Goal: Task Accomplishment & Management: Use online tool/utility

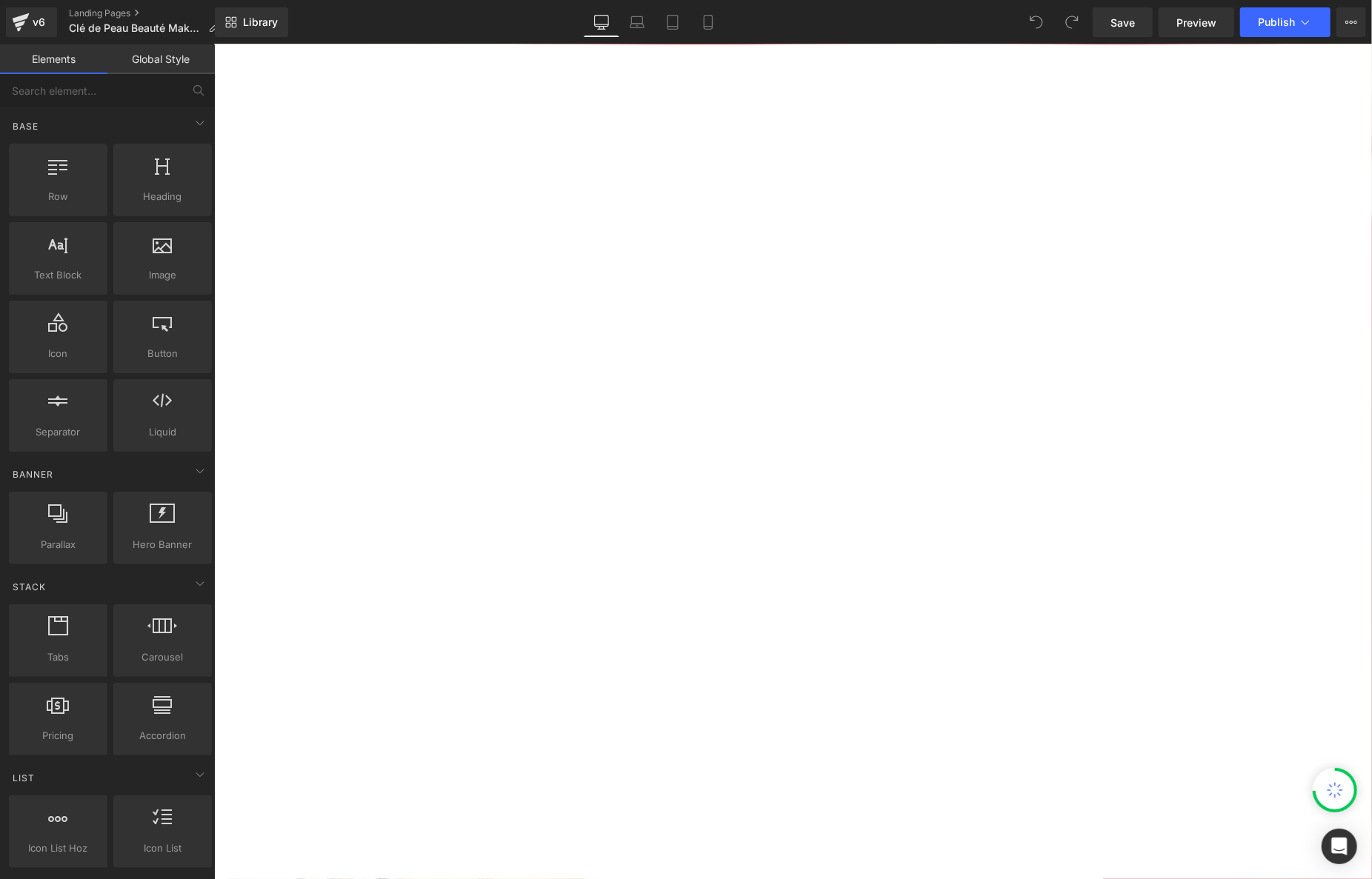
scroll to position [194, 0]
click at [441, 252] on div "MAKEUP" at bounding box center [404, 257] width 75 height 31
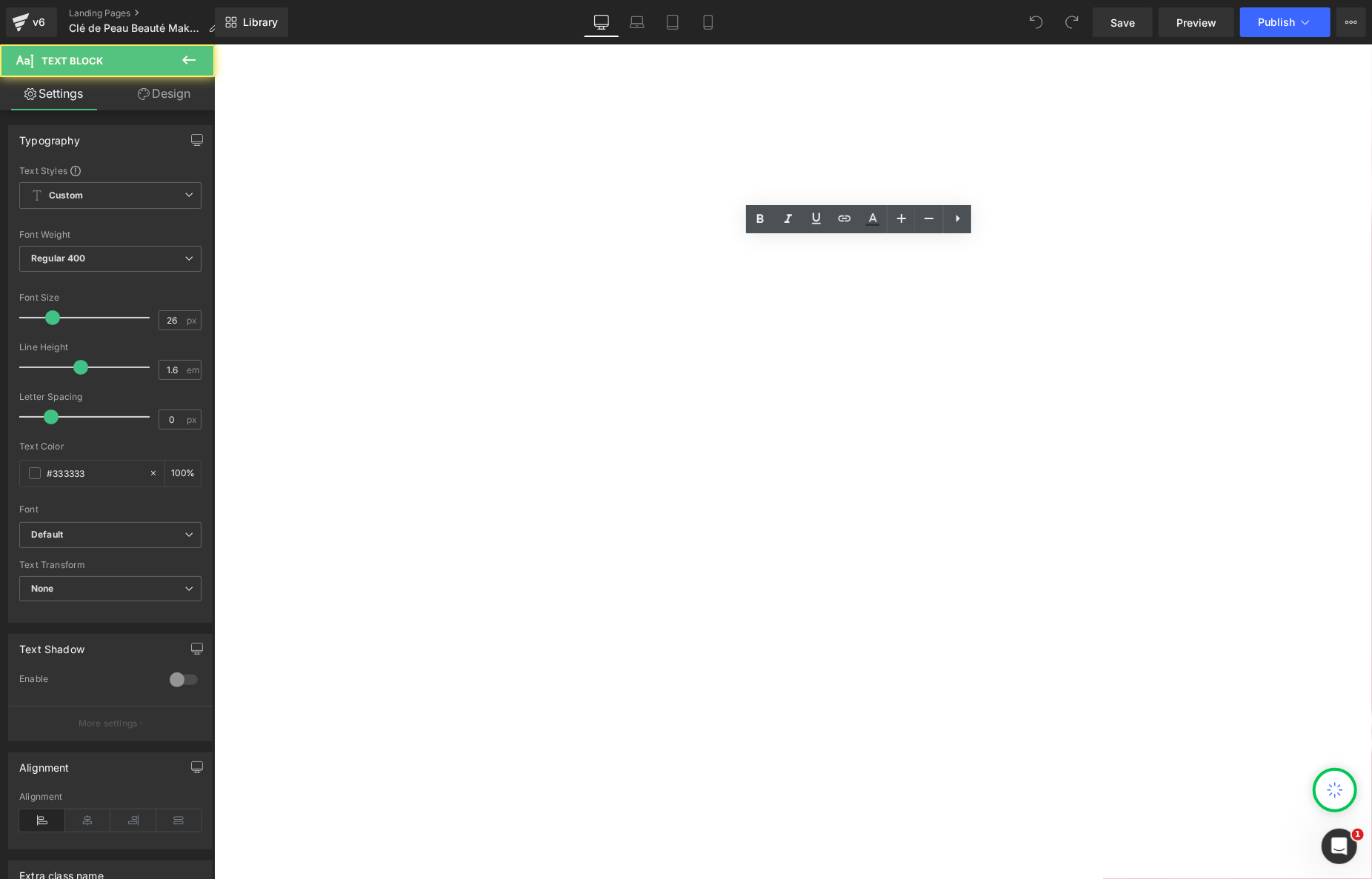
scroll to position [0, 0]
click at [214, 44] on span "Button" at bounding box center [214, 44] width 0 height 0
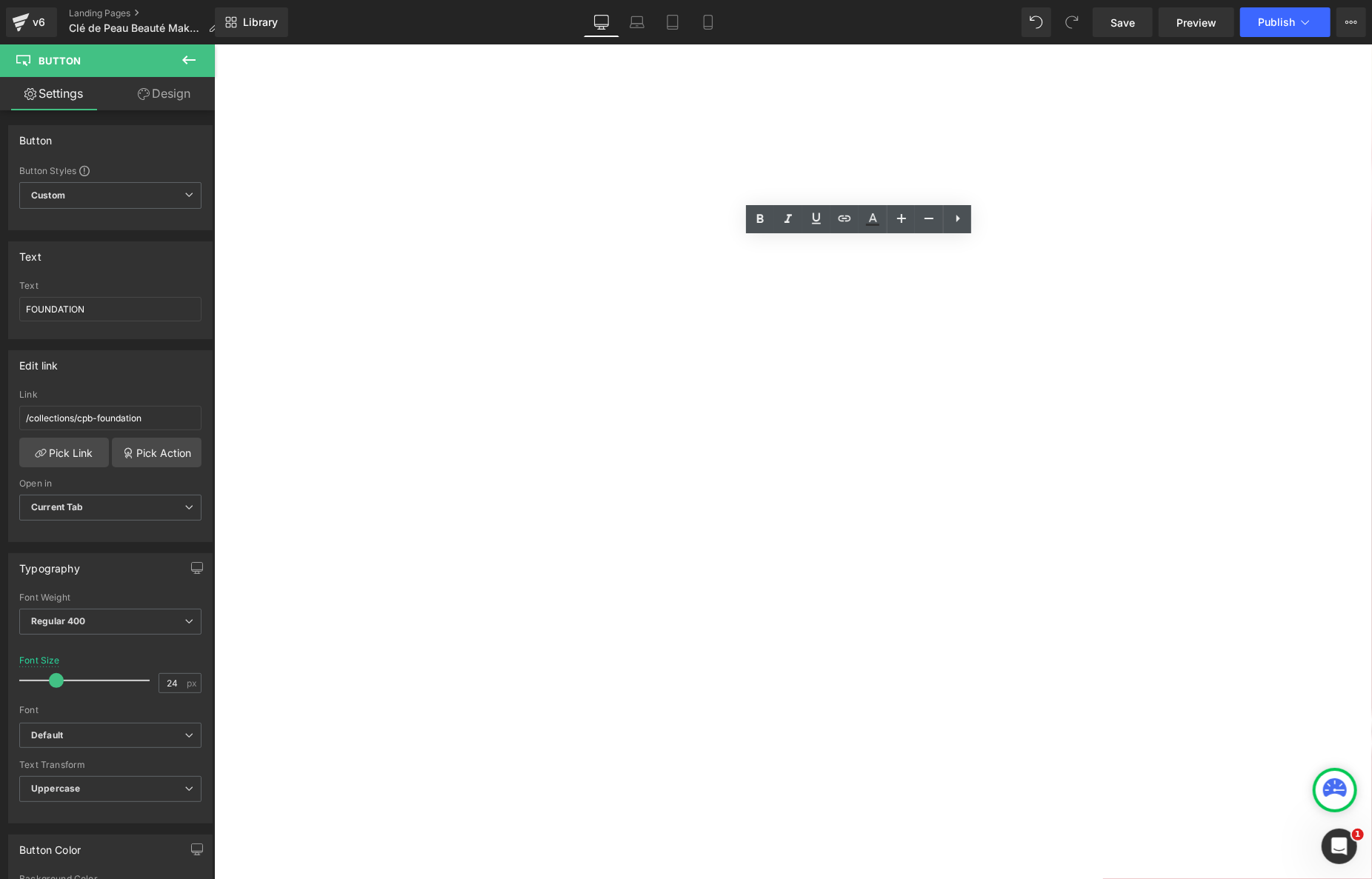
scroll to position [199, 0]
click at [1088, 578] on button "›" at bounding box center [1065, 600] width 45 height 45
click at [214, 44] on icon at bounding box center [214, 44] width 0 height 0
click at [1065, 692] on link "Eyebrows & Eye Liners" at bounding box center [647, 710] width 838 height 36
click at [85, 455] on link "Pick Link" at bounding box center [64, 453] width 89 height 30
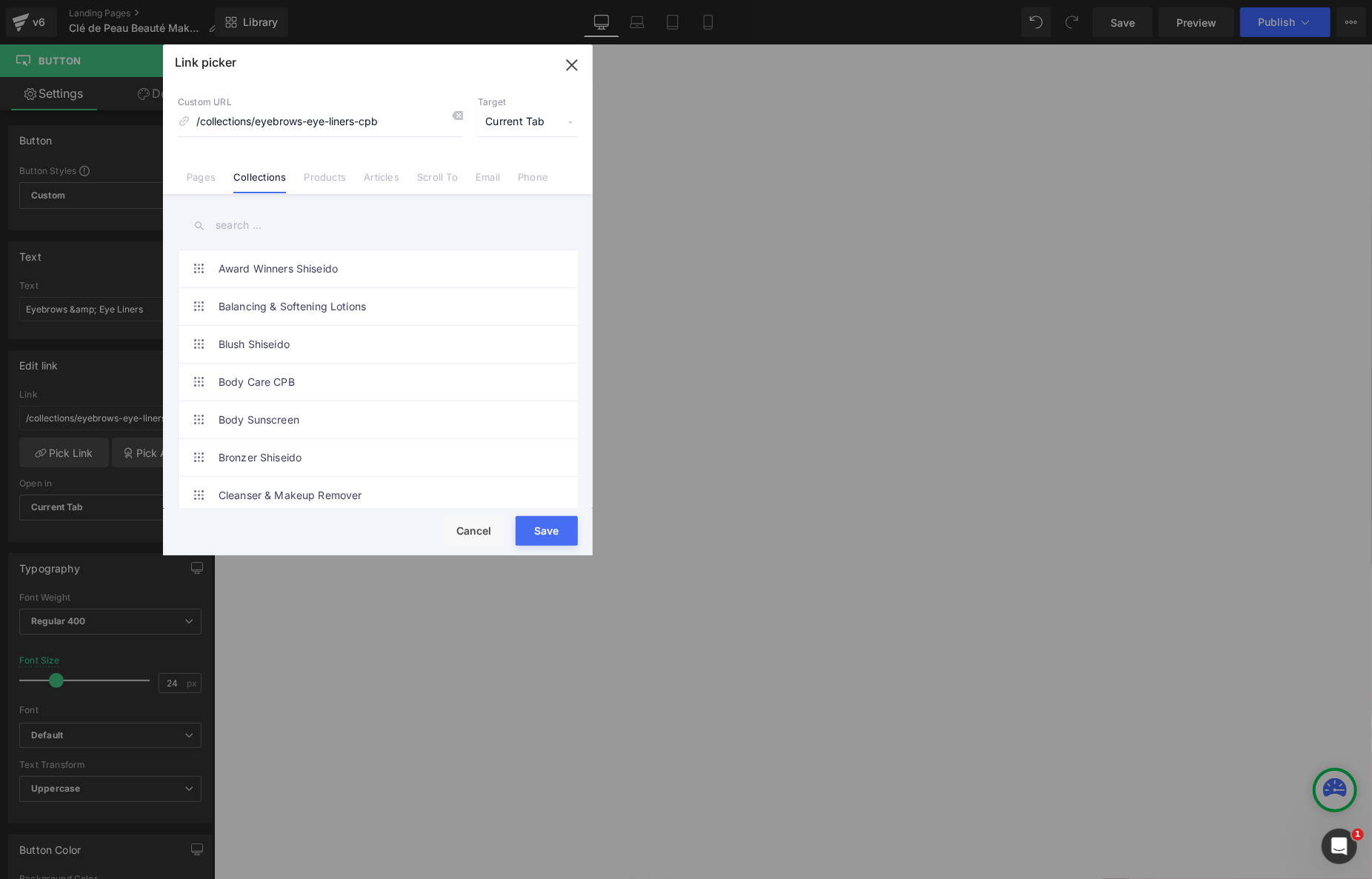
click at [321, 230] on input "text" at bounding box center [378, 225] width 400 height 34
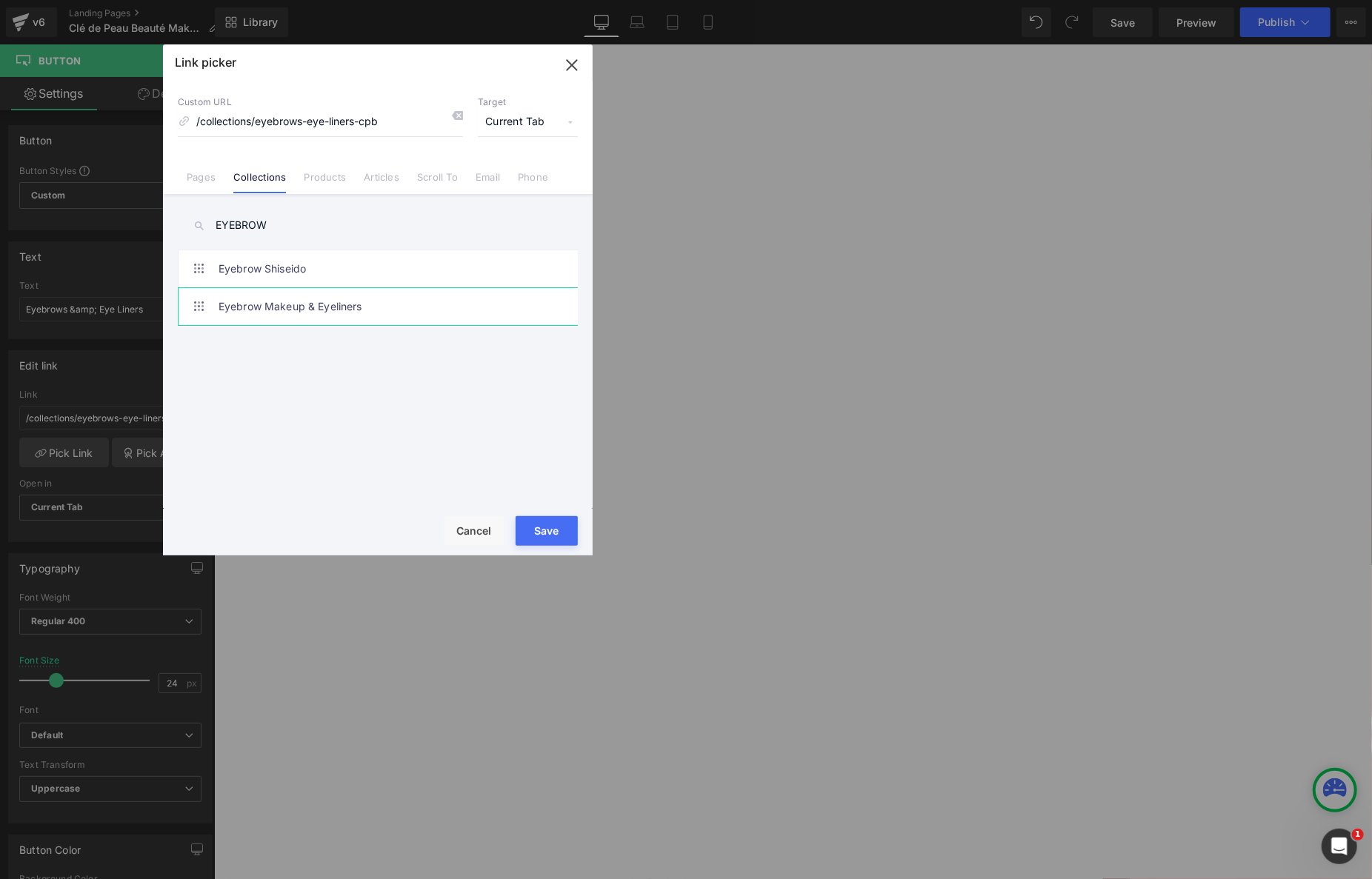
type input "EYEBROW"
click at [374, 304] on link "Eyebrow Makeup & Eyeliners" at bounding box center [381, 306] width 326 height 37
type input "/collections/eyebrow"
click at [546, 527] on button "Save" at bounding box center [546, 531] width 63 height 30
type input "/collections/eyebrow"
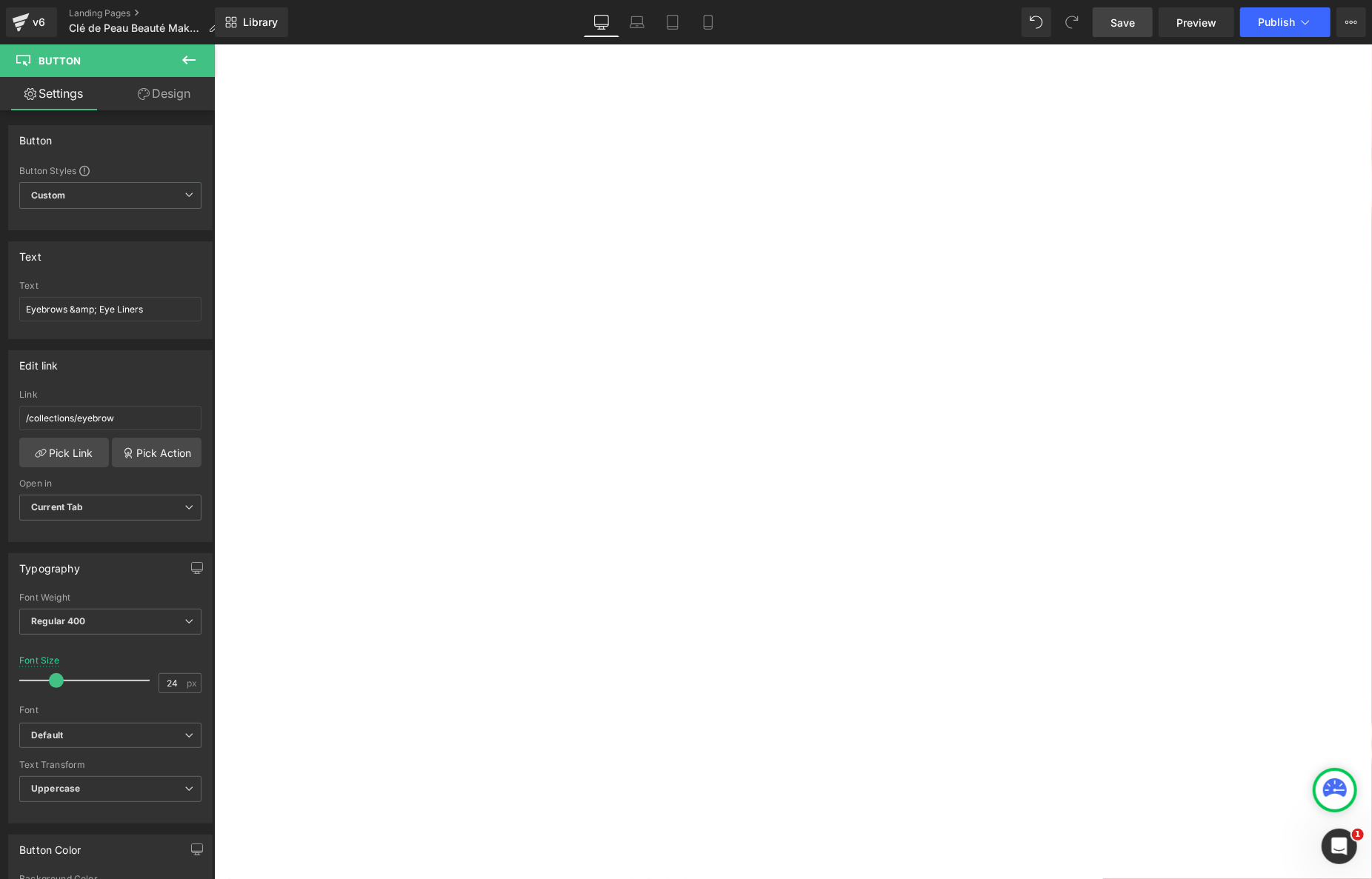
click at [1137, 19] on link "Save" at bounding box center [1123, 22] width 60 height 30
click at [1152, 8] on link "Save" at bounding box center [1123, 22] width 60 height 30
click at [1276, 32] on button "Publish" at bounding box center [1285, 22] width 90 height 30
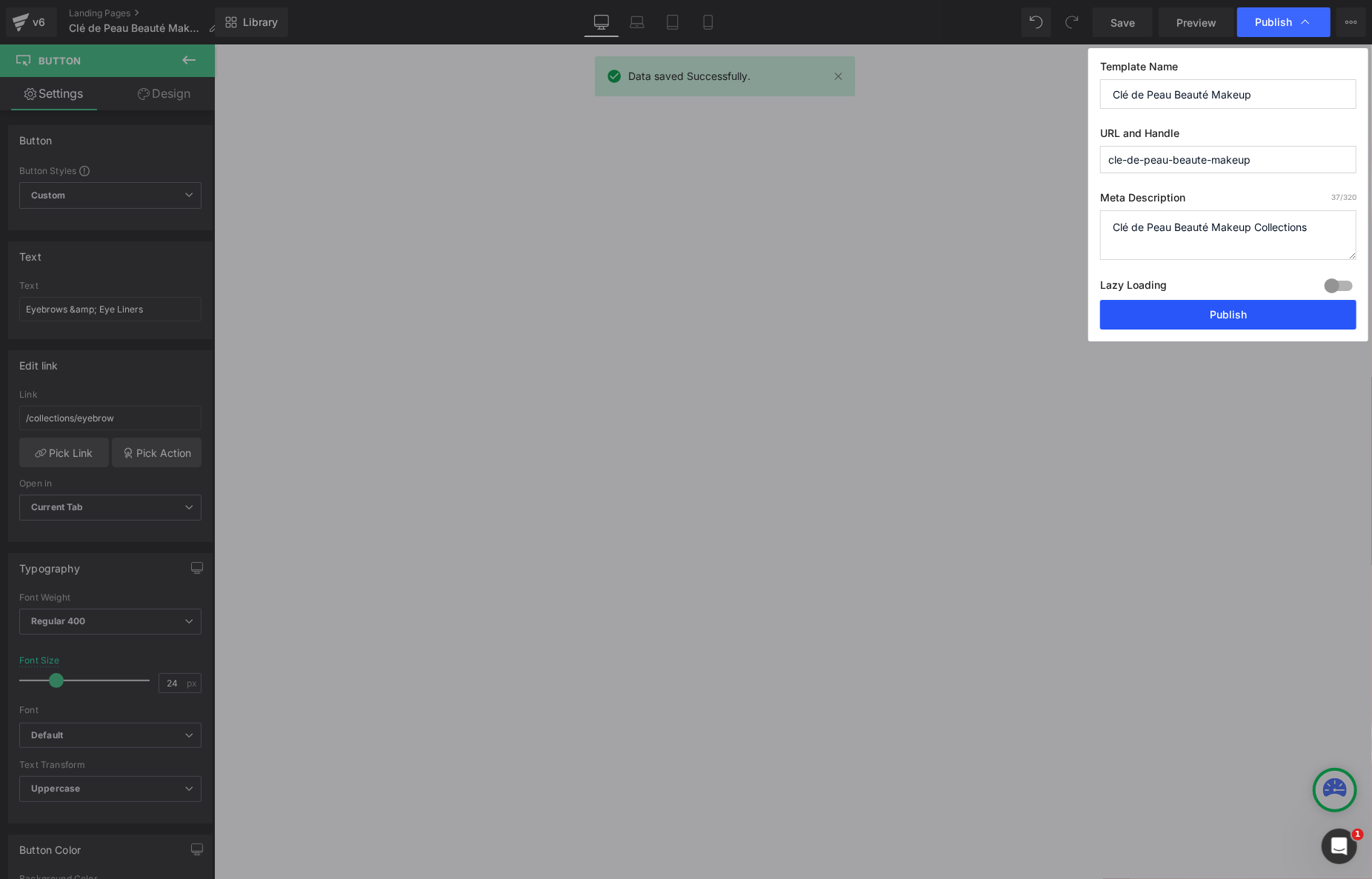
click at [1223, 312] on button "Publish" at bounding box center [1228, 315] width 256 height 30
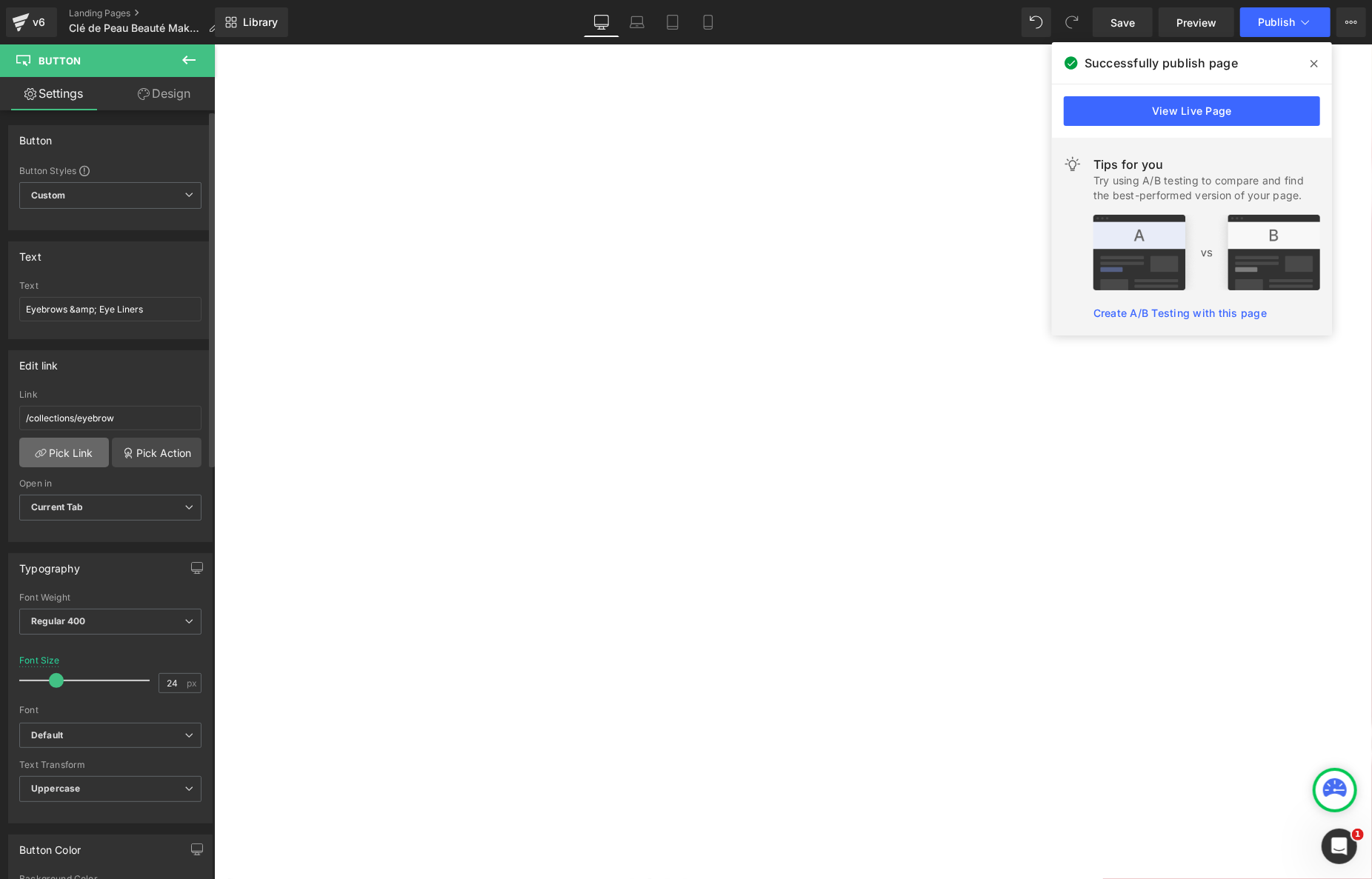
click at [74, 456] on link "Pick Link" at bounding box center [64, 453] width 89 height 30
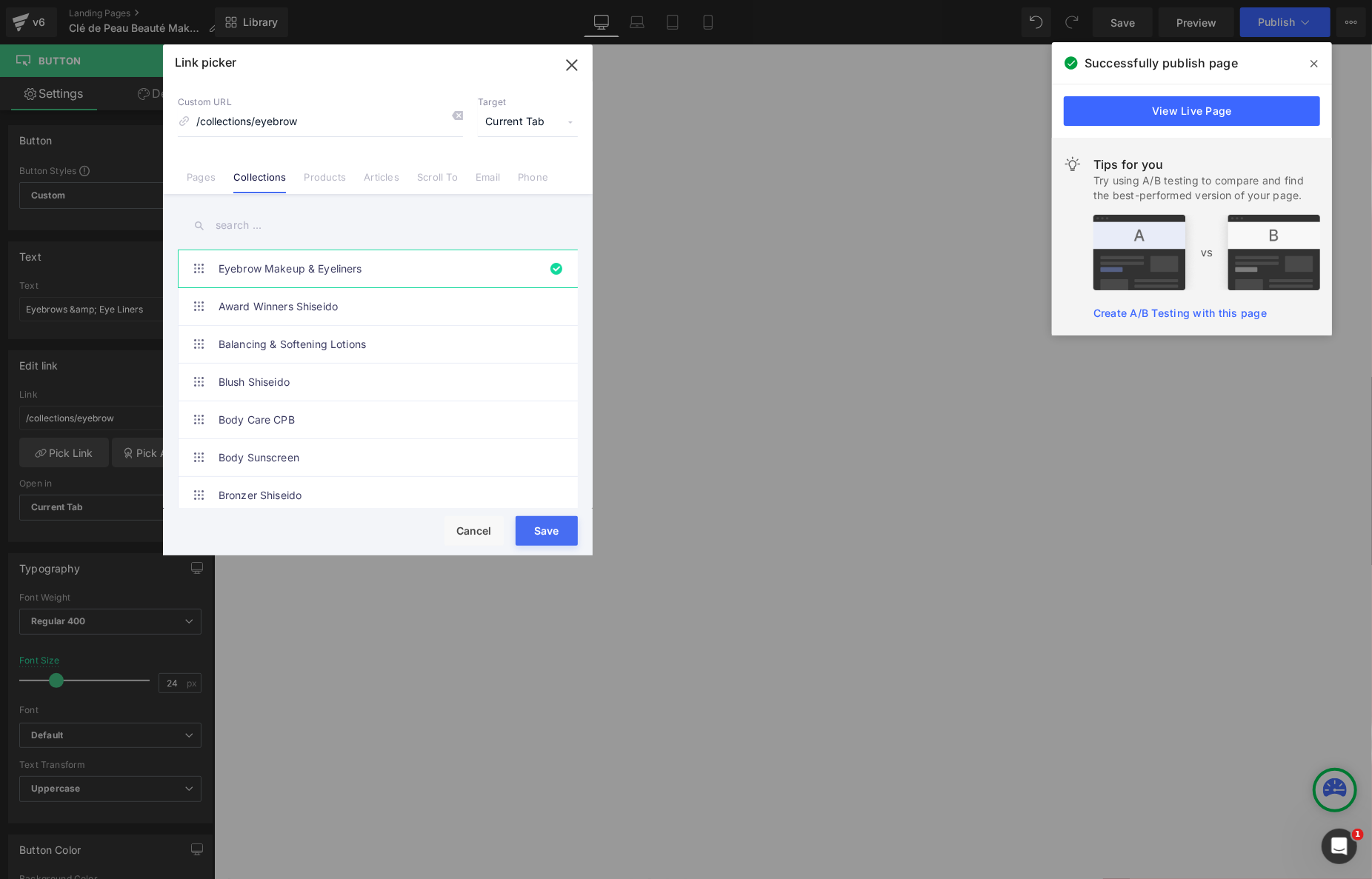
click at [296, 221] on input "text" at bounding box center [378, 225] width 400 height 34
type input "EYE"
click at [527, 528] on button "Save" at bounding box center [546, 531] width 63 height 30
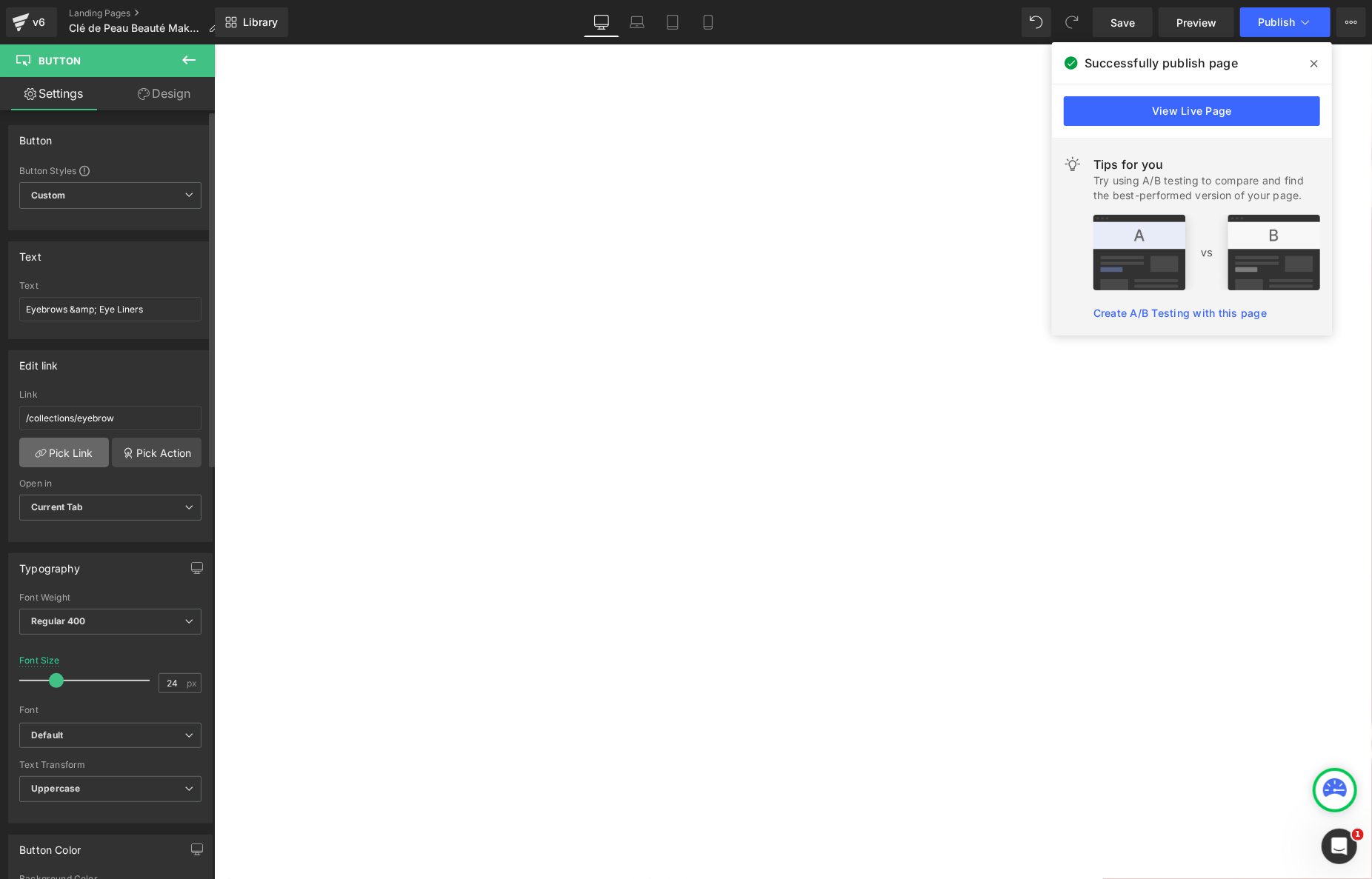
click at [72, 451] on link "Pick Link" at bounding box center [64, 453] width 89 height 30
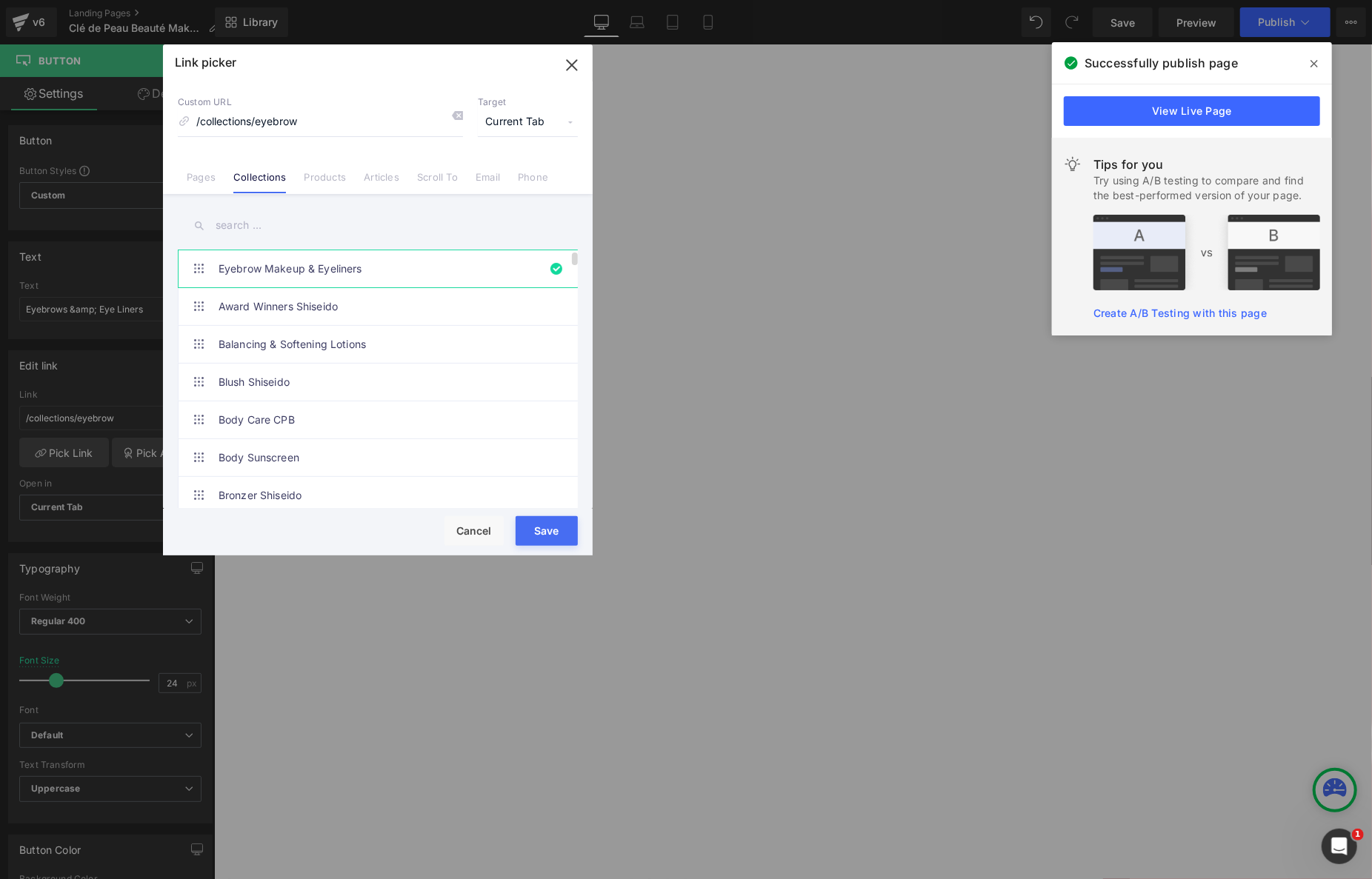
click at [398, 277] on link "Eyebrow Makeup & Eyeliners" at bounding box center [381, 268] width 326 height 37
click at [561, 537] on button "Save" at bounding box center [546, 531] width 63 height 30
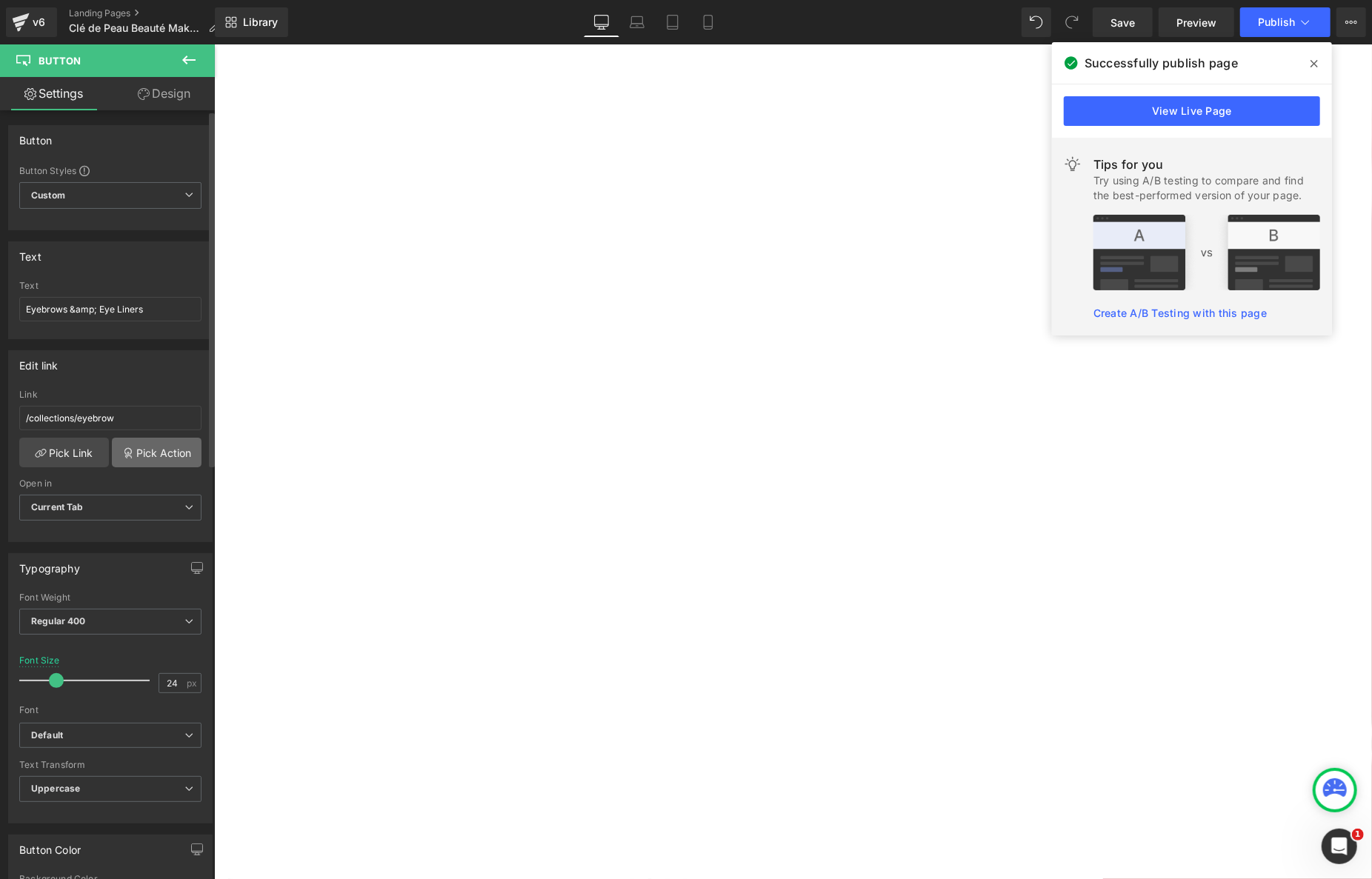
click at [159, 450] on link "Pick Action" at bounding box center [157, 453] width 89 height 30
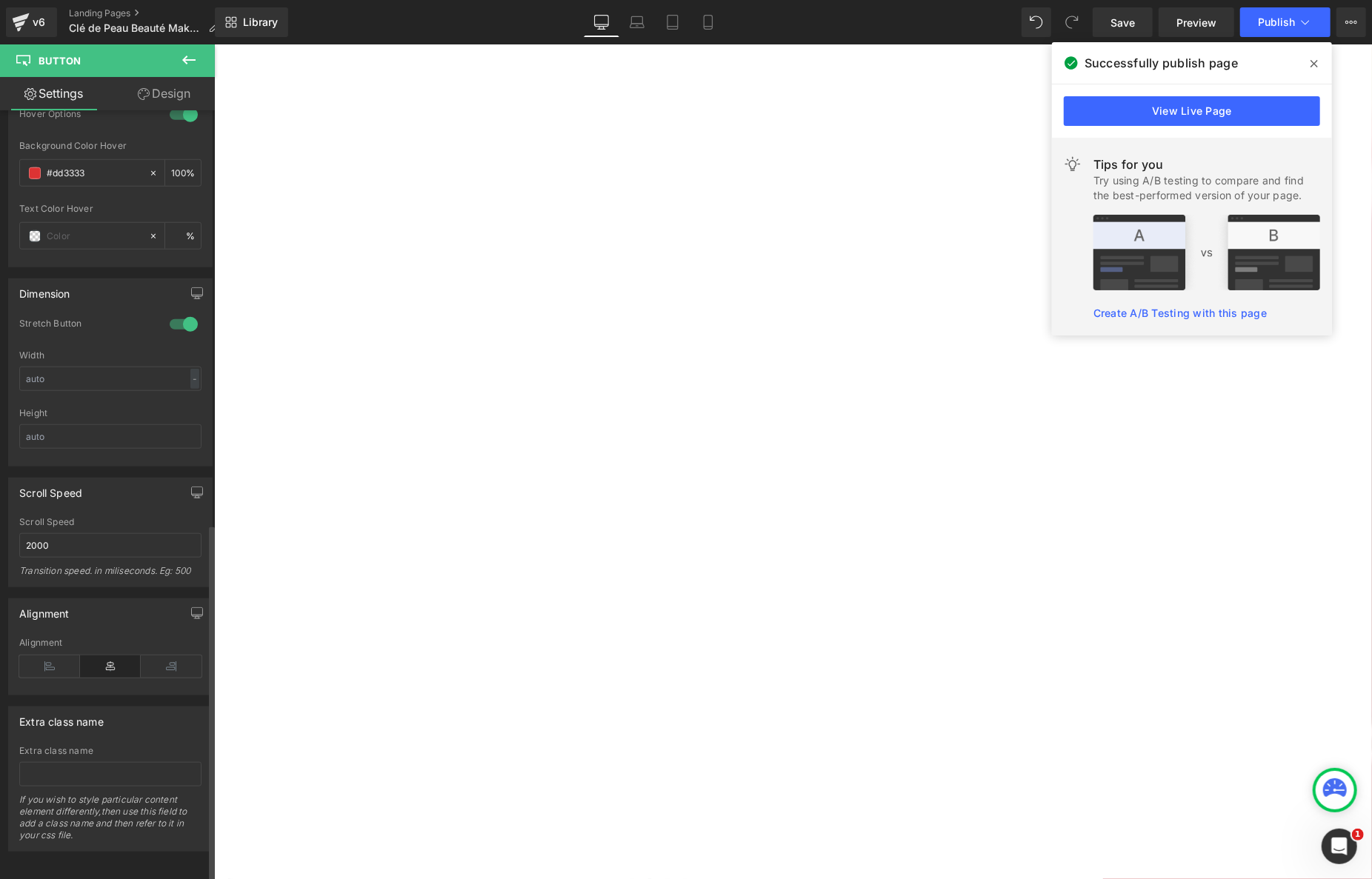
scroll to position [899, 0]
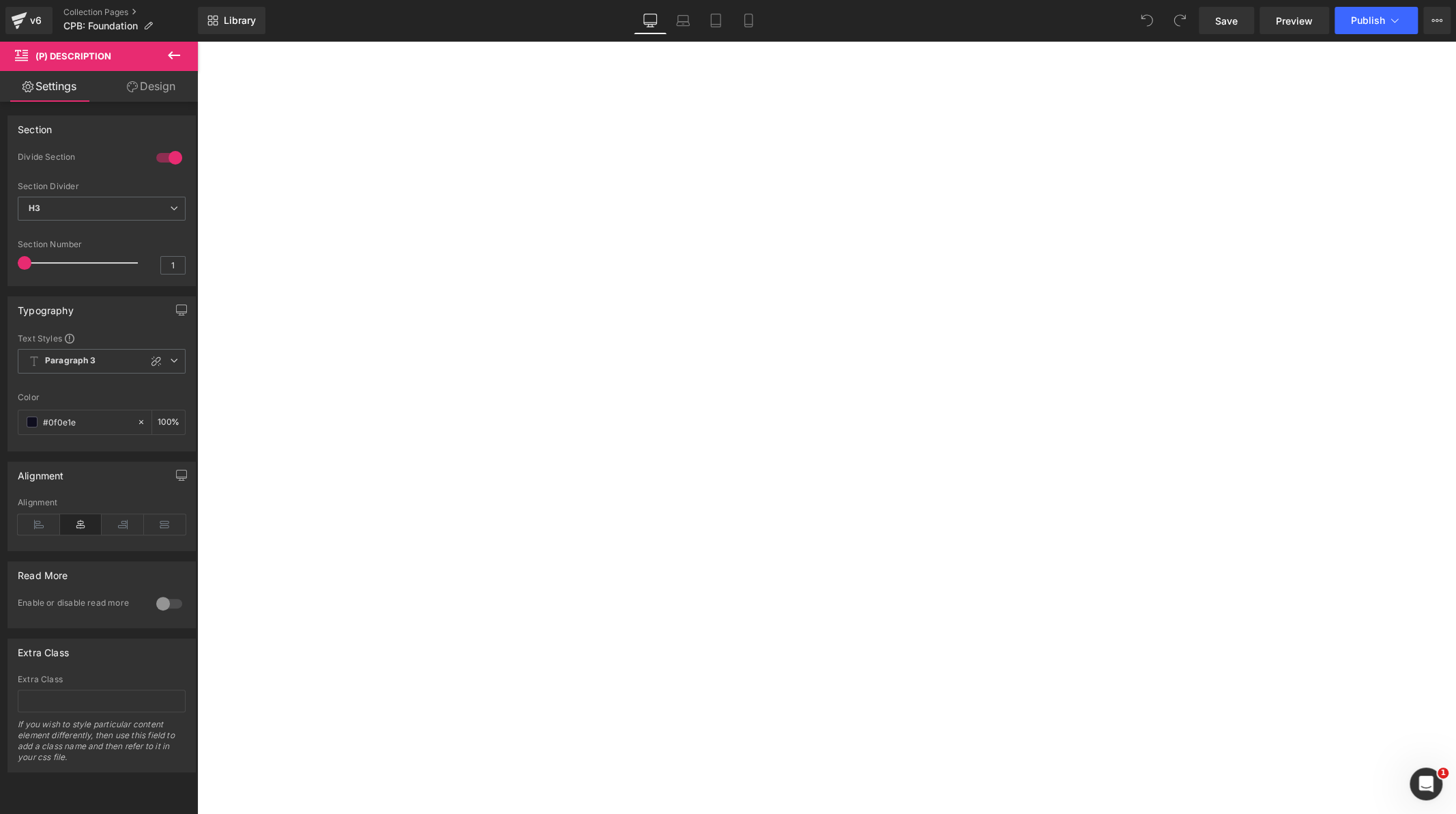
click at [198, 41] on icon at bounding box center [198, 41] width 0 height 0
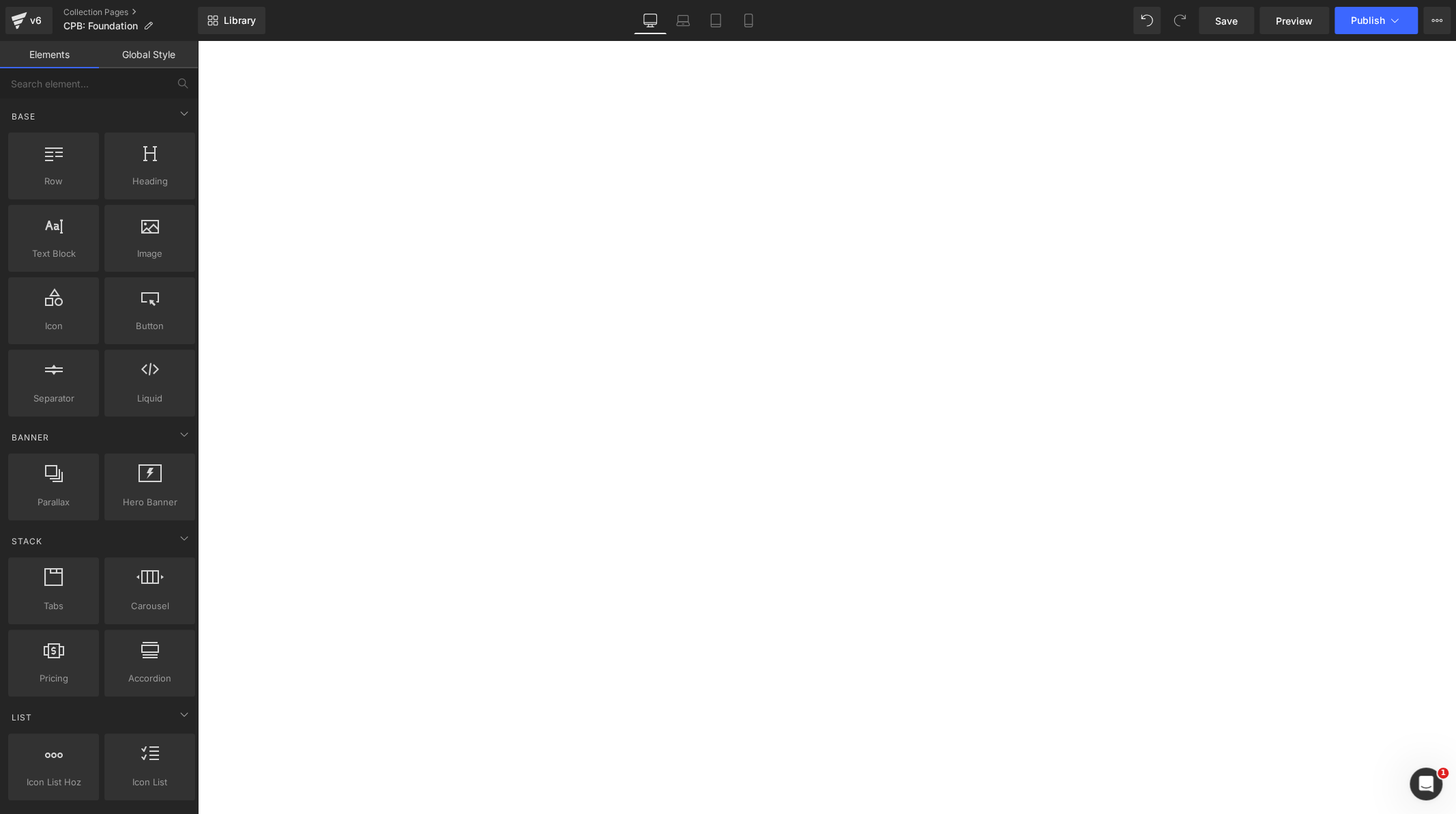
click at [198, 41] on icon at bounding box center [198, 41] width 0 height 0
click at [176, 113] on icon at bounding box center [184, 114] width 16 height 16
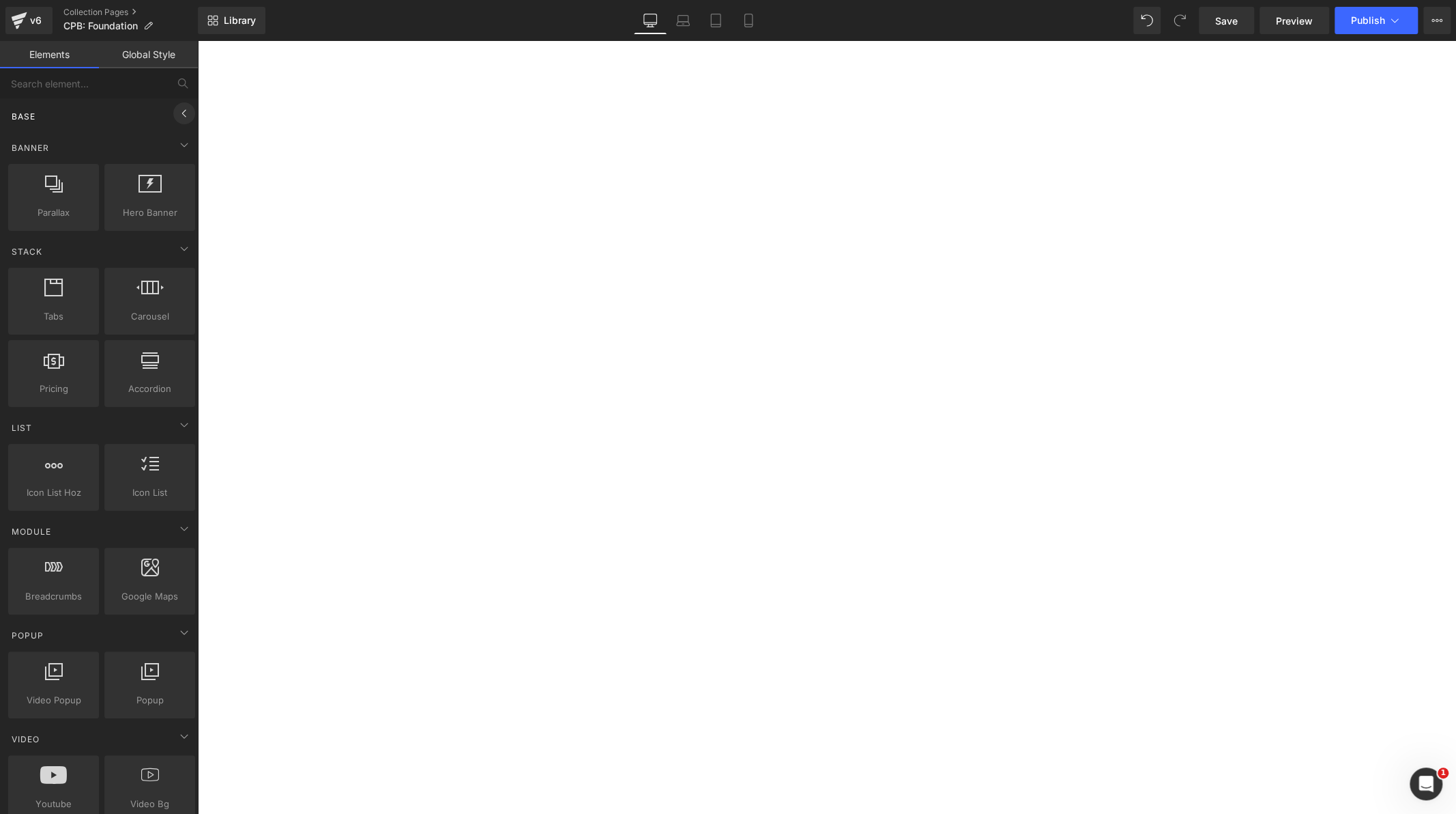
click at [176, 113] on icon at bounding box center [184, 114] width 16 height 16
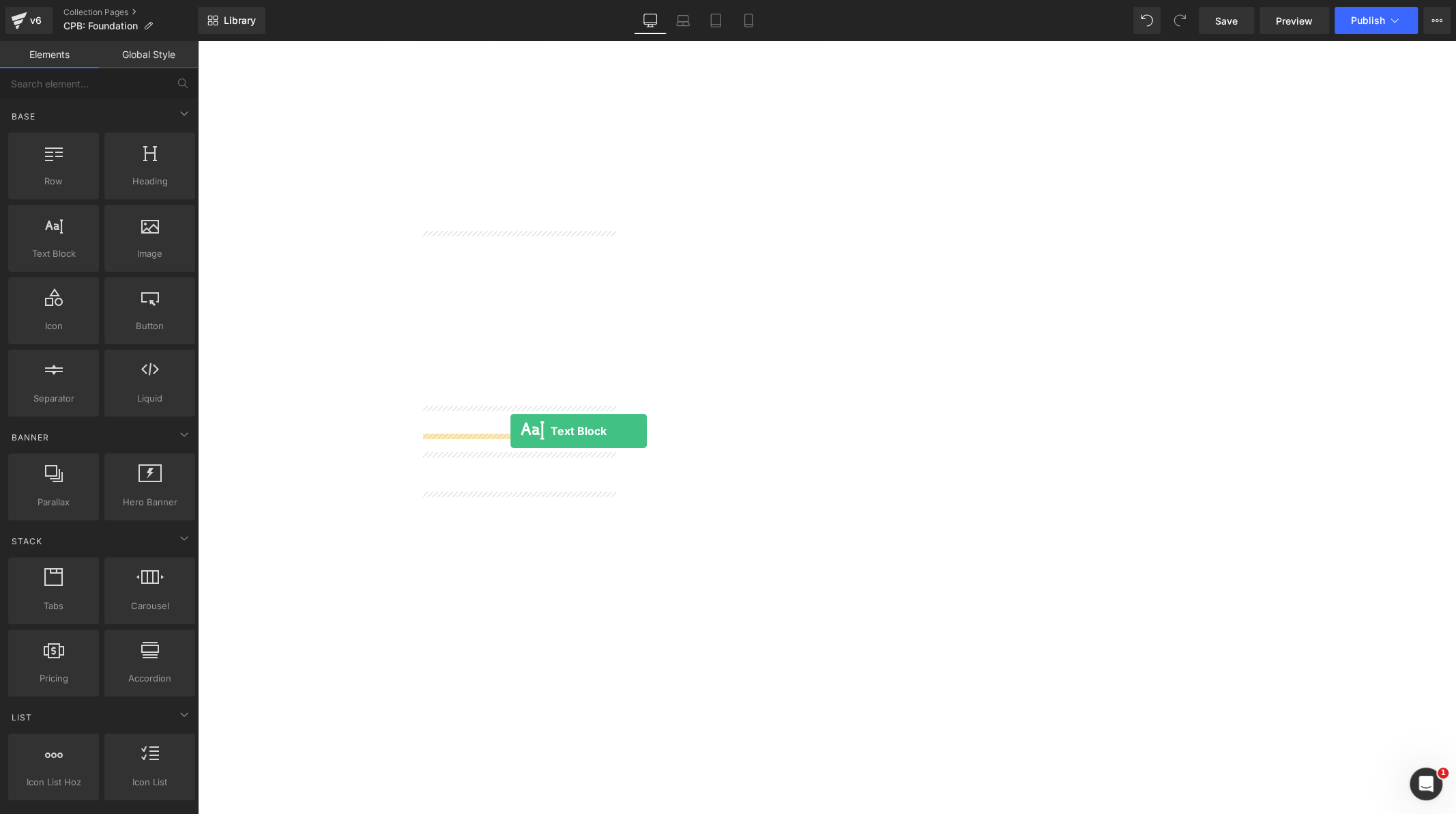
drag, startPoint x: 259, startPoint y: 284, endPoint x: 511, endPoint y: 431, distance: 291.7
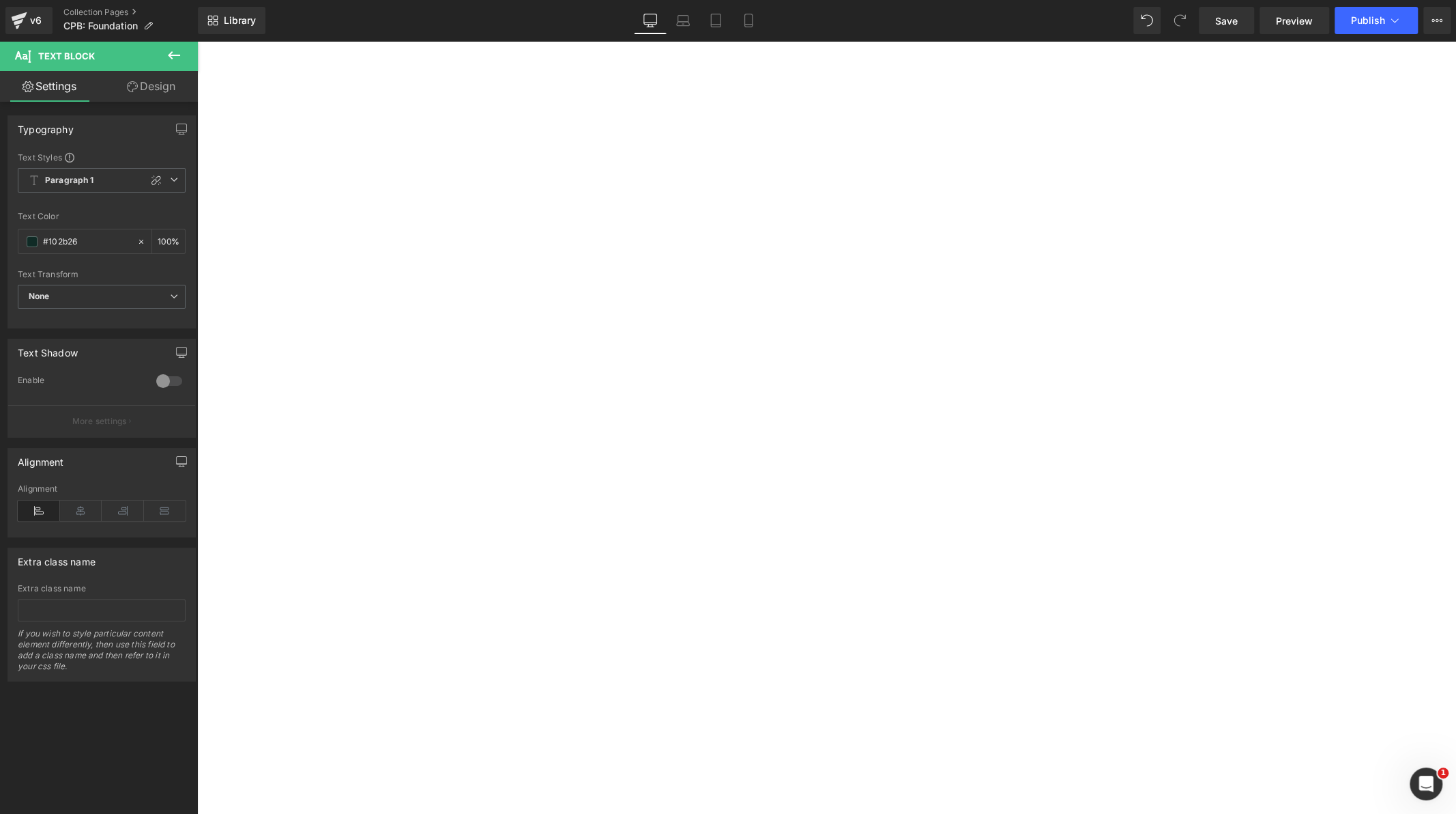
click at [110, 181] on span "Paragraph 1" at bounding box center [101, 179] width 167 height 25
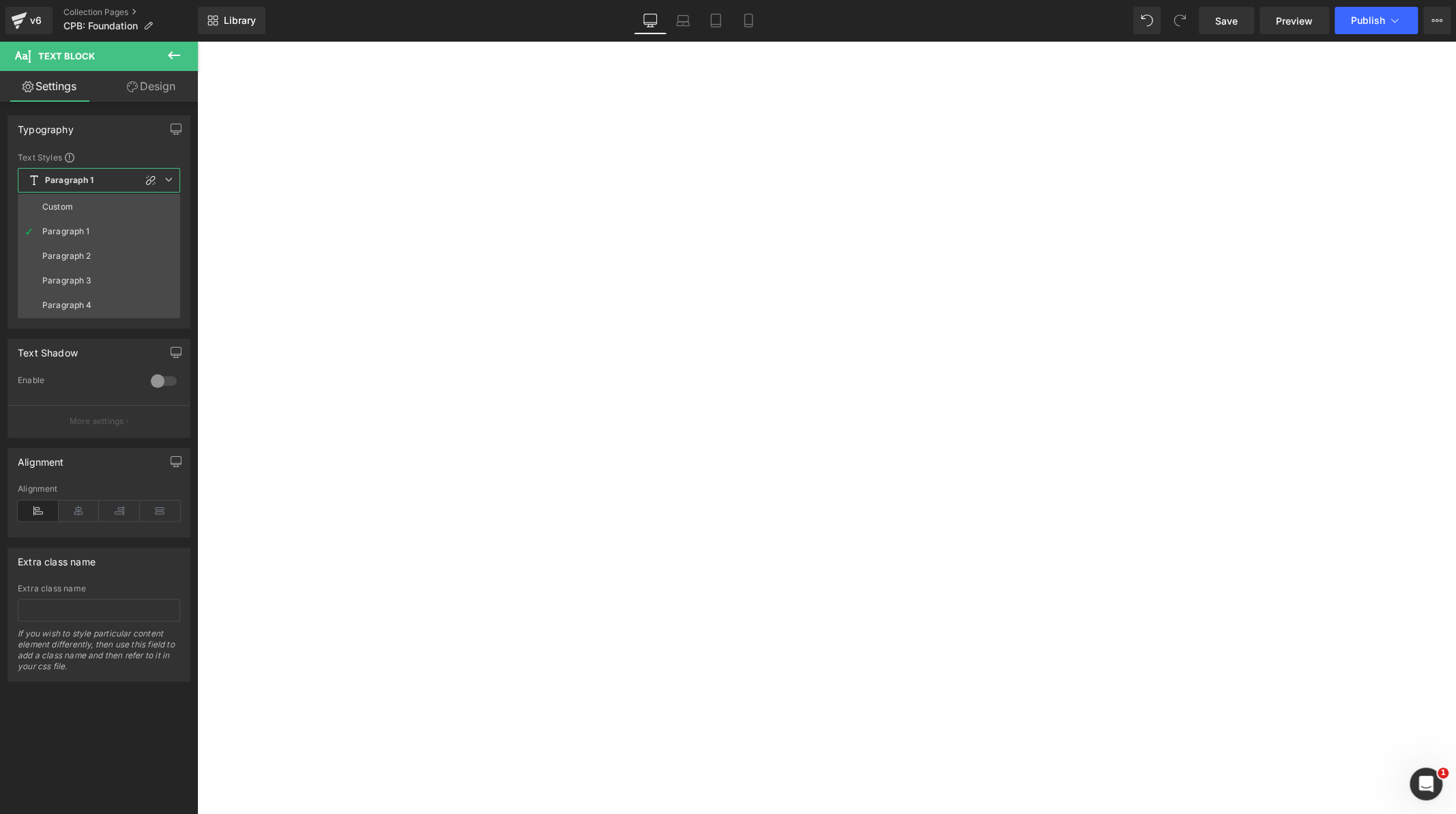
click at [110, 181] on span "Paragraph 1" at bounding box center [98, 179] width 162 height 25
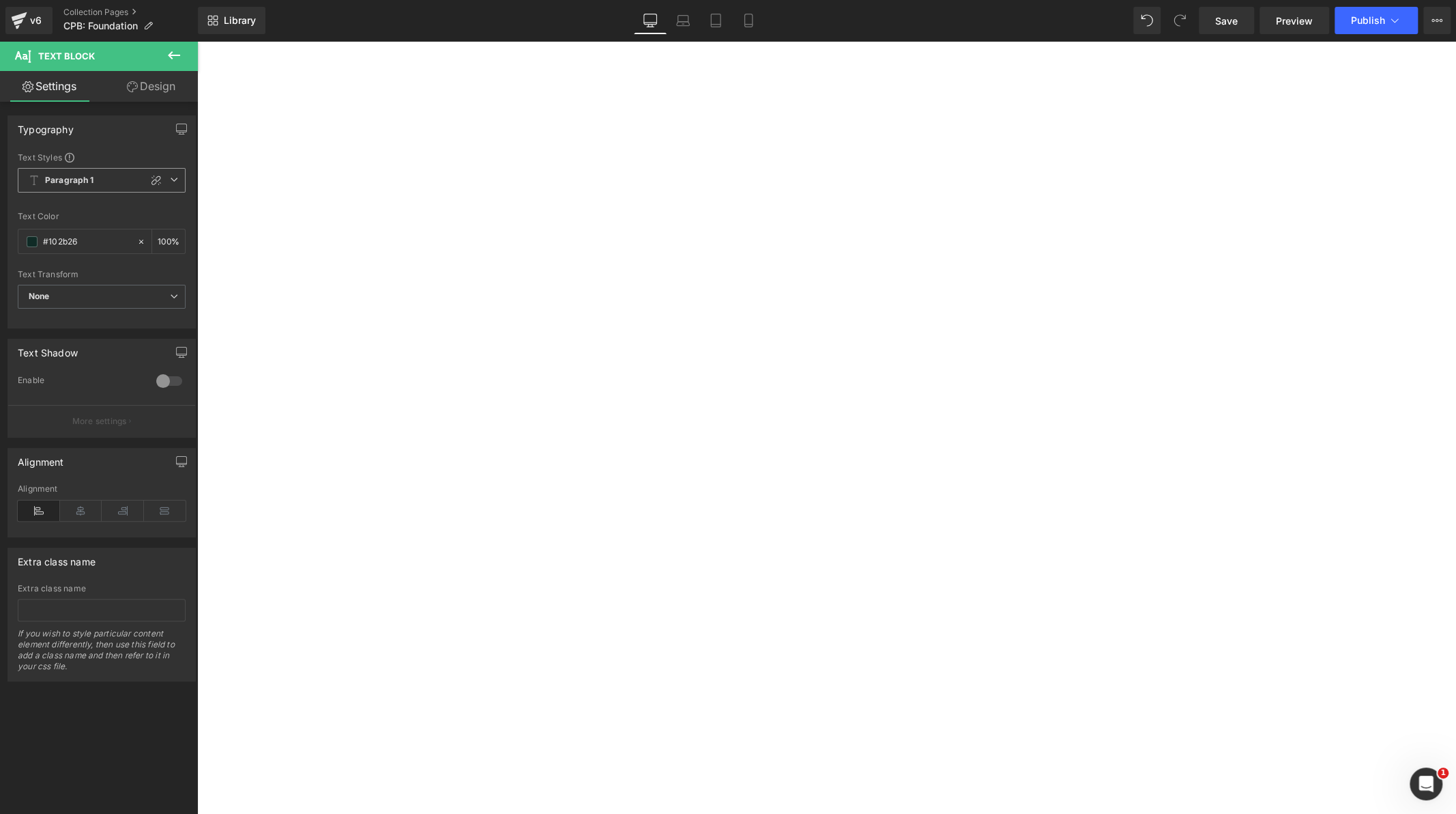
click at [110, 181] on span "Paragraph 1" at bounding box center [101, 179] width 167 height 25
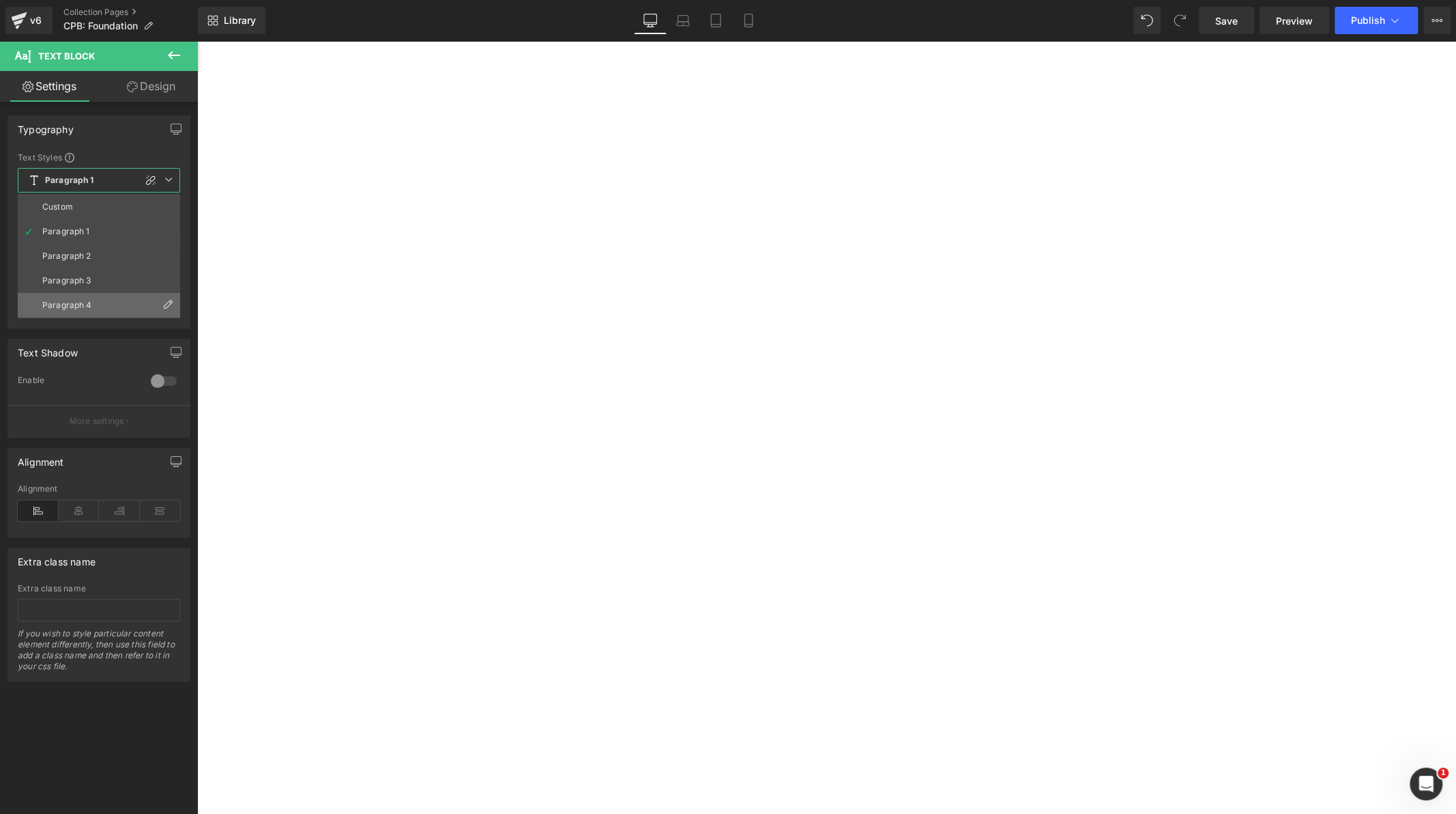
click at [110, 297] on li "Paragraph 4" at bounding box center [98, 305] width 162 height 25
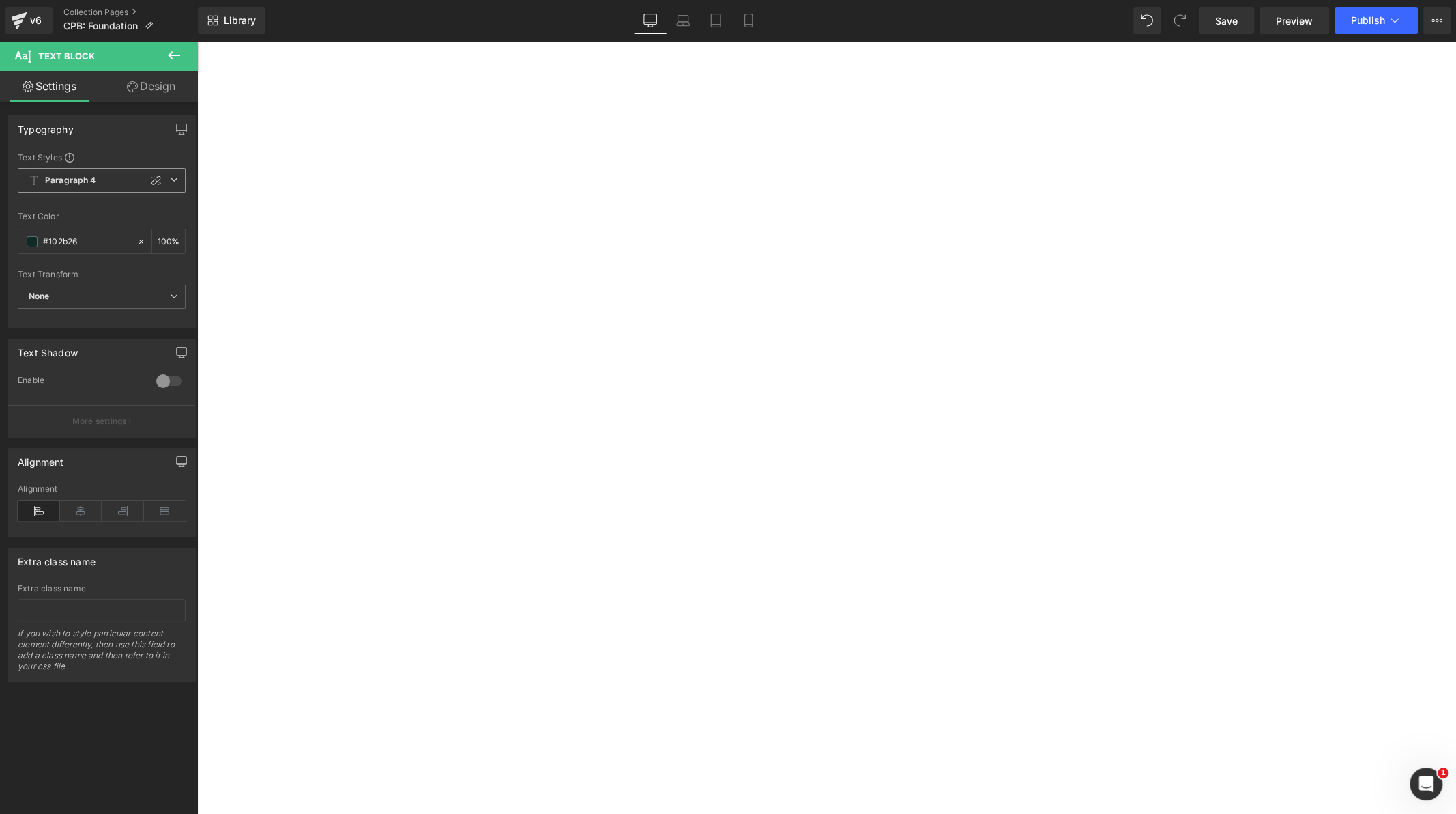
click at [109, 181] on span "Paragraph 4" at bounding box center [101, 179] width 167 height 25
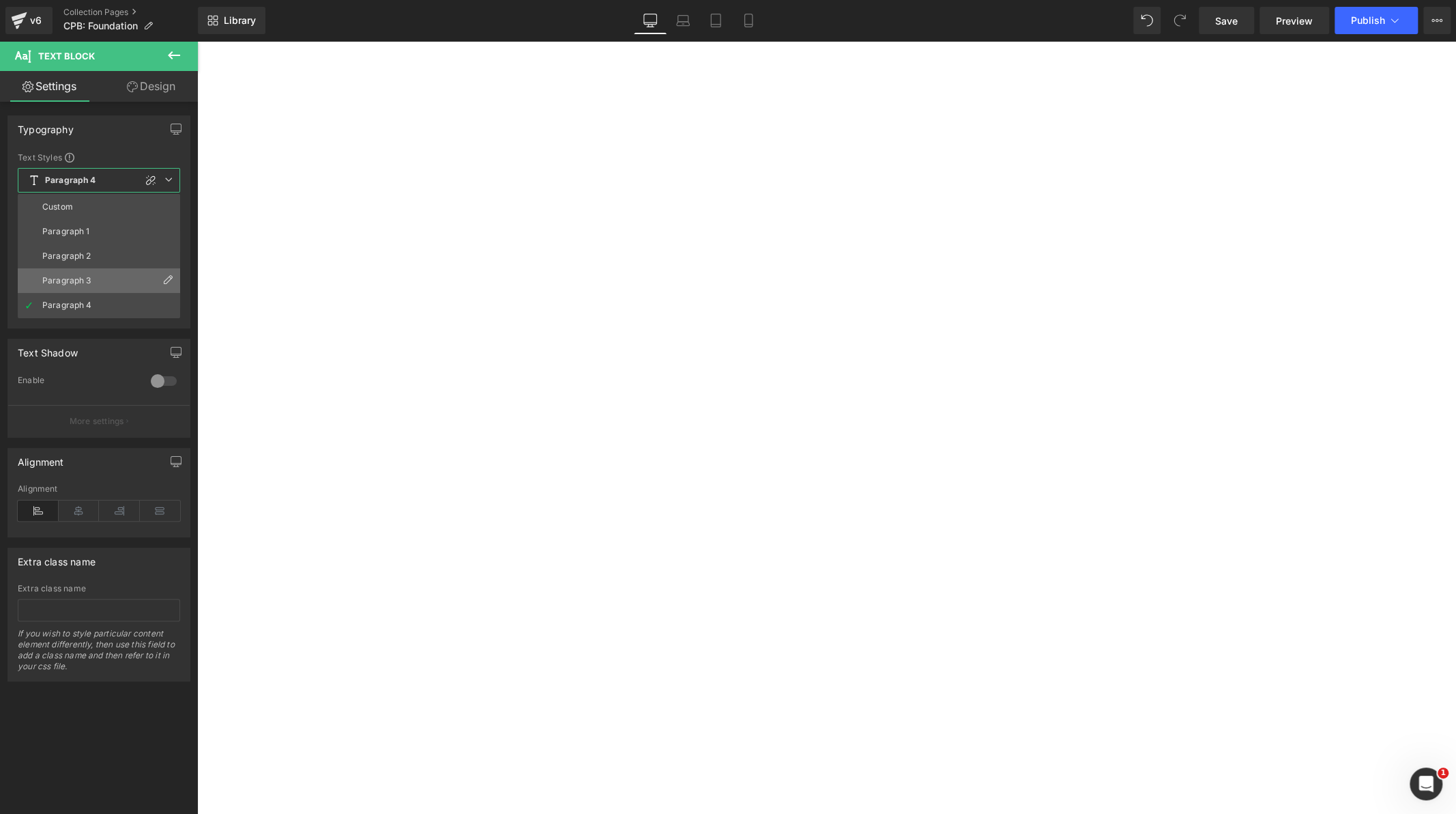
click at [100, 278] on li "Paragraph 3" at bounding box center [98, 280] width 162 height 25
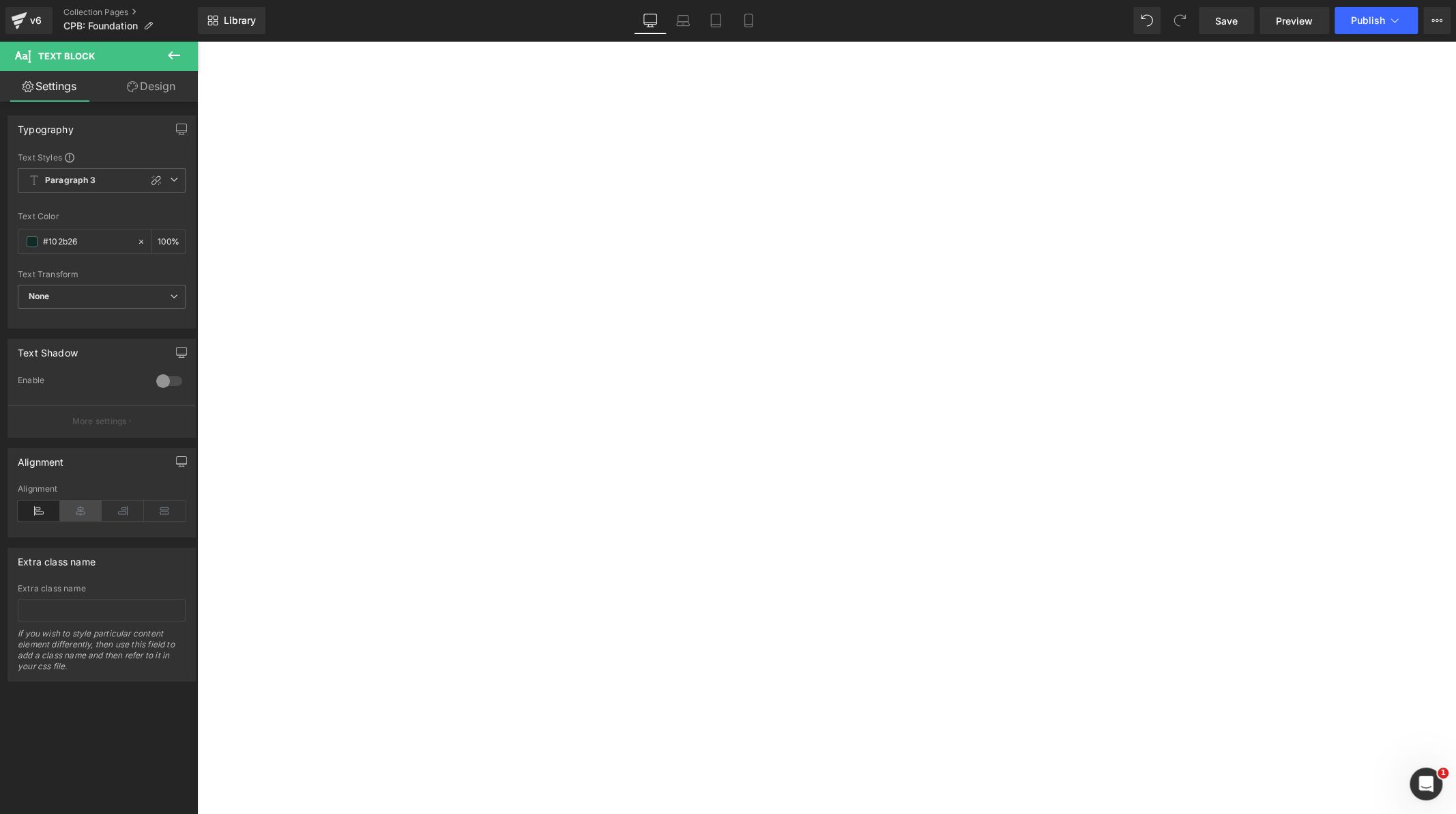
click at [79, 512] on icon at bounding box center [81, 511] width 42 height 20
click at [176, 52] on icon at bounding box center [174, 55] width 16 height 16
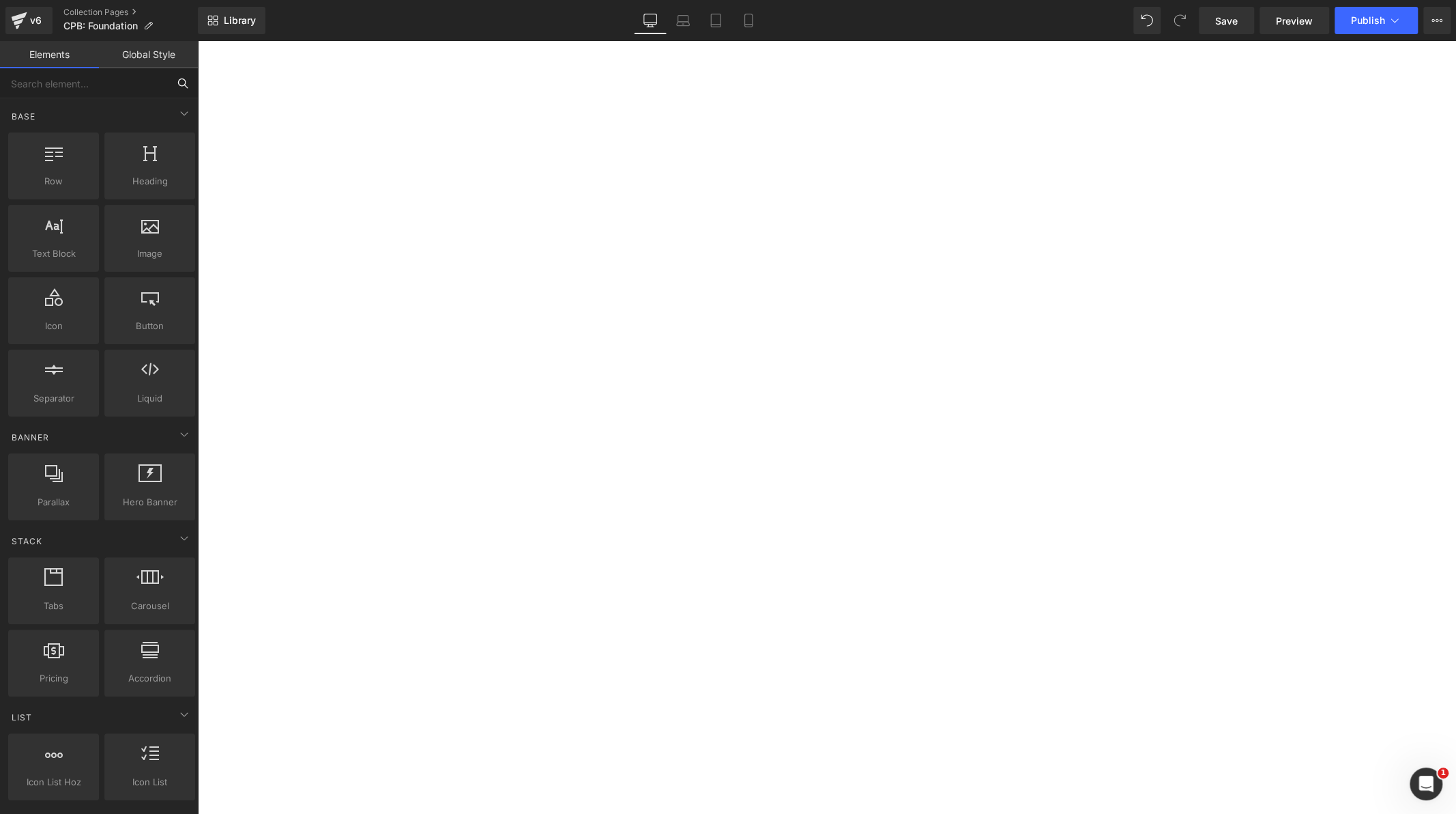
click at [126, 81] on input "text" at bounding box center [83, 83] width 167 height 30
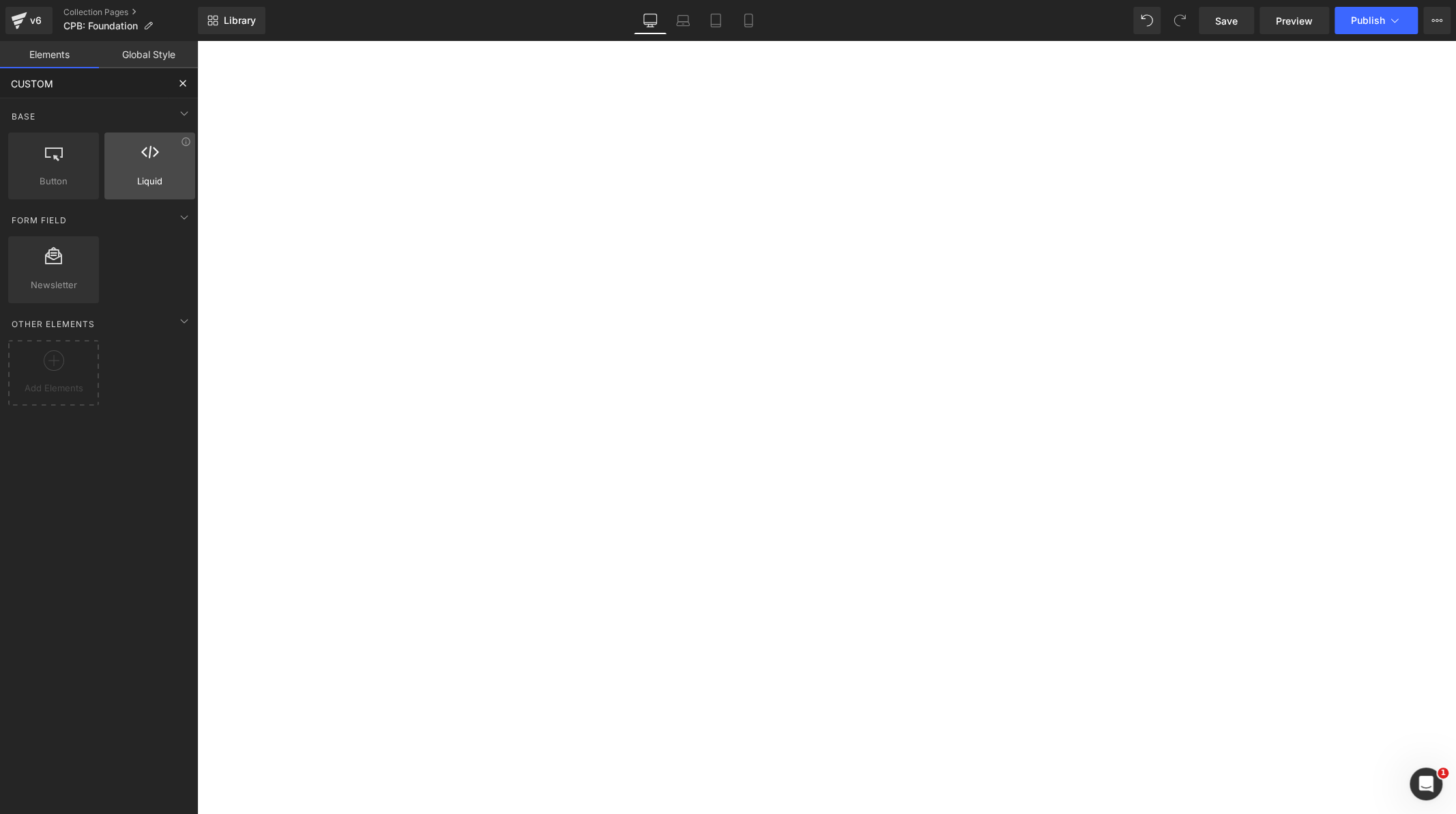
click at [129, 158] on div at bounding box center [150, 159] width 82 height 31
click at [166, 172] on div at bounding box center [150, 159] width 82 height 31
type input "CUSTOM CODE"
click at [58, 174] on span "Liquid" at bounding box center [53, 181] width 82 height 15
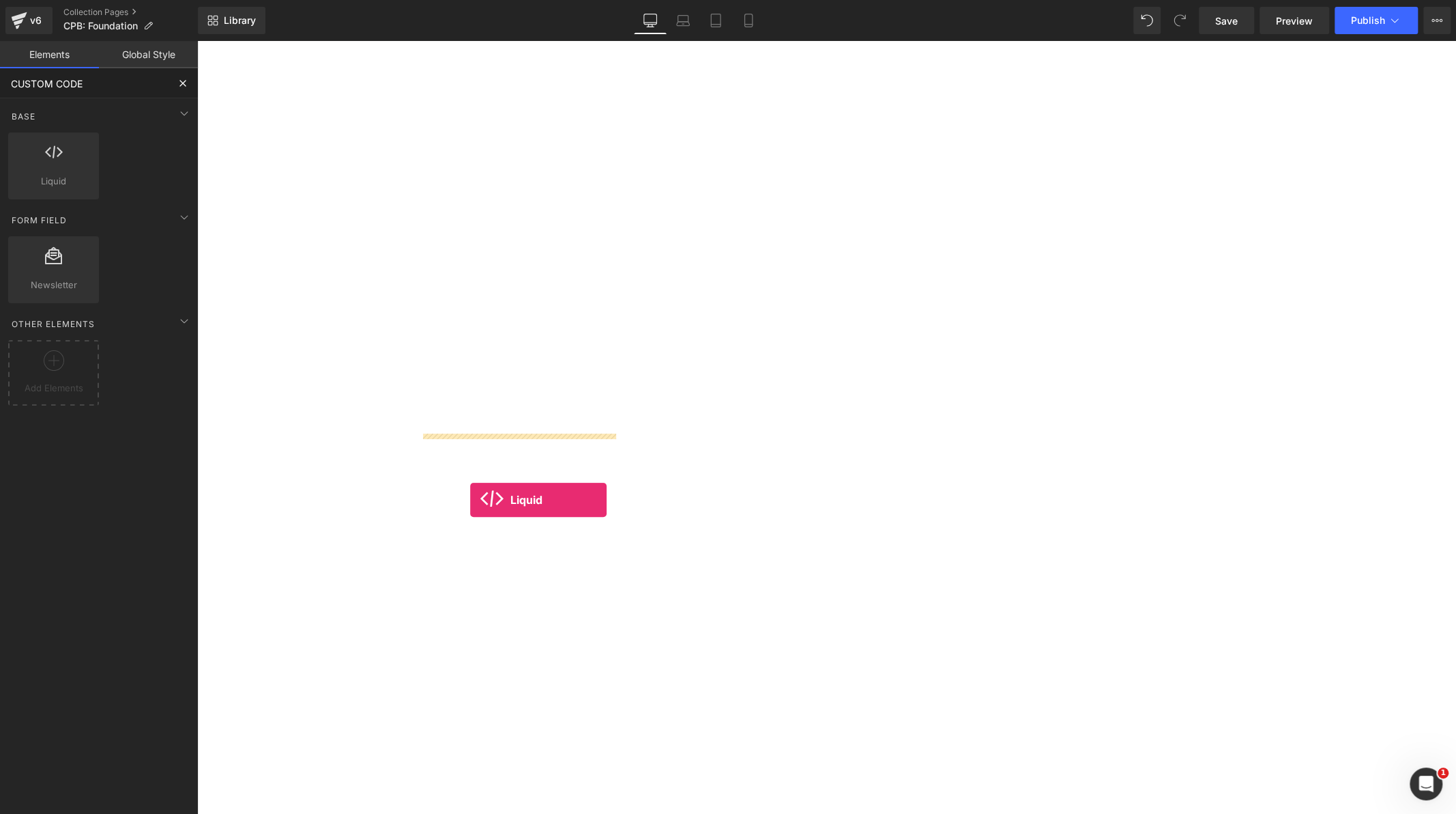
drag, startPoint x: 257, startPoint y: 213, endPoint x: 470, endPoint y: 499, distance: 356.6
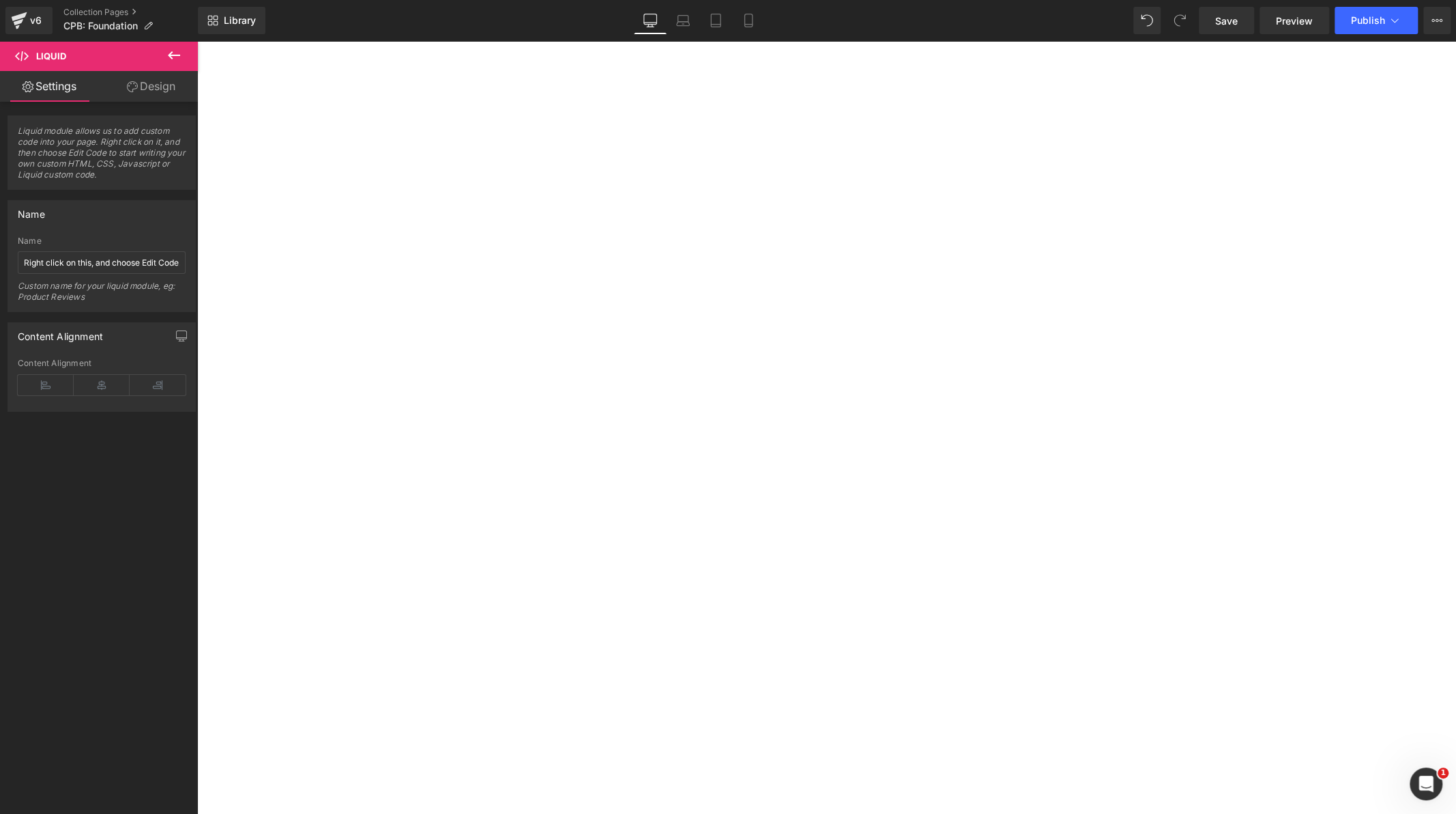
click at [198, 41] on span "Liquid" at bounding box center [198, 41] width 0 height 0
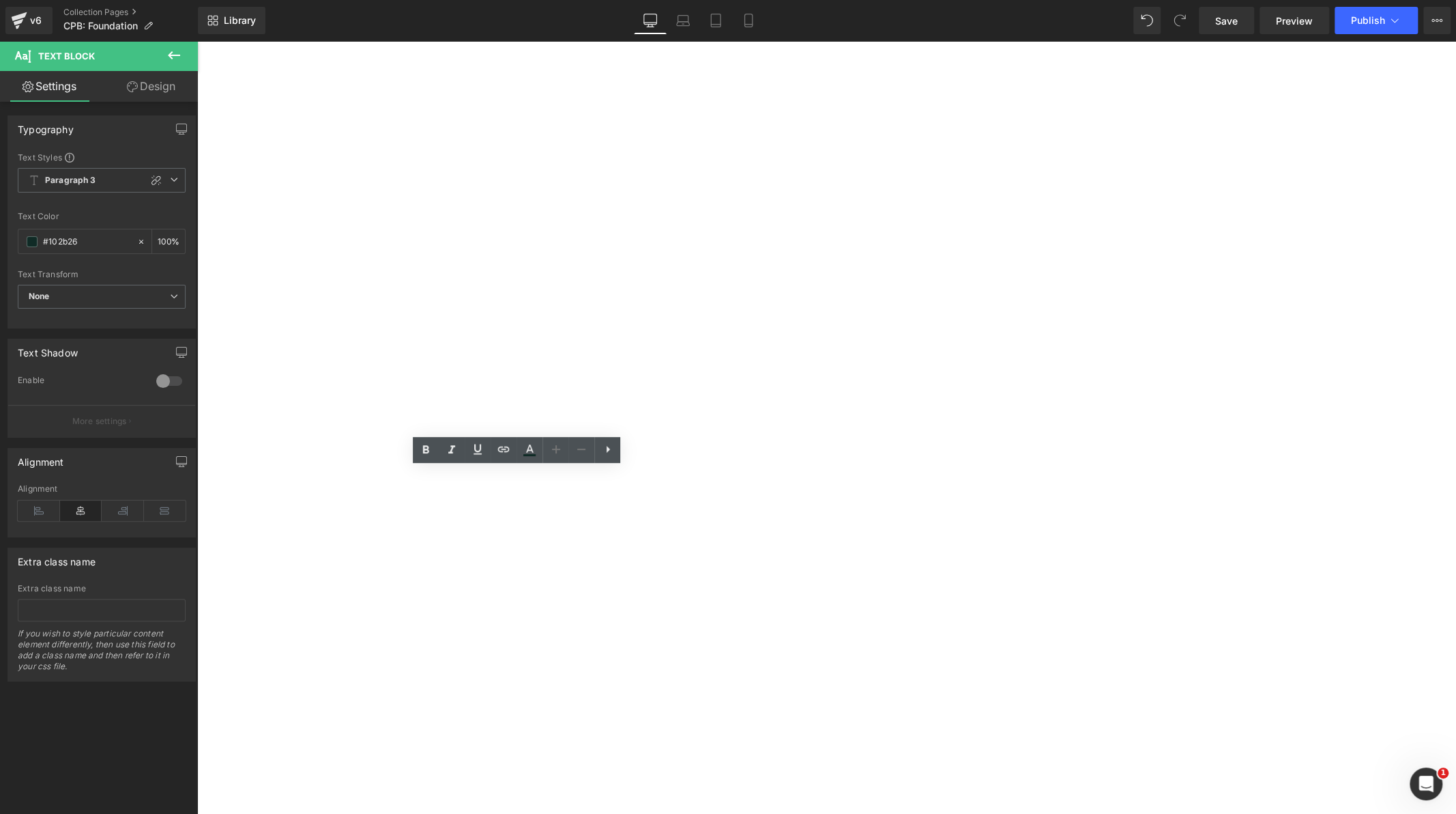
click at [607, 359] on link "Sale Off" at bounding box center [607, 572] width 809 height 733
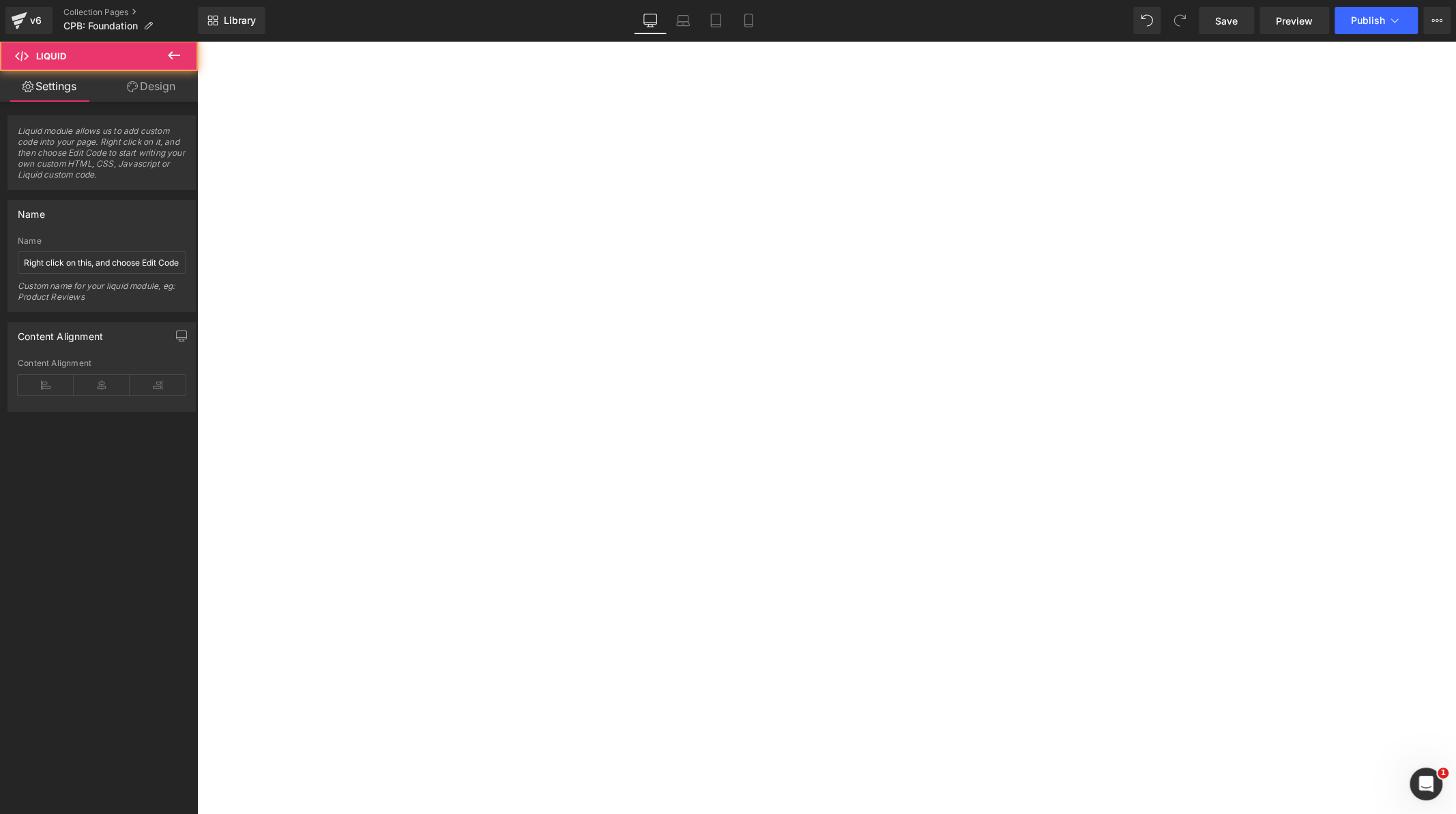
click at [122, 265] on input "Right click on this, and choose Edit Code." at bounding box center [101, 262] width 167 height 23
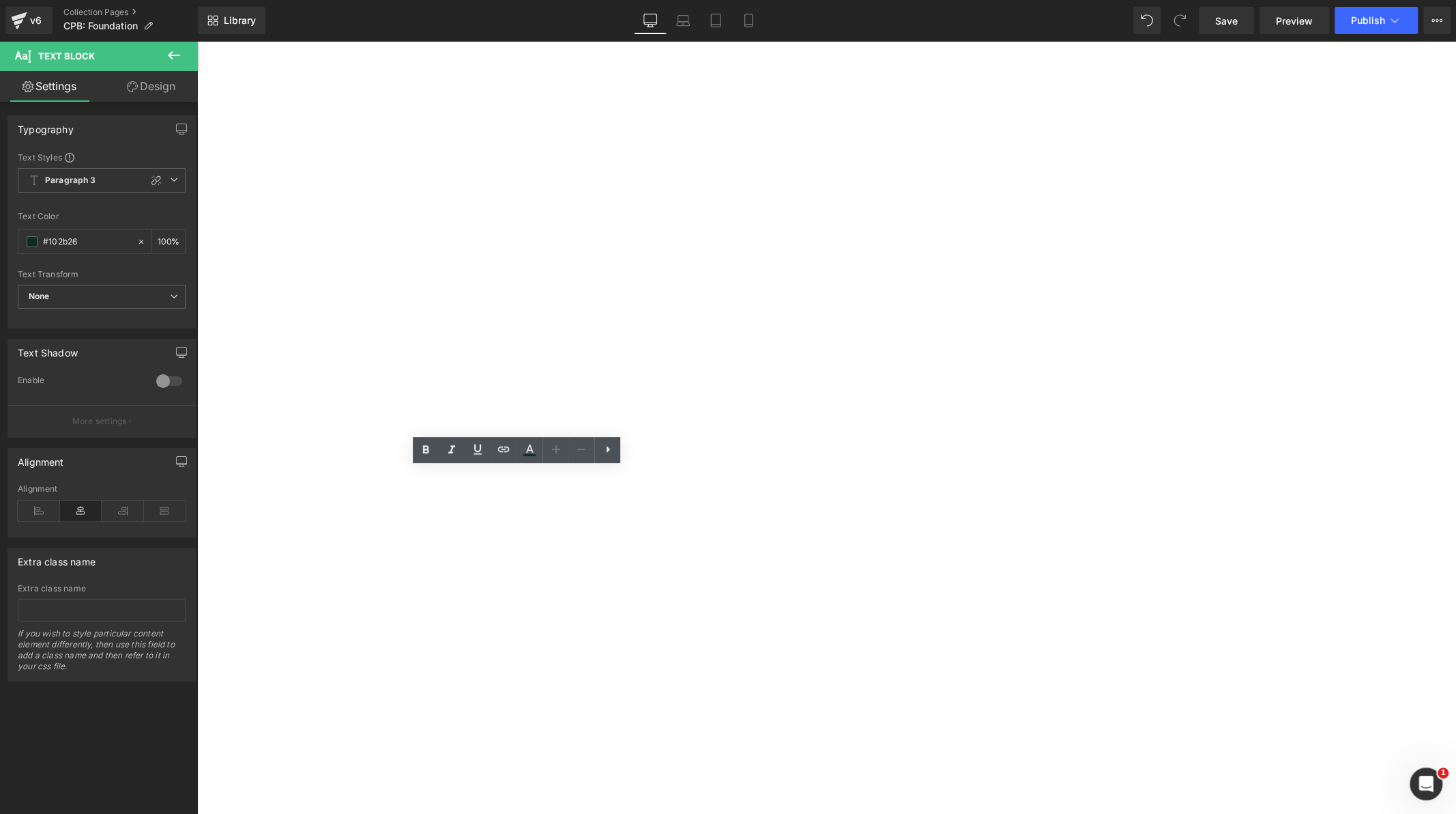
drag, startPoint x: 615, startPoint y: 593, endPoint x: 428, endPoint y: 477, distance: 220.1
paste div
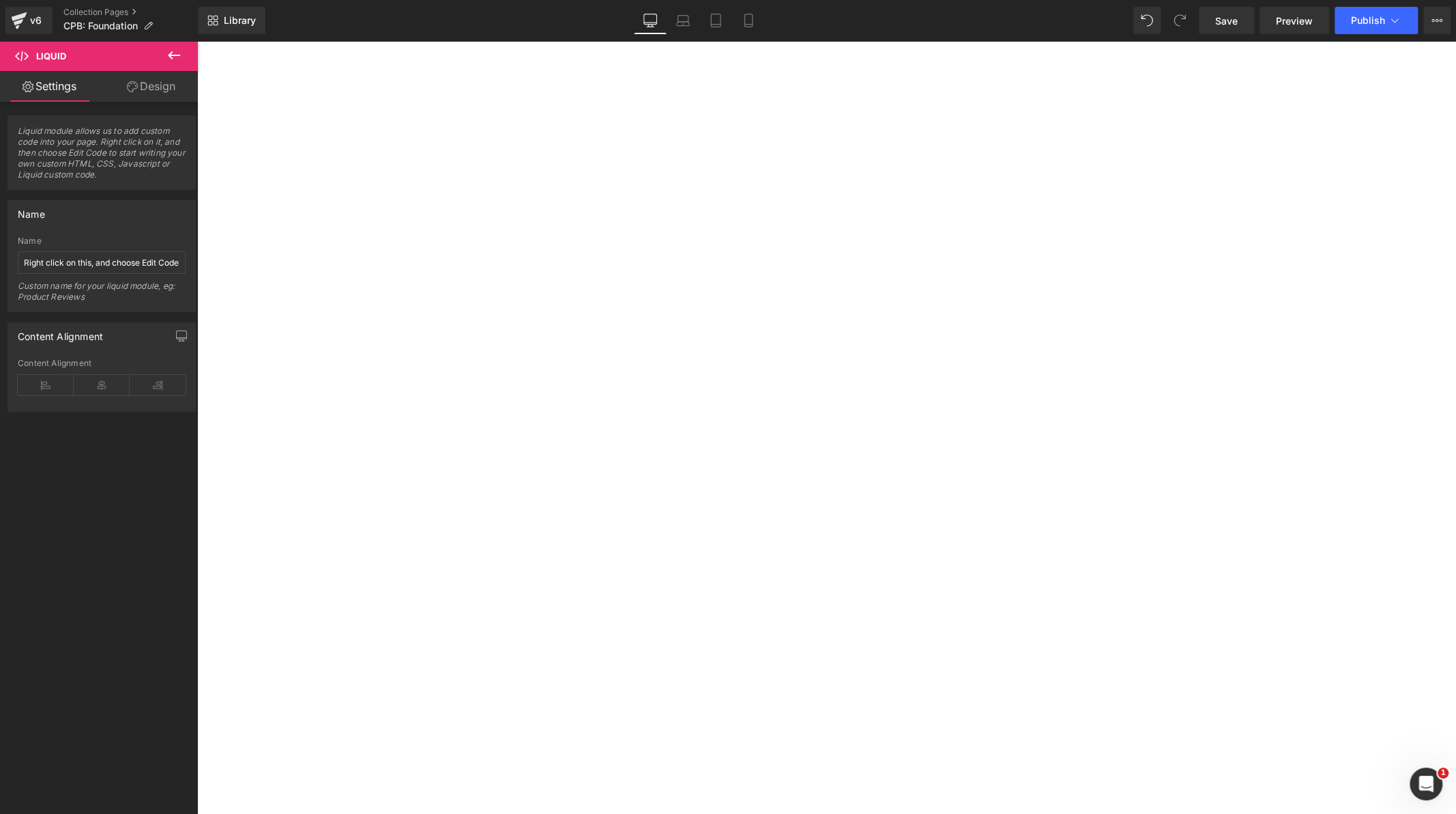
click at [198, 41] on icon at bounding box center [198, 41] width 0 height 0
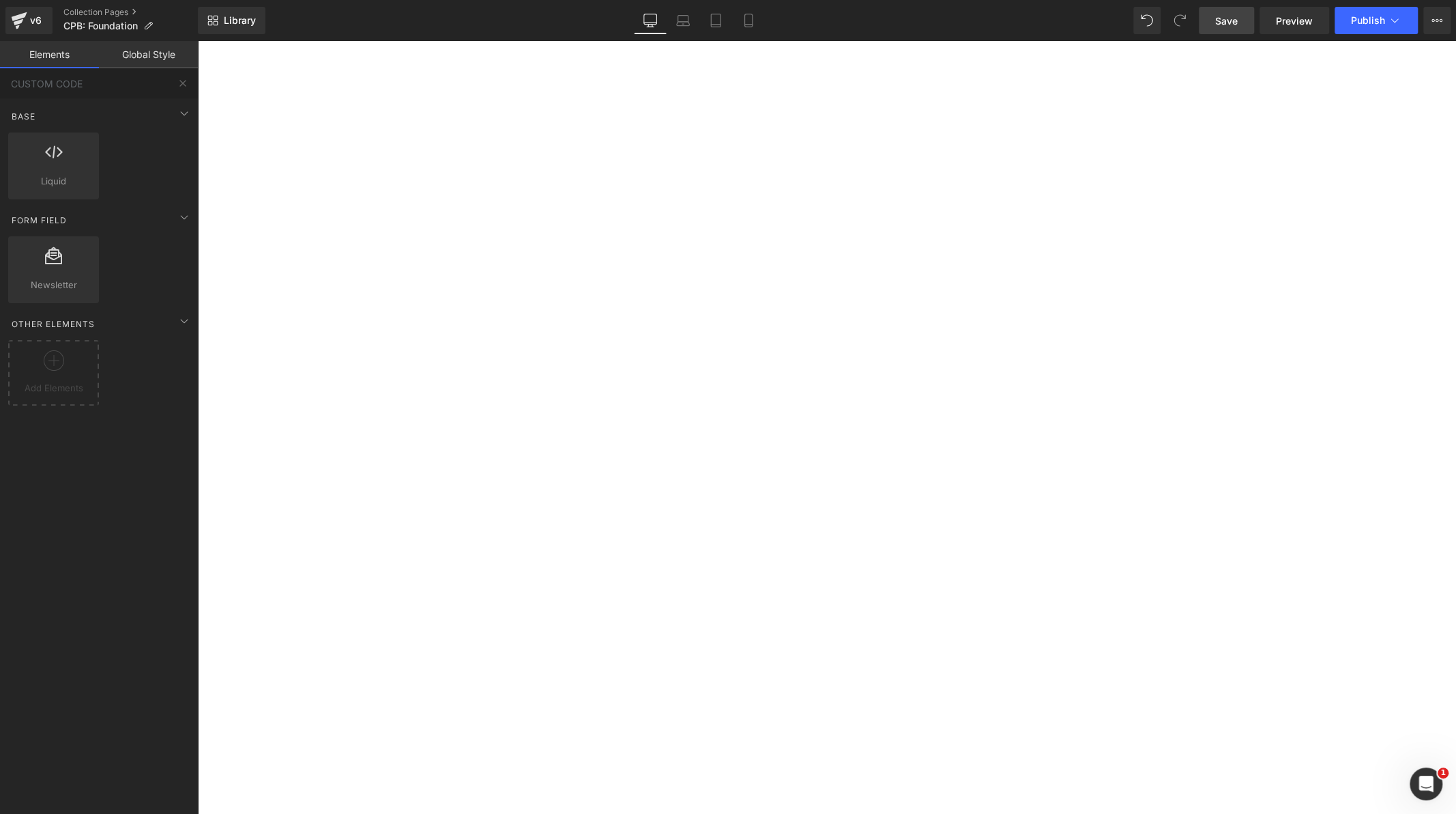
click at [1224, 27] on span "Save" at bounding box center [1226, 21] width 23 height 15
click at [1375, 19] on span "Publish" at bounding box center [1368, 20] width 34 height 11
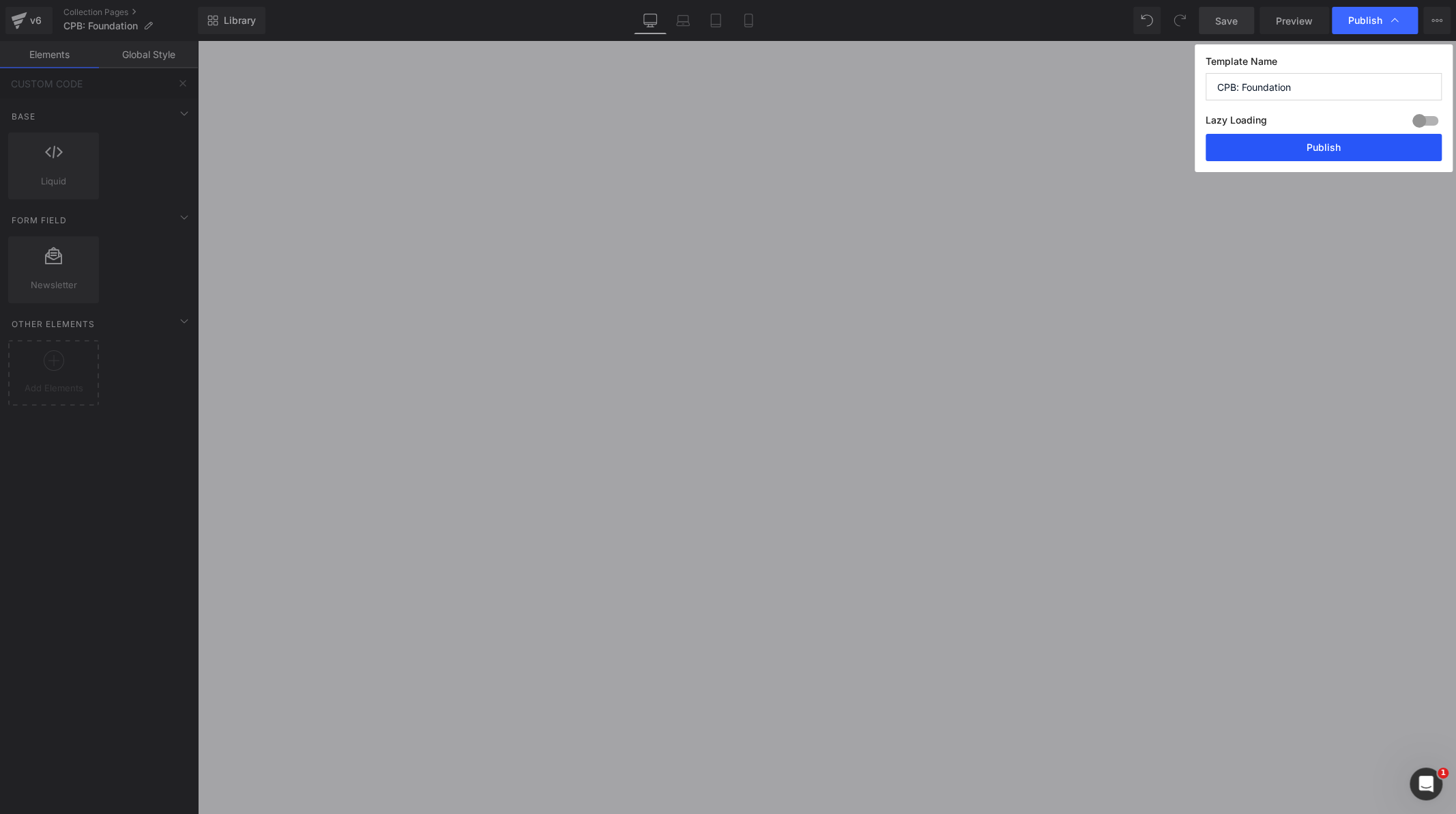
click at [1327, 141] on button "Publish" at bounding box center [1324, 147] width 236 height 27
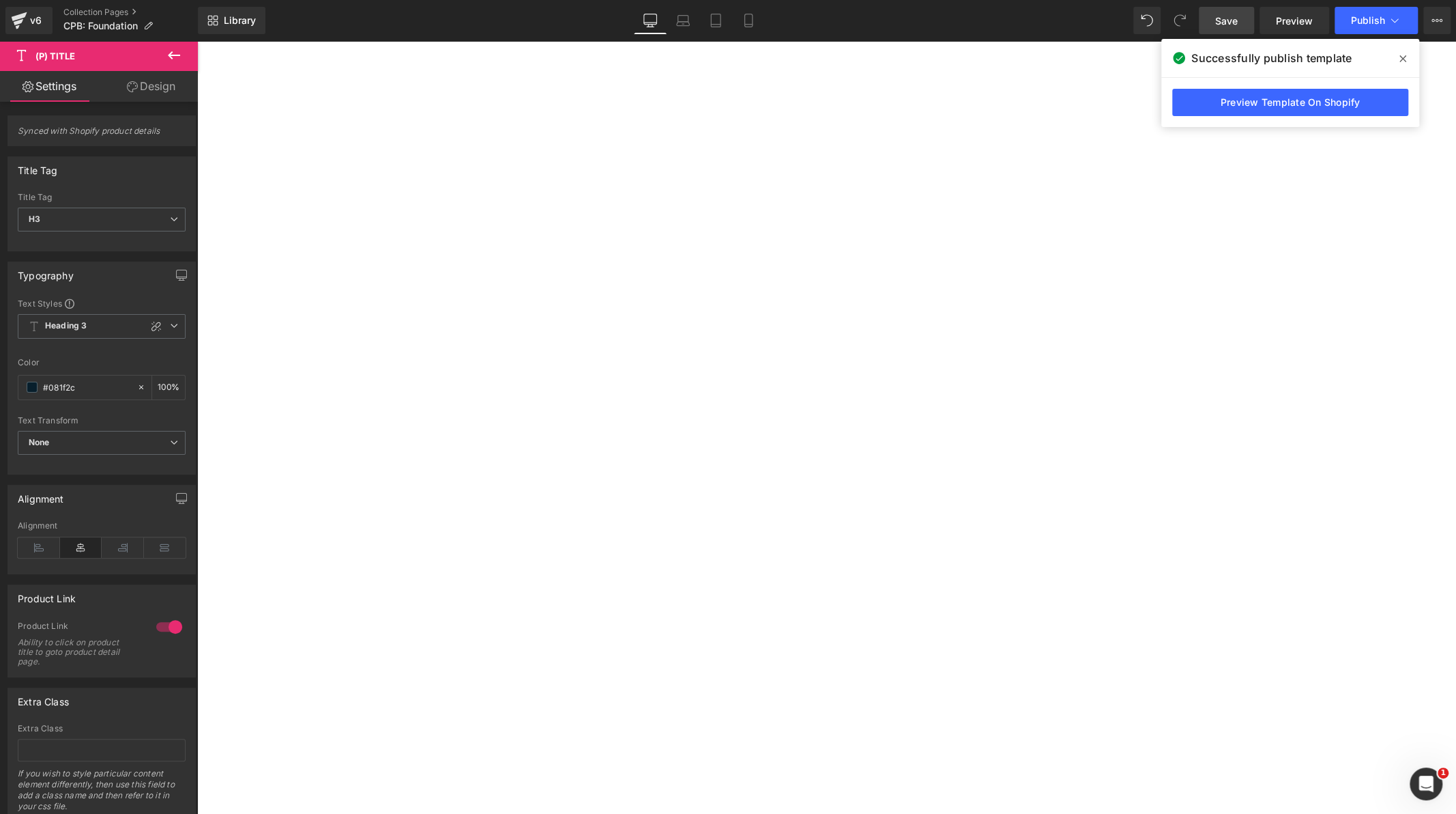
click at [198, 41] on span "(P) Title" at bounding box center [198, 41] width 0 height 0
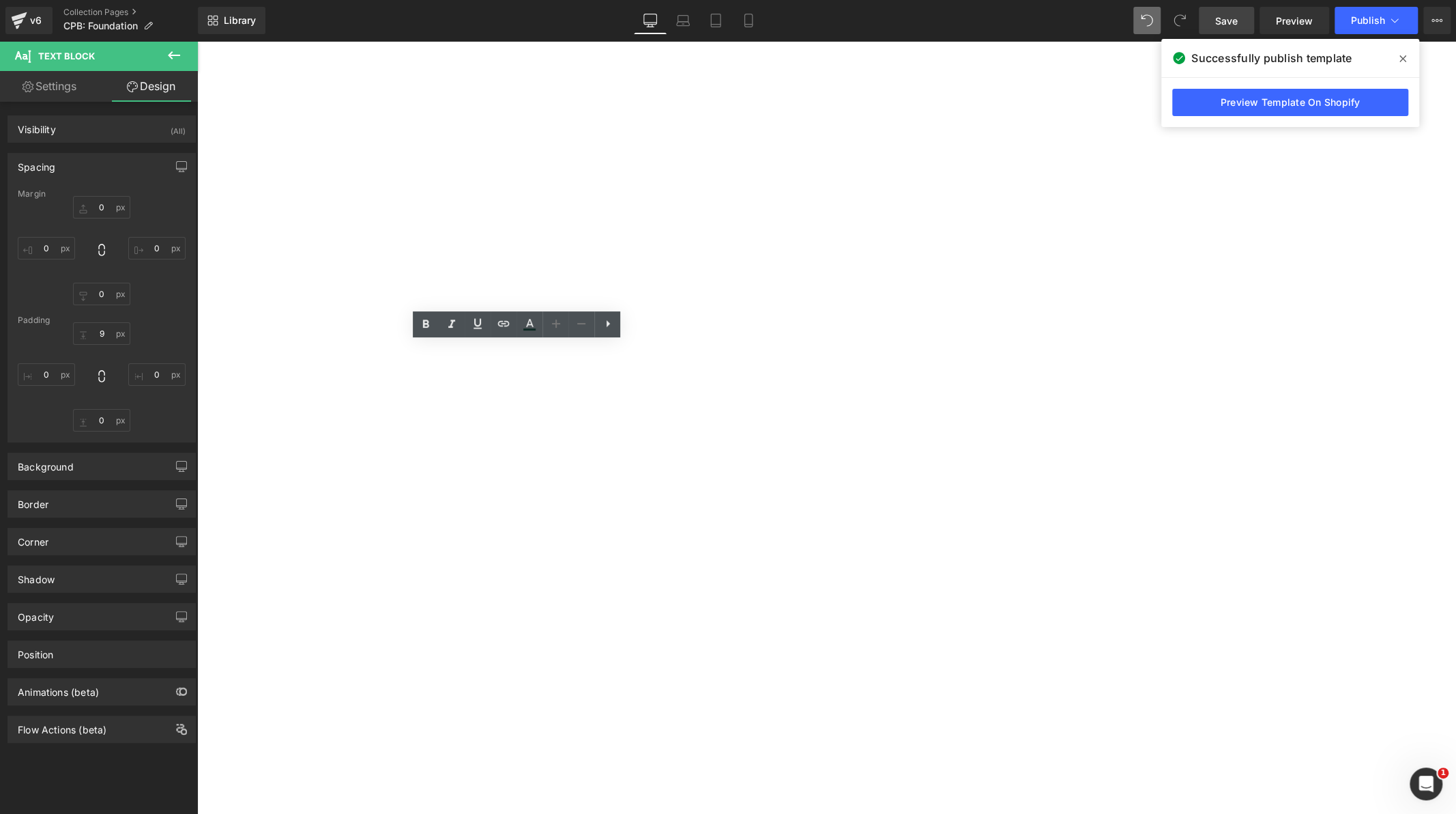
type input "0"
type input "9"
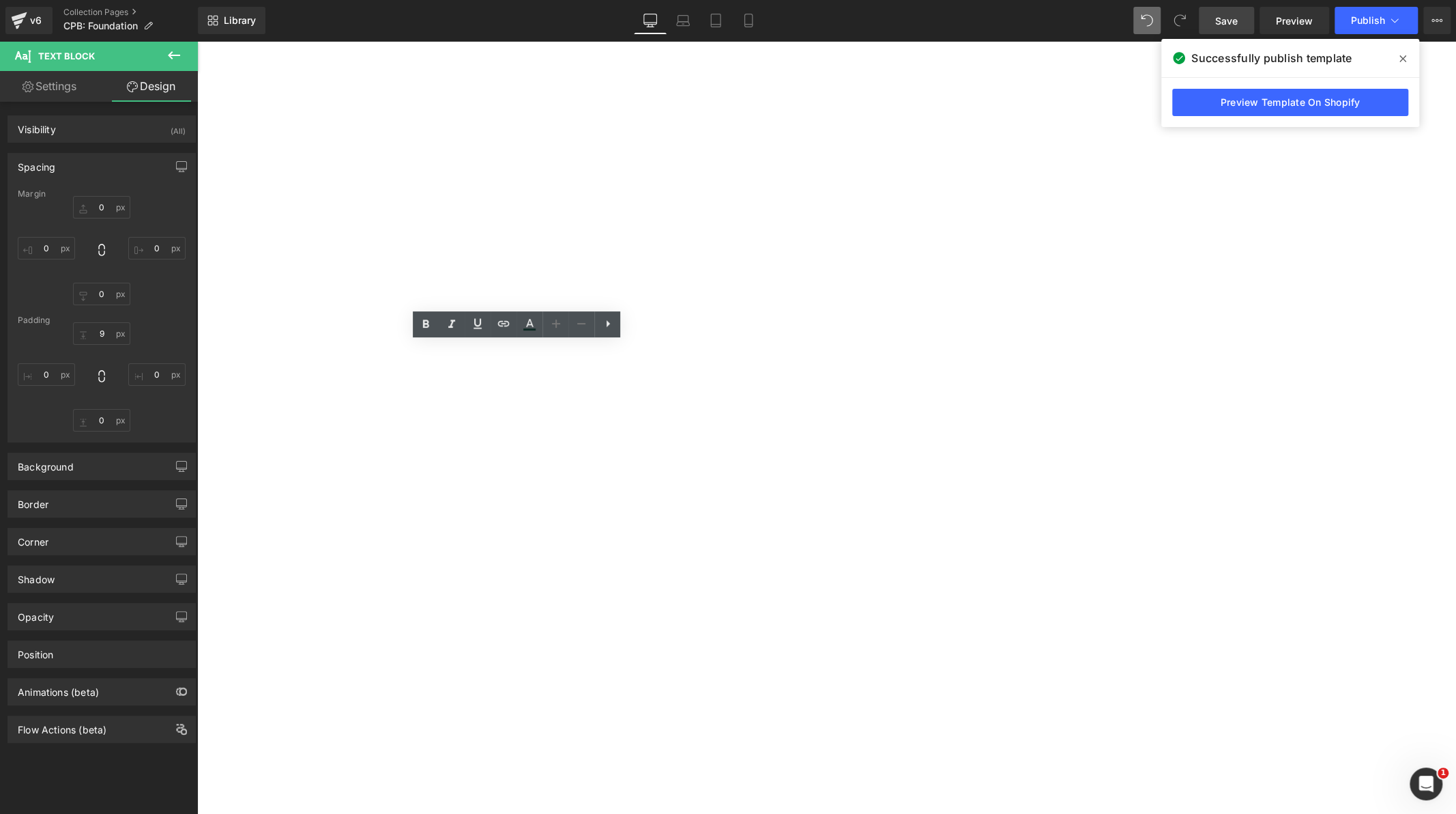
type input "0"
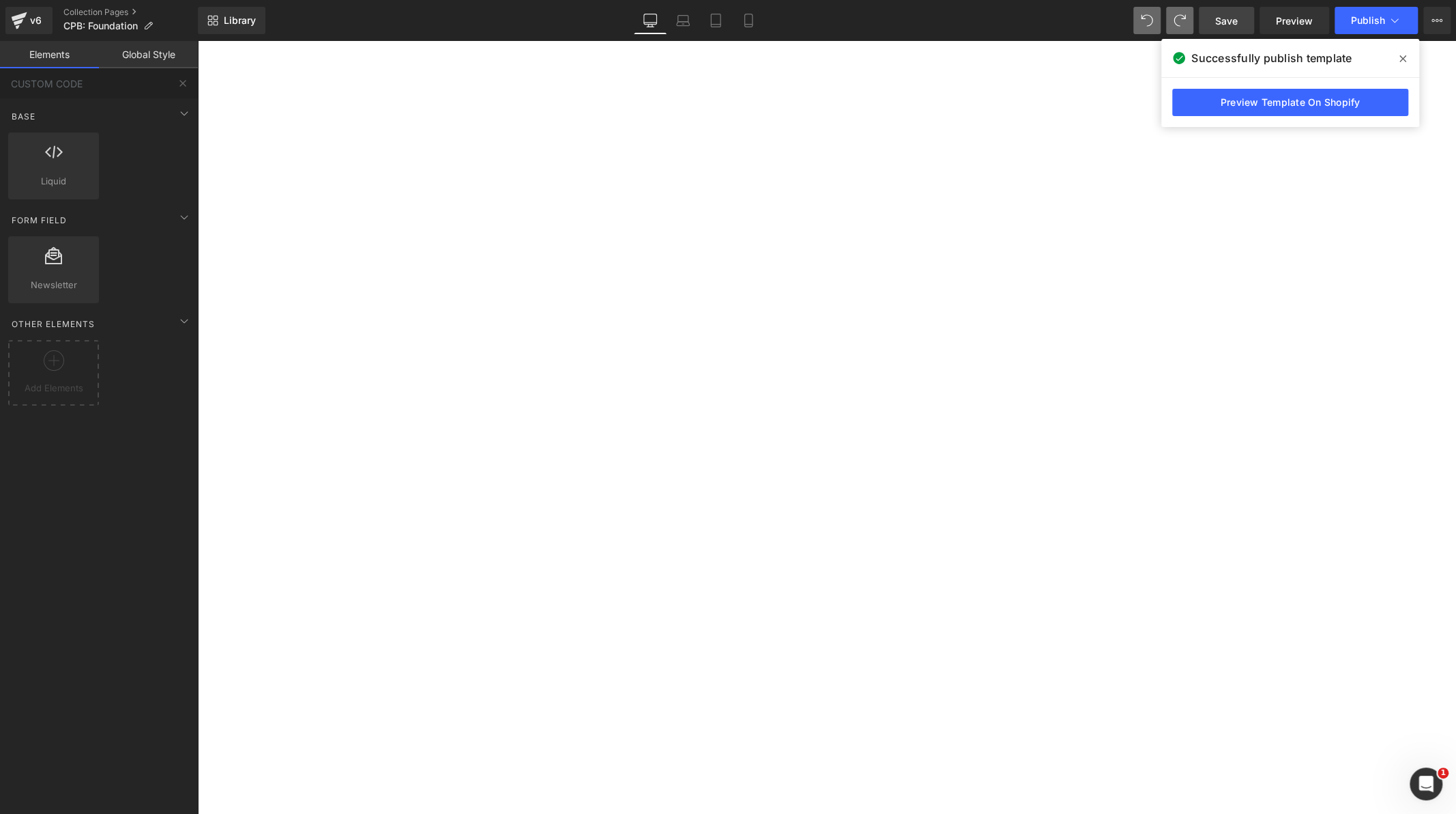
click at [198, 41] on span at bounding box center [198, 41] width 0 height 0
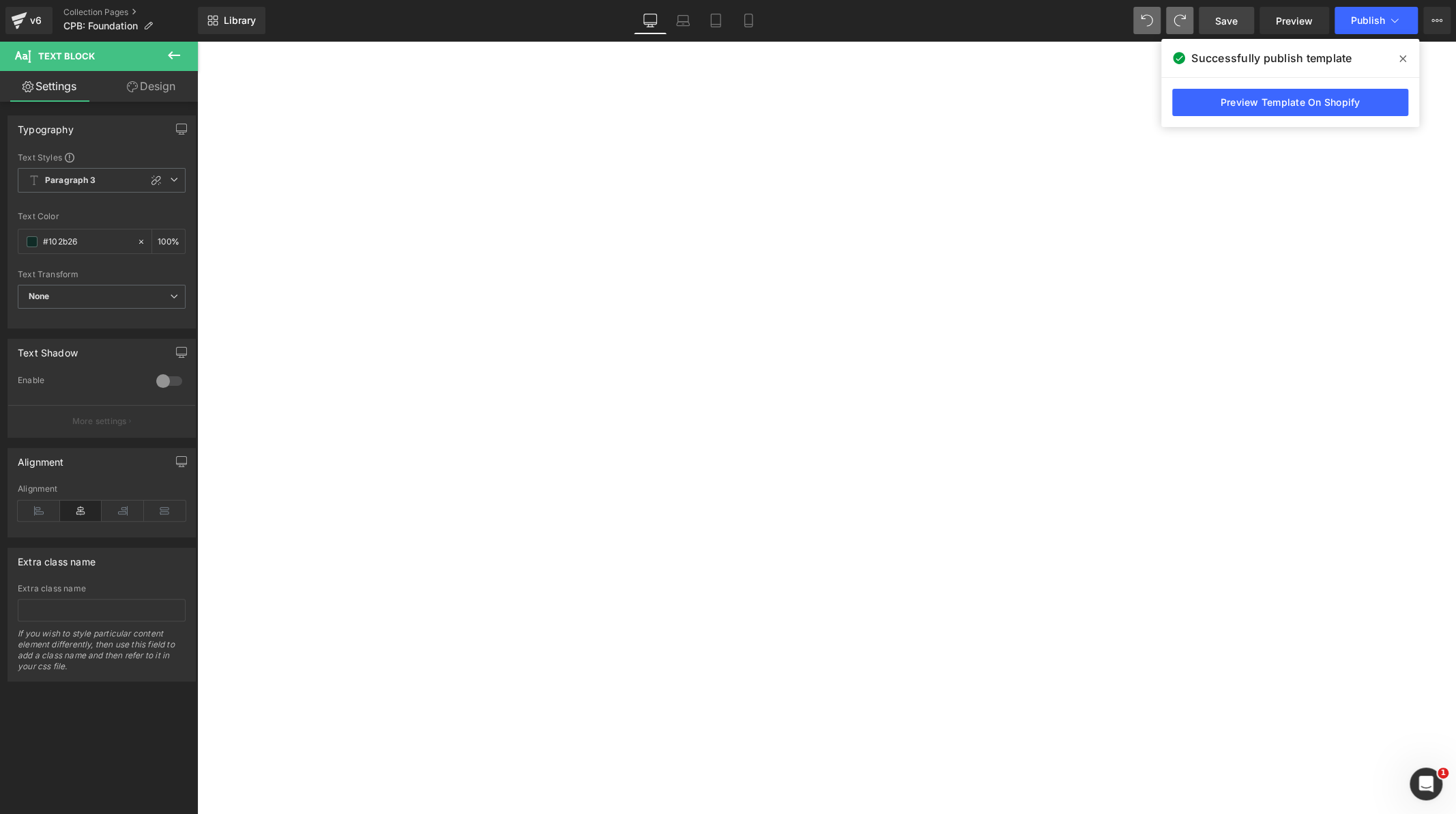
drag, startPoint x: 166, startPoint y: 92, endPoint x: 109, endPoint y: 168, distance: 95.0
click at [166, 91] on link "Design" at bounding box center [151, 87] width 99 height 31
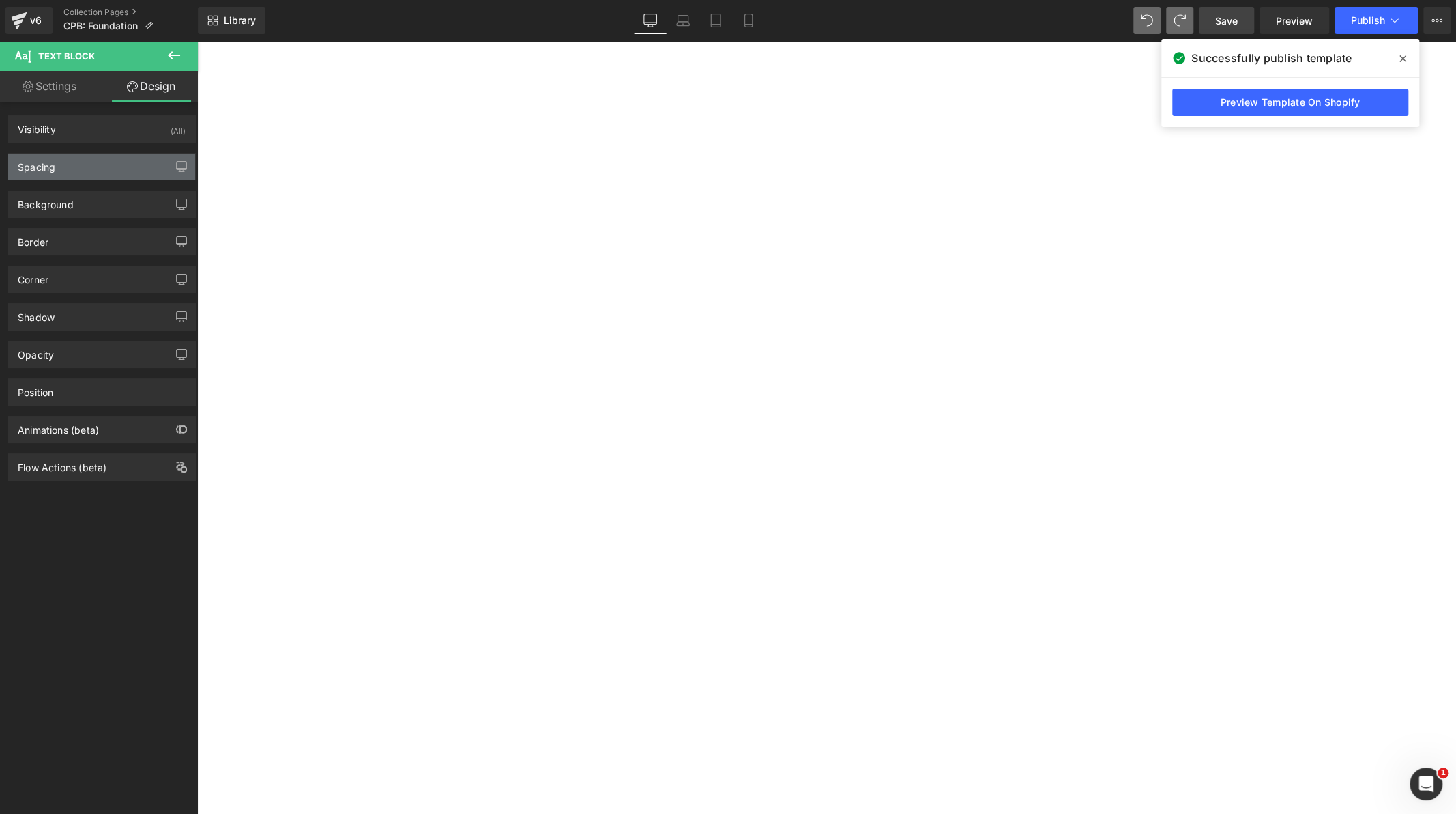
click at [109, 168] on div "Spacing" at bounding box center [102, 167] width 187 height 26
type input "0"
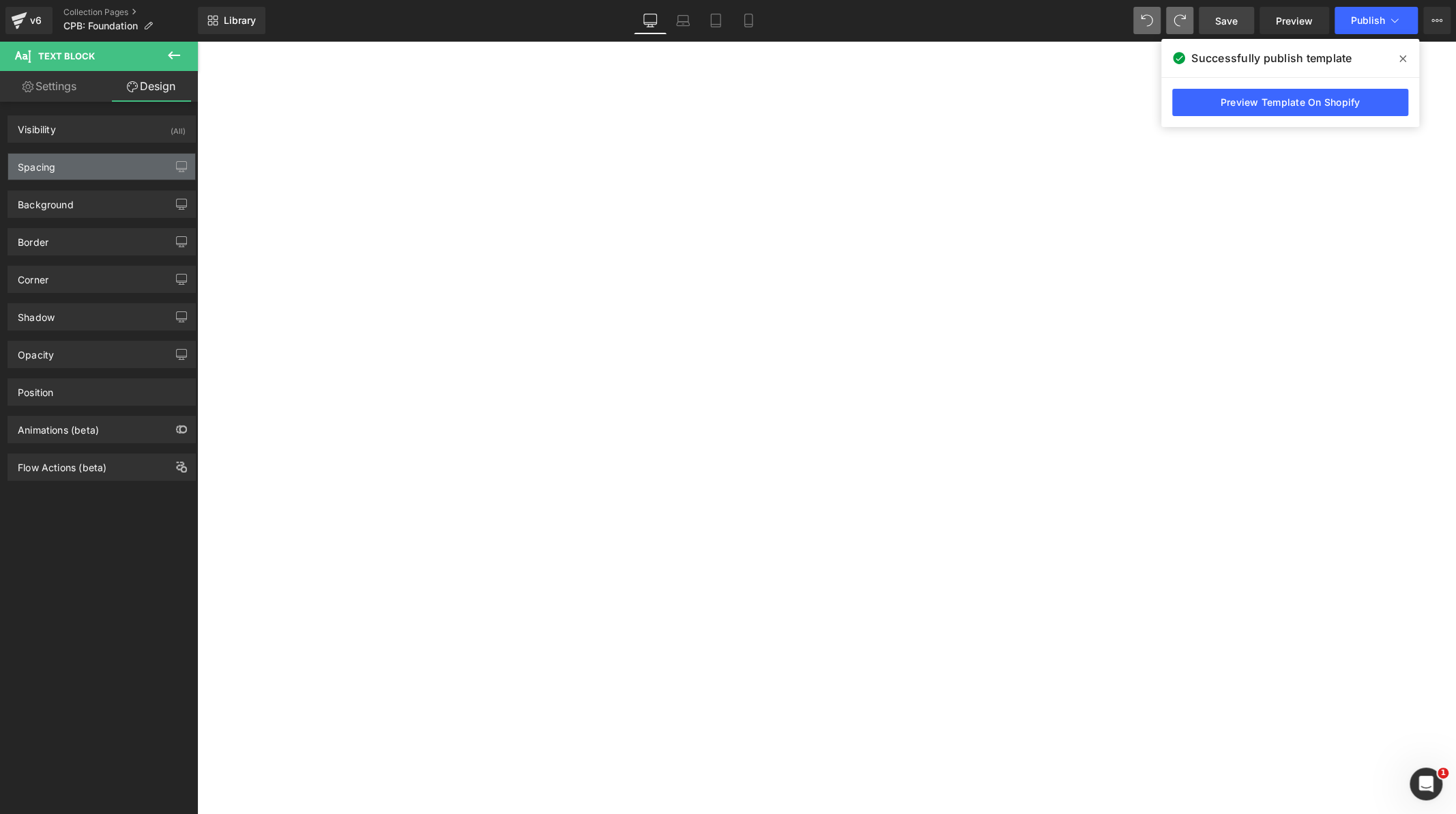
type input "9"
type input "0"
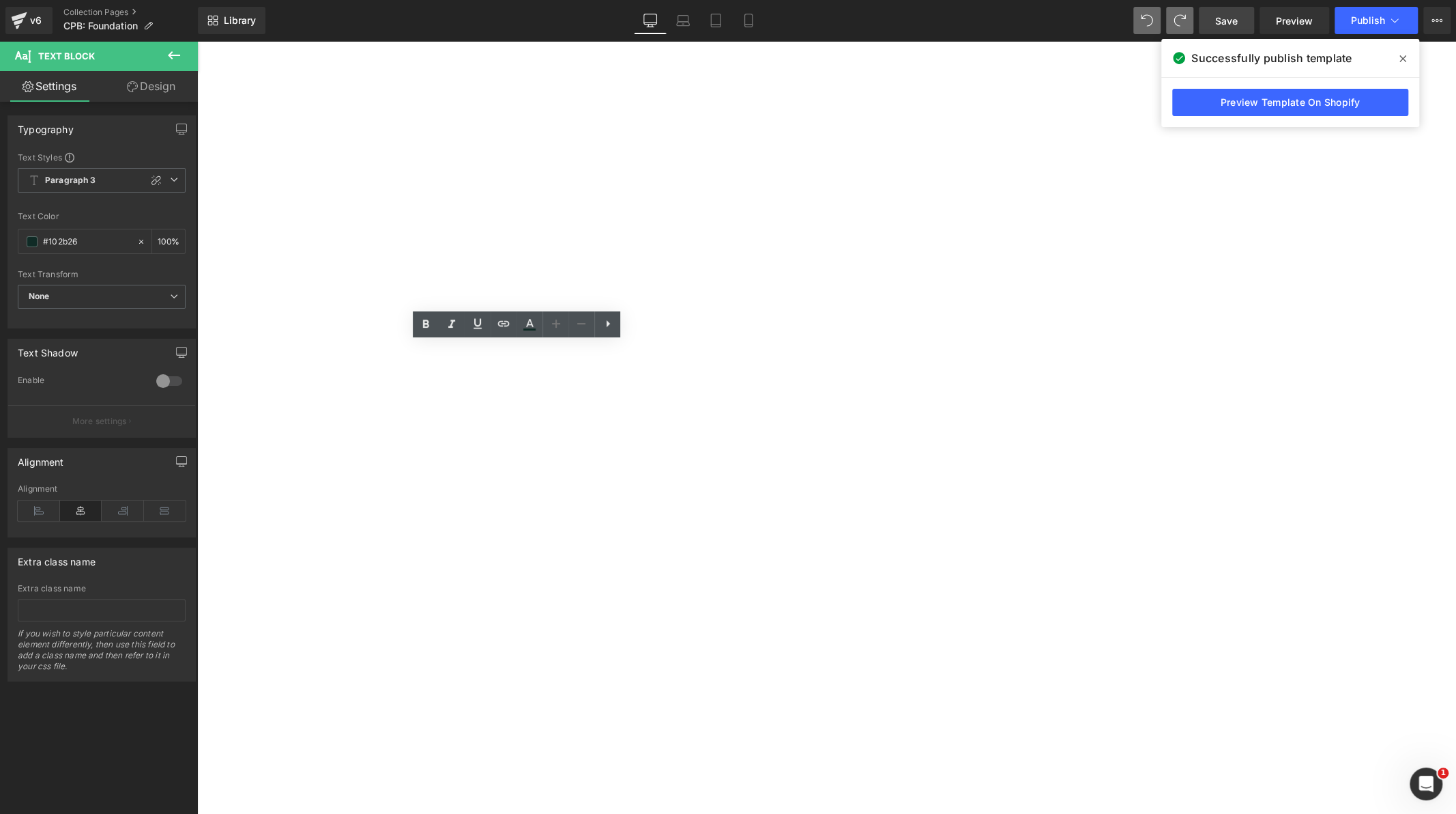
click at [198, 41] on span "(P) Price" at bounding box center [198, 41] width 0 height 0
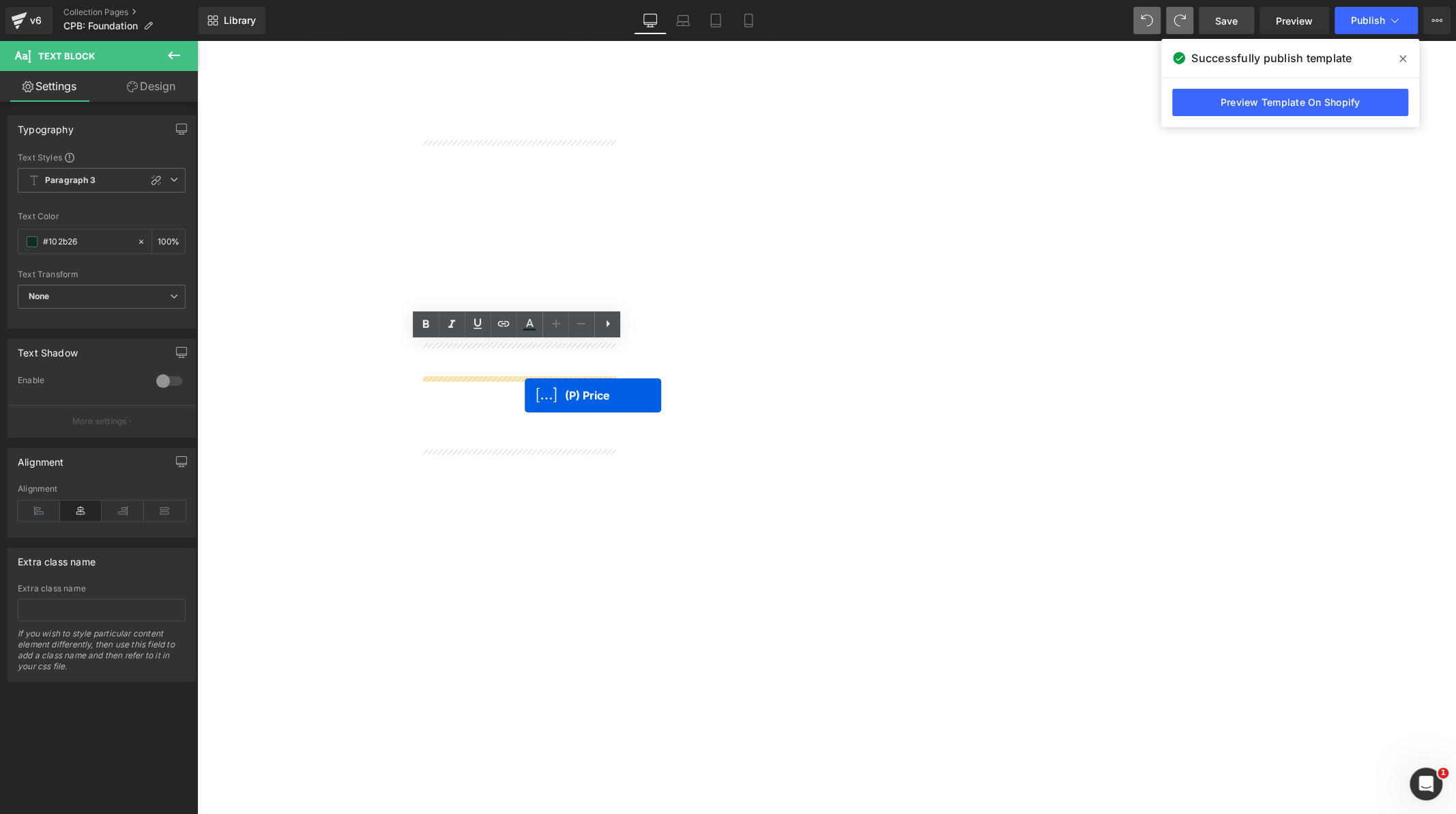
drag, startPoint x: 523, startPoint y: 385, endPoint x: 524, endPoint y: 396, distance: 11.0
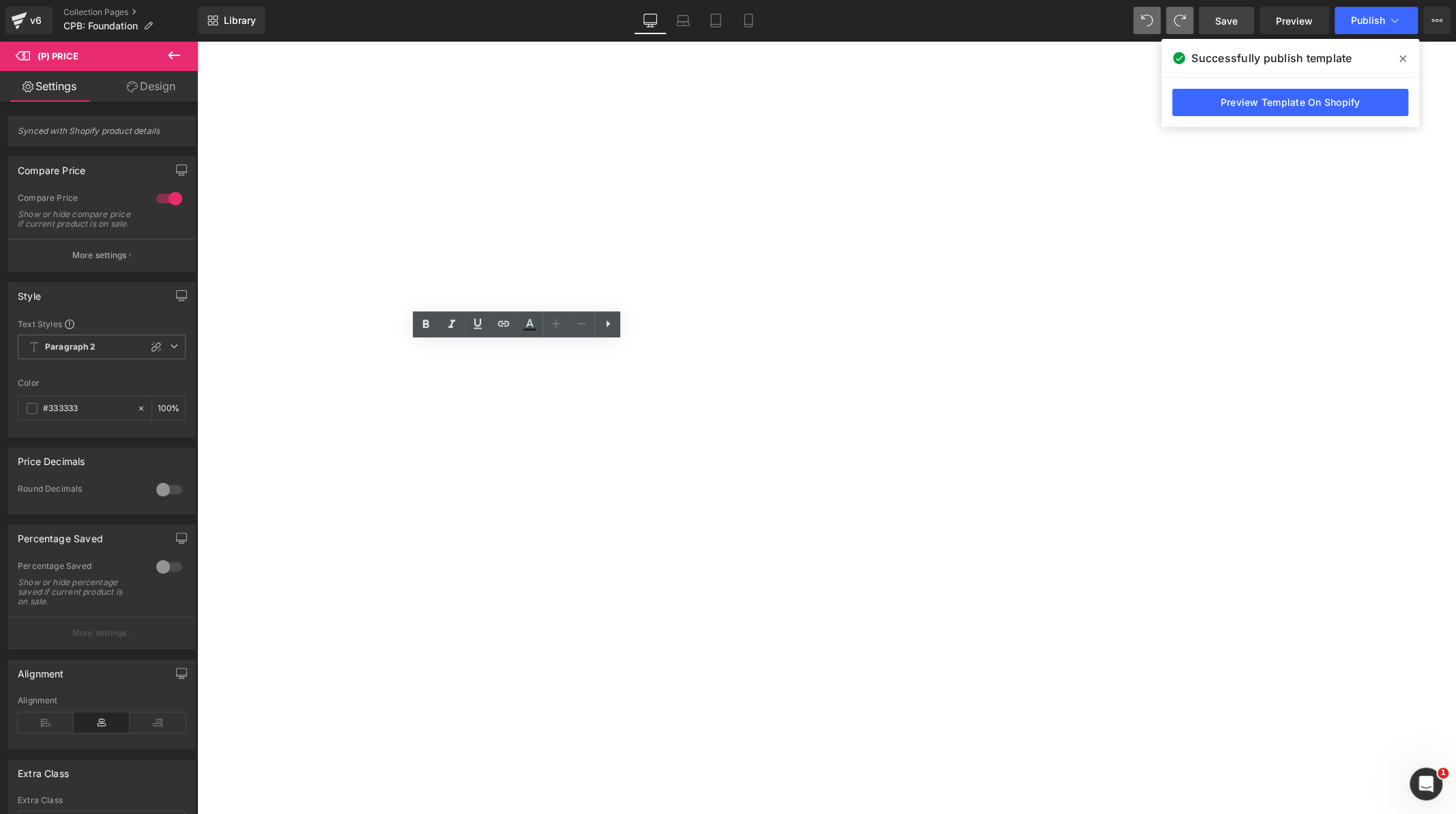
click at [198, 41] on span "(P) Price" at bounding box center [198, 41] width 0 height 0
click at [160, 92] on link "Design" at bounding box center [151, 87] width 99 height 31
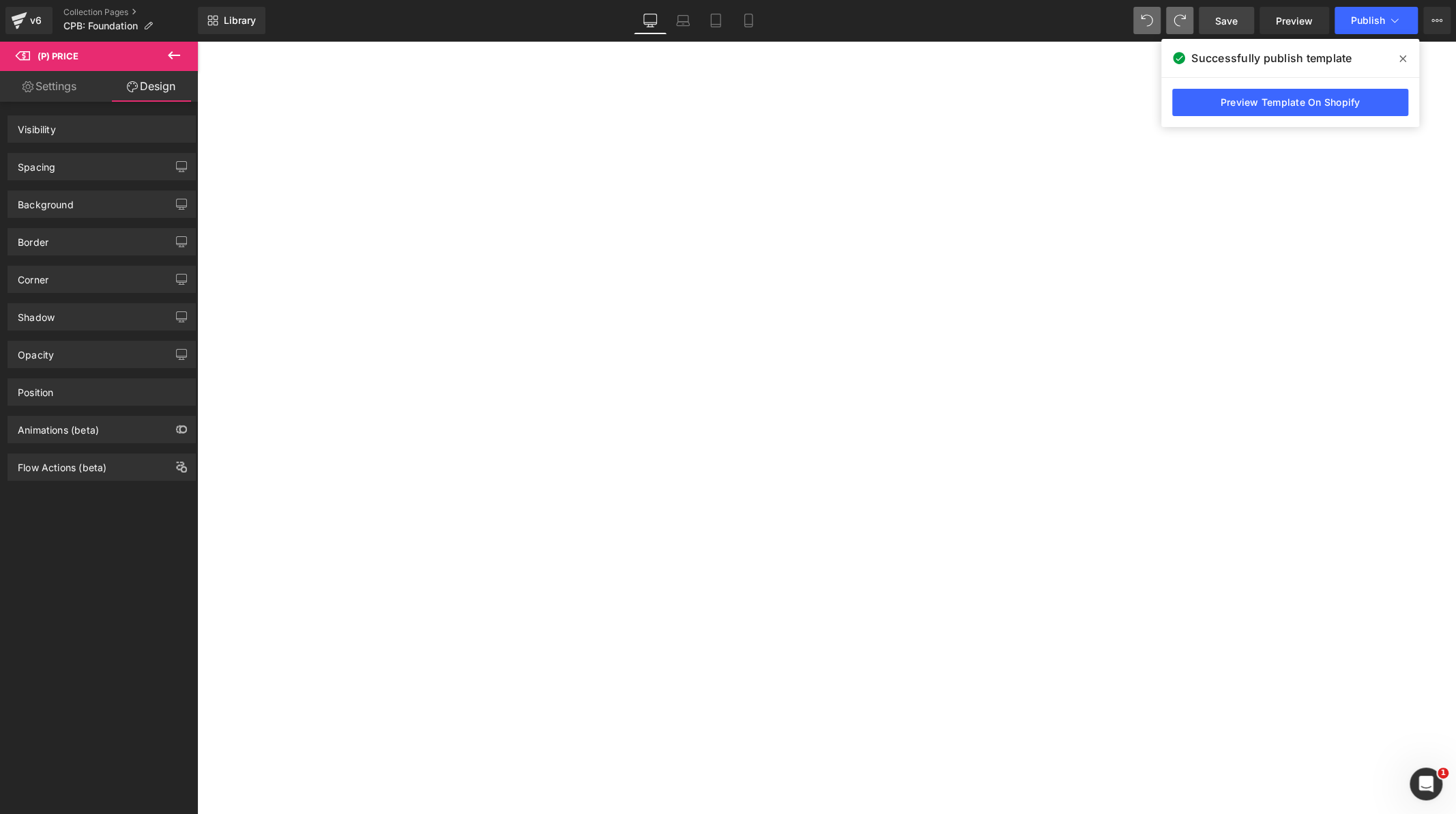
click at [112, 164] on div "Spacing" at bounding box center [102, 167] width 187 height 26
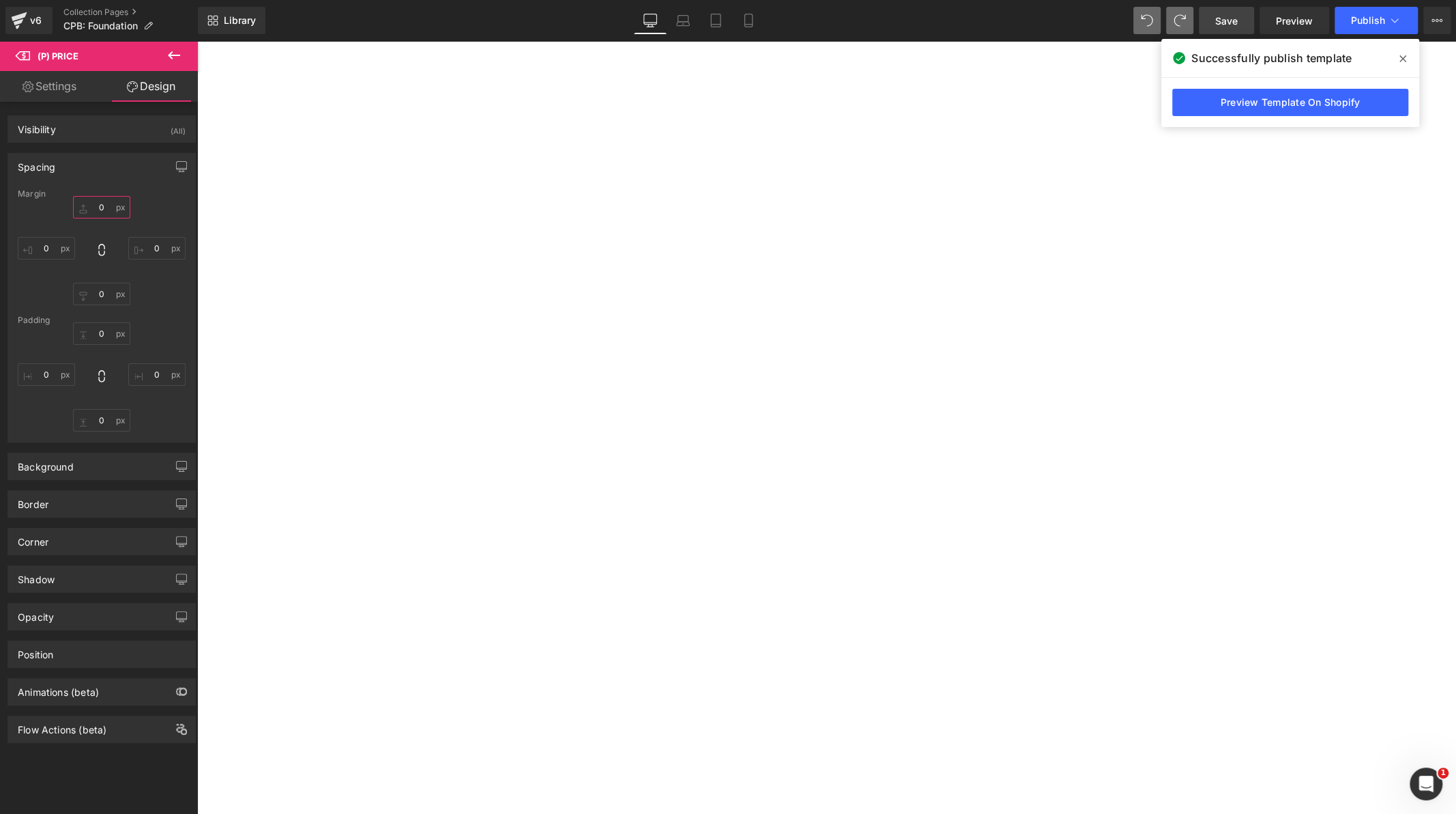
click at [97, 202] on input "0" at bounding box center [102, 207] width 58 height 23
click at [1228, 26] on span "Save" at bounding box center [1226, 21] width 23 height 15
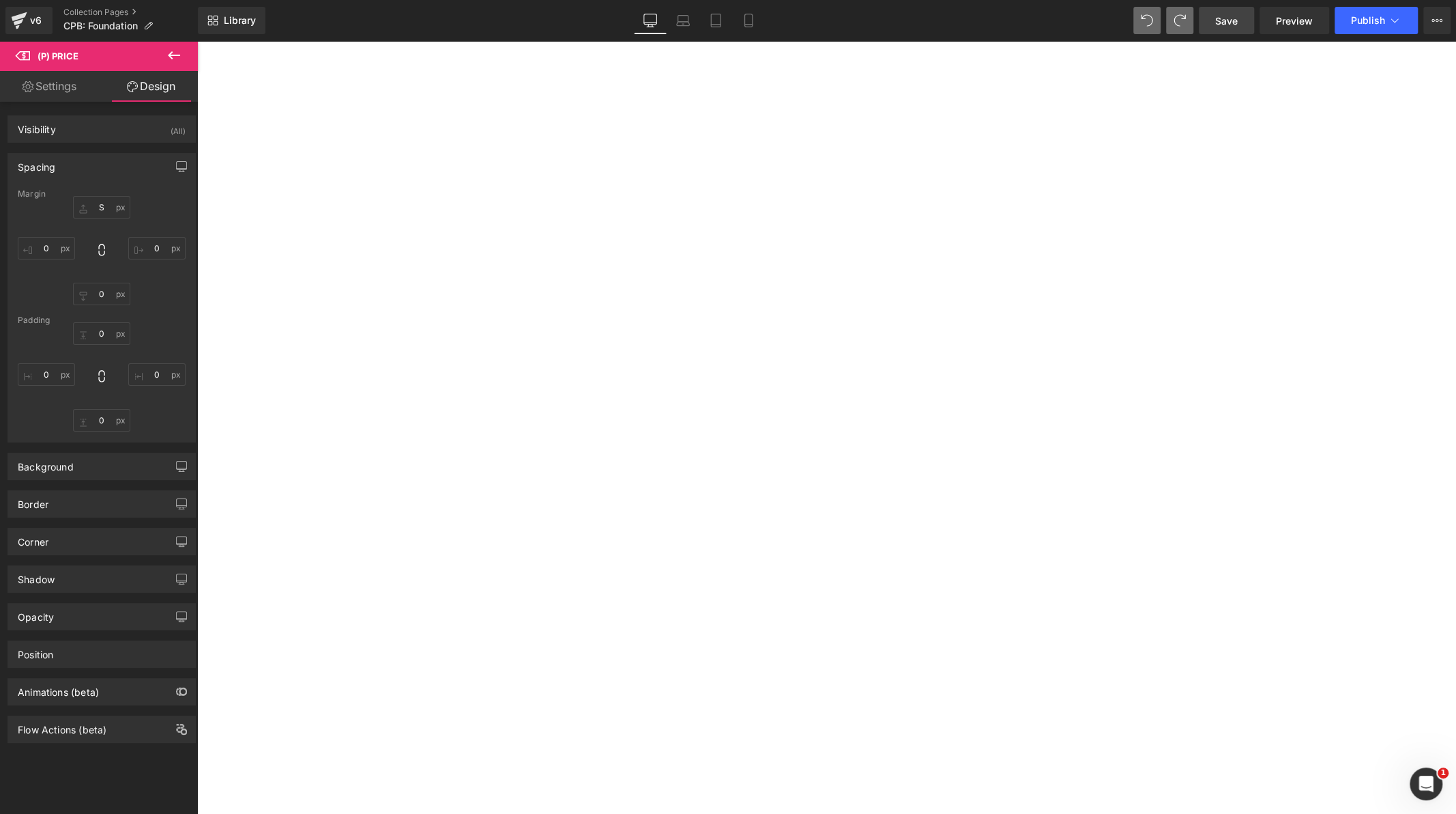
scroll to position [0, 0]
click at [676, 20] on icon at bounding box center [683, 20] width 14 height 14
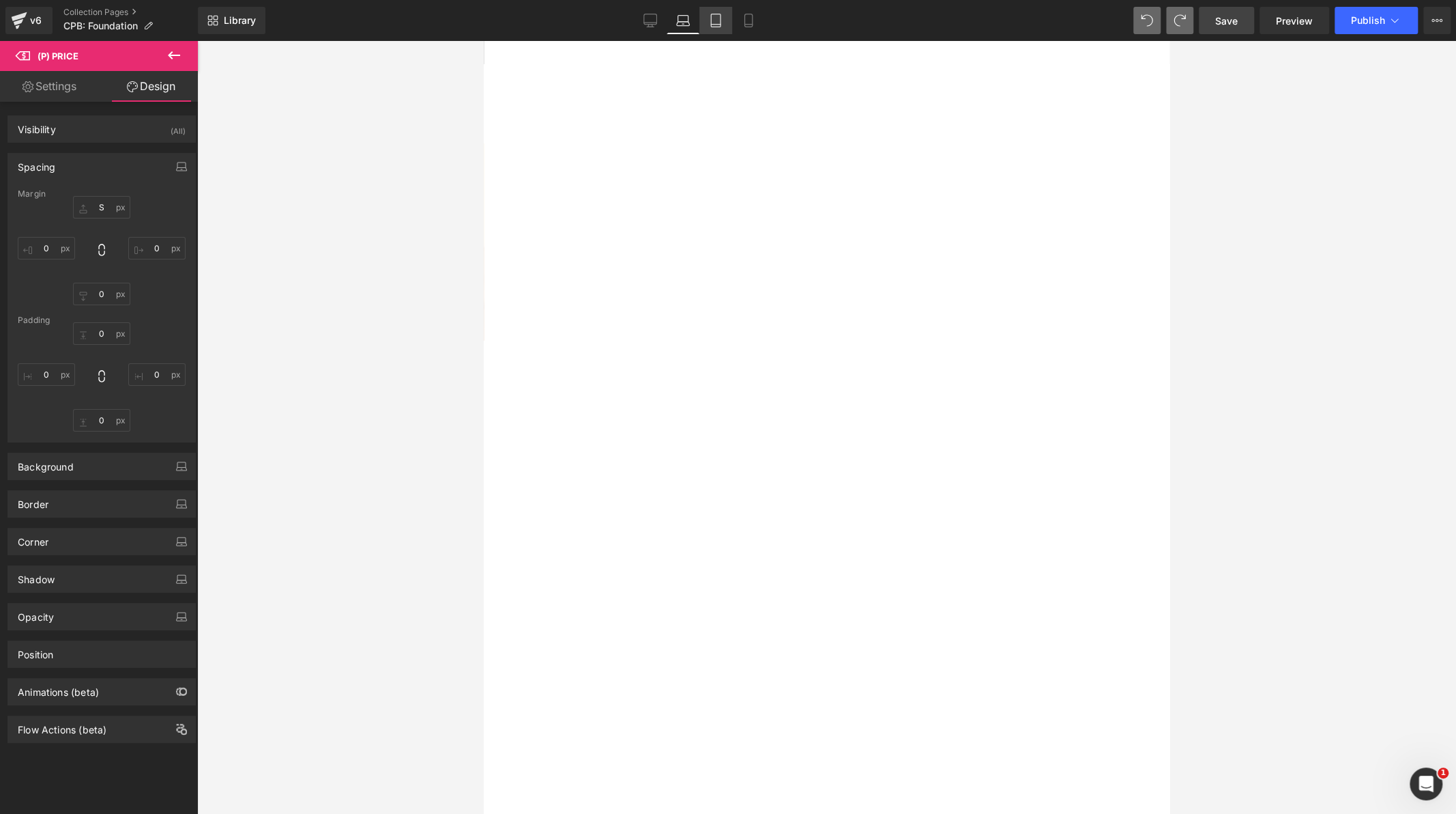
type input "S"
type input "0"
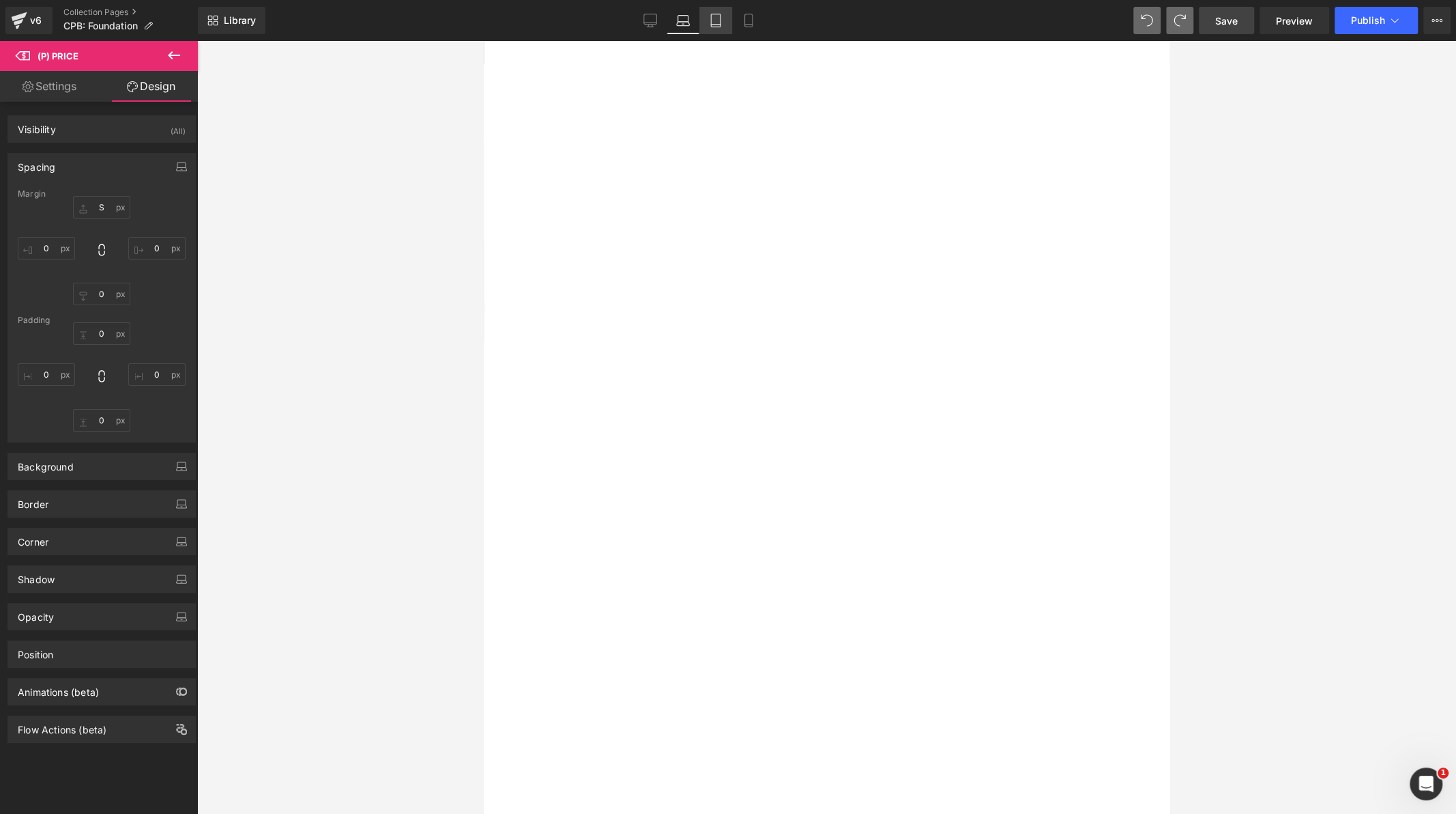
type input "0"
click at [711, 25] on icon at bounding box center [716, 21] width 9 height 13
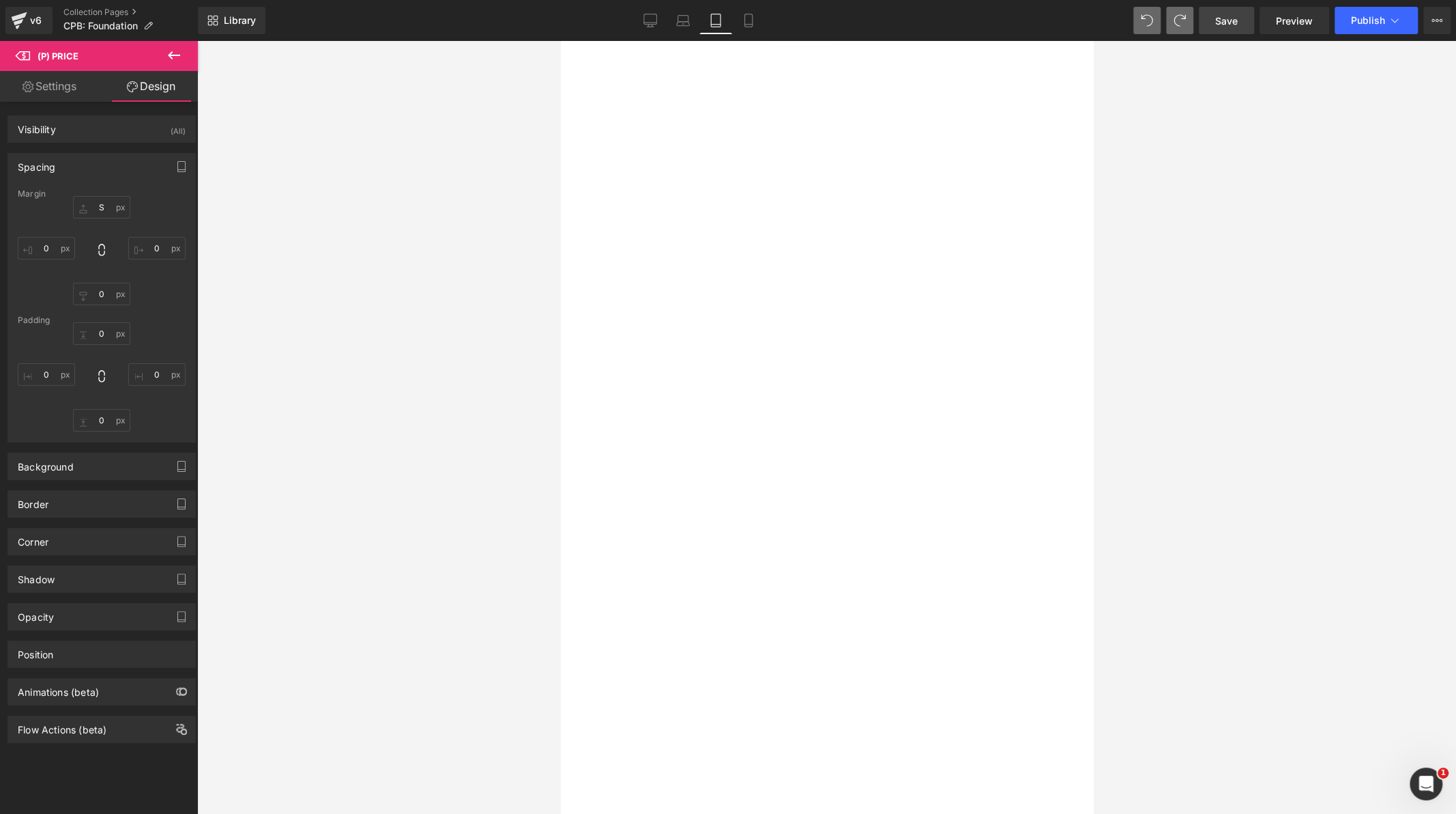
type input "S"
type input "0"
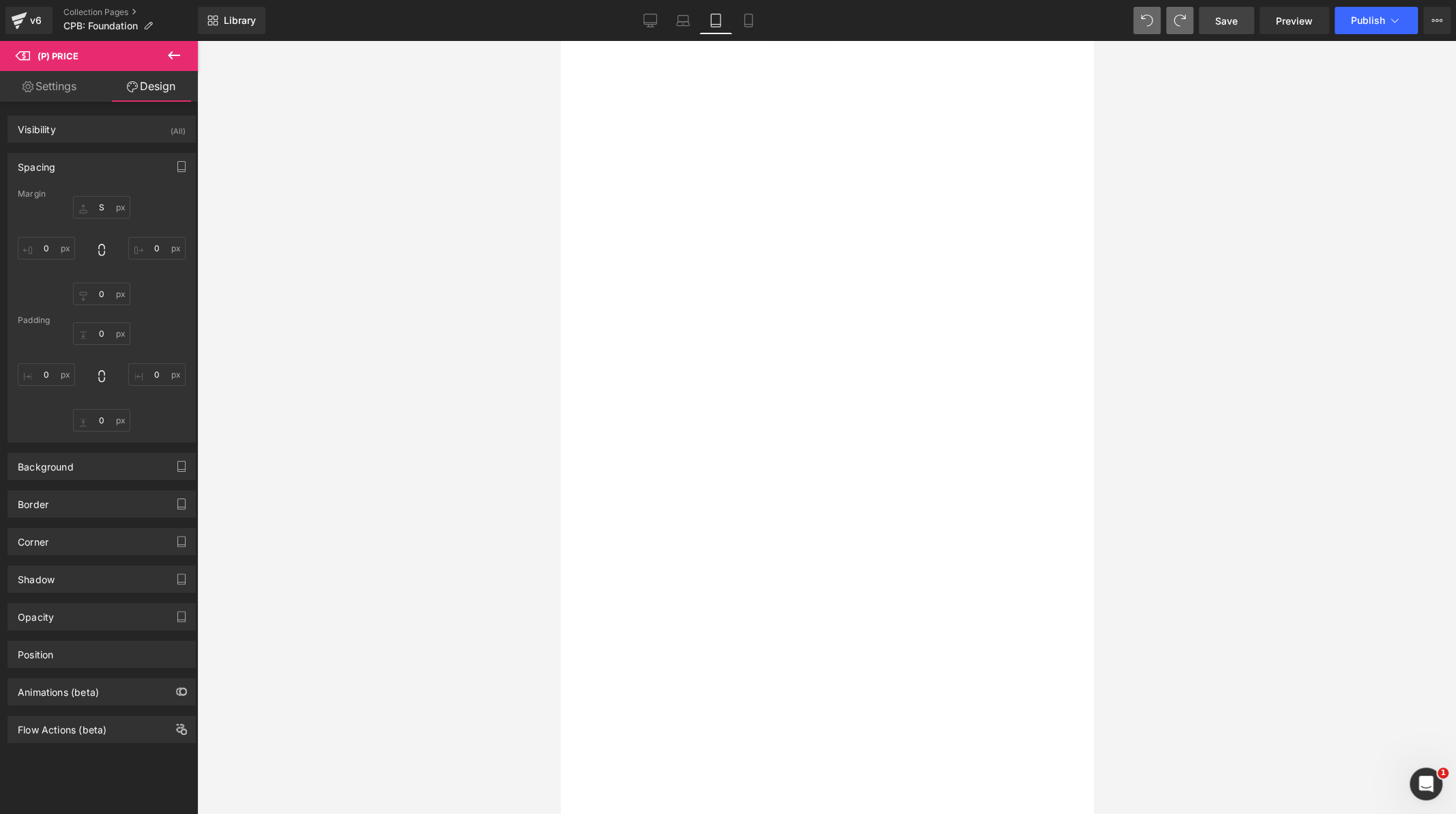
type input "0"
click at [1235, 24] on span "Save" at bounding box center [1226, 21] width 23 height 15
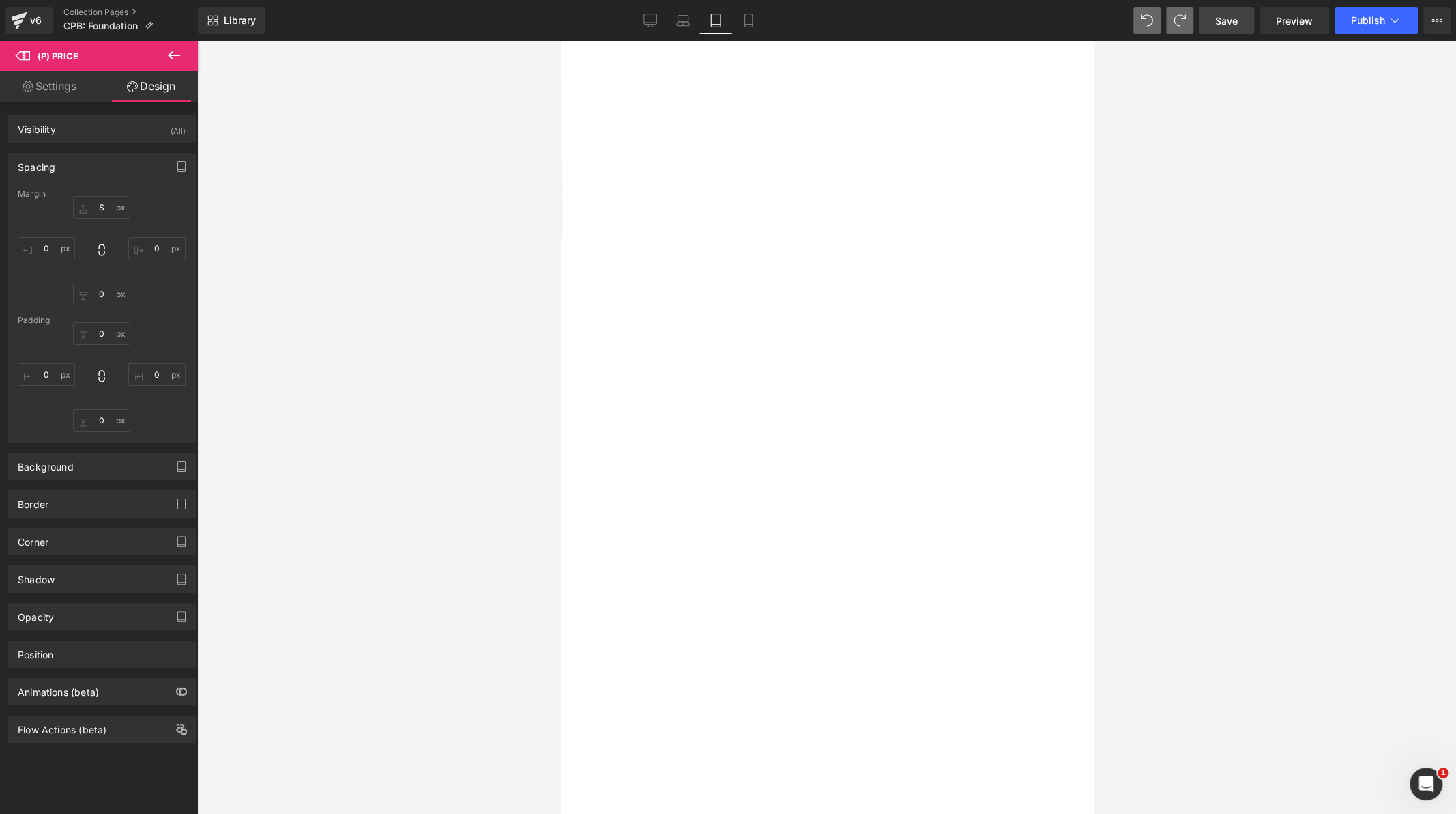
scroll to position [0, 0]
click at [645, 17] on icon at bounding box center [650, 20] width 14 height 14
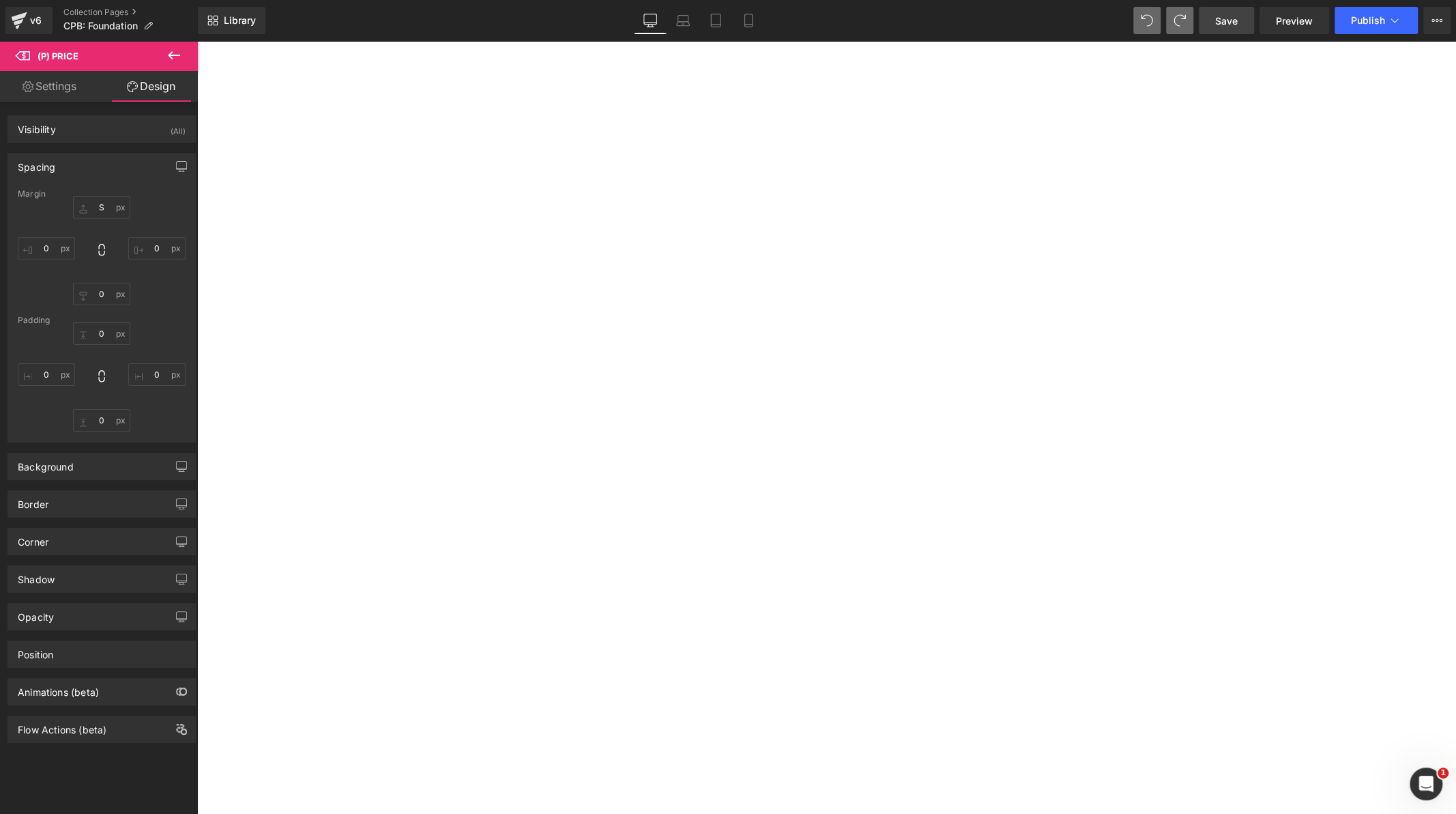
type input "S"
type input "0"
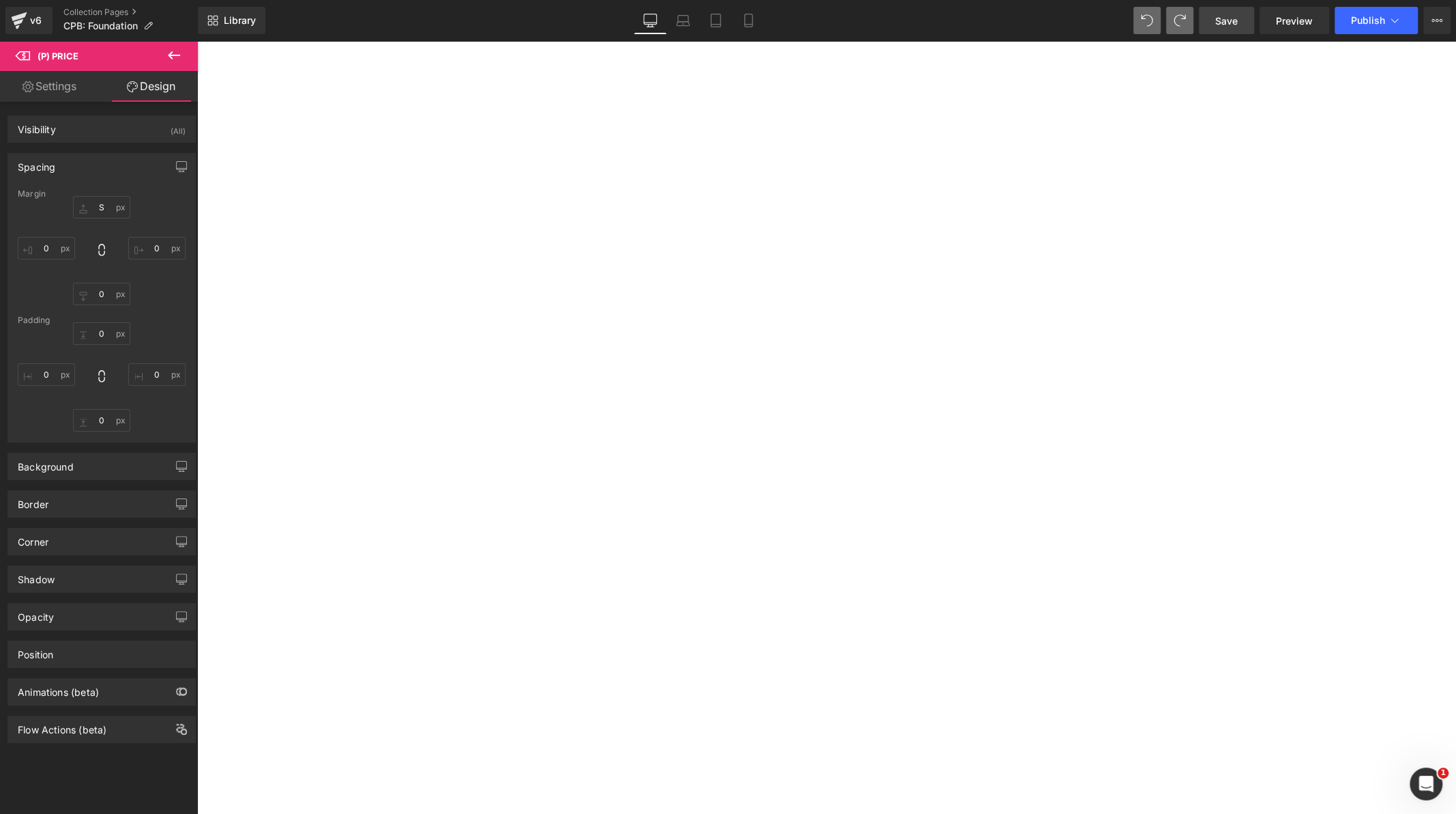
type input "0"
click at [15, 11] on icon at bounding box center [19, 20] width 16 height 34
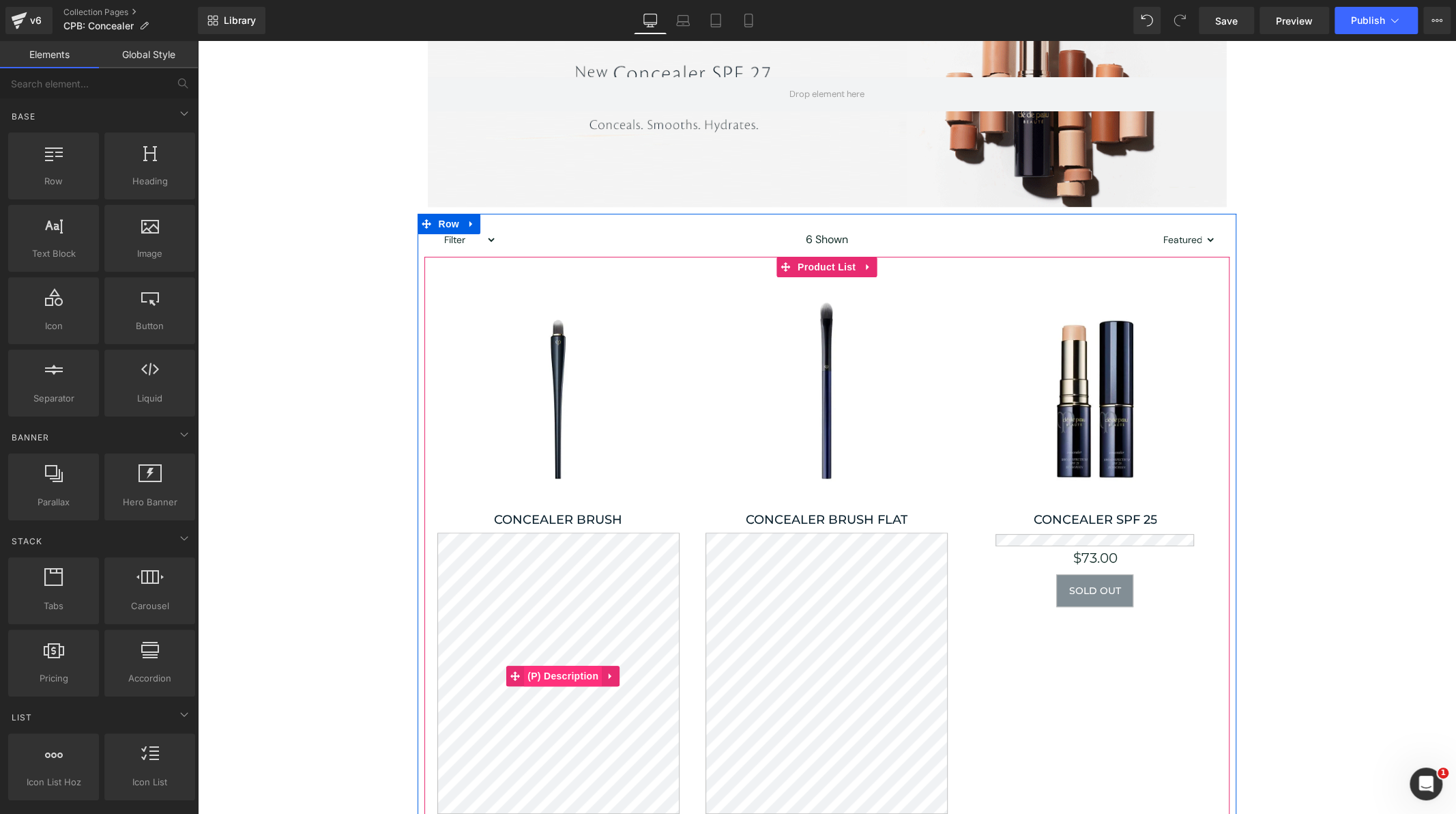
click at [557, 676] on span "(P) Description" at bounding box center [563, 676] width 78 height 20
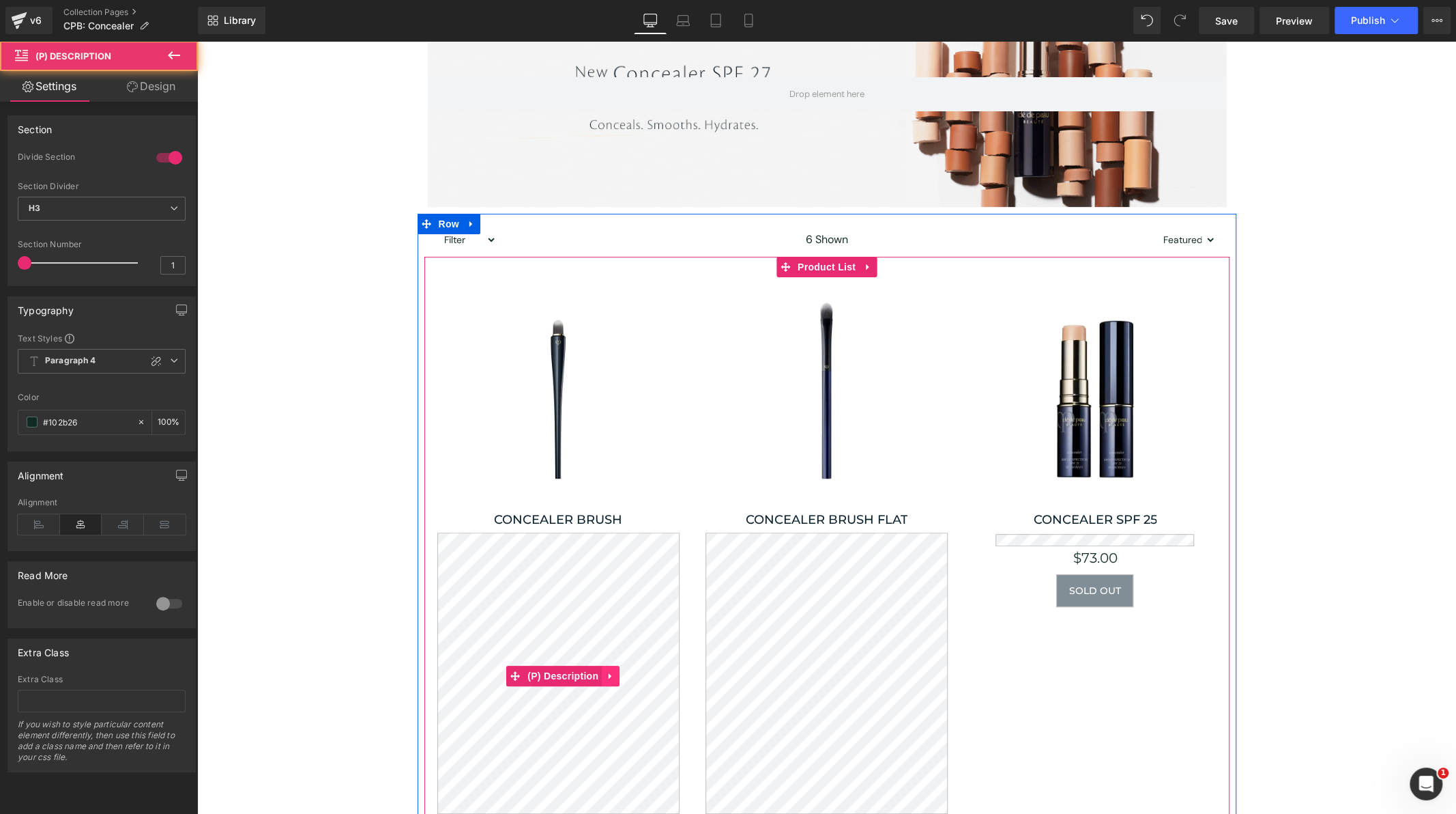
click at [609, 673] on icon at bounding box center [609, 676] width 3 height 6
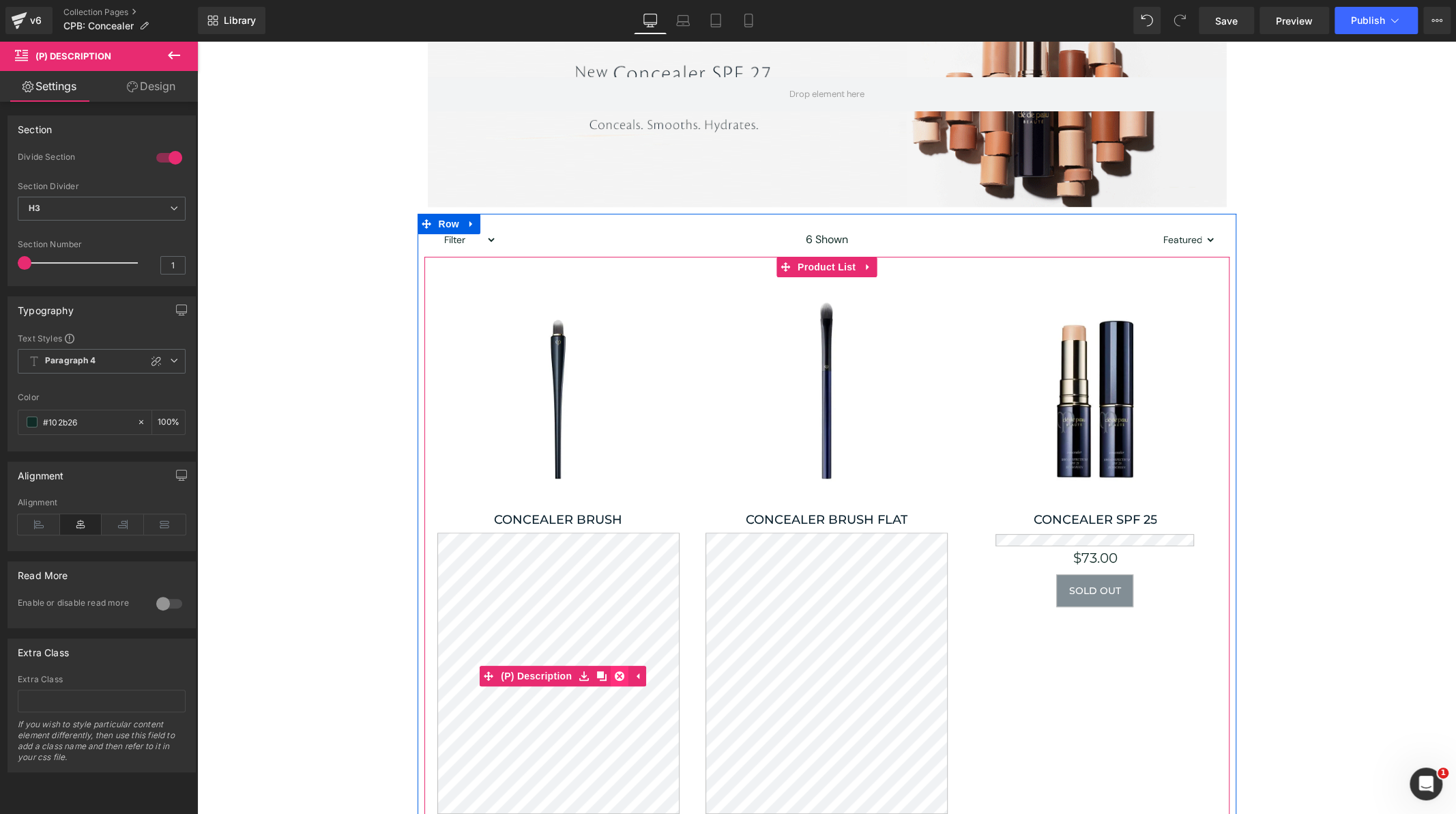
click at [618, 672] on icon at bounding box center [620, 676] width 9 height 9
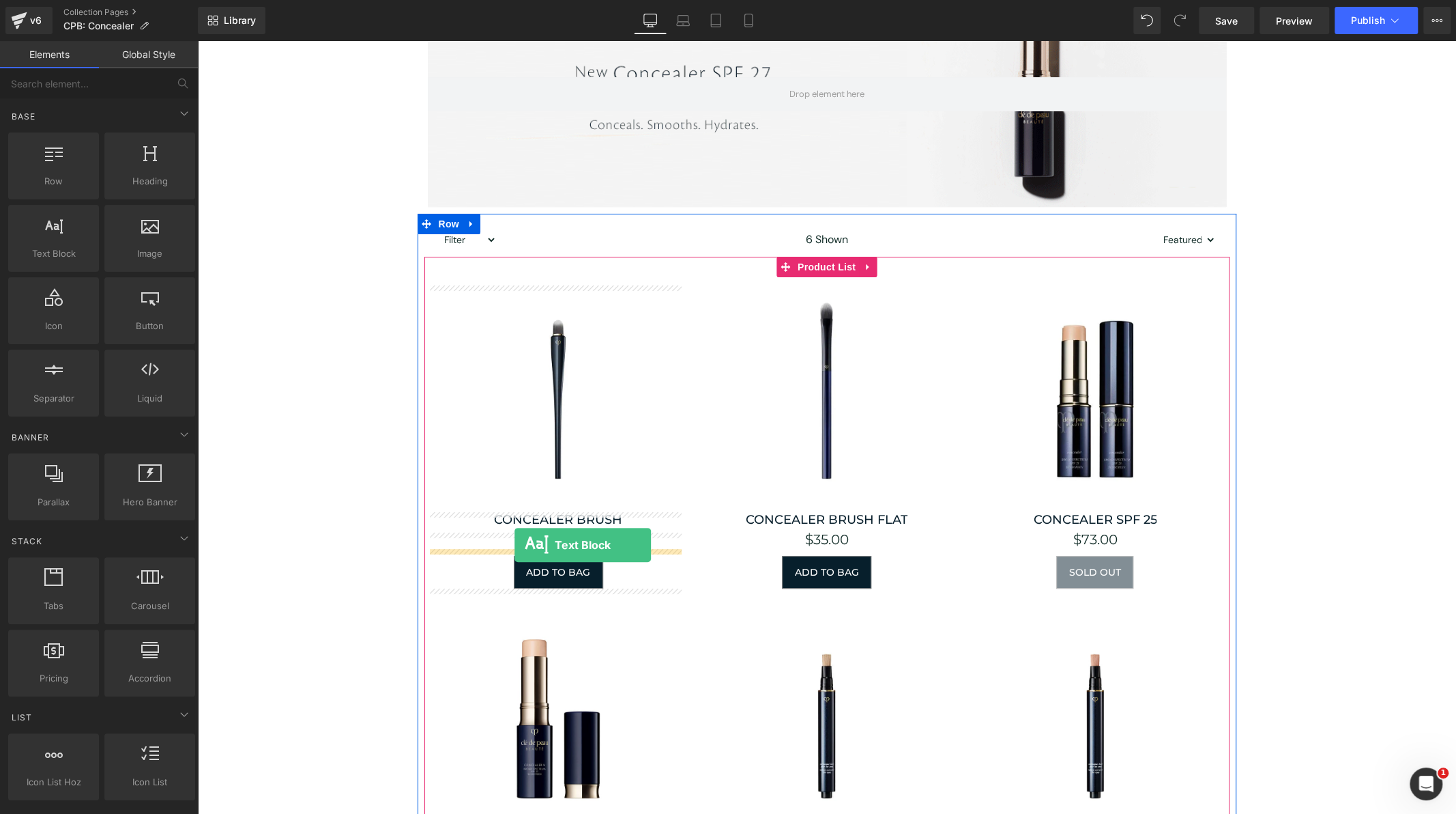
drag, startPoint x: 265, startPoint y: 274, endPoint x: 514, endPoint y: 545, distance: 368.0
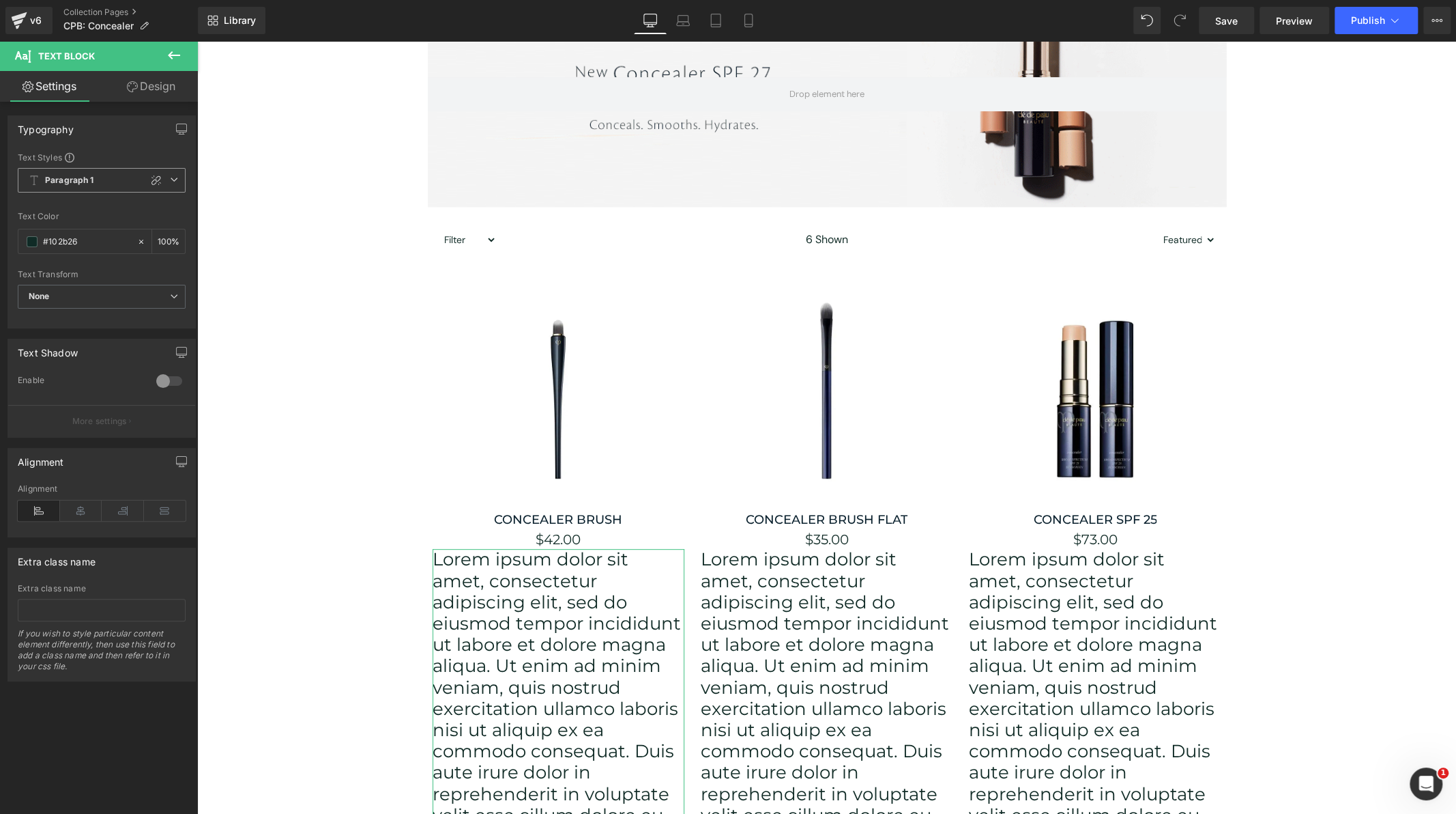
click at [162, 181] on span "Paragraph 1" at bounding box center [101, 179] width 167 height 25
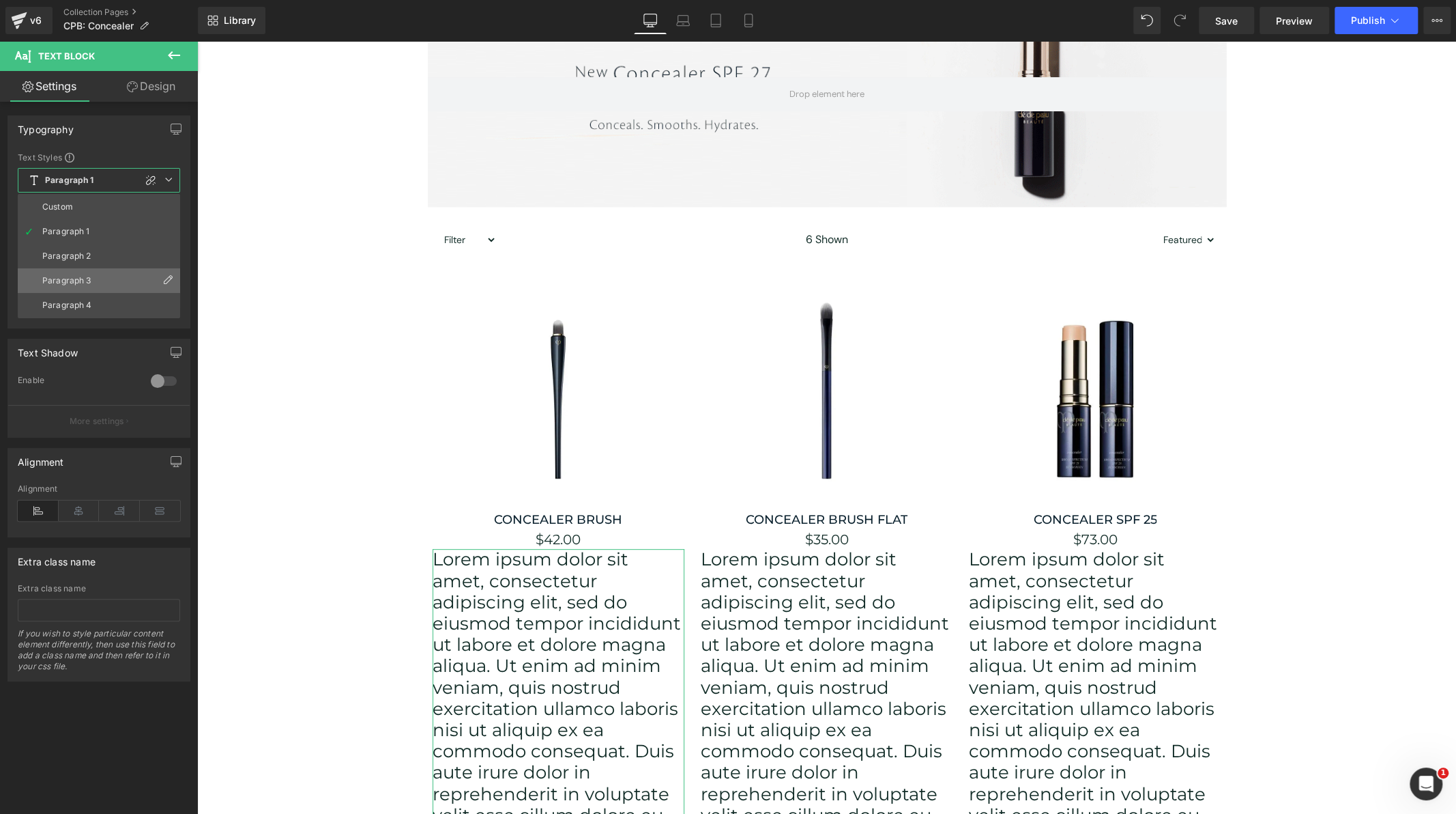
click at [116, 278] on li "Paragraph 3" at bounding box center [98, 280] width 162 height 25
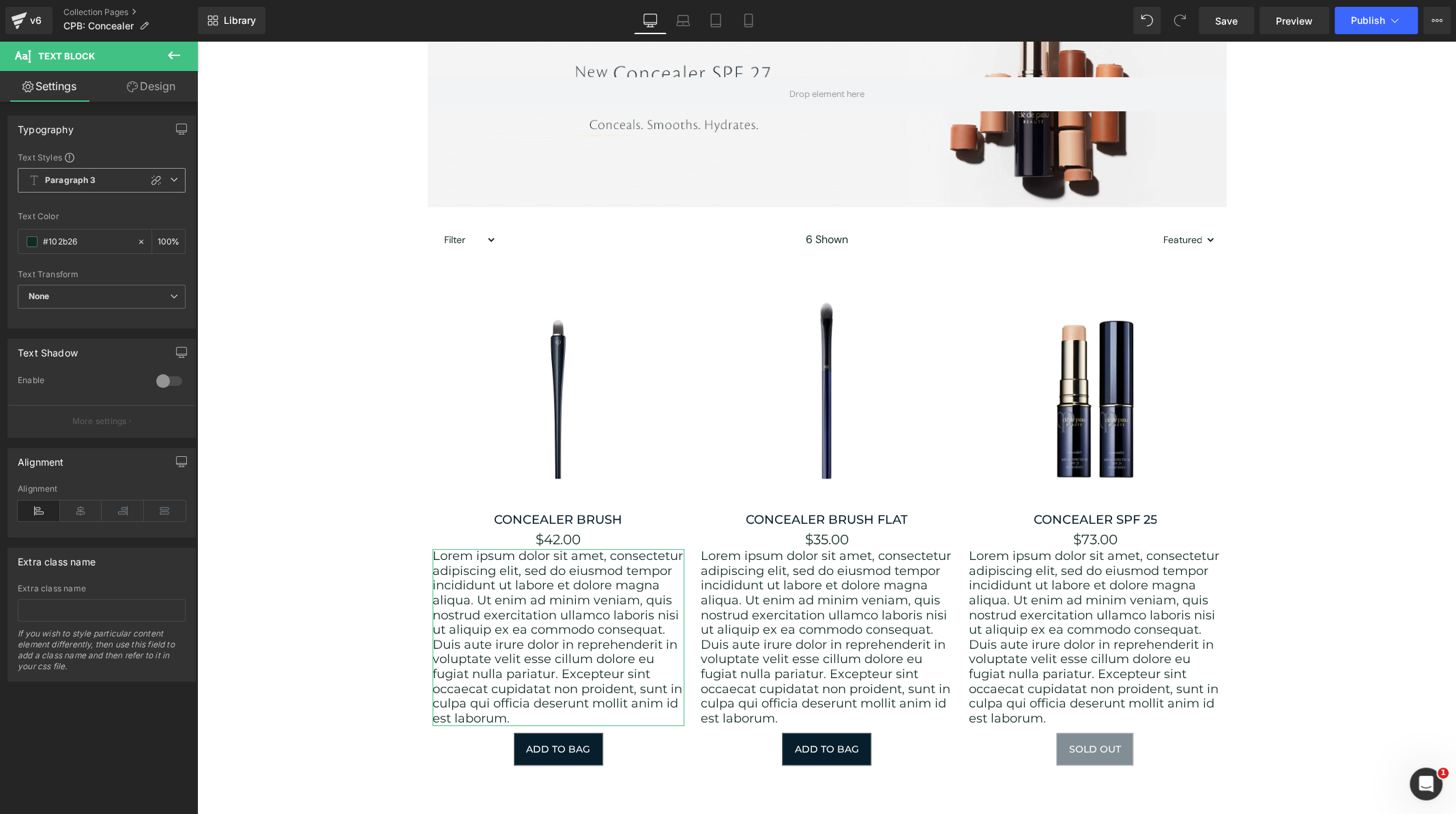
click at [170, 182] on icon at bounding box center [174, 179] width 8 height 8
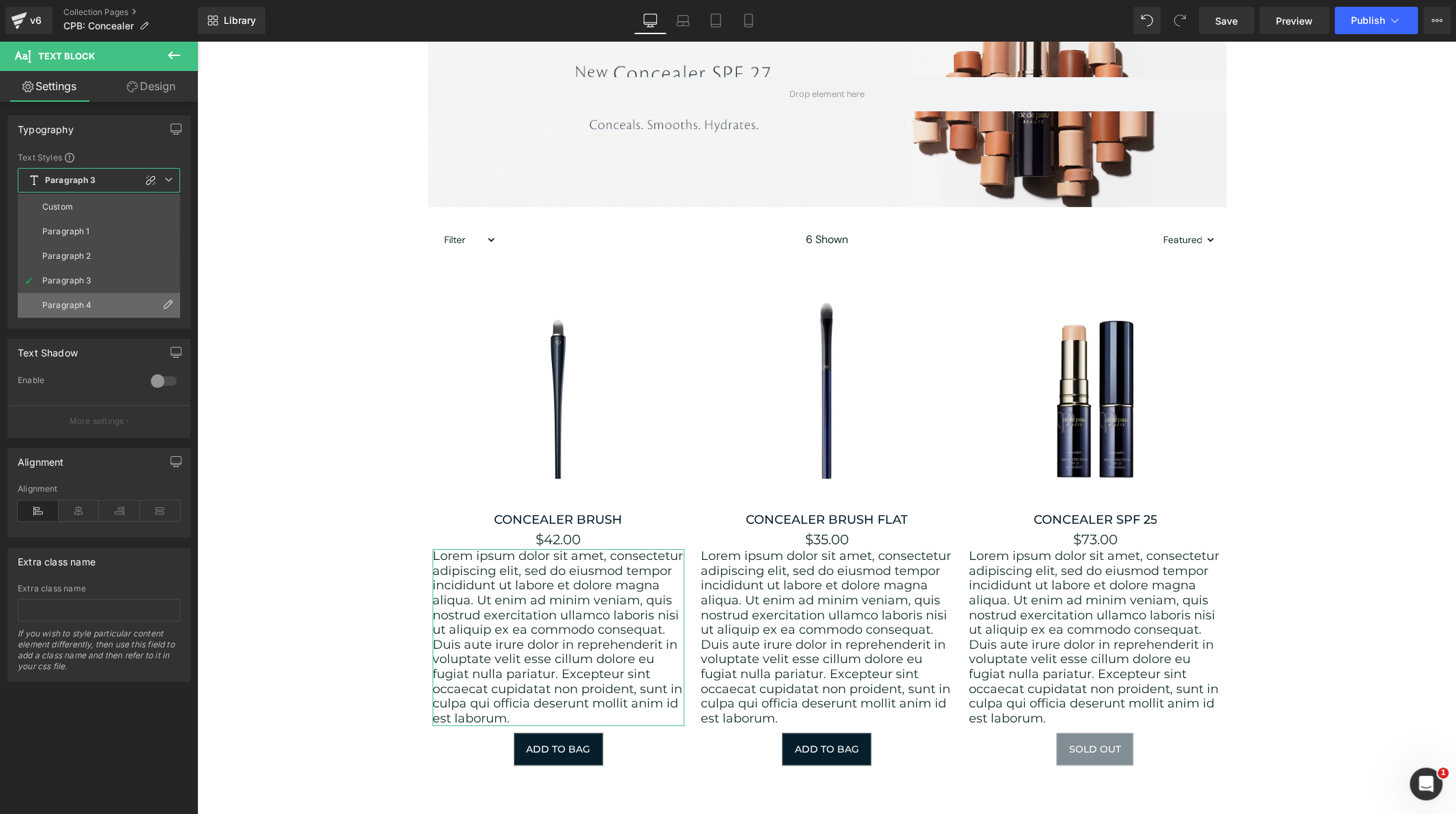
click at [125, 294] on li "Paragraph 4" at bounding box center [98, 305] width 162 height 25
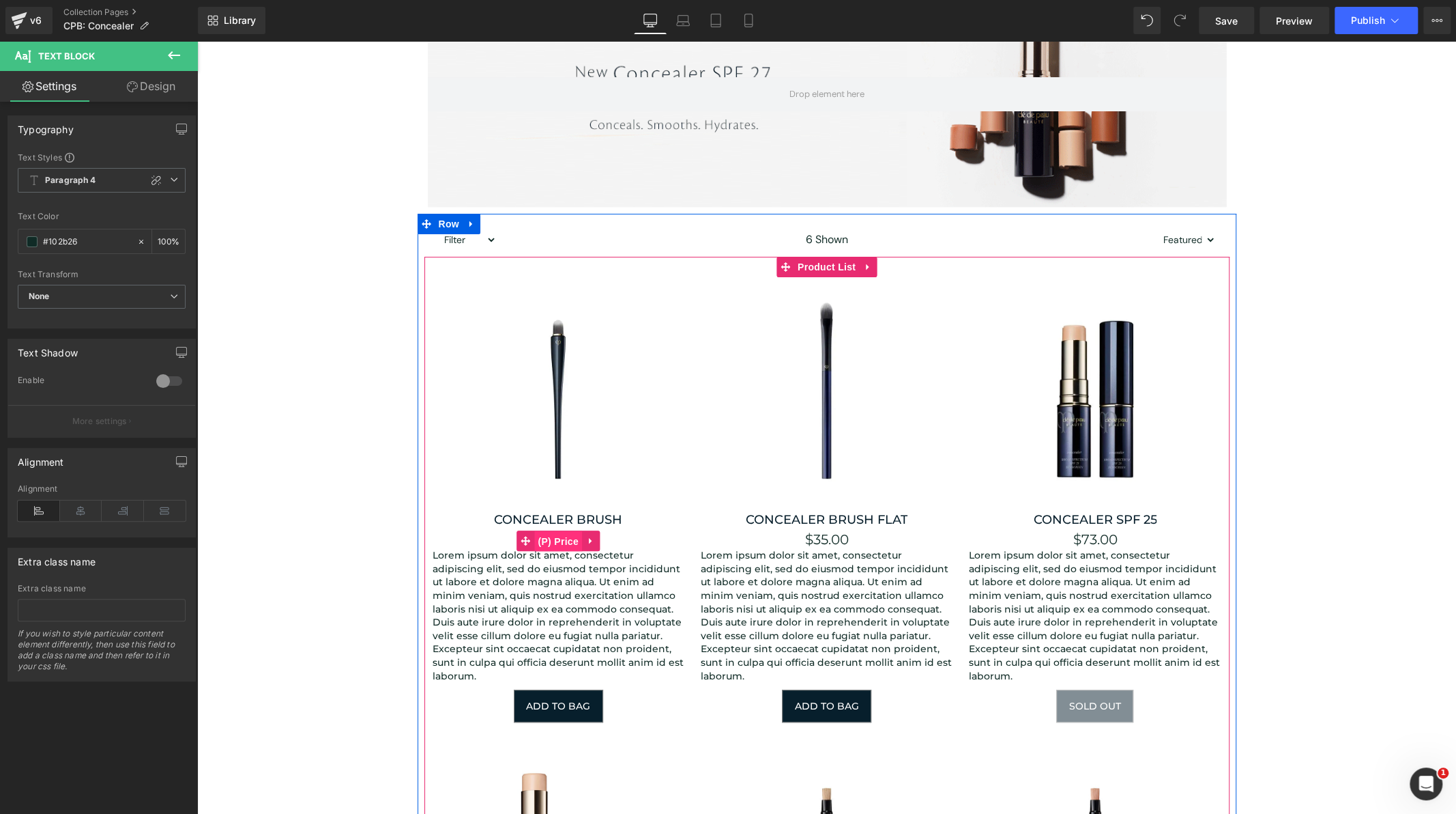
click at [555, 539] on span "(P) Price" at bounding box center [558, 541] width 48 height 20
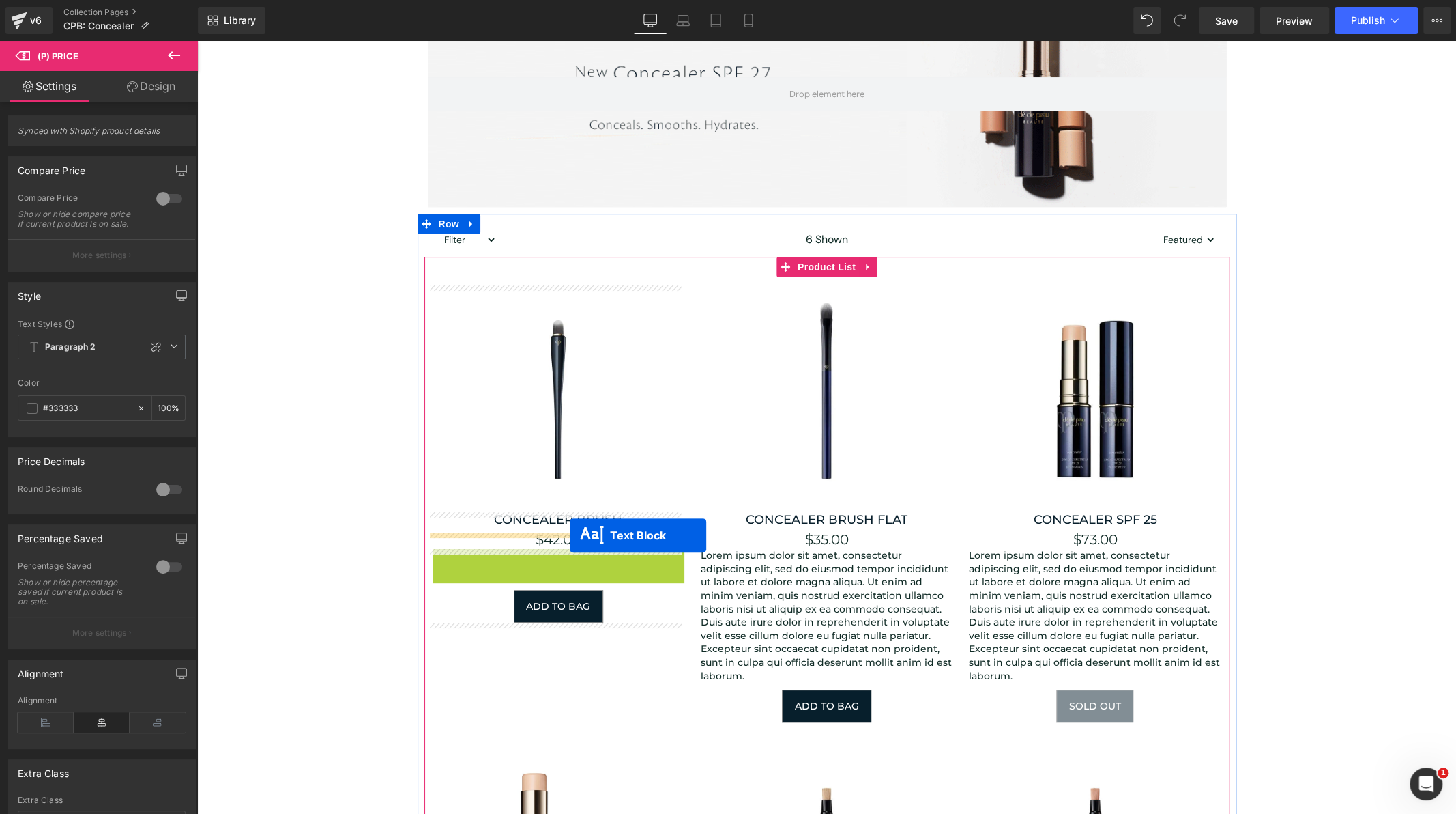
drag, startPoint x: 531, startPoint y: 611, endPoint x: 570, endPoint y: 535, distance: 85.4
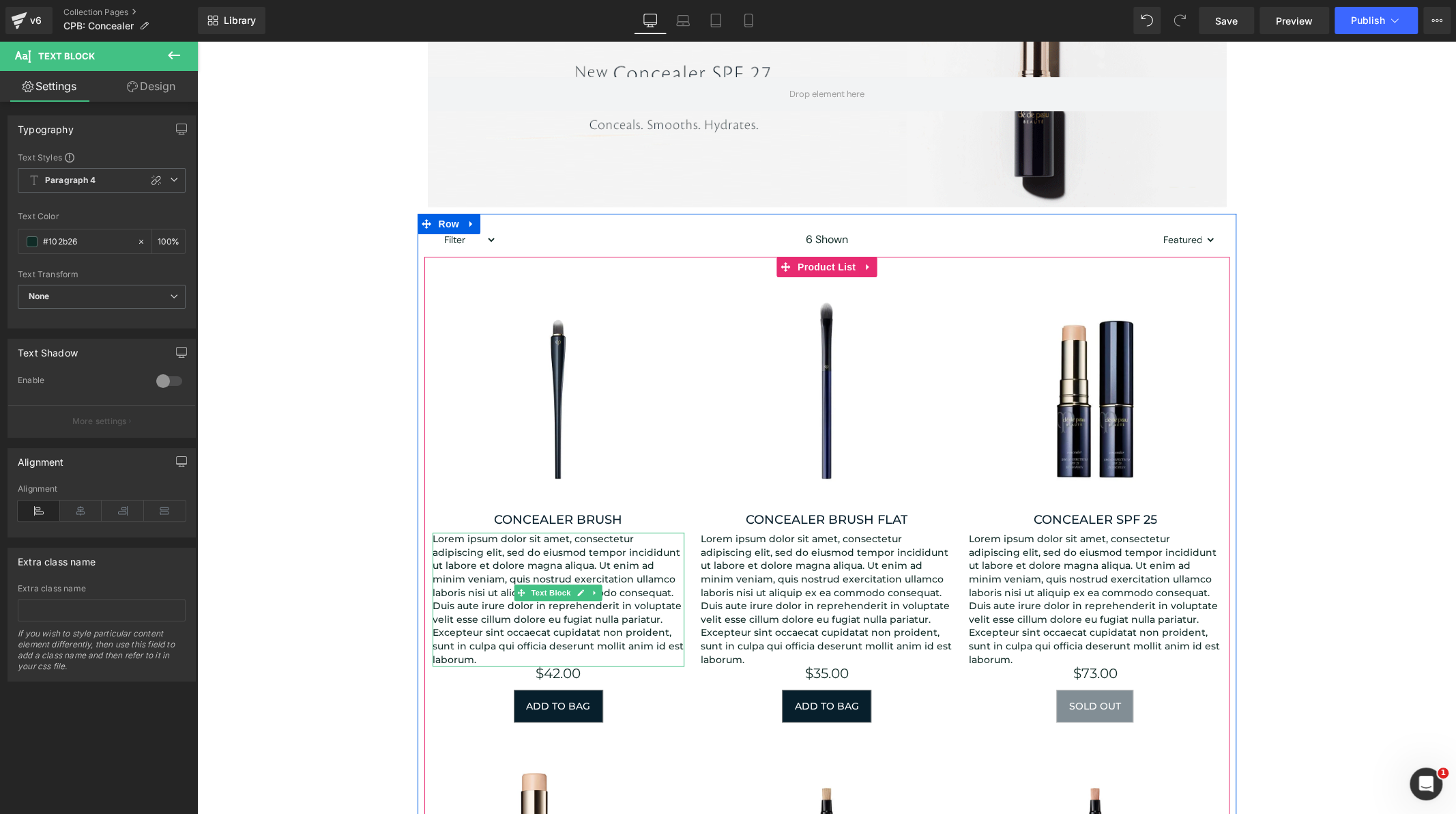
click at [652, 643] on p "Lorem ipsum dolor sit amet, consectetur adipiscing elit, sed do eiusmod tempor …" at bounding box center [558, 600] width 252 height 134
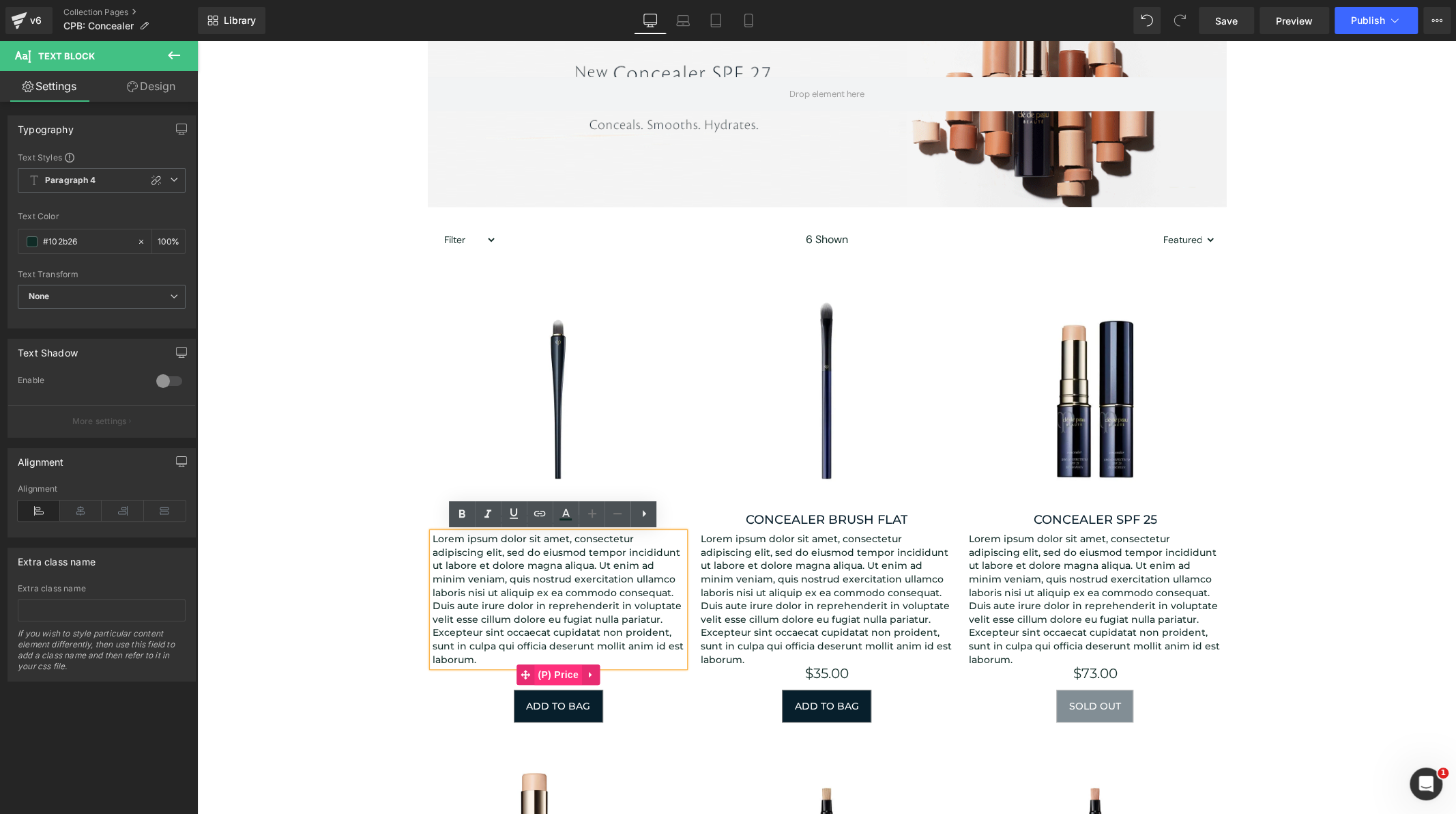
click at [557, 665] on span "(P) Price" at bounding box center [558, 675] width 48 height 20
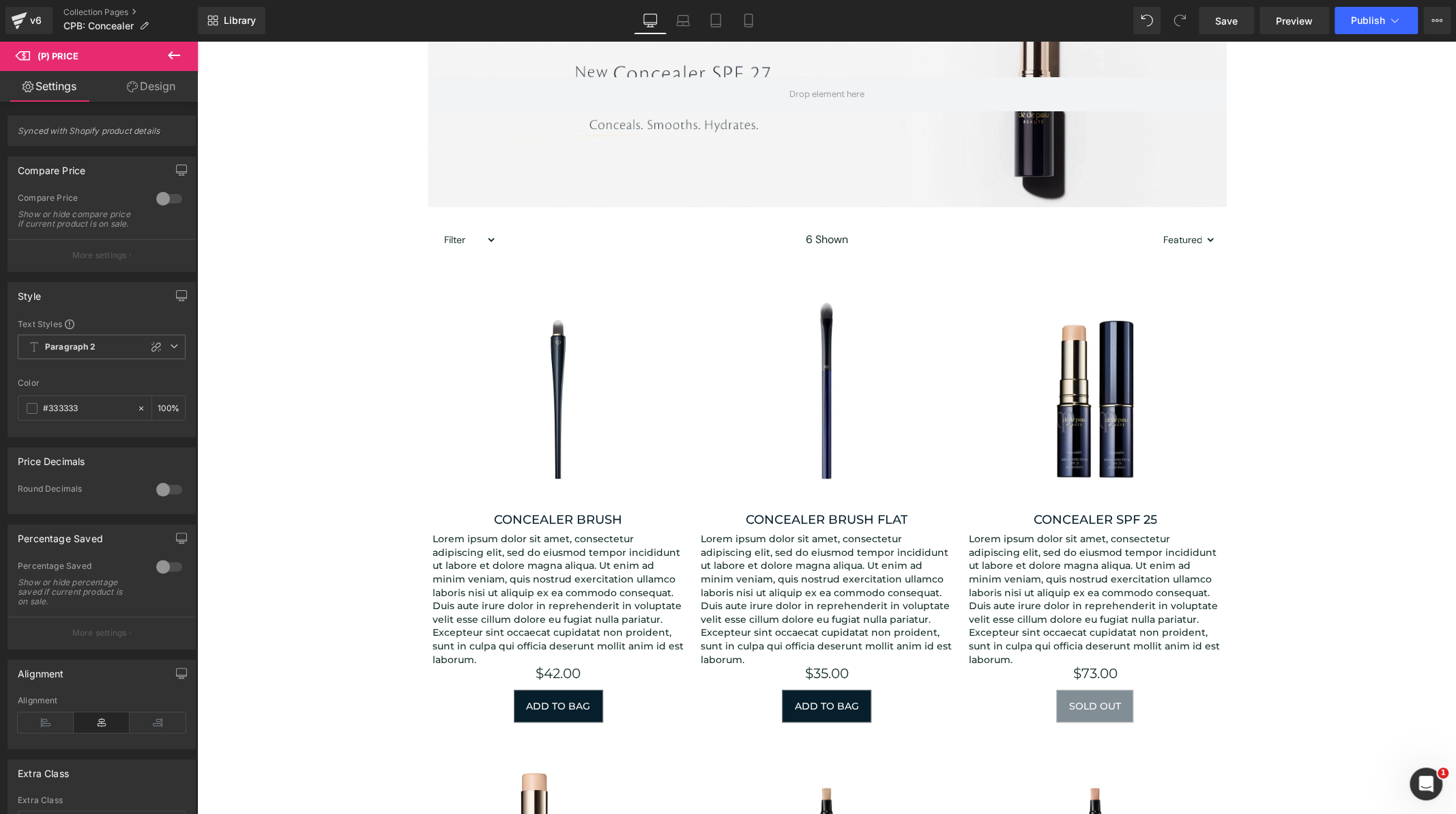
click at [162, 90] on link "Design" at bounding box center [151, 87] width 99 height 31
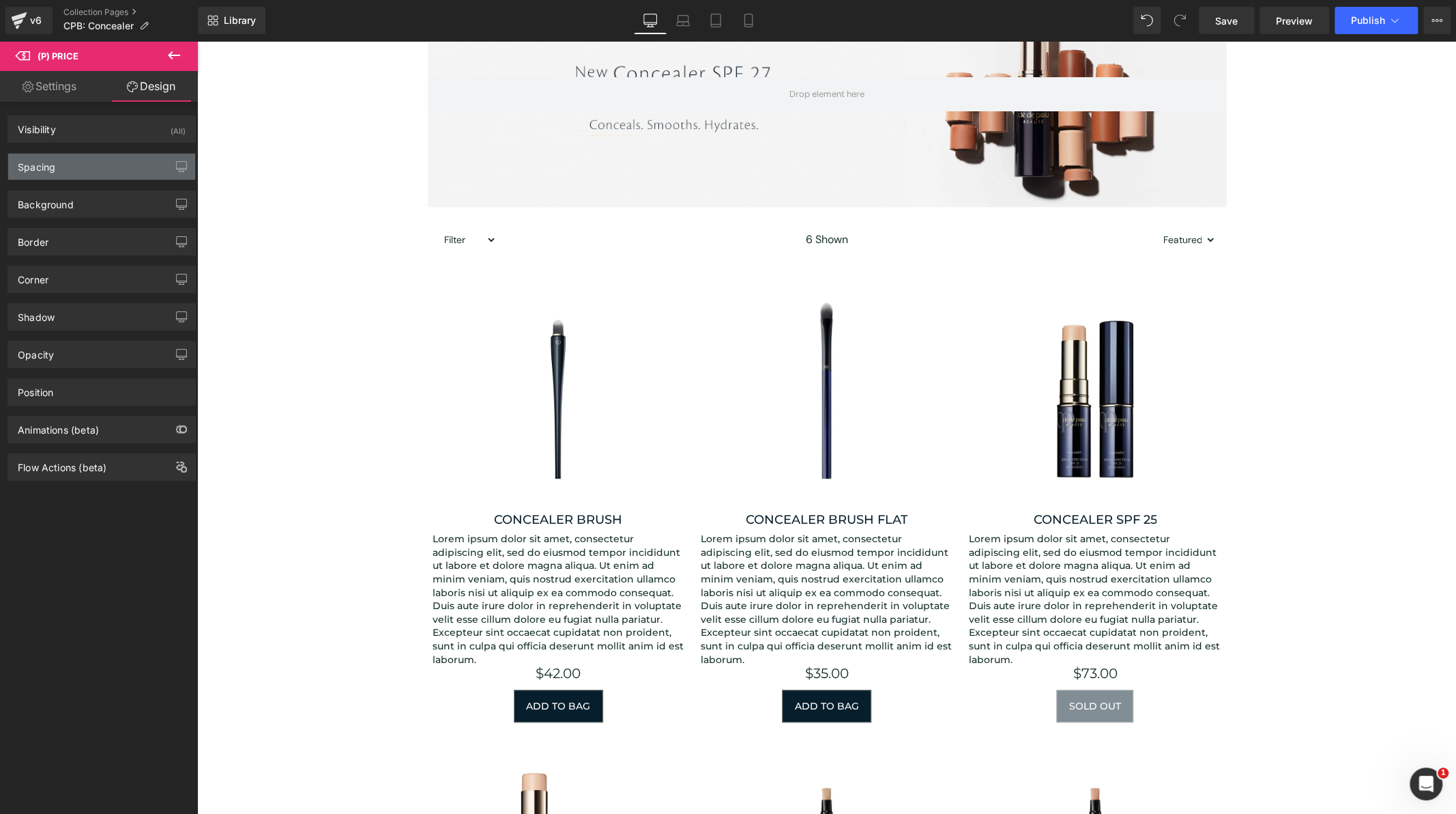
type input "0"
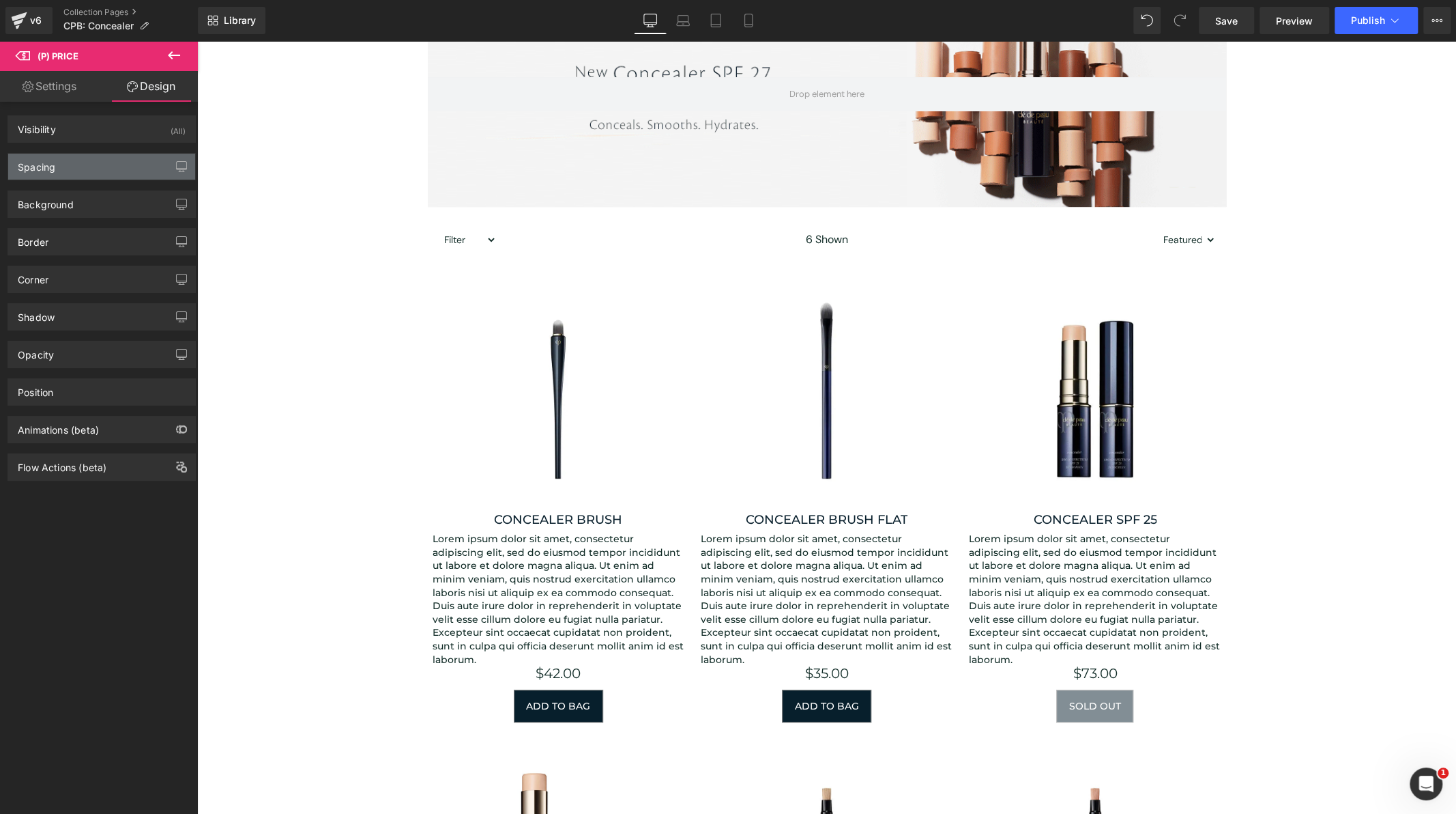
type input "0"
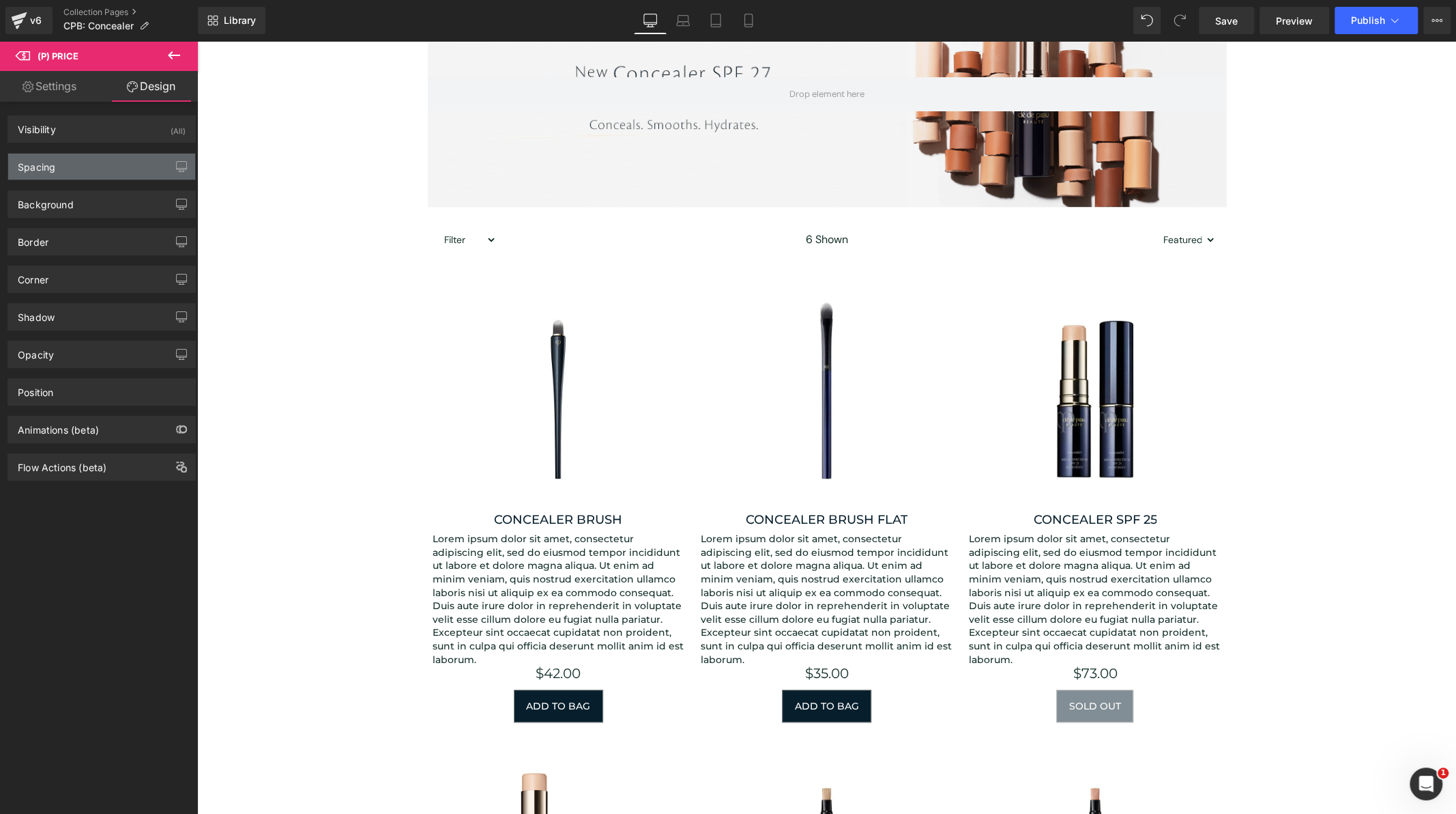
type input "0"
click at [96, 163] on div "Spacing" at bounding box center [102, 167] width 187 height 26
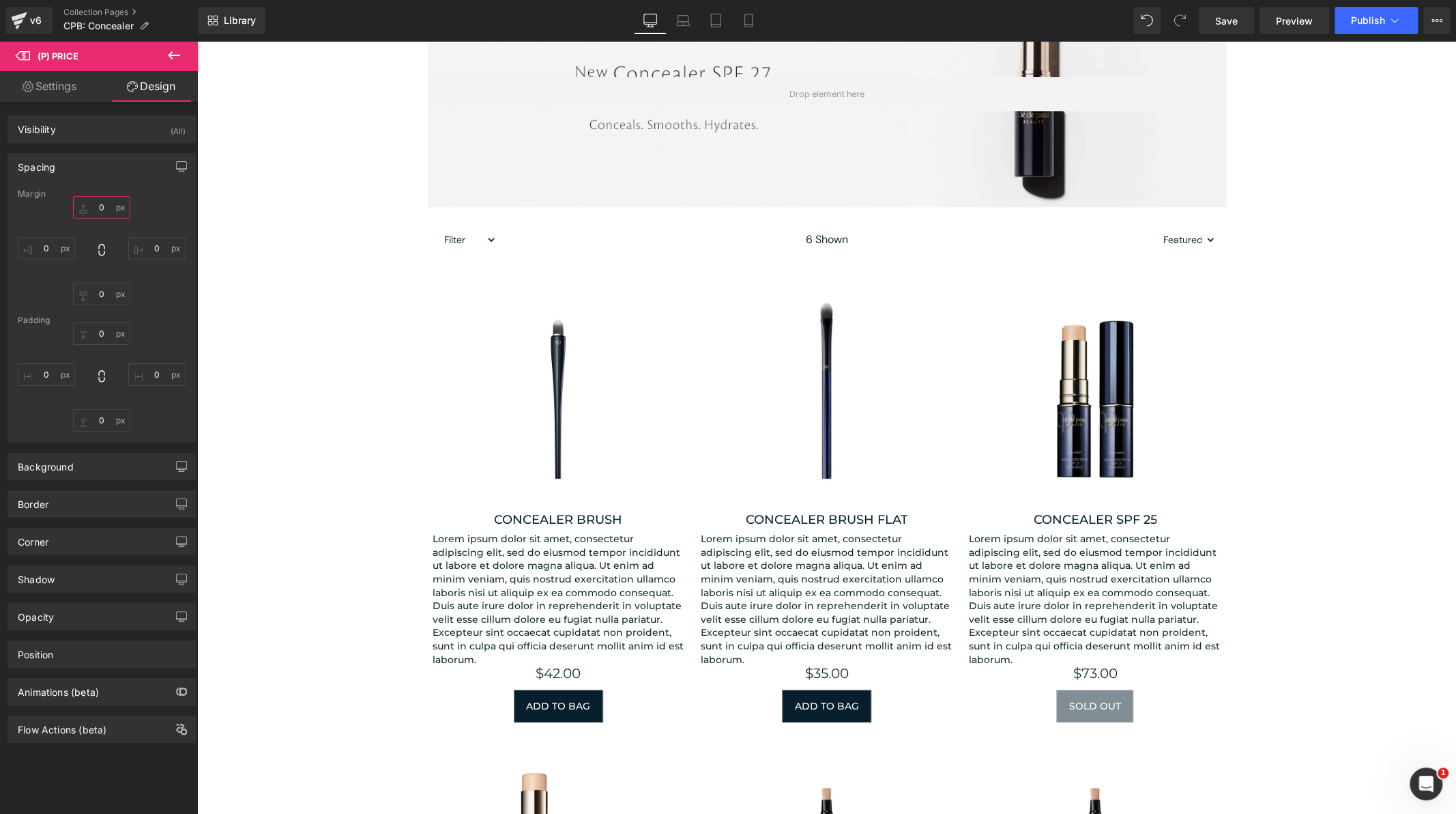
click at [107, 210] on input "0" at bounding box center [102, 207] width 58 height 23
type input "S"
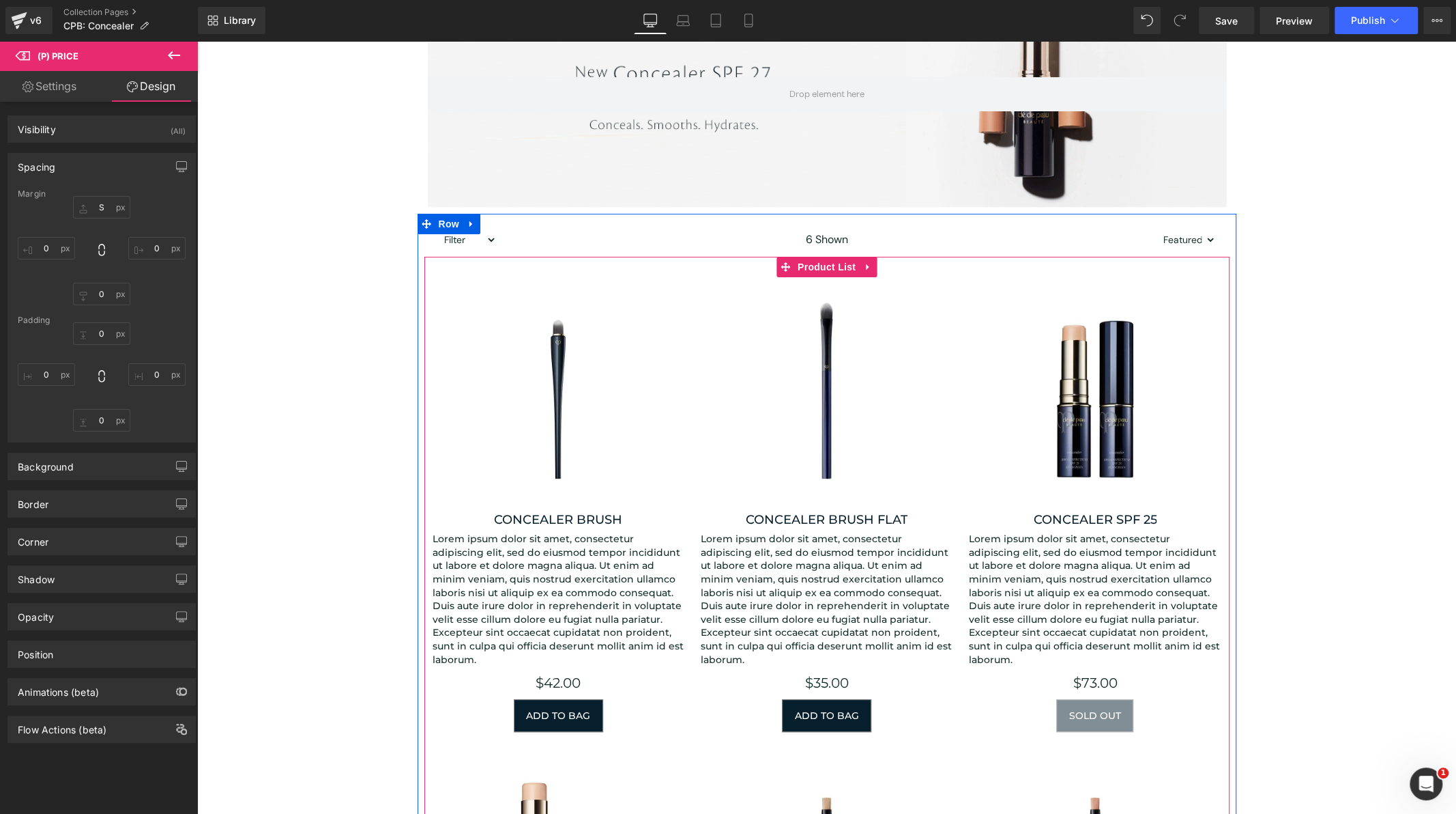
click at [198, 41] on div at bounding box center [198, 41] width 0 height 0
click at [632, 650] on p "Lorem ipsum dolor sit amet, consectetur adipiscing elit, sed do eiusmod tempor …" at bounding box center [558, 600] width 252 height 134
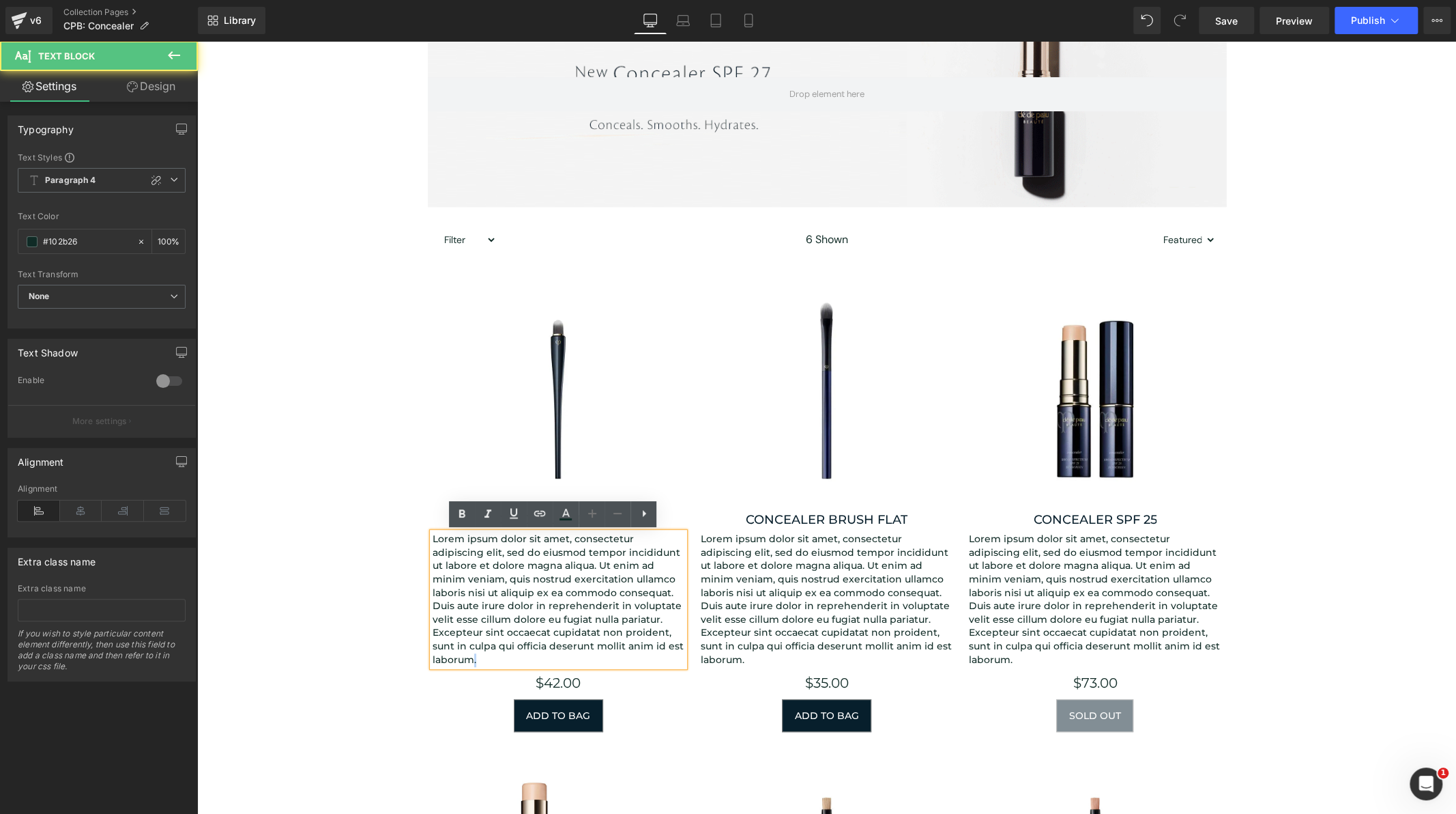
click at [651, 648] on p "Lorem ipsum dolor sit amet, consectetur adipiscing elit, sed do eiusmod tempor …" at bounding box center [558, 600] width 252 height 134
click at [652, 648] on p "Lorem ipsum dolor sit amet, consectetur adipiscing elit, sed do eiusmod tempor …" at bounding box center [558, 600] width 252 height 134
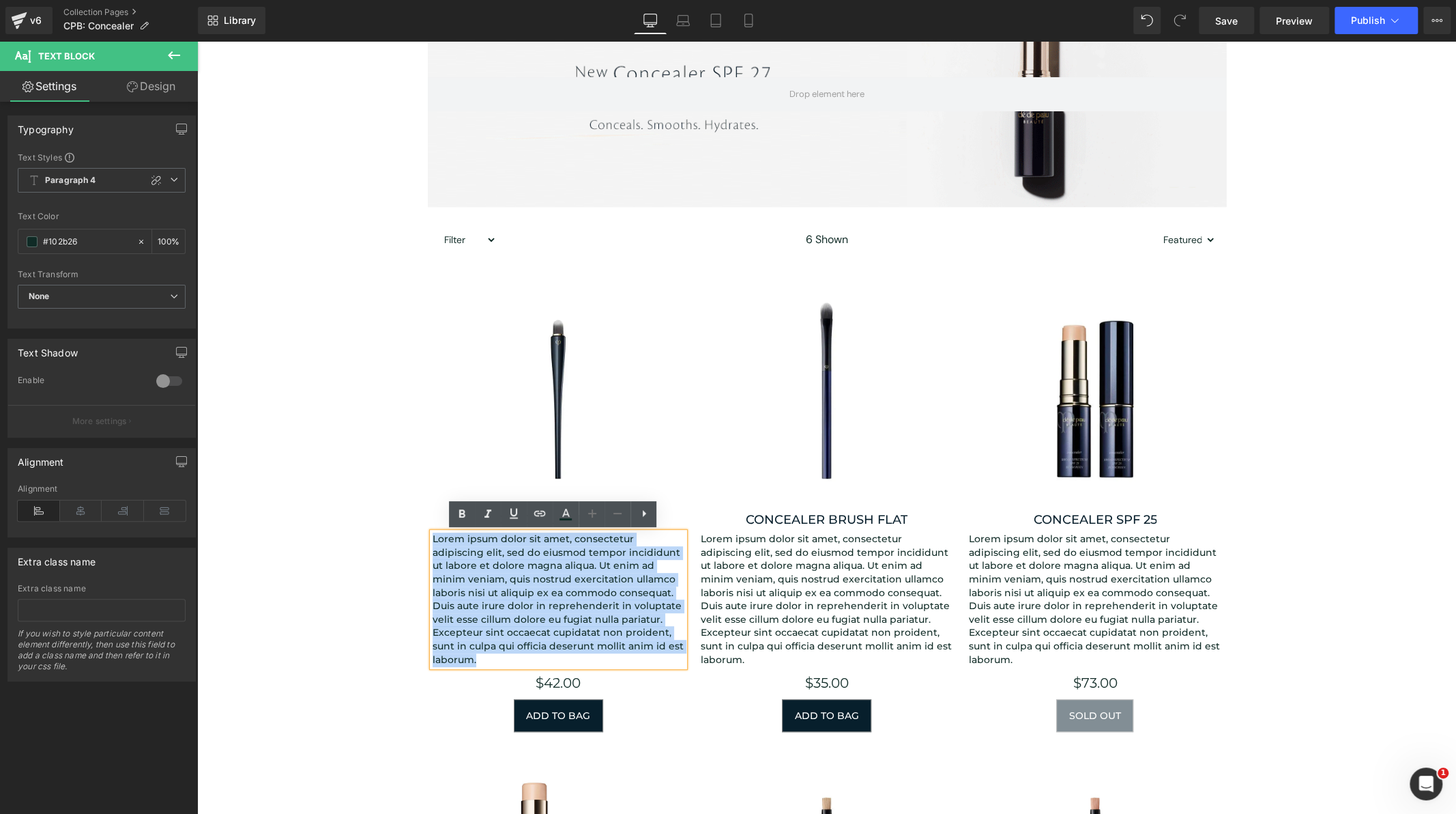
drag, startPoint x: 652, startPoint y: 648, endPoint x: 429, endPoint y: 537, distance: 249.1
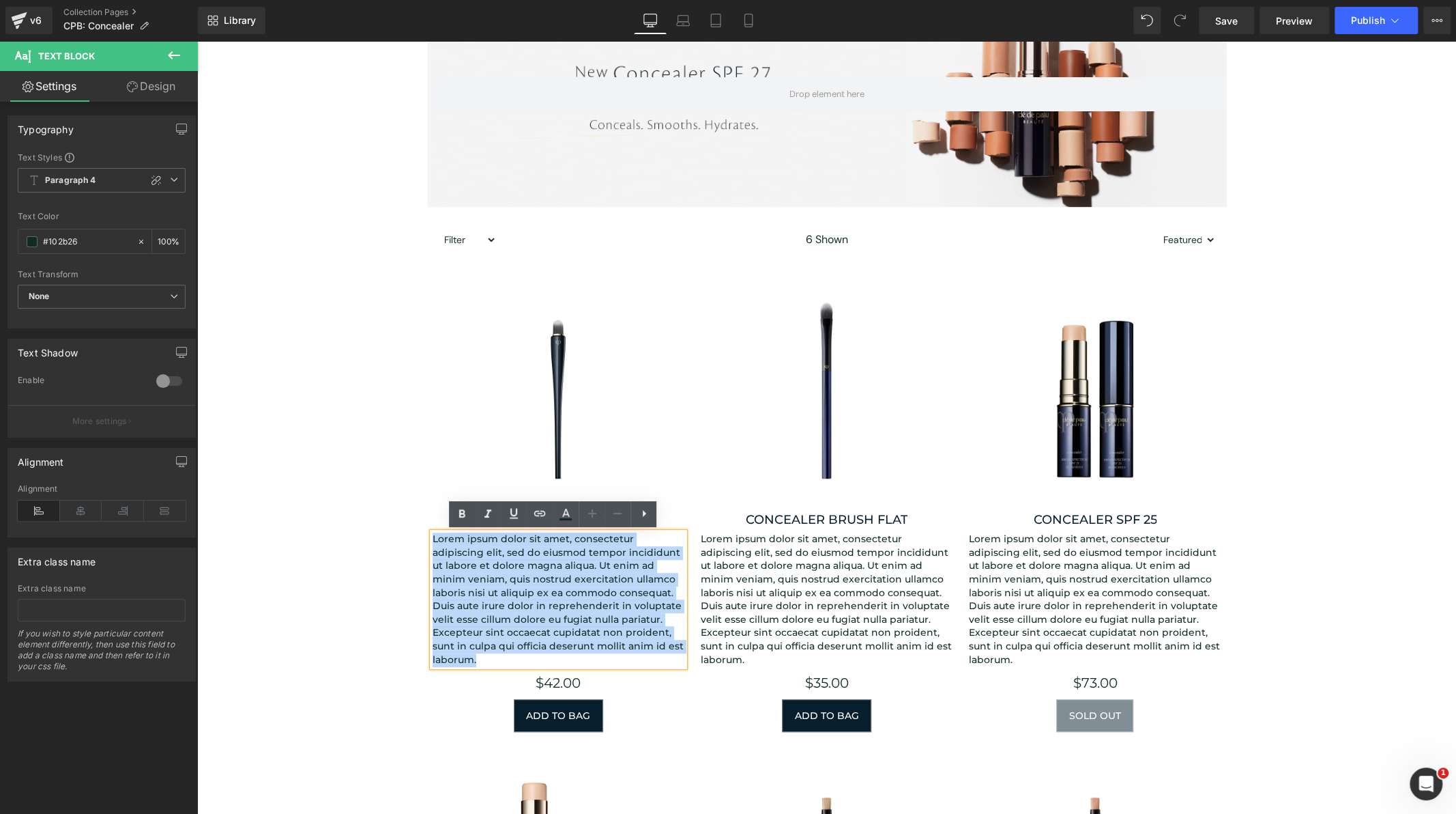
click at [433, 537] on p "Lorem ipsum dolor sit amet, consectetur adipiscing elit, sed do eiusmod tempor …" at bounding box center [558, 600] width 252 height 134
paste div
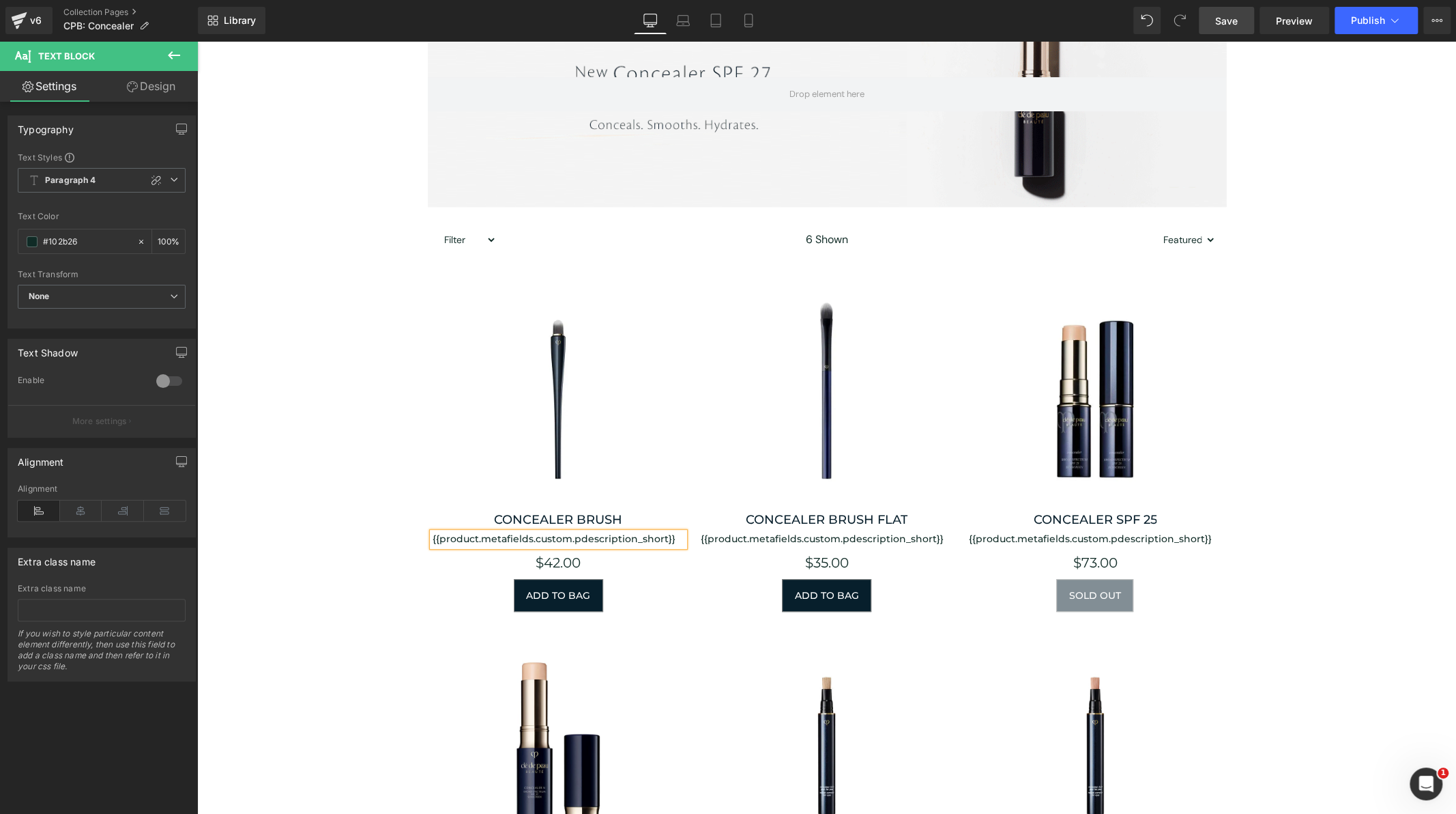
click at [1232, 18] on span "Save" at bounding box center [1226, 21] width 23 height 15
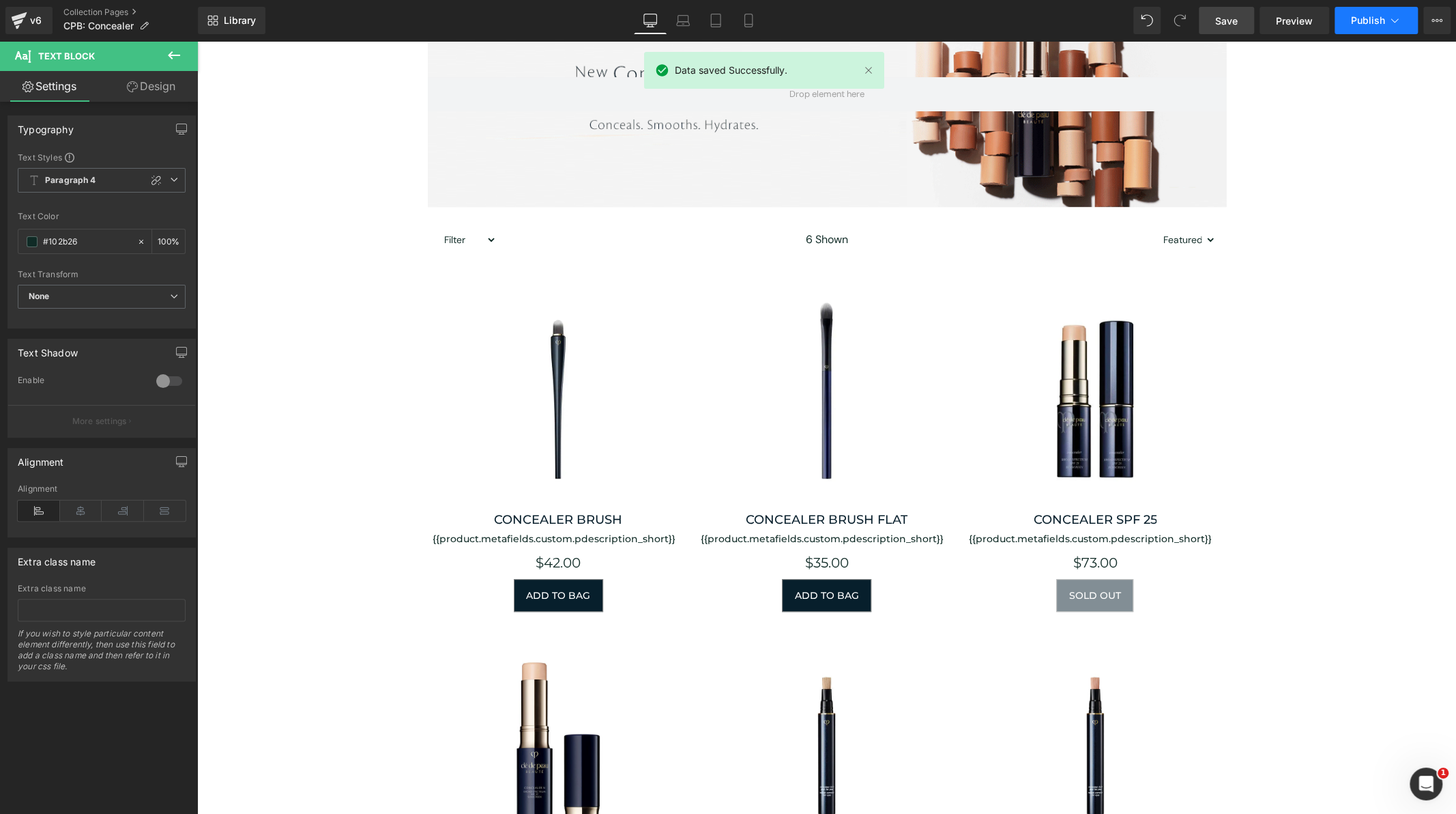
click at [1386, 26] on button "Publish" at bounding box center [1376, 20] width 83 height 27
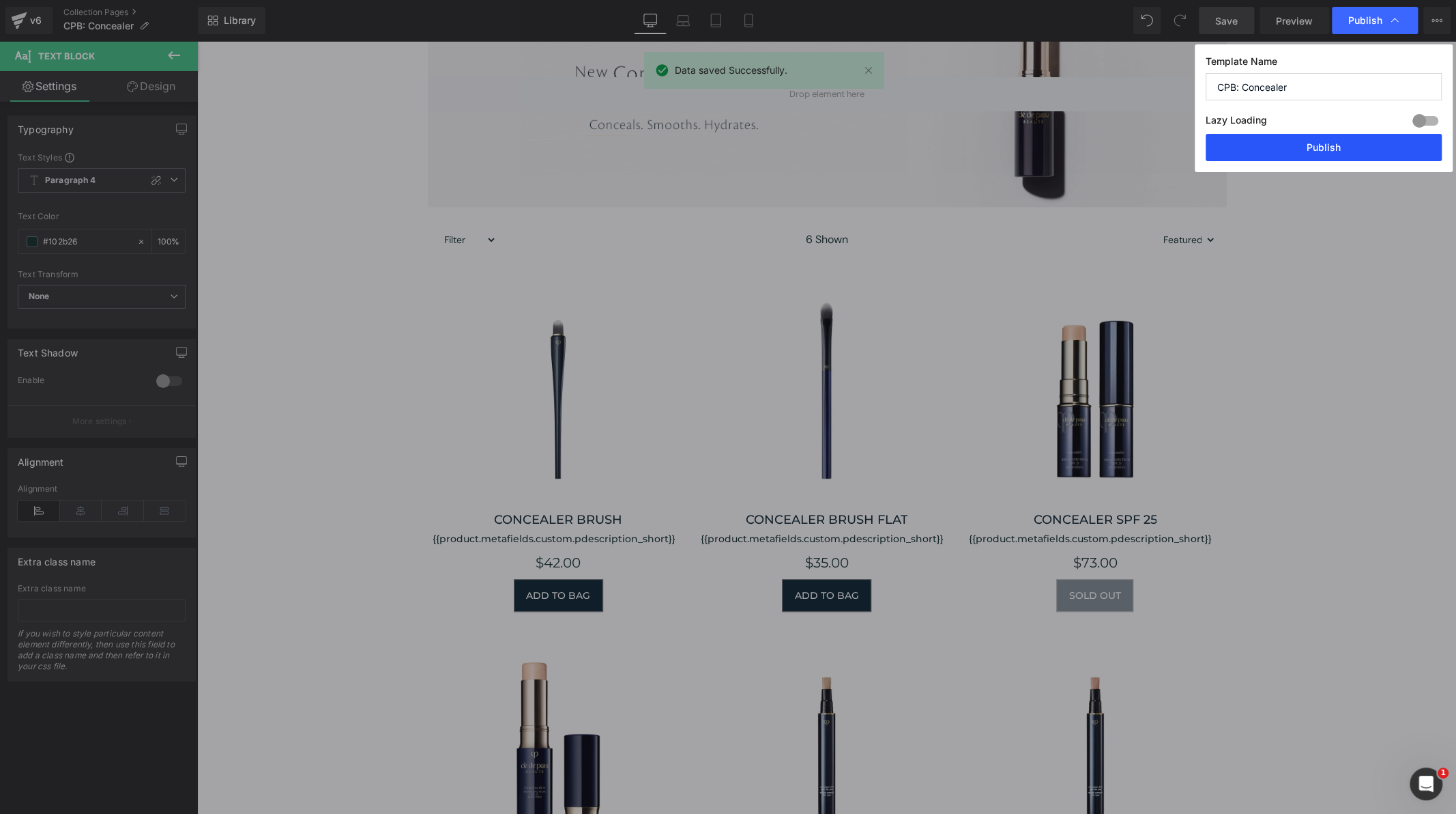
click at [1369, 144] on button "Publish" at bounding box center [1324, 147] width 236 height 27
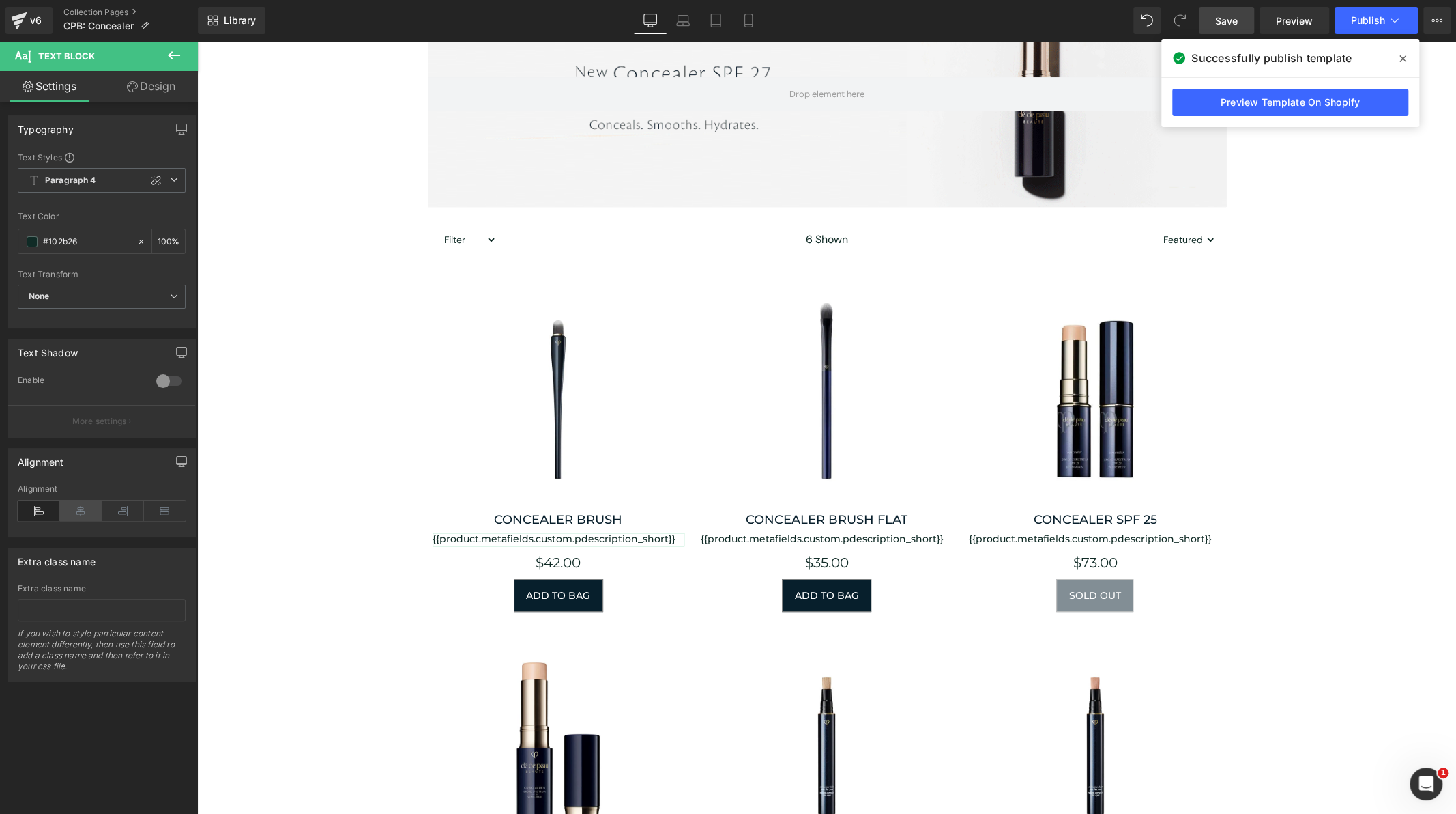
click at [73, 510] on icon at bounding box center [81, 511] width 42 height 20
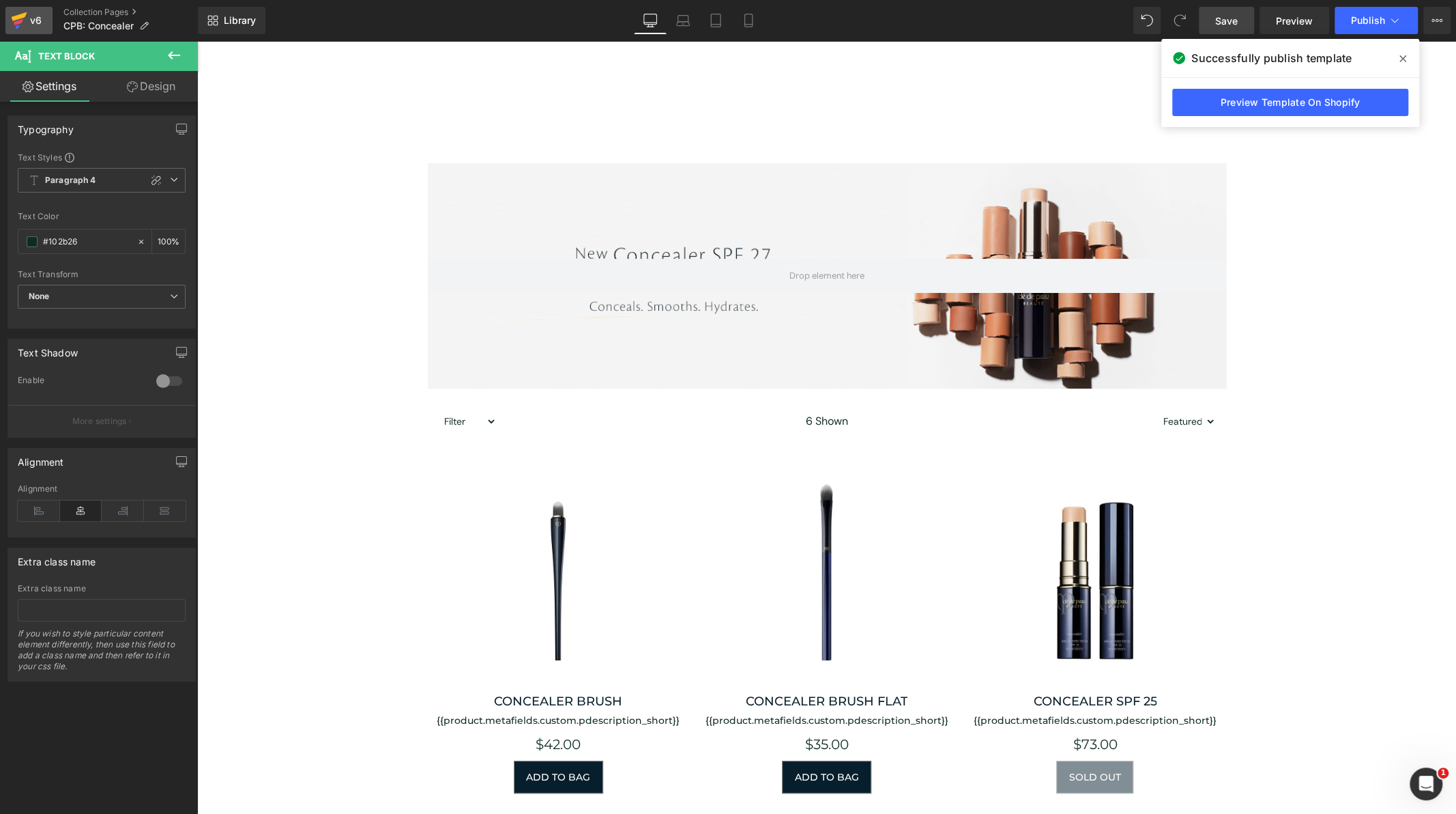
drag, startPoint x: 34, startPoint y: 20, endPoint x: 656, endPoint y: 7, distance: 622.1
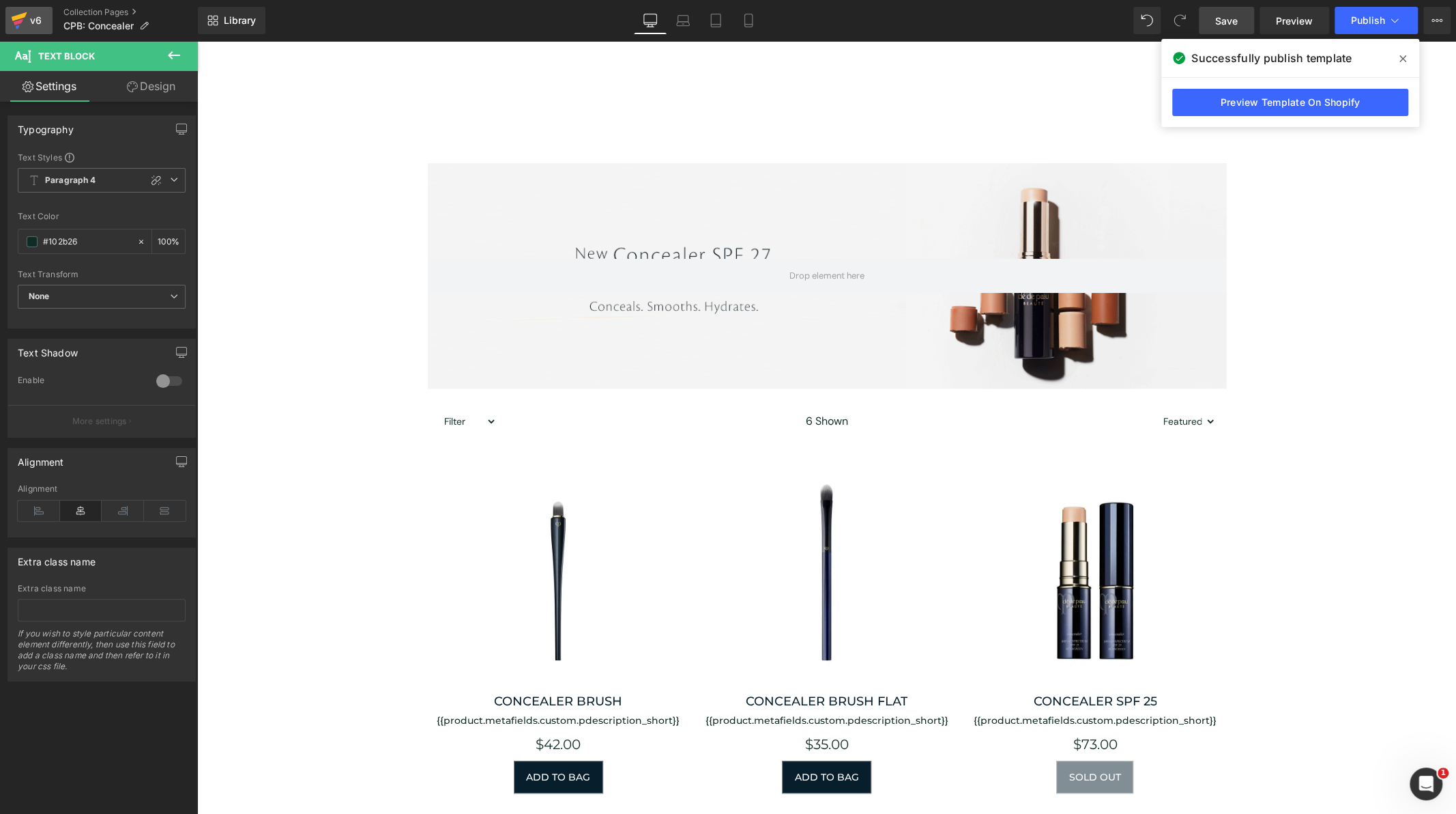
click at [34, 20] on div "v6" at bounding box center [36, 20] width 17 height 17
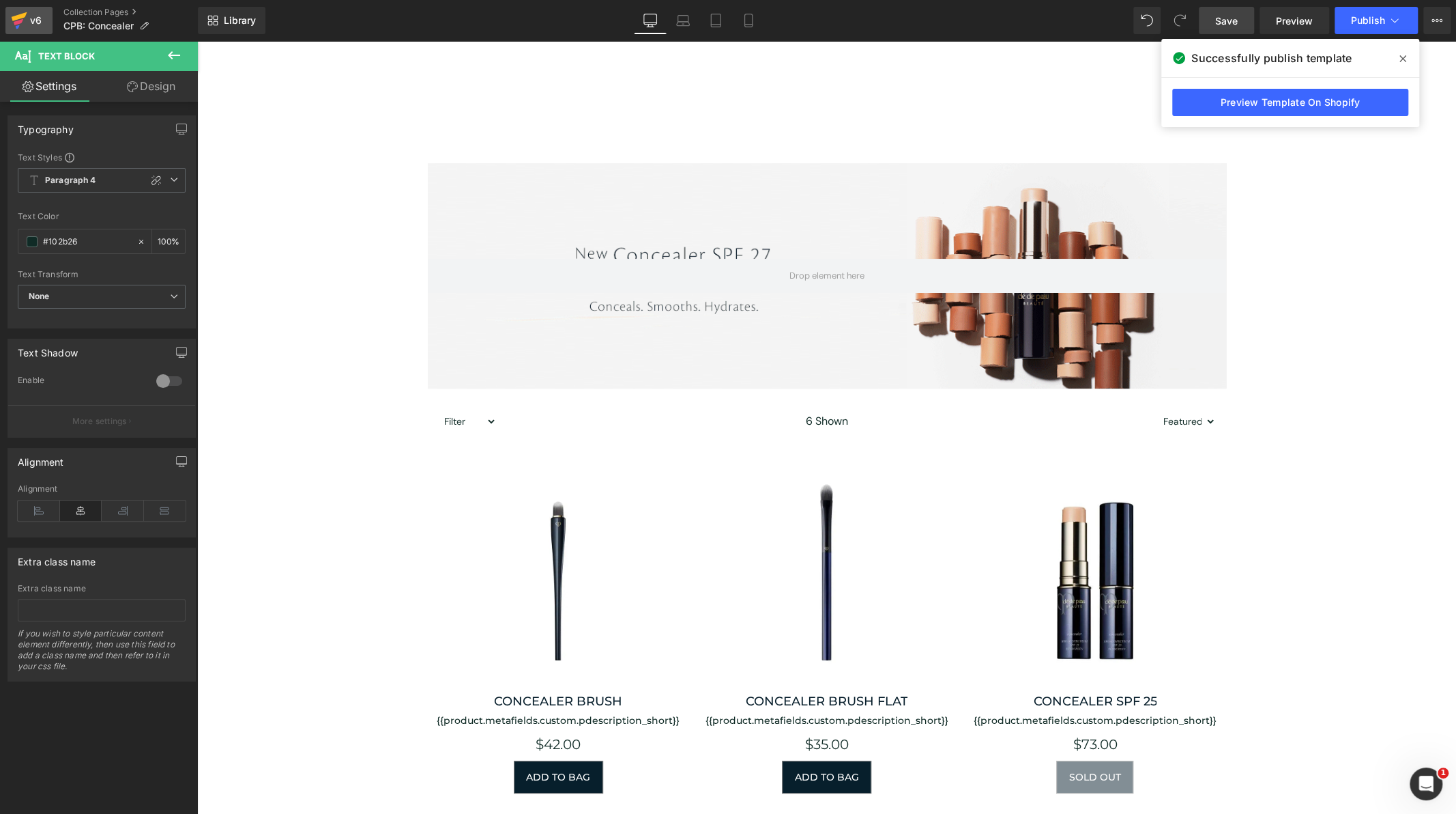
click at [39, 23] on div "v6" at bounding box center [36, 20] width 17 height 17
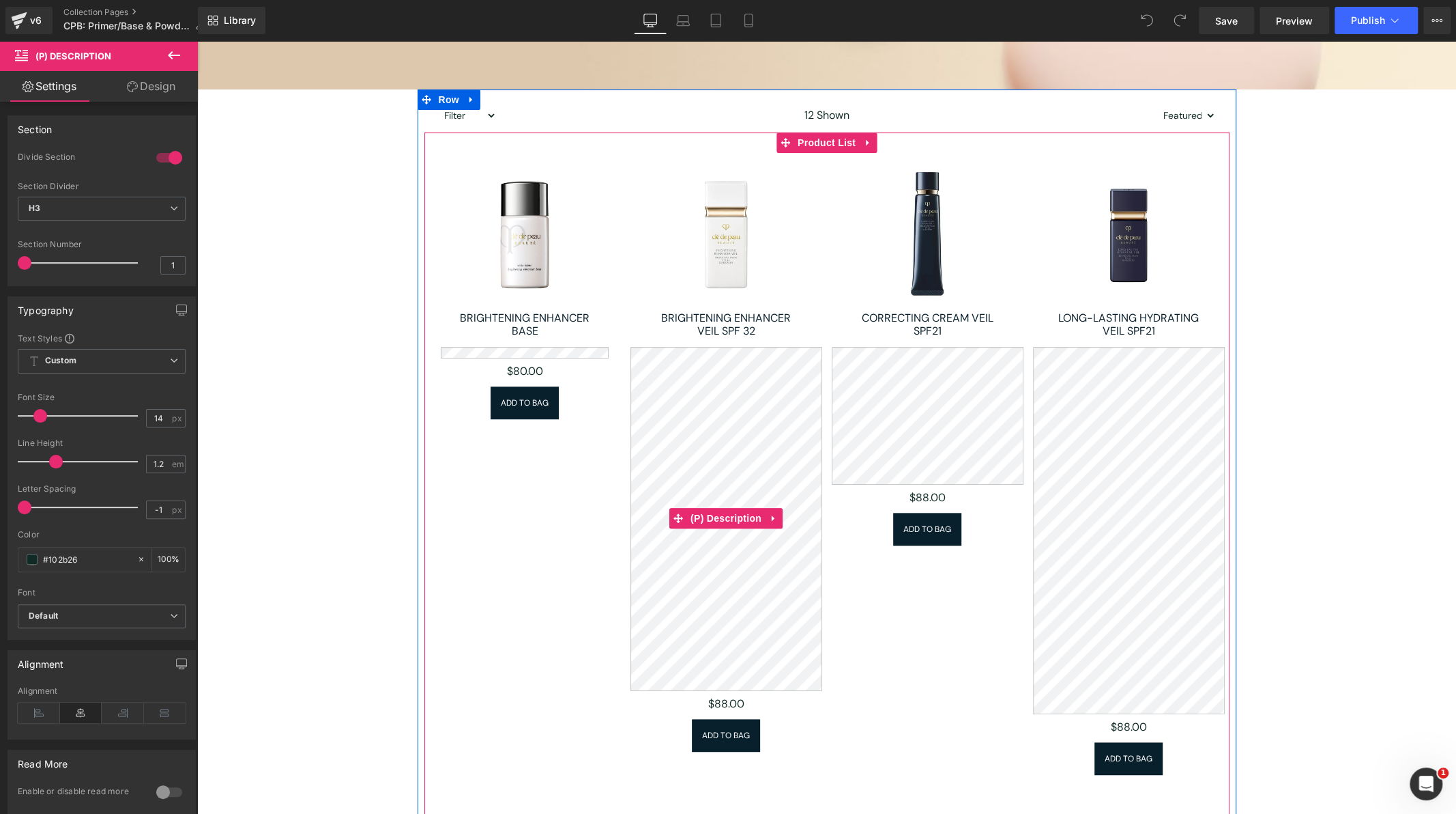
click at [771, 514] on icon at bounding box center [773, 517] width 9 height 10
click at [781, 514] on icon at bounding box center [782, 518] width 9 height 9
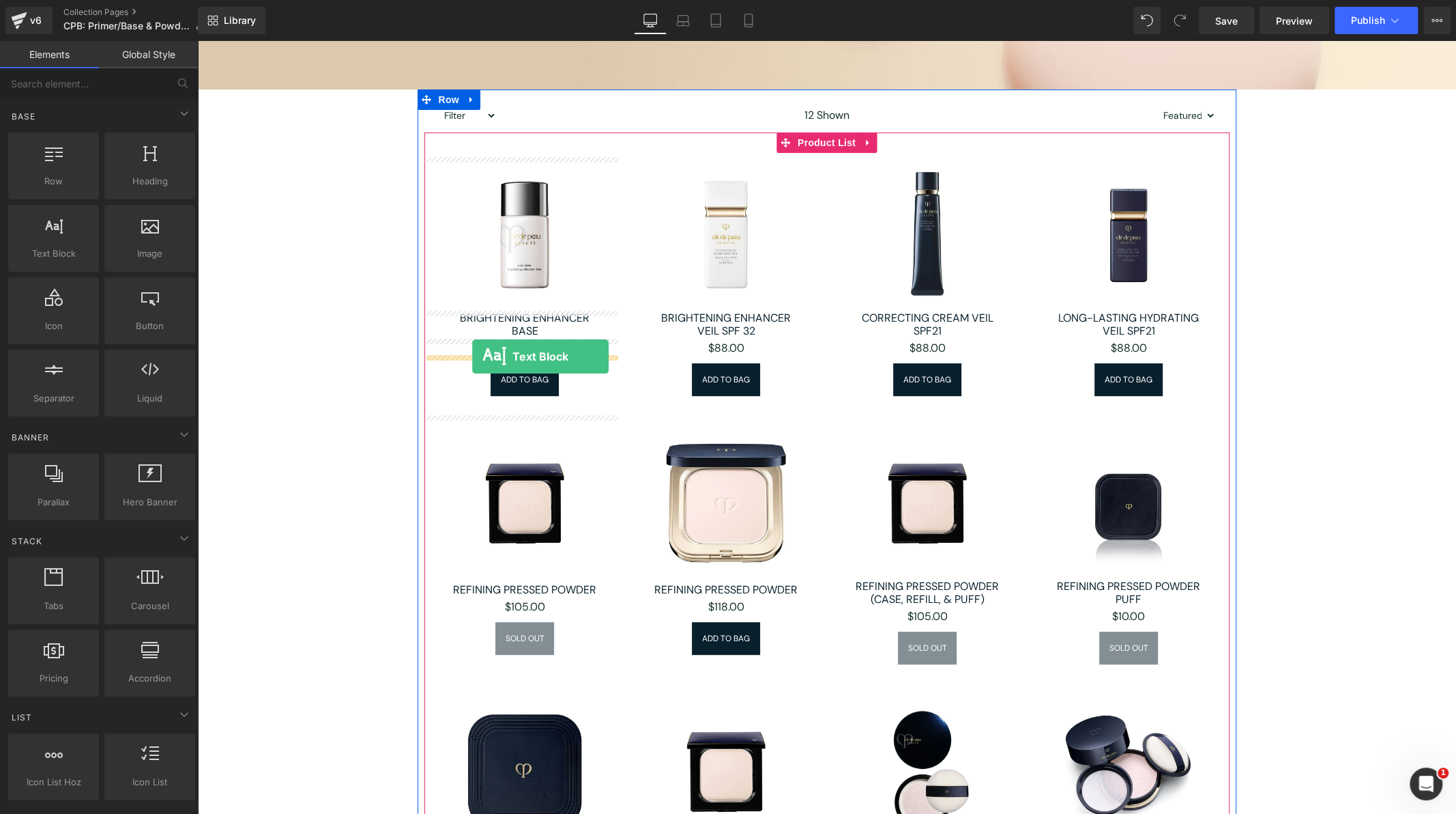
drag, startPoint x: 380, startPoint y: 299, endPoint x: 472, endPoint y: 356, distance: 108.2
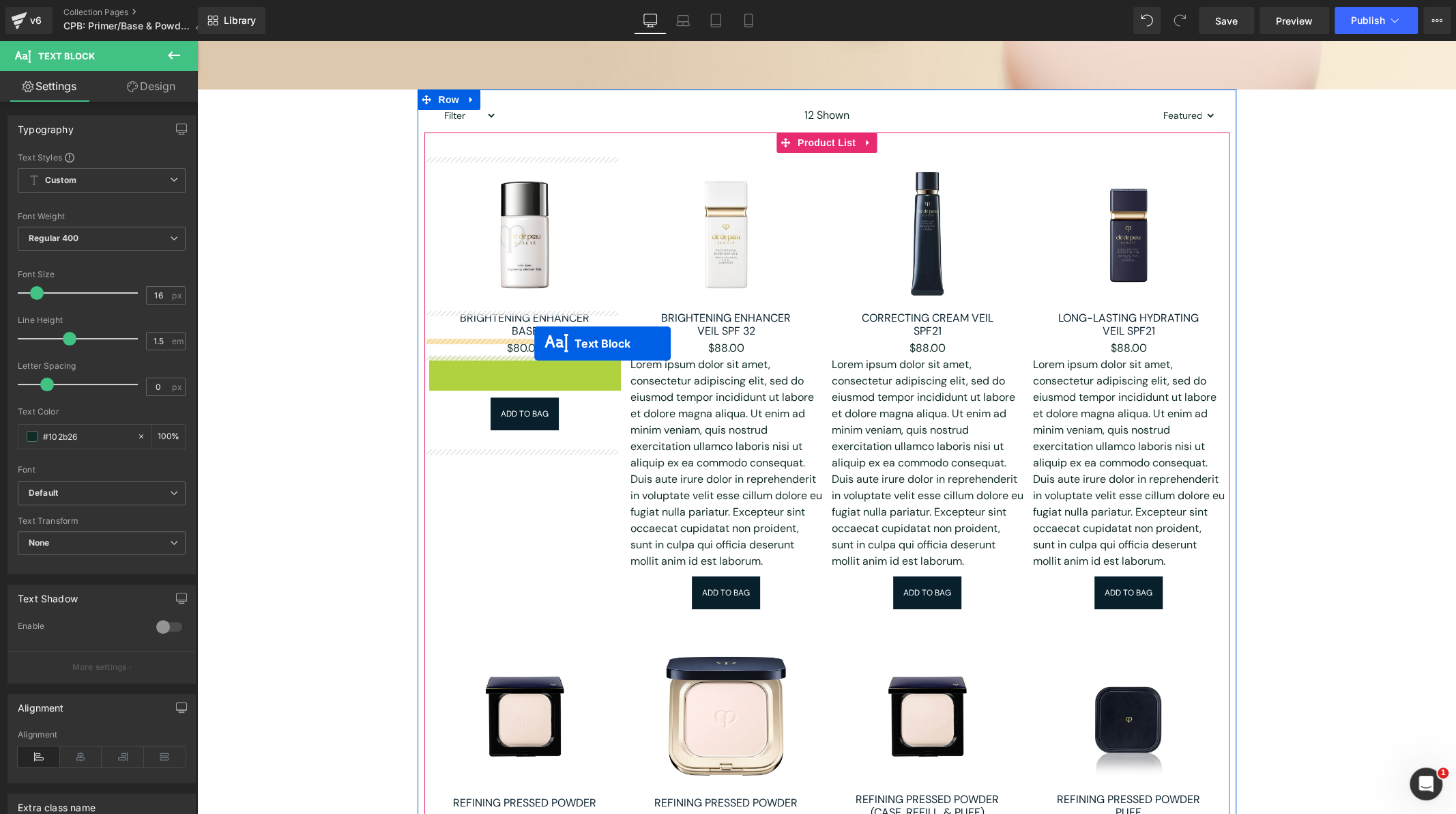
drag, startPoint x: 495, startPoint y: 457, endPoint x: 534, endPoint y: 343, distance: 120.5
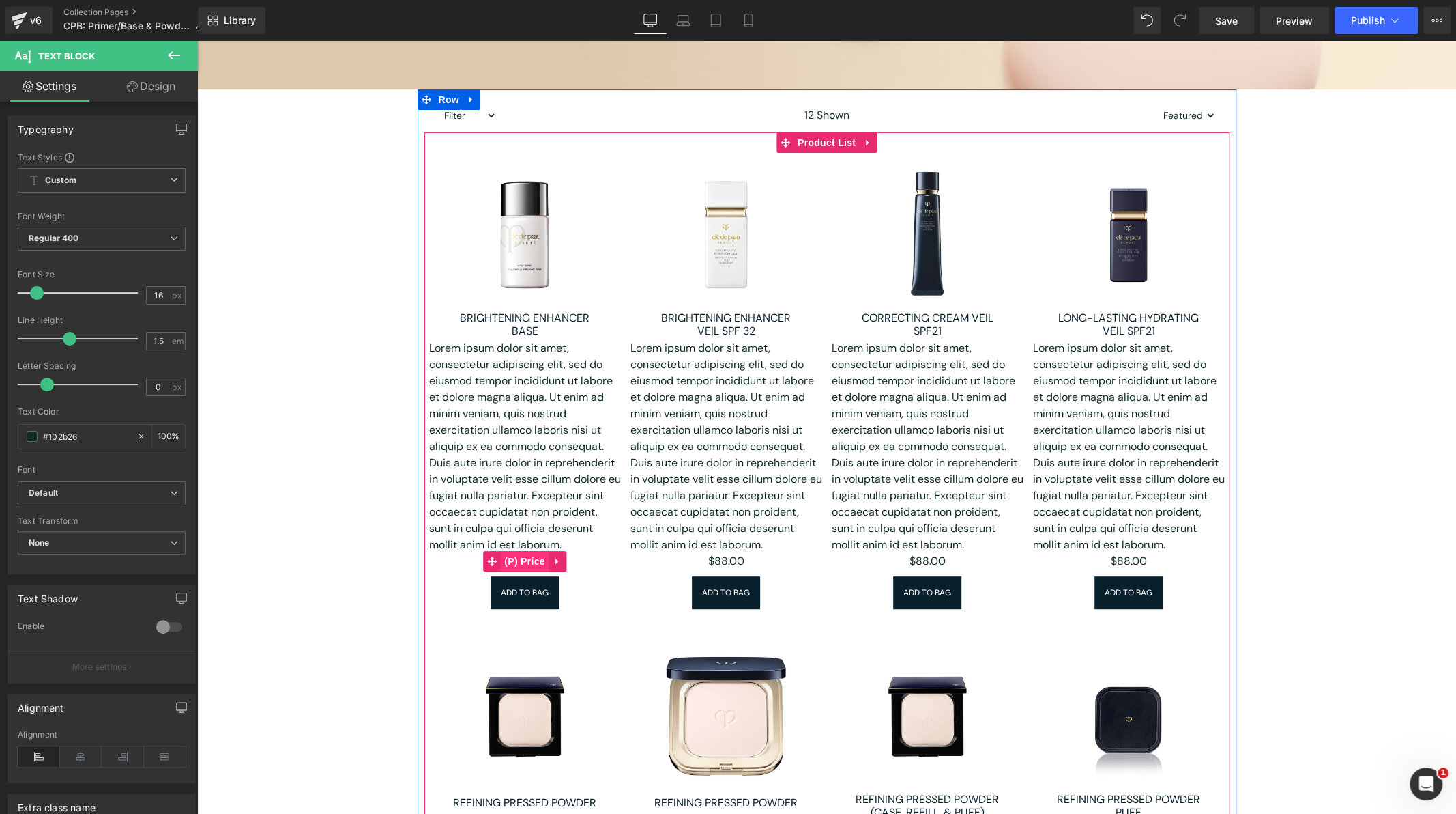
click at [520, 560] on span "(P) Price" at bounding box center [524, 561] width 48 height 20
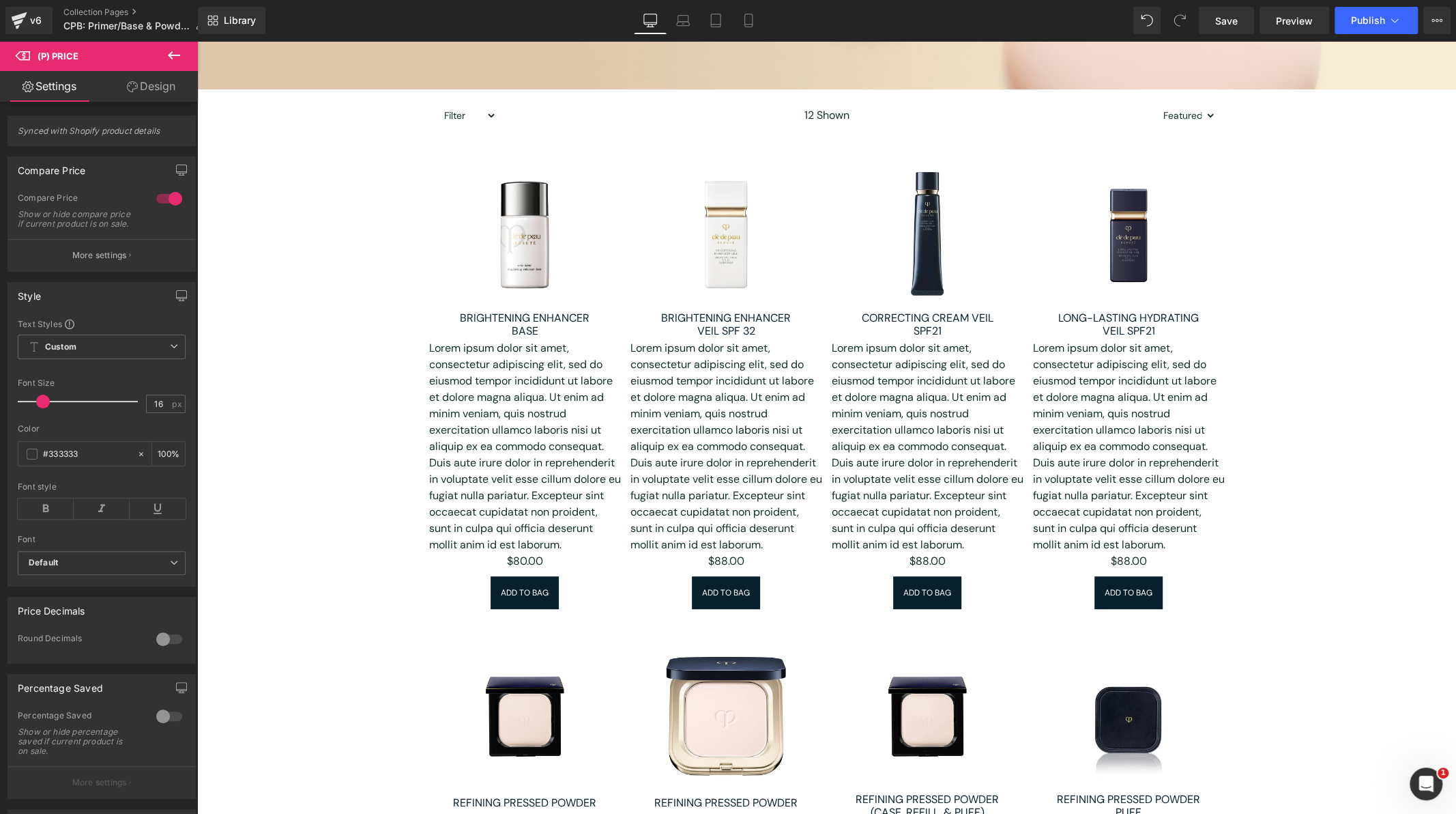
click at [157, 95] on link "Design" at bounding box center [151, 87] width 99 height 31
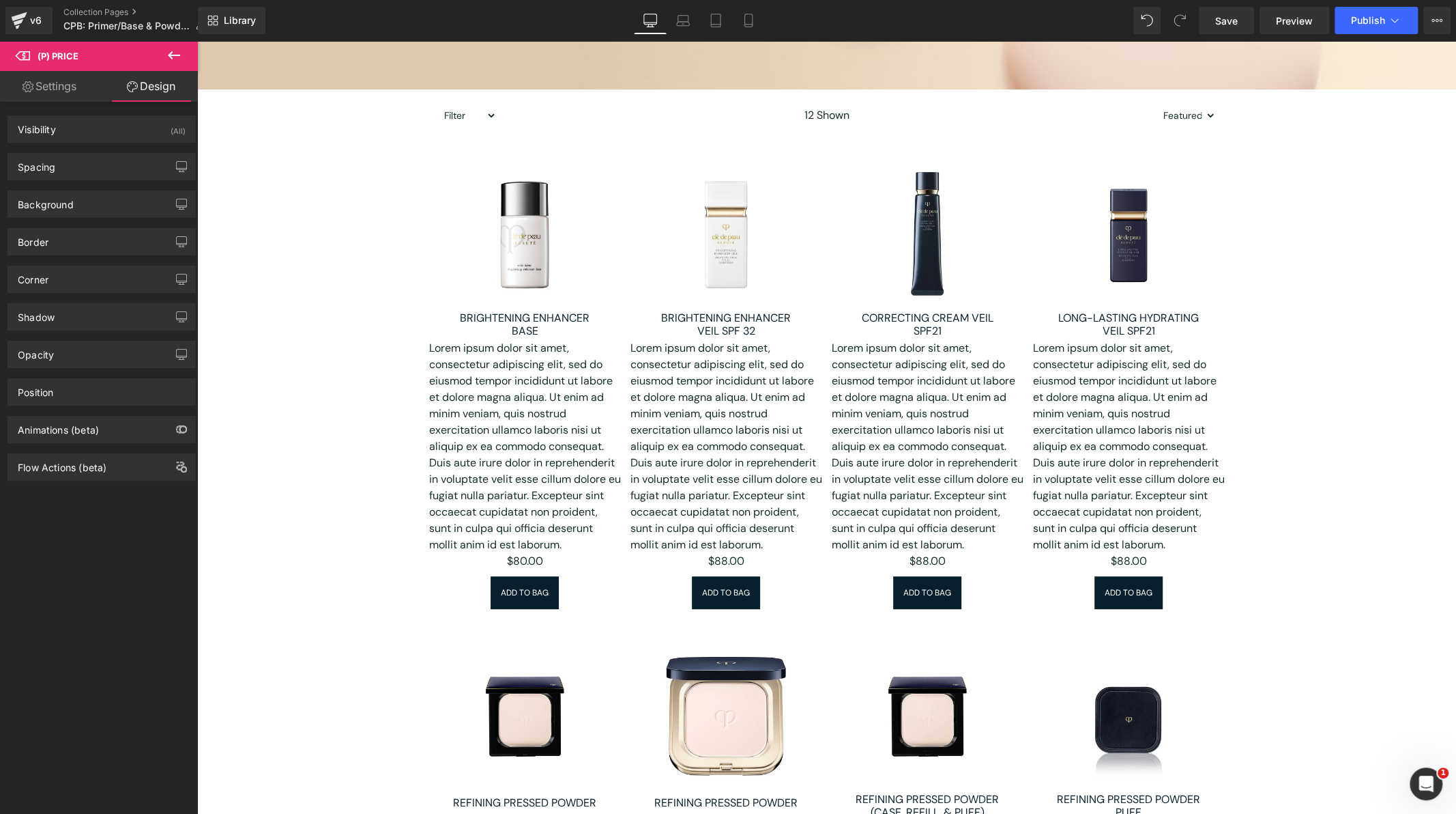
type input "0"
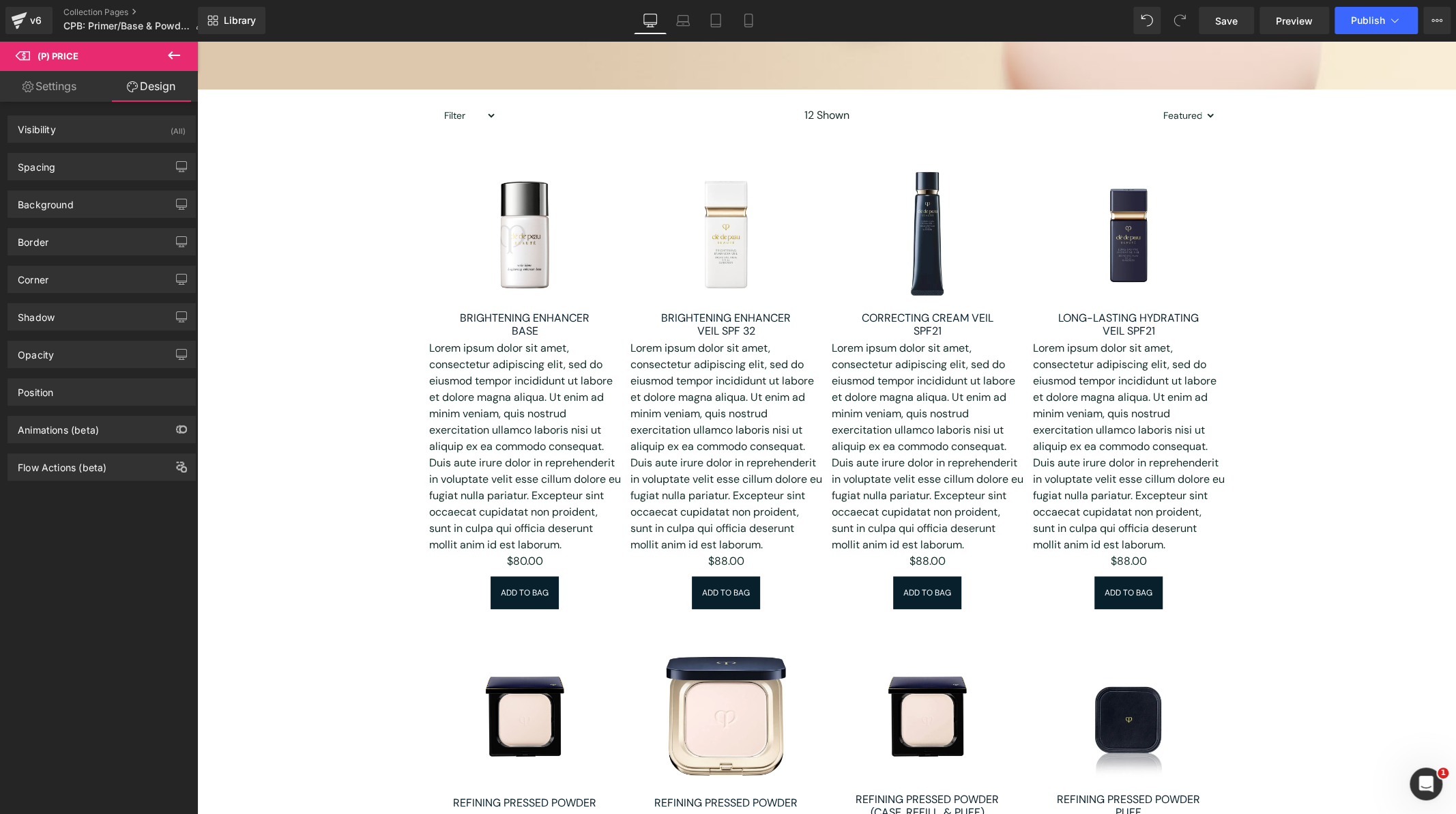
type input "0"
click at [103, 174] on div "Spacing" at bounding box center [102, 167] width 187 height 26
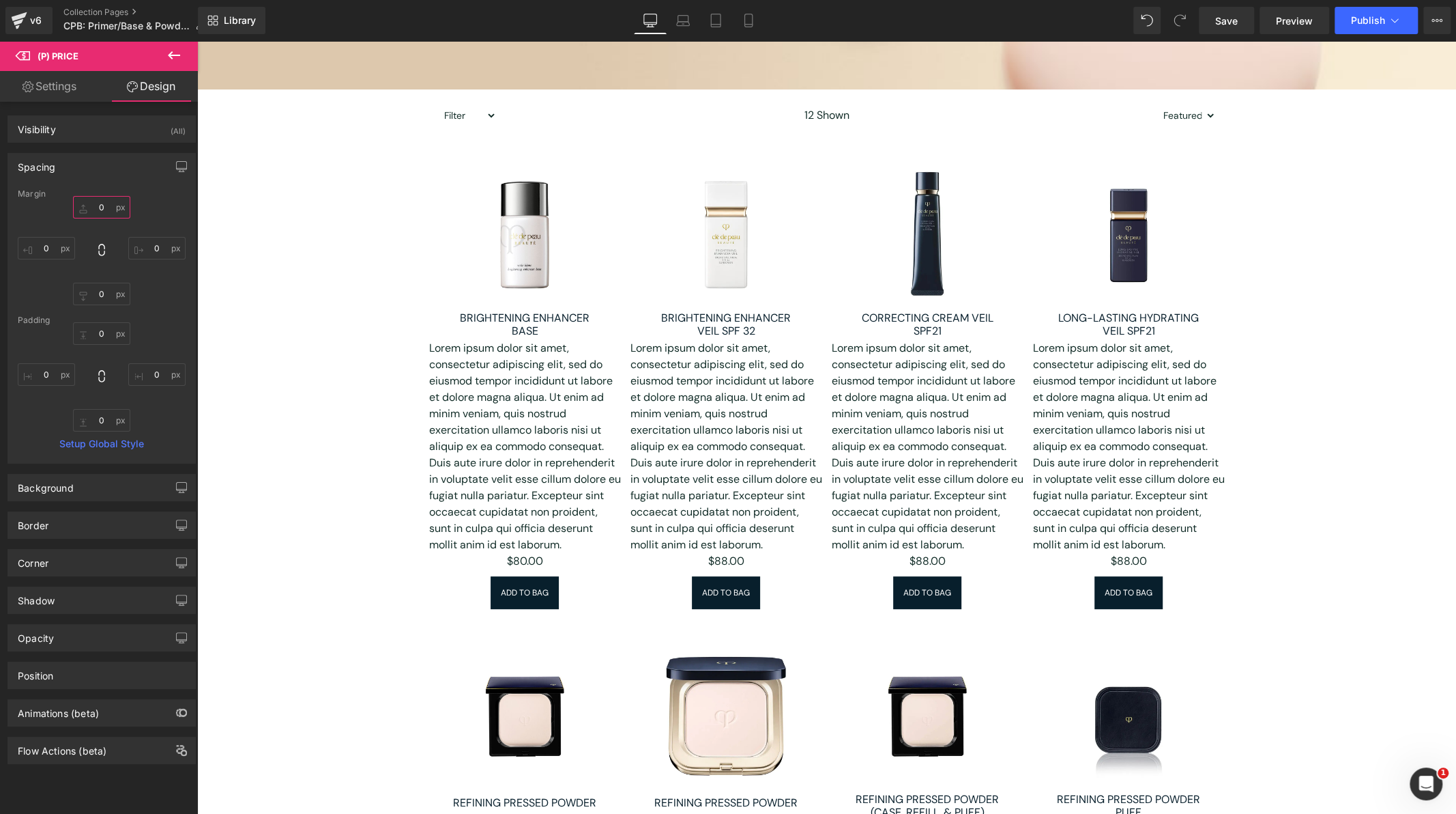
click at [96, 208] on input "0" at bounding box center [102, 207] width 58 height 23
click at [93, 199] on input "0" at bounding box center [102, 207] width 58 height 23
click at [112, 209] on input "0" at bounding box center [102, 207] width 58 height 23
drag, startPoint x: 97, startPoint y: 205, endPoint x: 104, endPoint y: 212, distance: 9.9
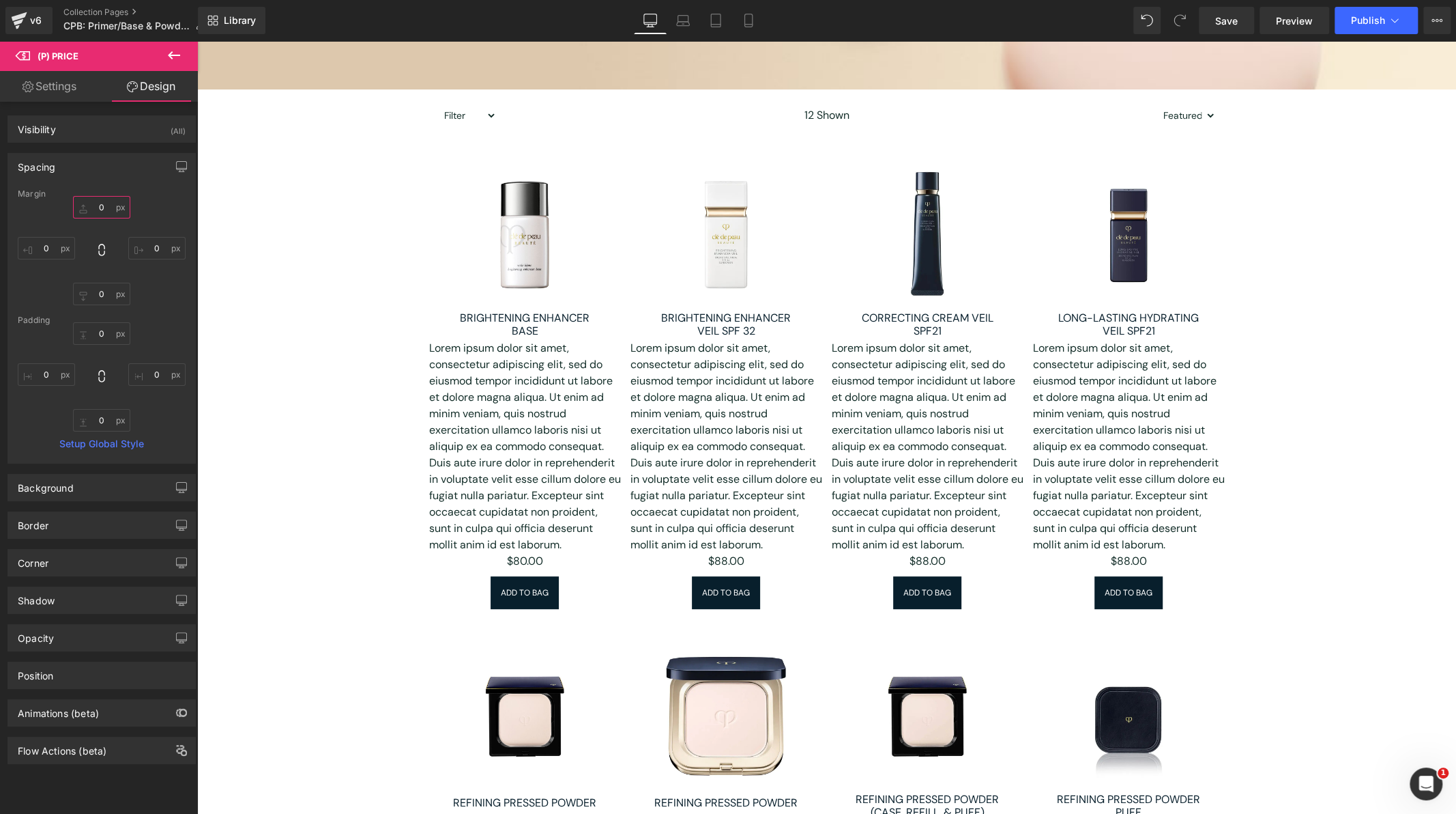
click at [104, 212] on input "0" at bounding box center [102, 207] width 58 height 23
click at [160, 216] on div "0px 0 0px 0 0px 0 0px 0" at bounding box center [101, 250] width 167 height 109
click at [94, 206] on input "0" at bounding box center [102, 207] width 58 height 23
drag, startPoint x: 94, startPoint y: 206, endPoint x: 102, endPoint y: 207, distance: 8.1
click at [102, 207] on input "0" at bounding box center [102, 207] width 58 height 23
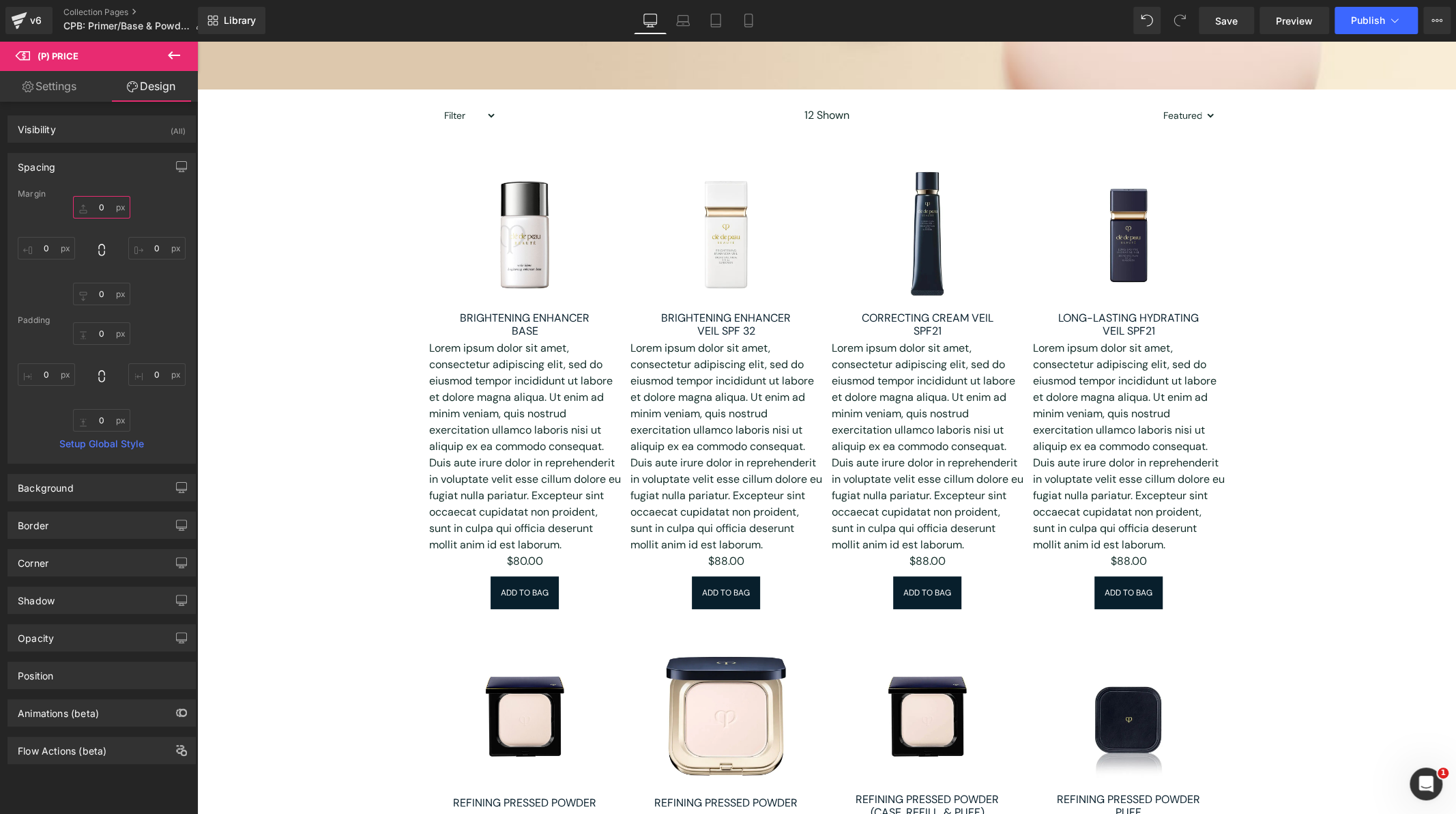
type input "8"
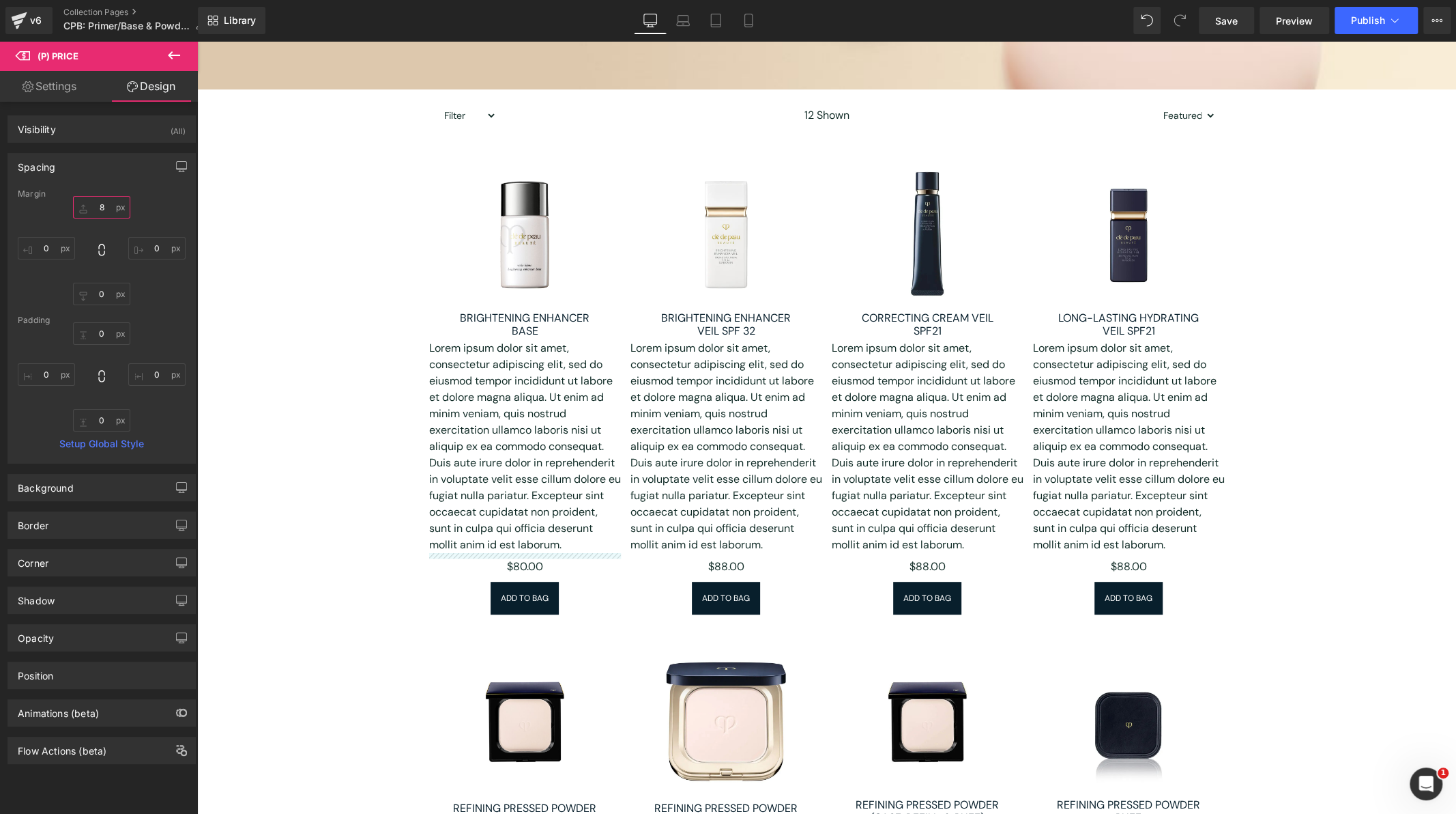
click at [96, 207] on input "8" at bounding box center [102, 207] width 58 height 23
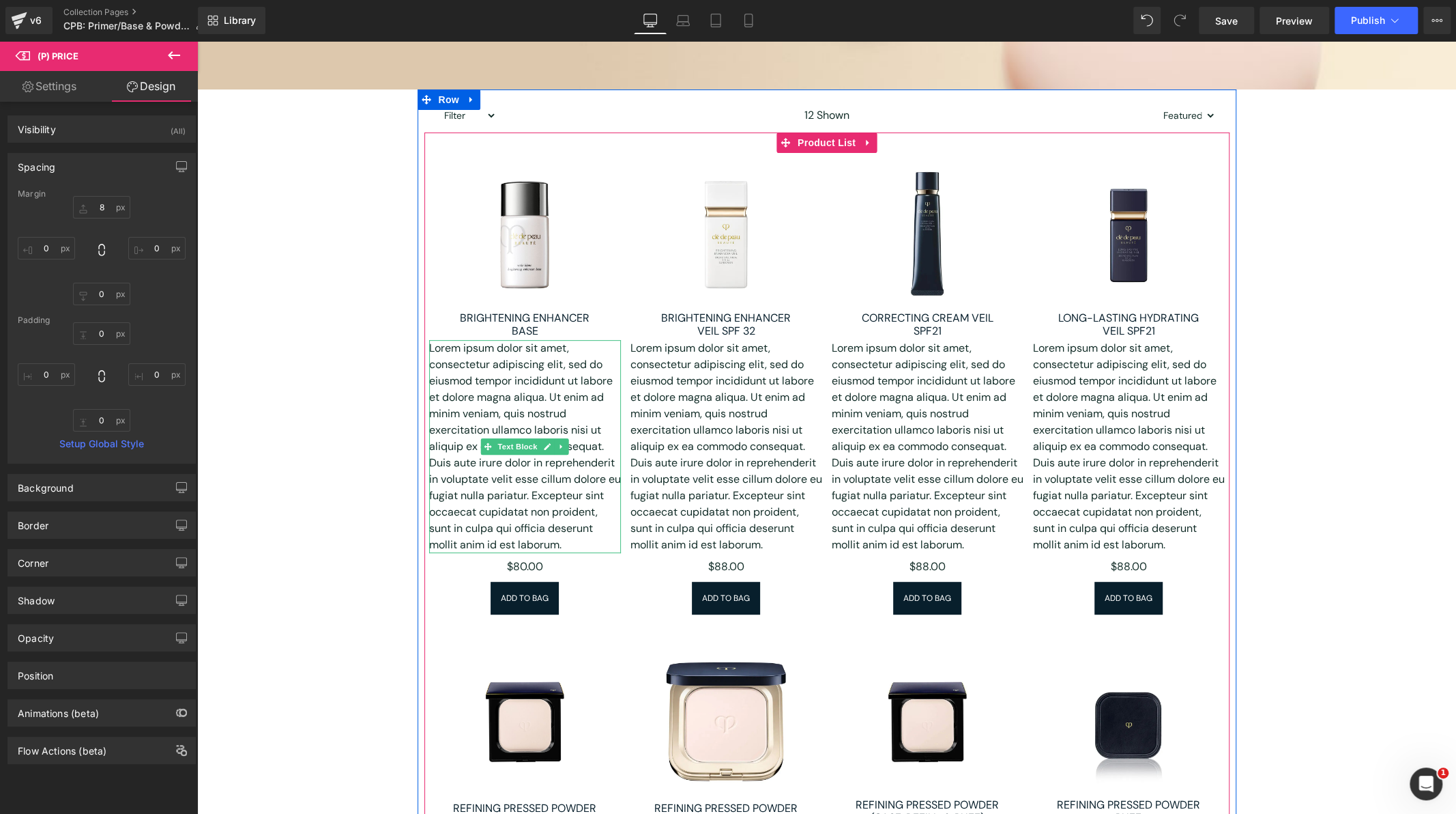
click at [512, 469] on p "Lorem ipsum dolor sit amet, consectetur adipiscing elit, sed do eiusmod tempor …" at bounding box center [525, 446] width 192 height 213
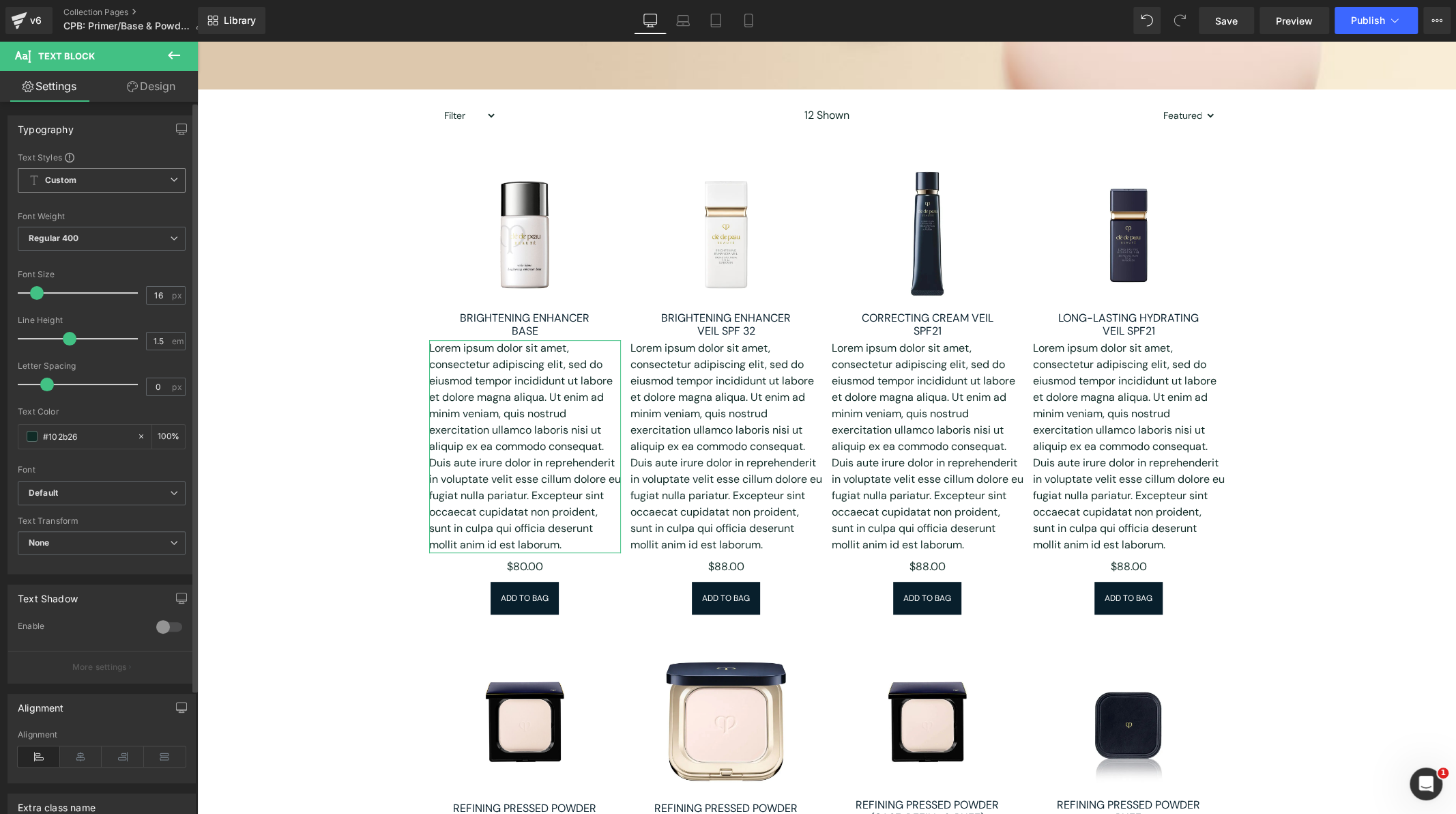
click at [136, 176] on span "Custom Setup Global Style" at bounding box center [101, 179] width 167 height 25
click at [136, 177] on span "Custom Setup Global Style" at bounding box center [98, 179] width 162 height 25
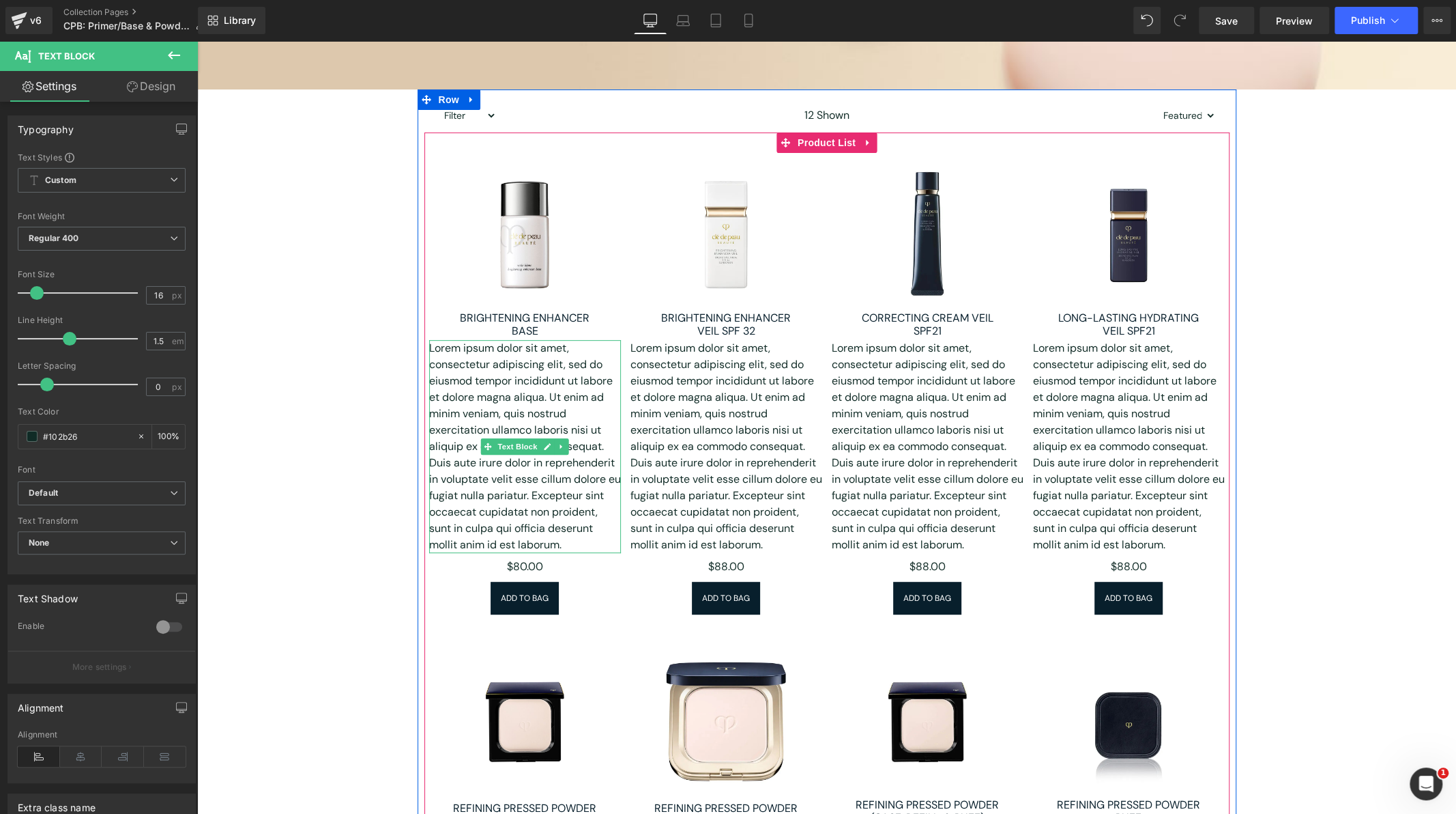
click at [525, 434] on p "Lorem ipsum dolor sit amet, consectetur adipiscing elit, sed do eiusmod tempor …" at bounding box center [525, 446] width 192 height 213
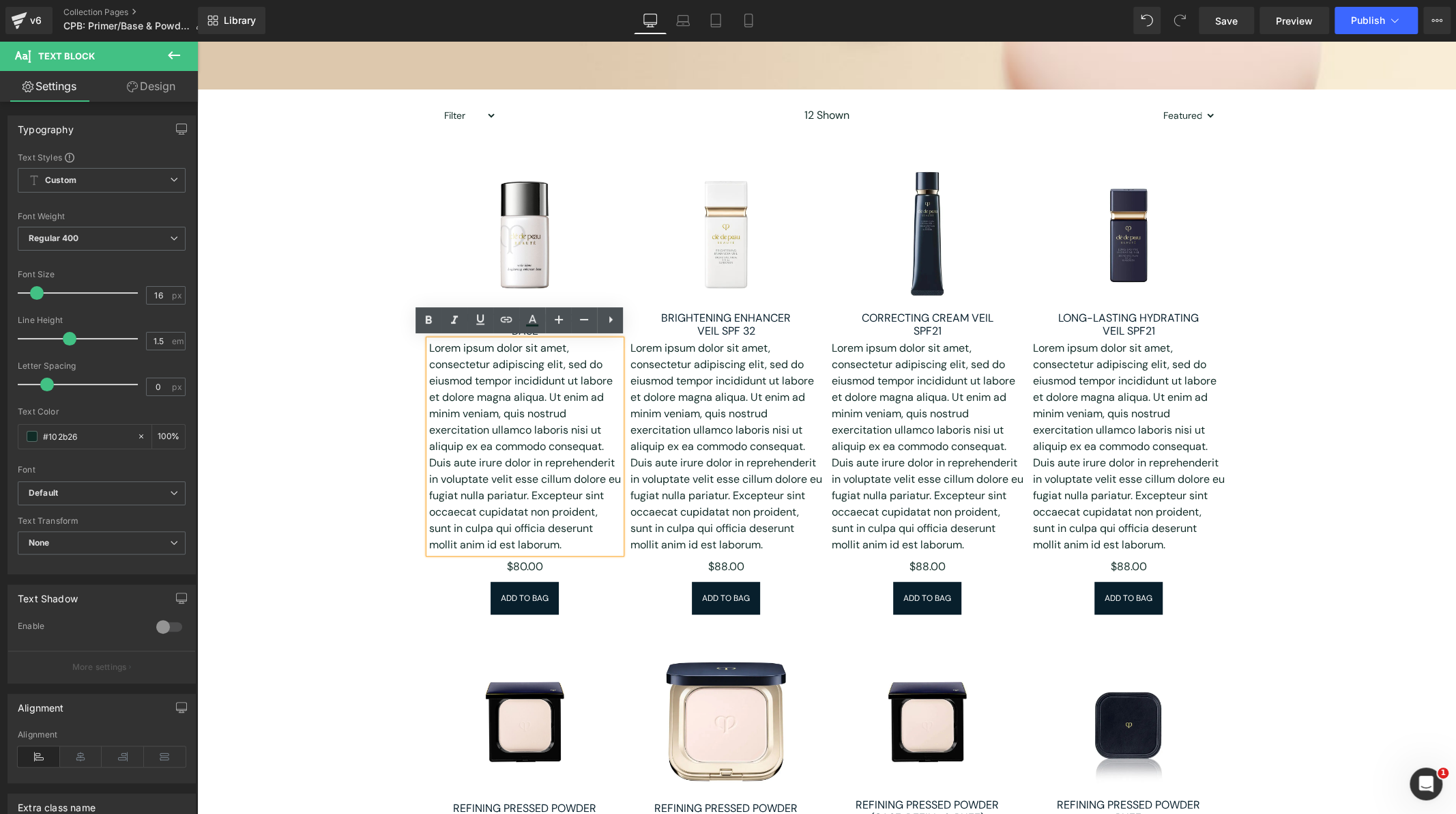
click at [480, 546] on p "Lorem ipsum dolor sit amet, consectetur adipiscing elit, sed do eiusmod tempor …" at bounding box center [525, 446] width 192 height 213
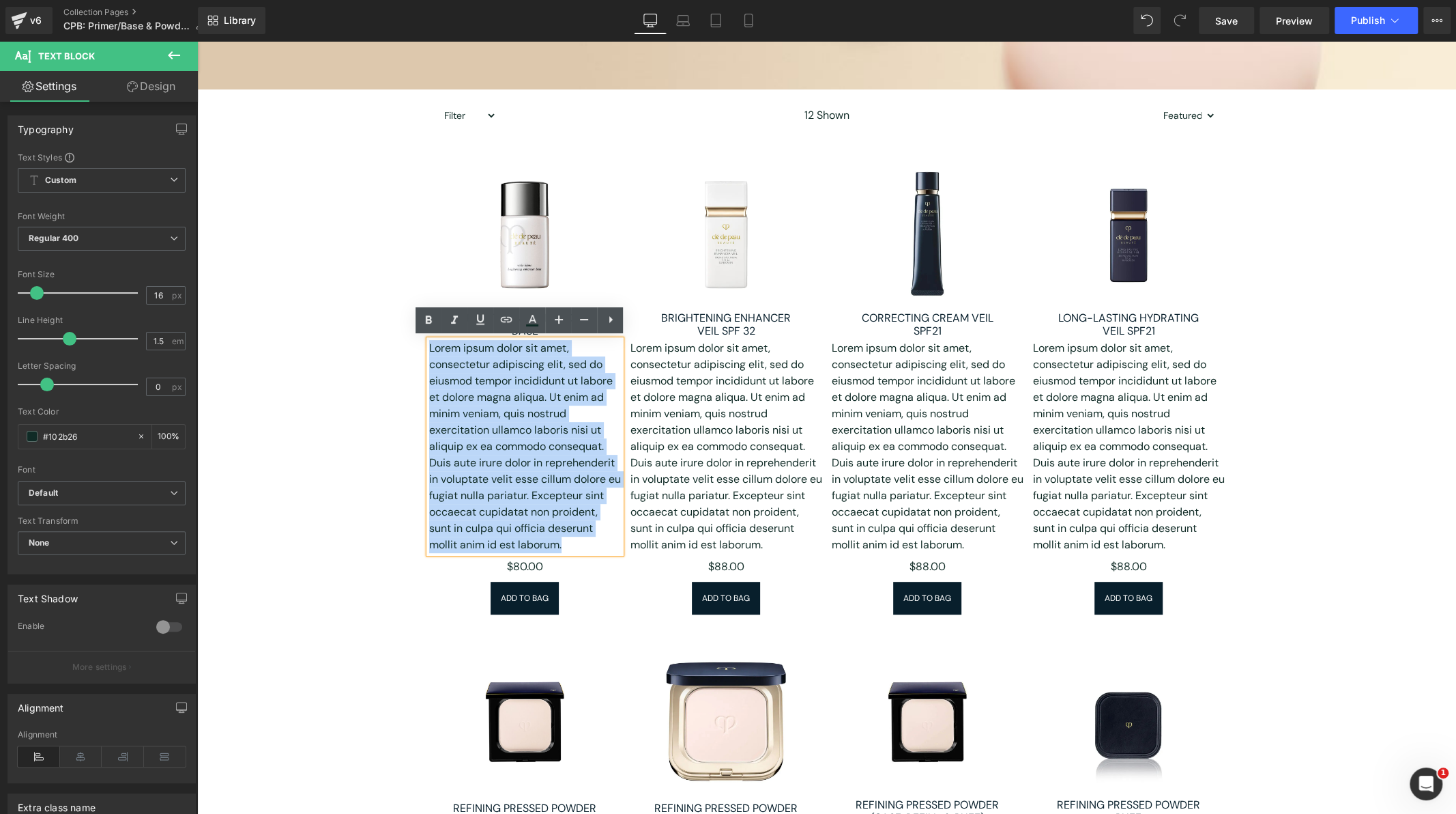
drag, startPoint x: 472, startPoint y: 546, endPoint x: 425, endPoint y: 345, distance: 206.4
click at [429, 345] on p "Lorem ipsum dolor sit amet, consectetur adipiscing elit, sed do eiusmod tempor …" at bounding box center [525, 446] width 192 height 213
paste div
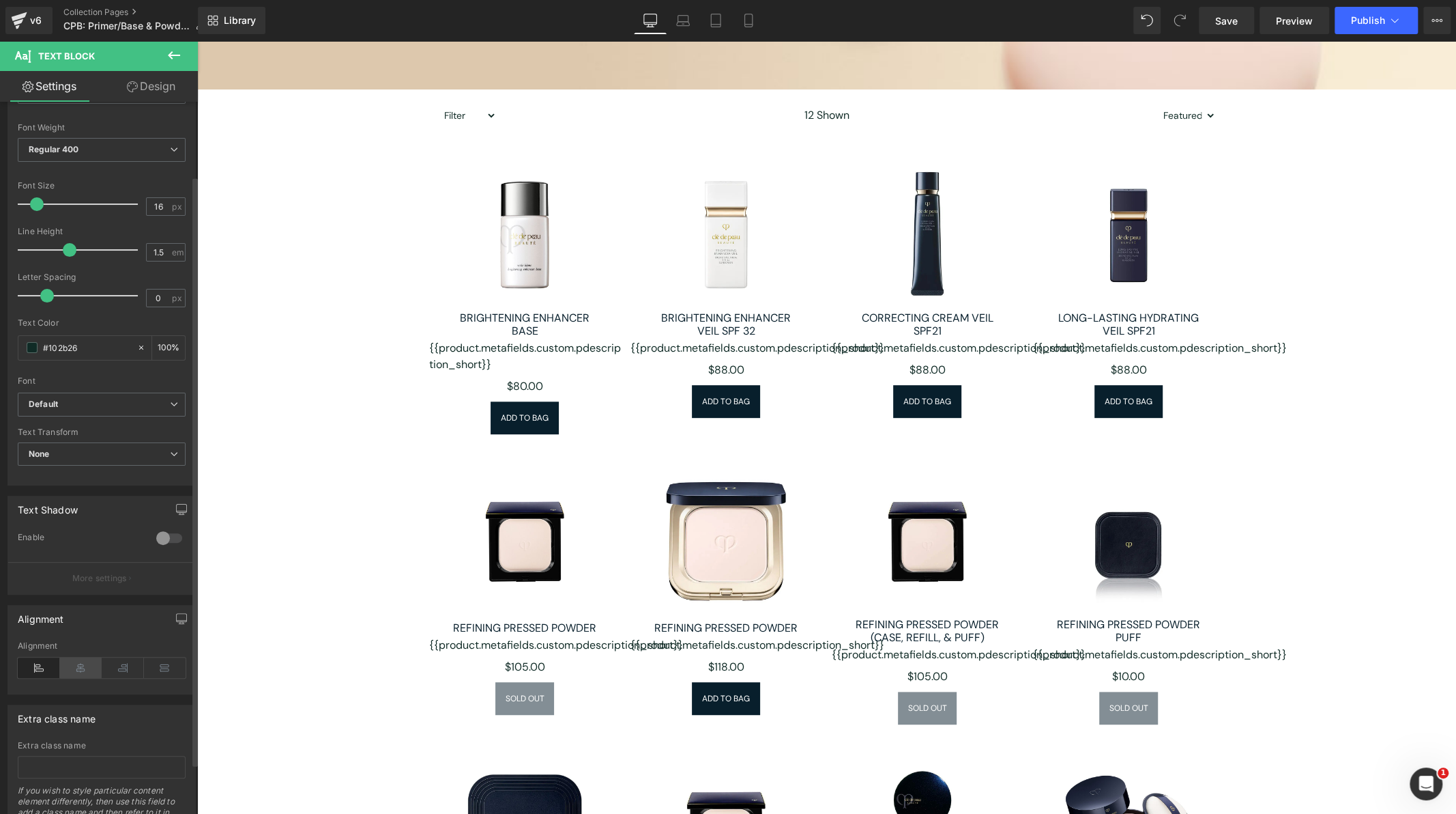
scroll to position [90, 0]
click at [78, 663] on icon at bounding box center [81, 667] width 42 height 20
click at [1224, 22] on span "Save" at bounding box center [1226, 21] width 23 height 15
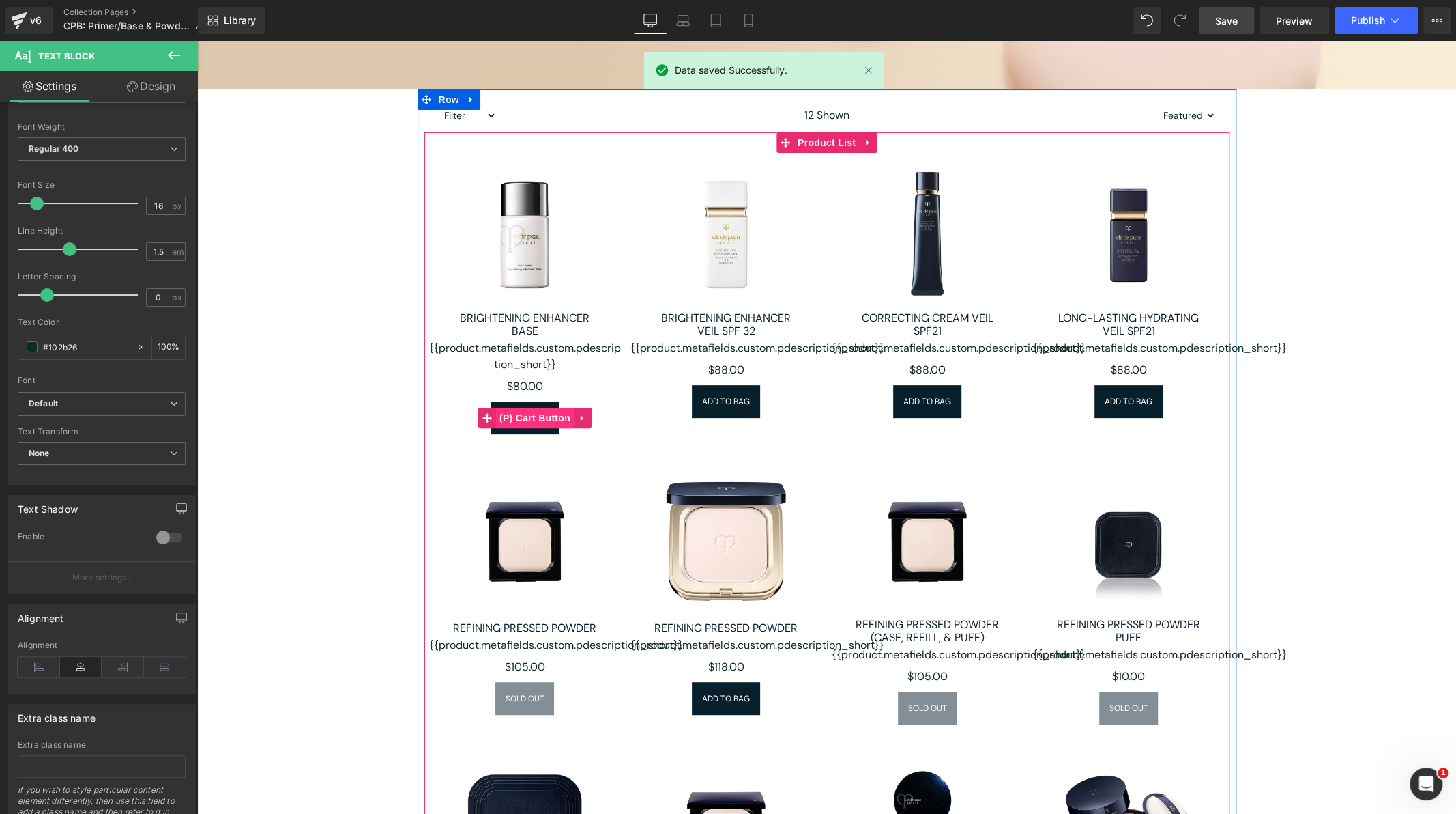
click at [534, 418] on span "(P) Cart Button" at bounding box center [534, 418] width 78 height 20
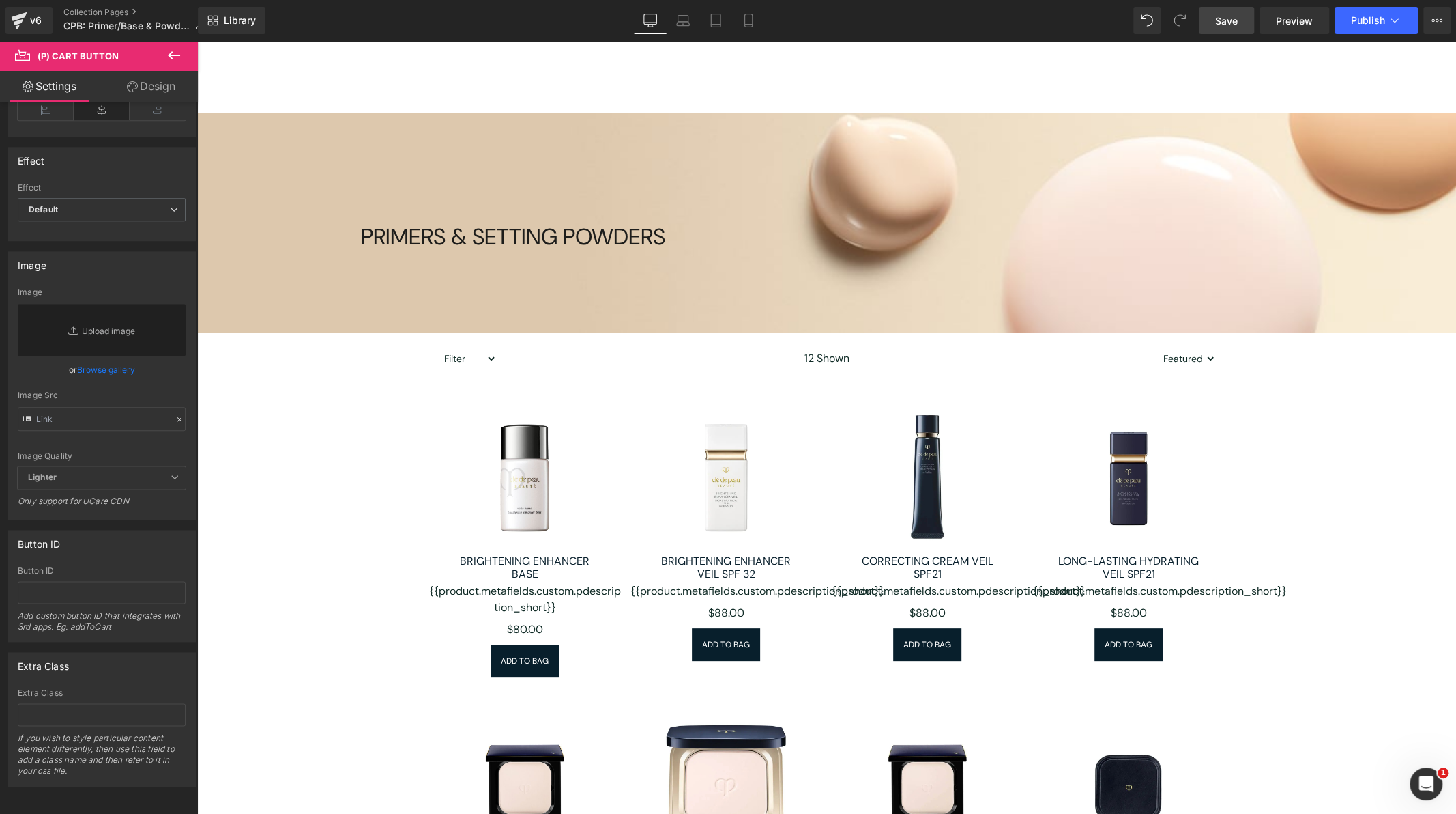
scroll to position [0, 0]
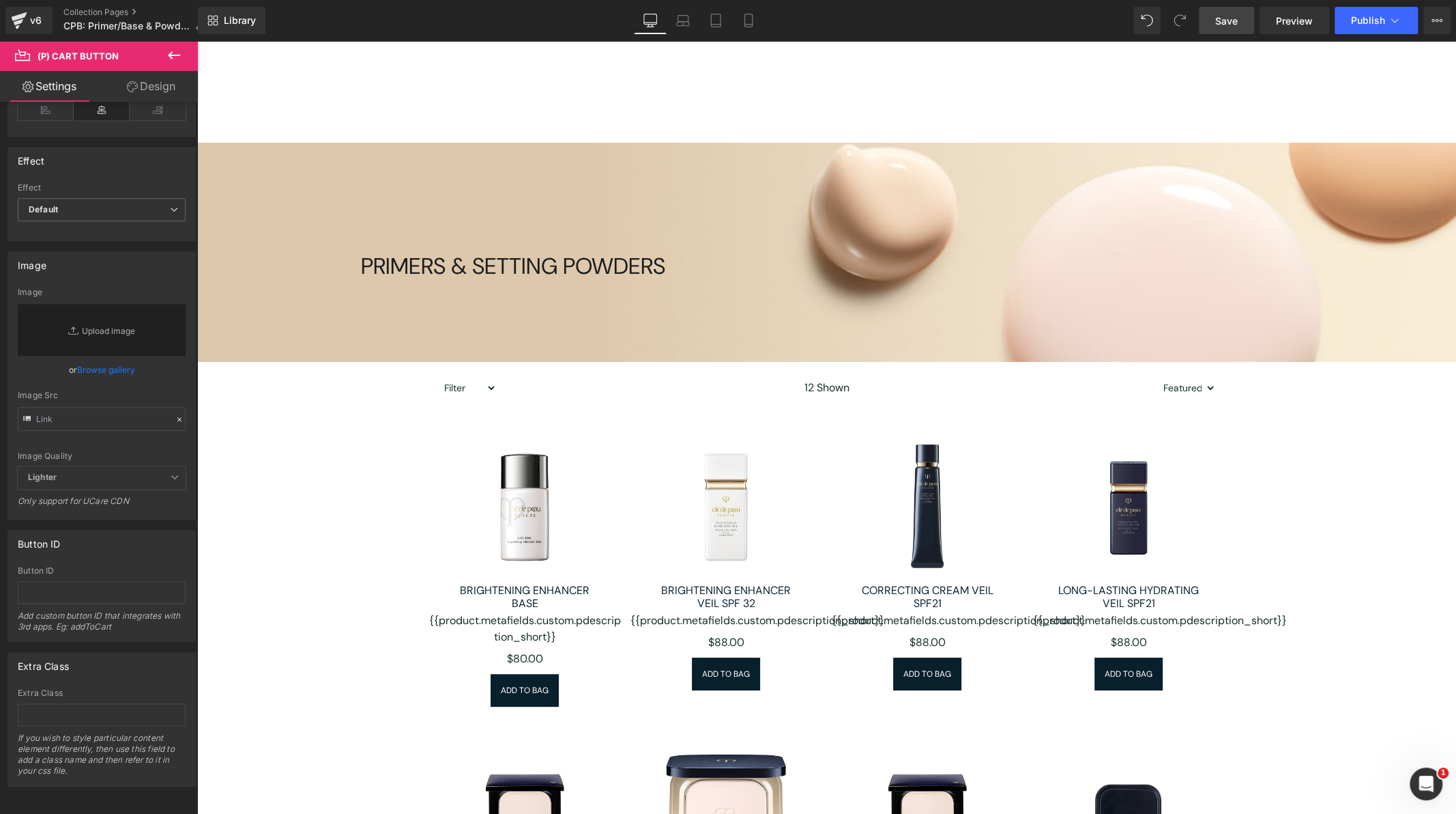
click at [1228, 15] on span "Save" at bounding box center [1226, 21] width 23 height 15
click at [1371, 18] on span "Publish" at bounding box center [1368, 20] width 34 height 11
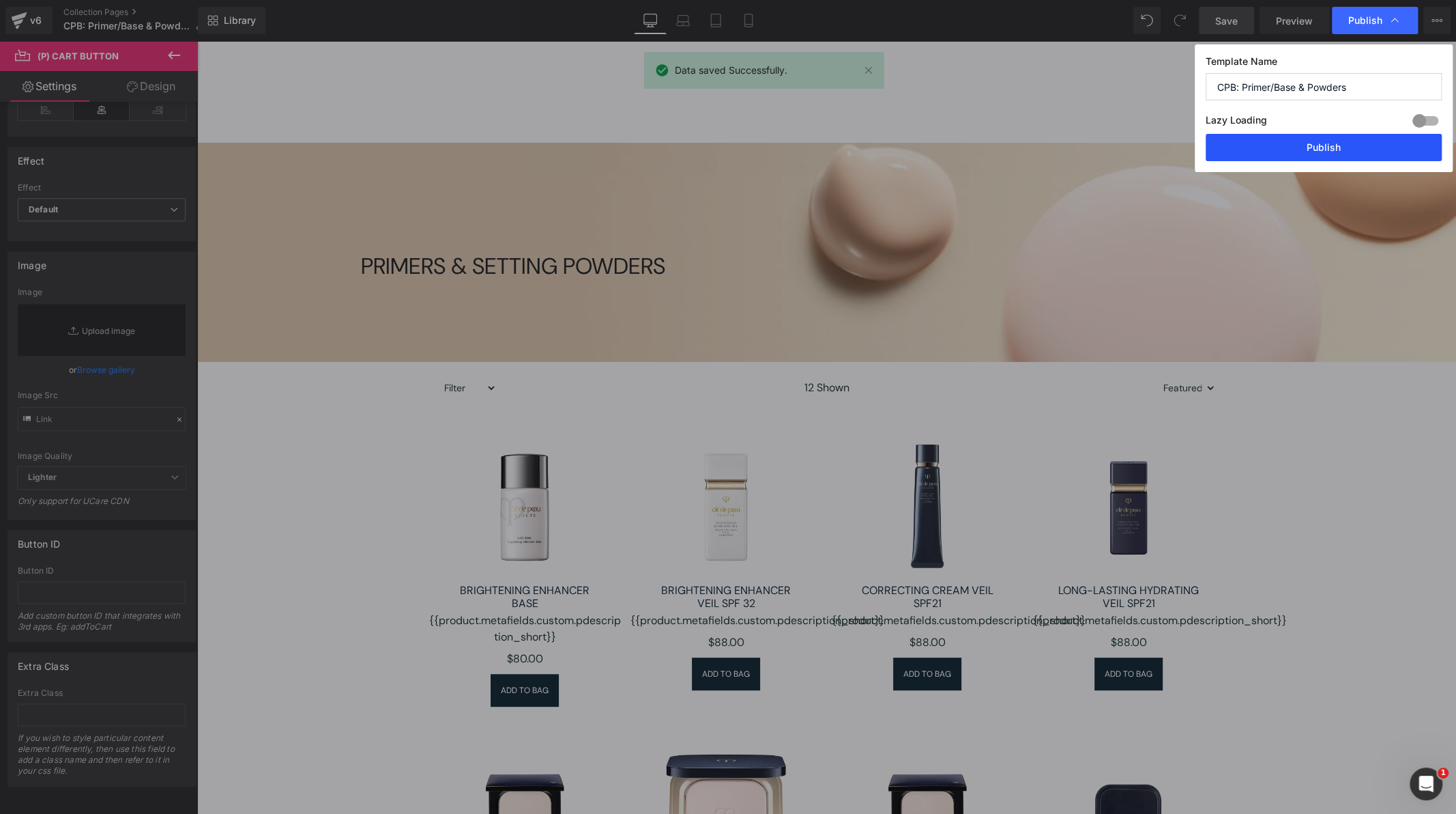
drag, startPoint x: 1310, startPoint y: 147, endPoint x: 1246, endPoint y: 103, distance: 77.7
click at [1310, 147] on button "Publish" at bounding box center [1324, 147] width 236 height 27
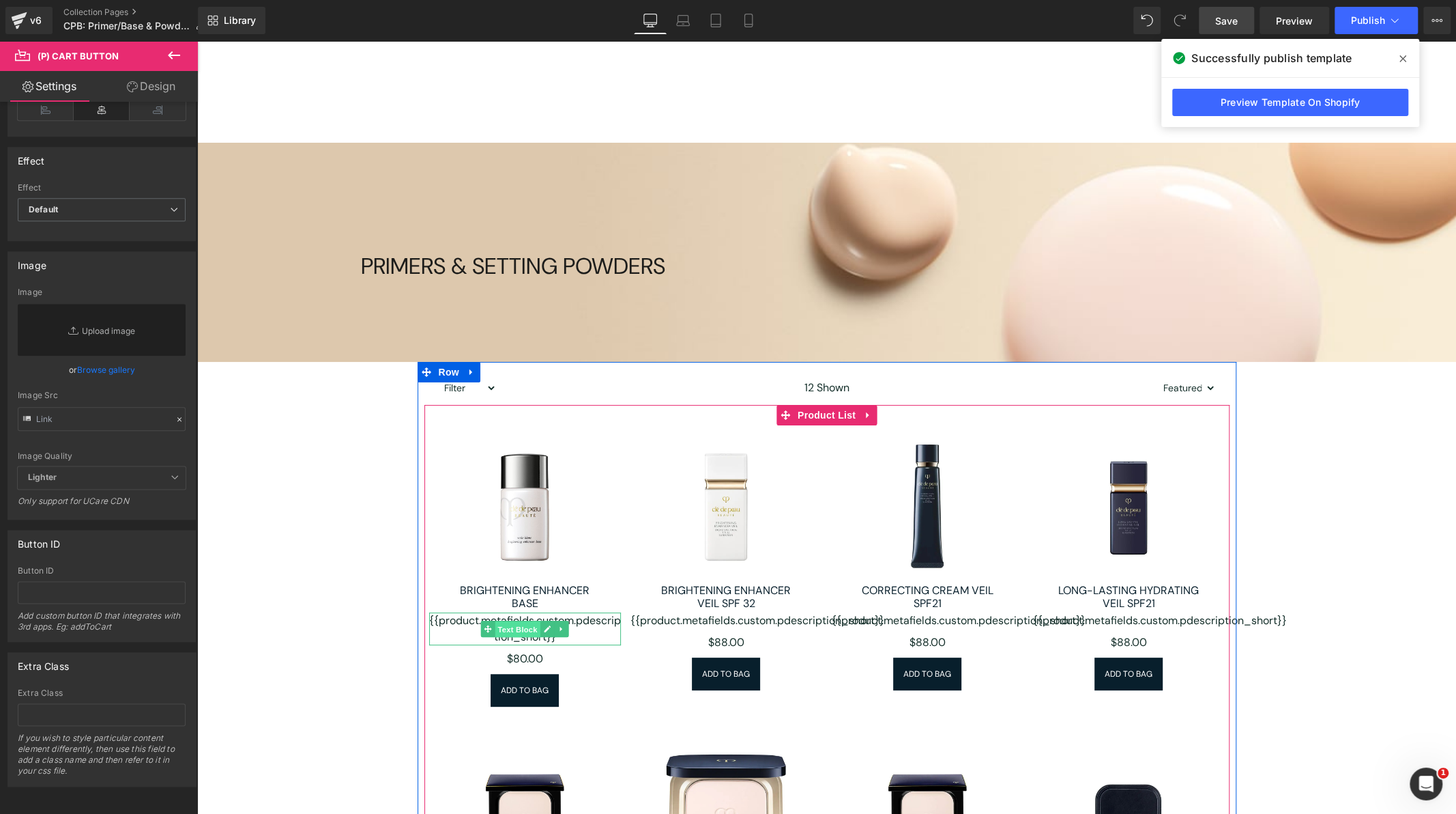
click at [517, 627] on span "Text Block" at bounding box center [517, 630] width 45 height 16
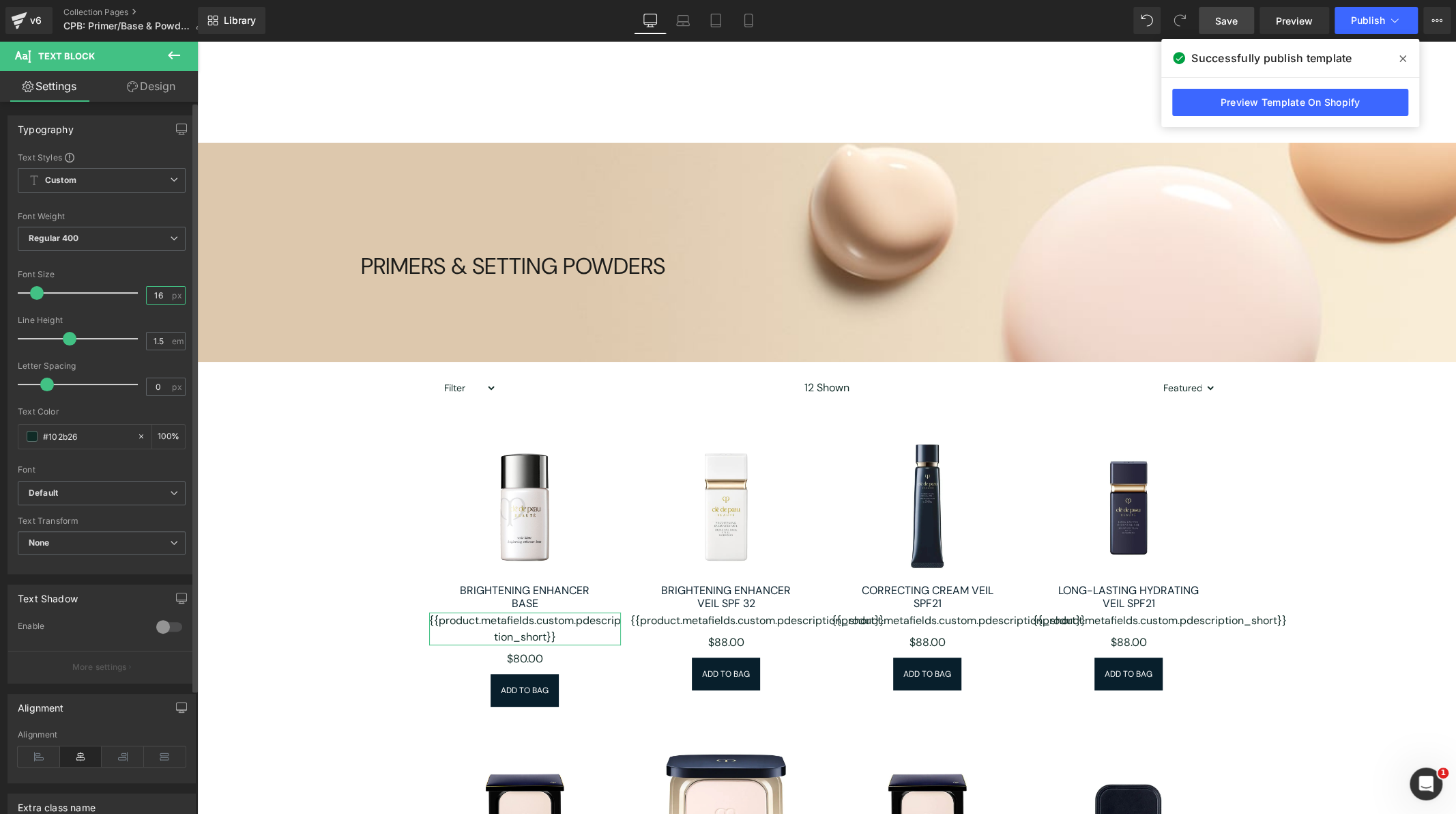
drag, startPoint x: 163, startPoint y: 298, endPoint x: 127, endPoint y: 298, distance: 36.0
click at [127, 298] on div "Font Size 16 px" at bounding box center [101, 293] width 167 height 46
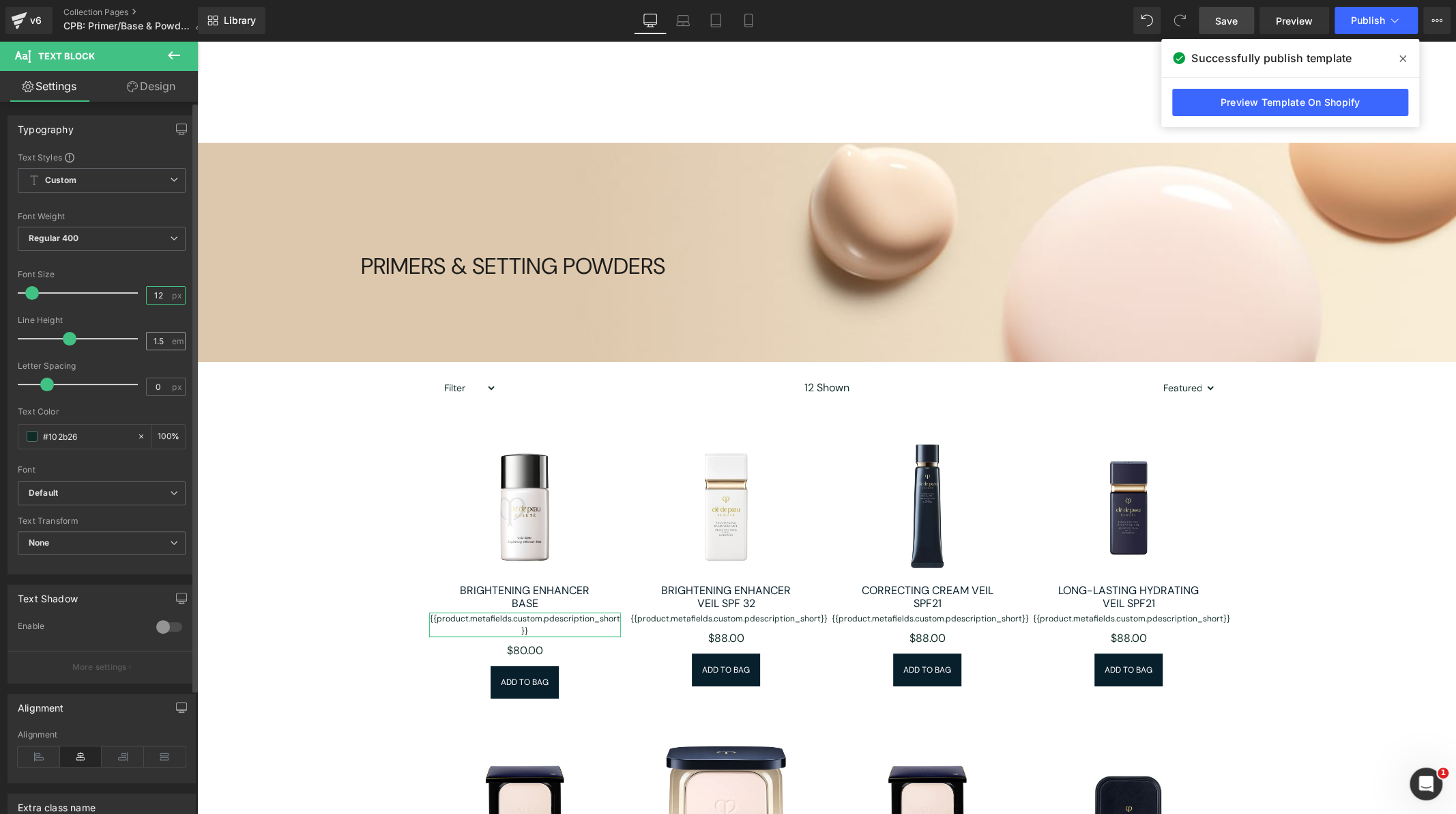
type input "12"
drag, startPoint x: 165, startPoint y: 342, endPoint x: 155, endPoint y: 340, distance: 10.2
click at [155, 340] on input "1.5" at bounding box center [158, 341] width 24 height 17
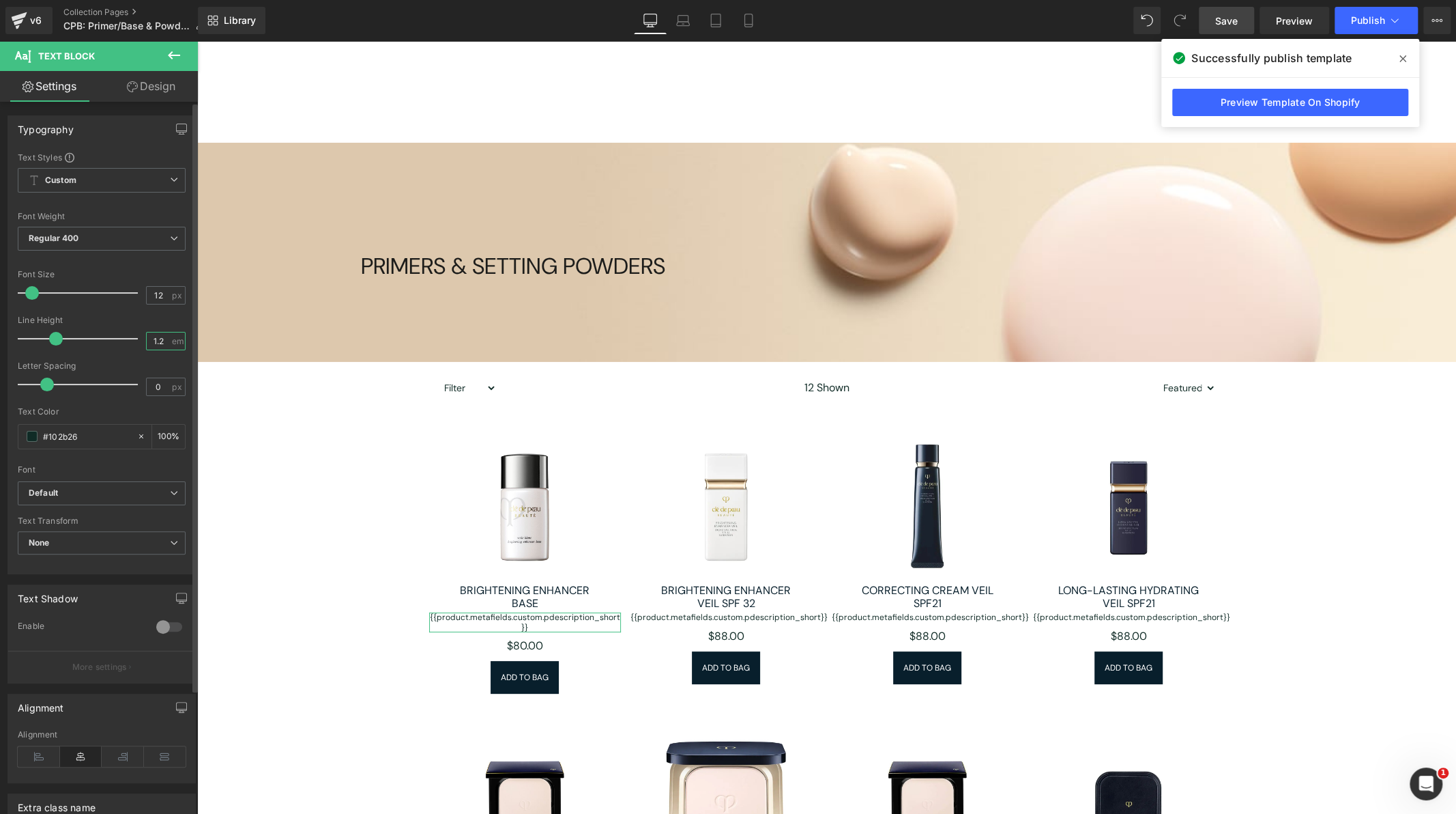
type input "1.2"
click at [146, 406] on div at bounding box center [101, 403] width 167 height 9
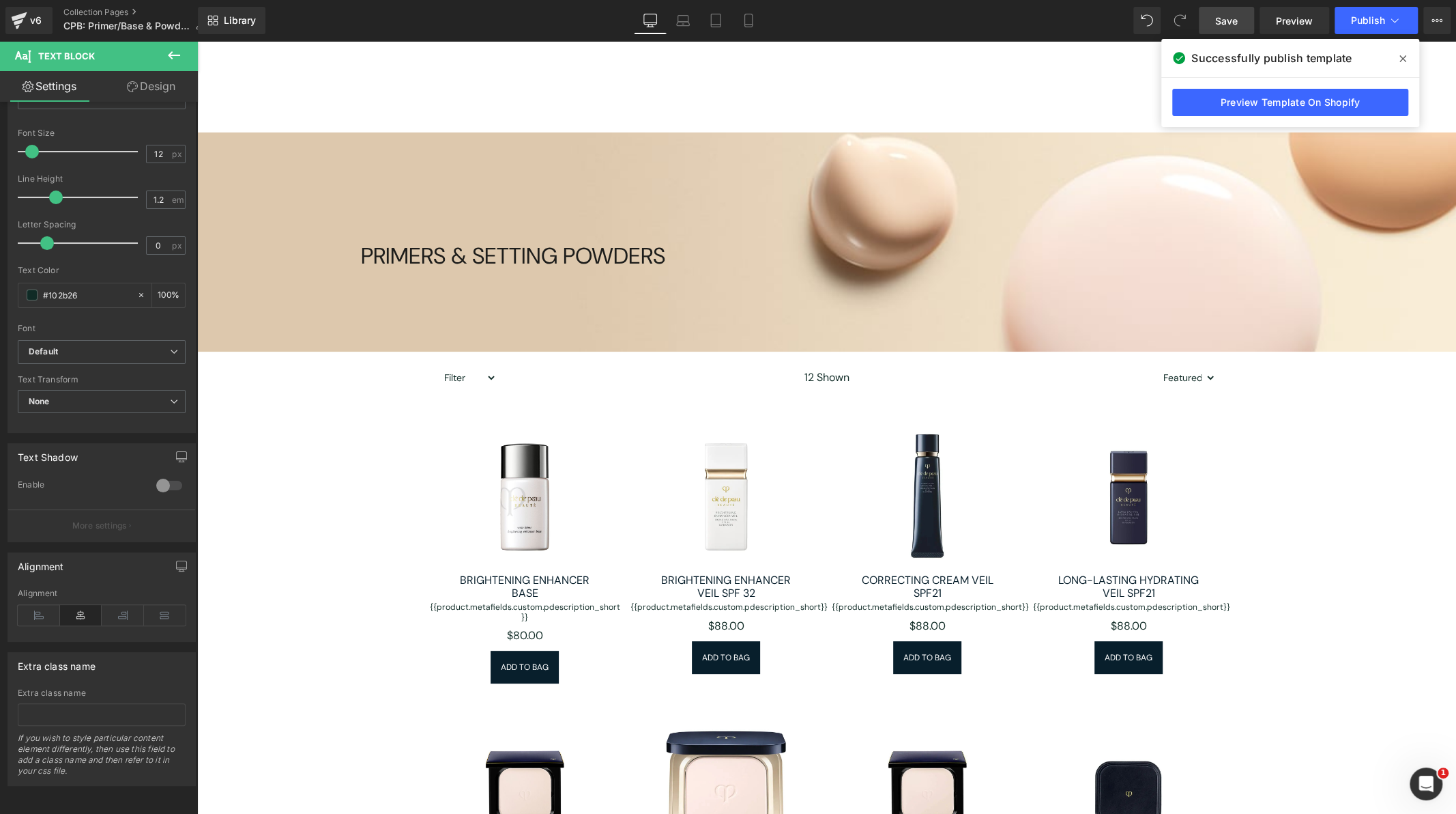
scroll to position [11, 0]
click at [1231, 15] on span "Save" at bounding box center [1226, 21] width 23 height 15
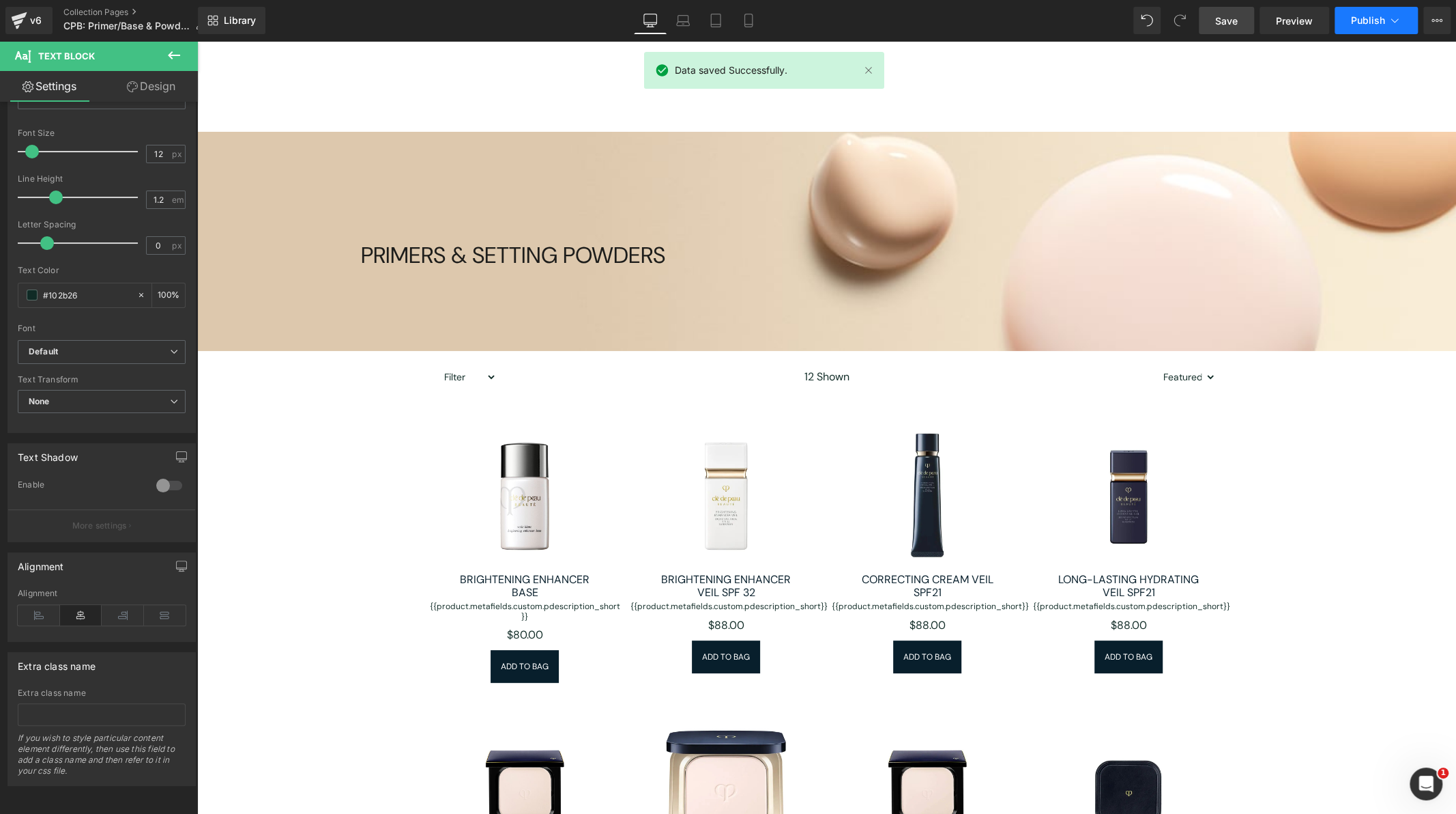
click at [1368, 14] on button "Publish" at bounding box center [1376, 20] width 83 height 27
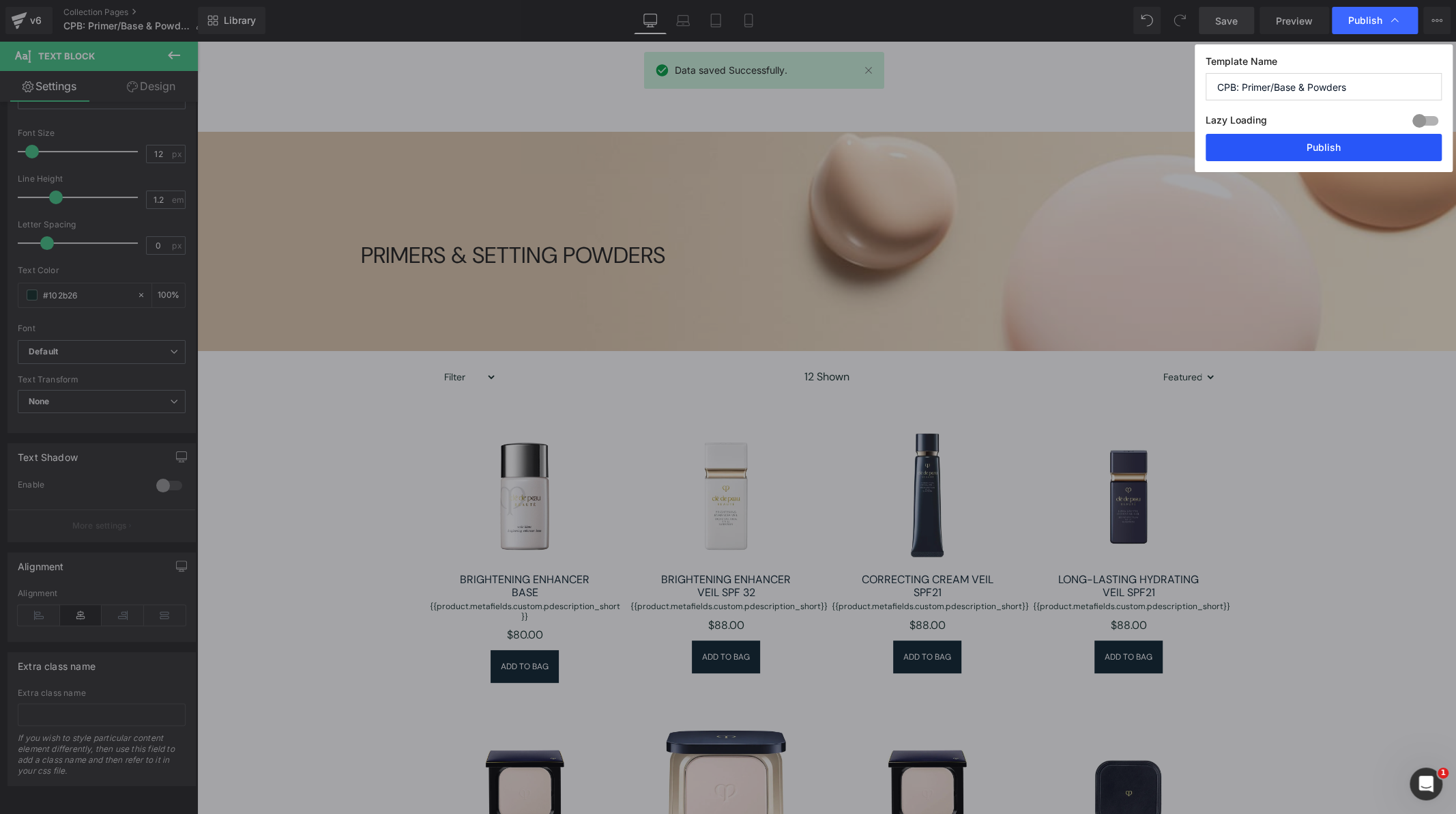
click at [1299, 138] on button "Publish" at bounding box center [1324, 147] width 236 height 27
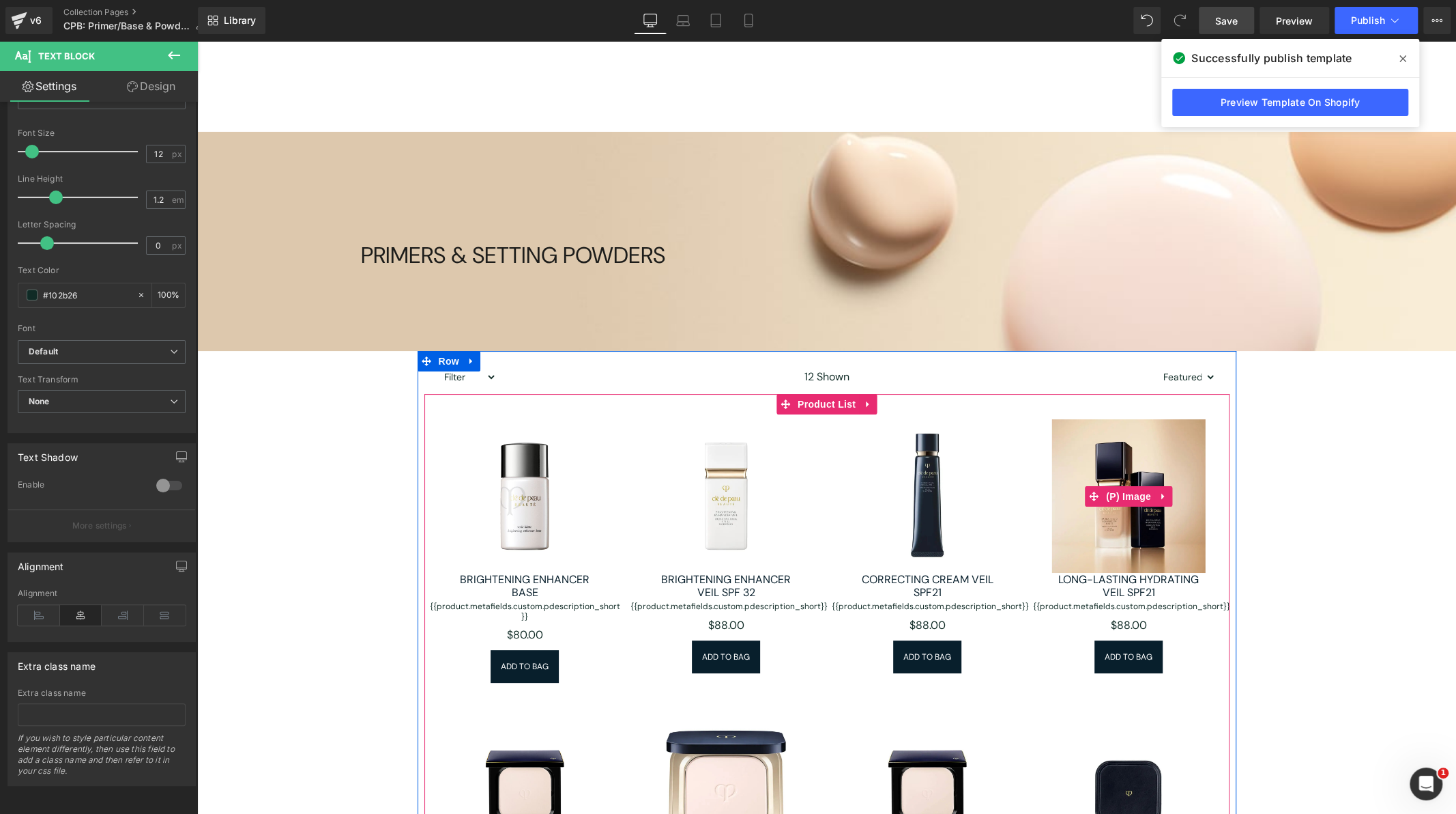
scroll to position [0, 0]
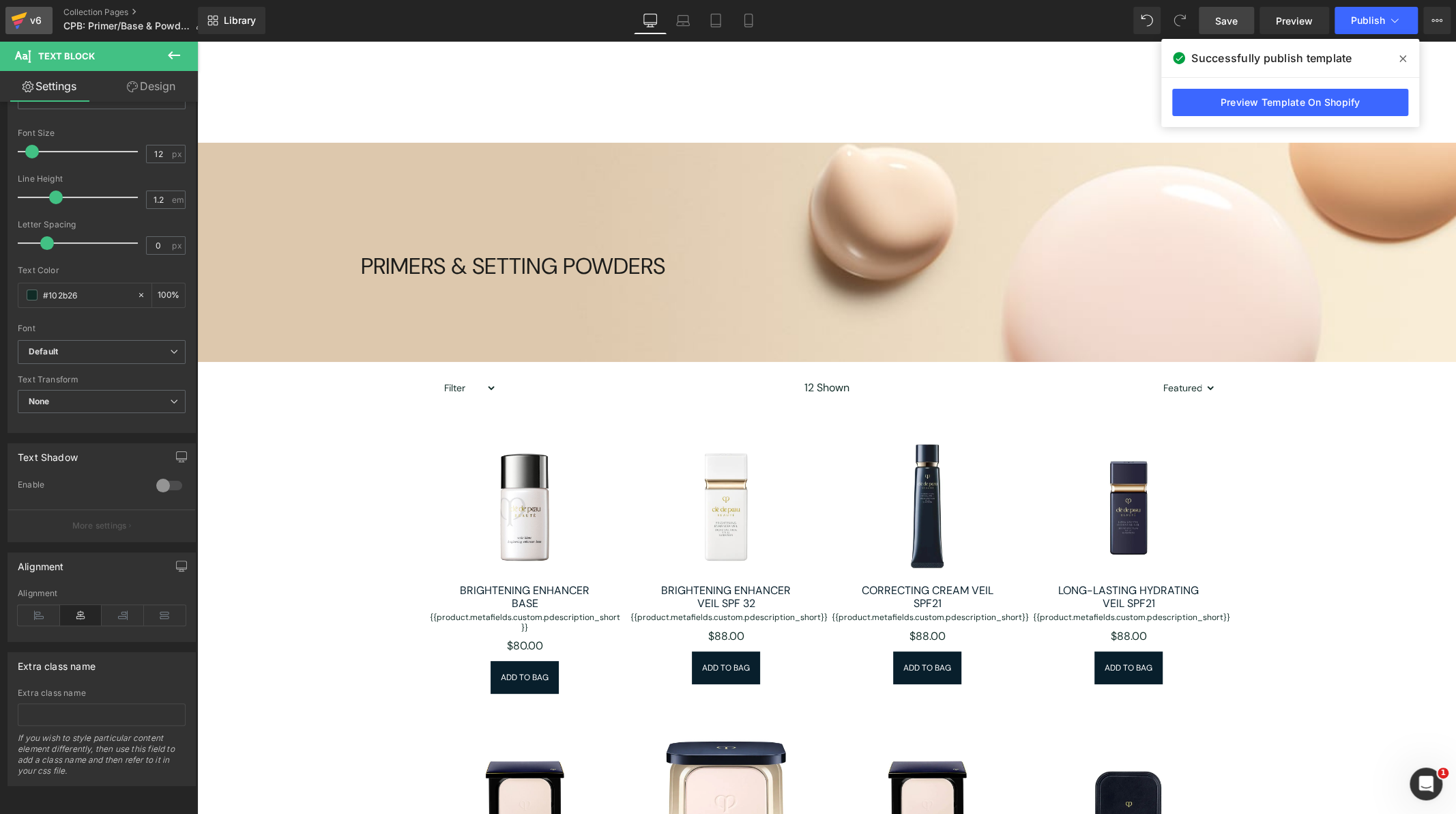
click at [23, 23] on icon at bounding box center [19, 20] width 16 height 34
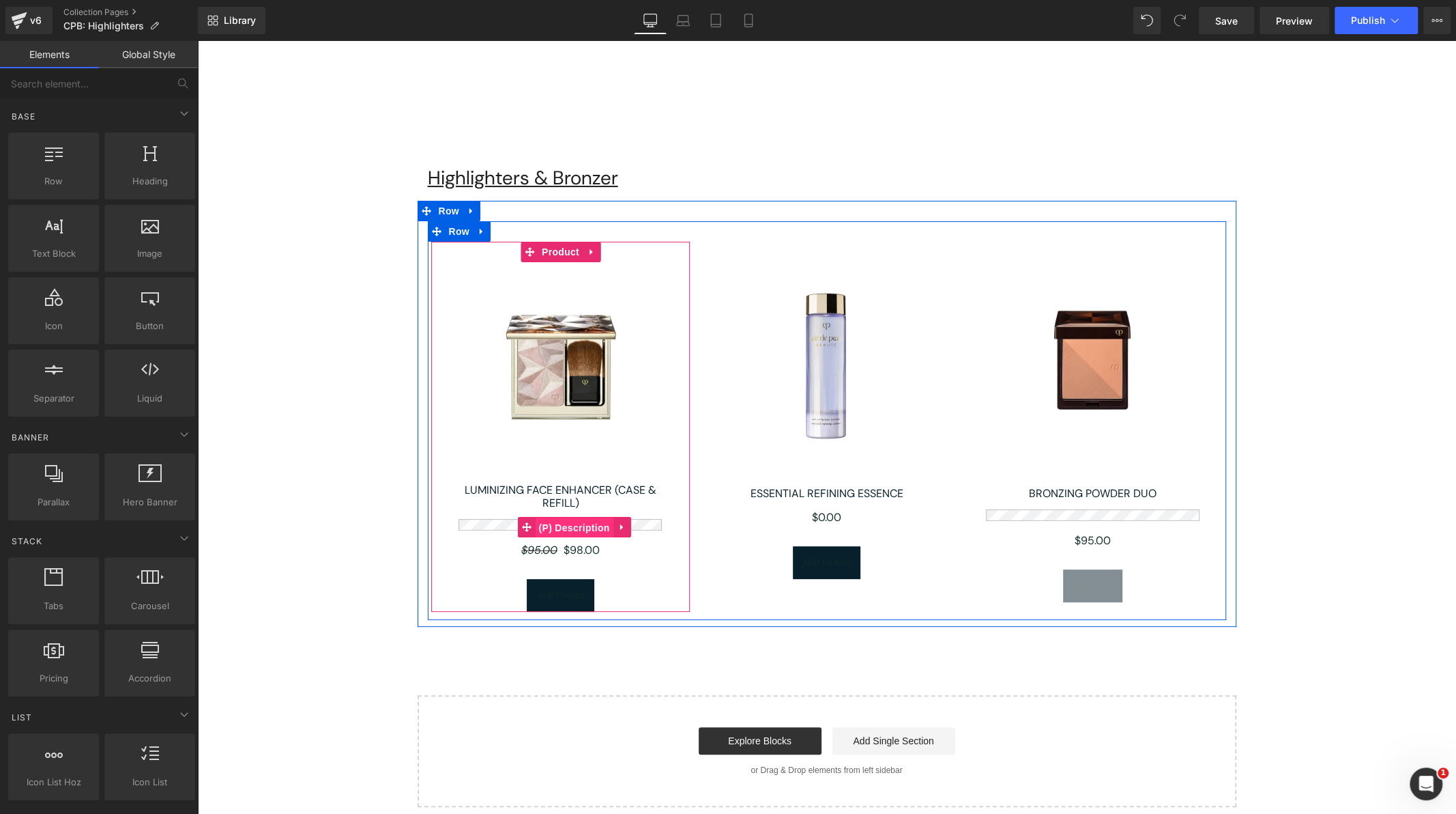
click at [570, 526] on span "(P) Description" at bounding box center [574, 527] width 78 height 20
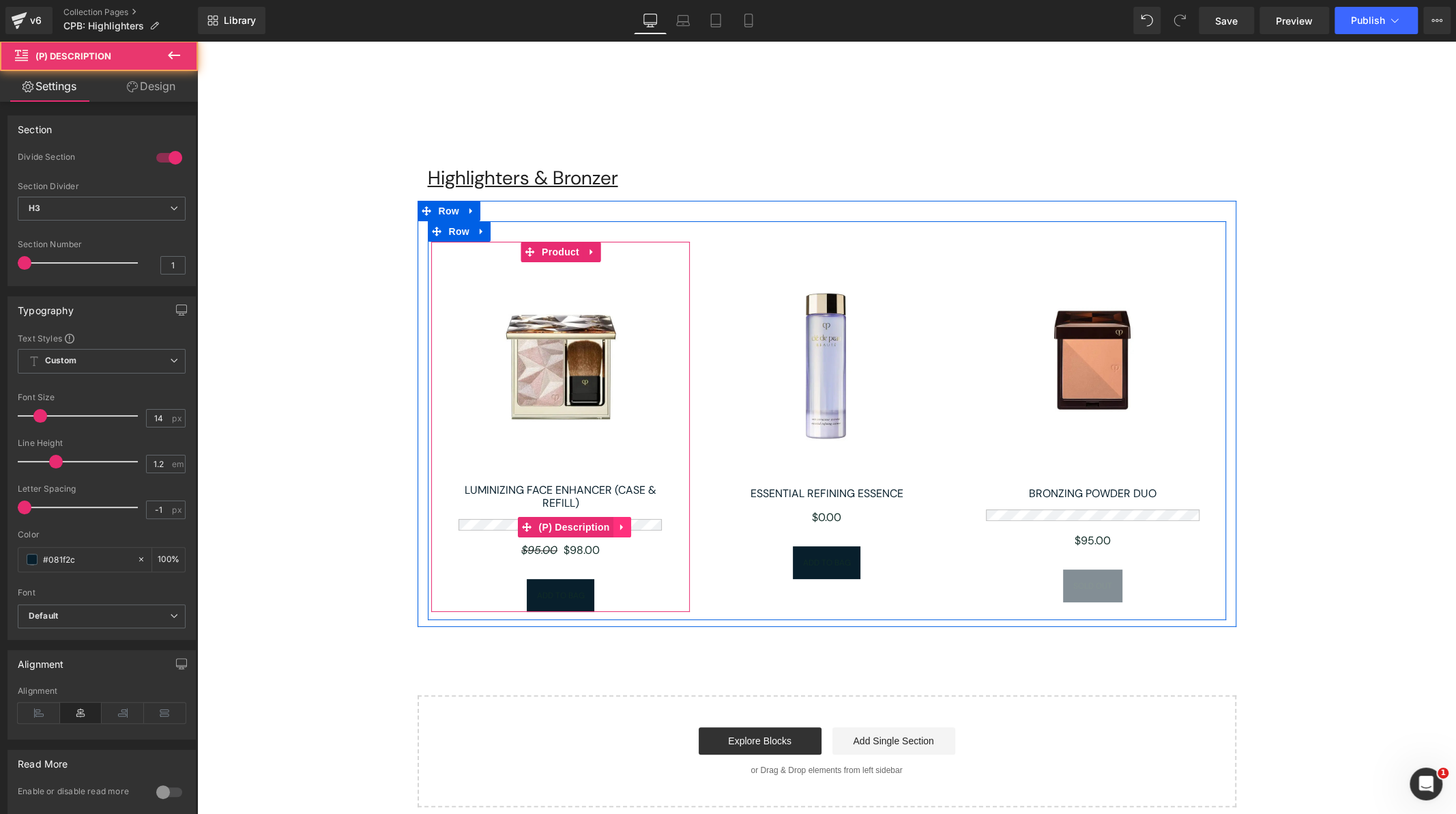
click at [613, 522] on link at bounding box center [621, 527] width 17 height 20
click at [628, 526] on icon at bounding box center [631, 527] width 9 height 9
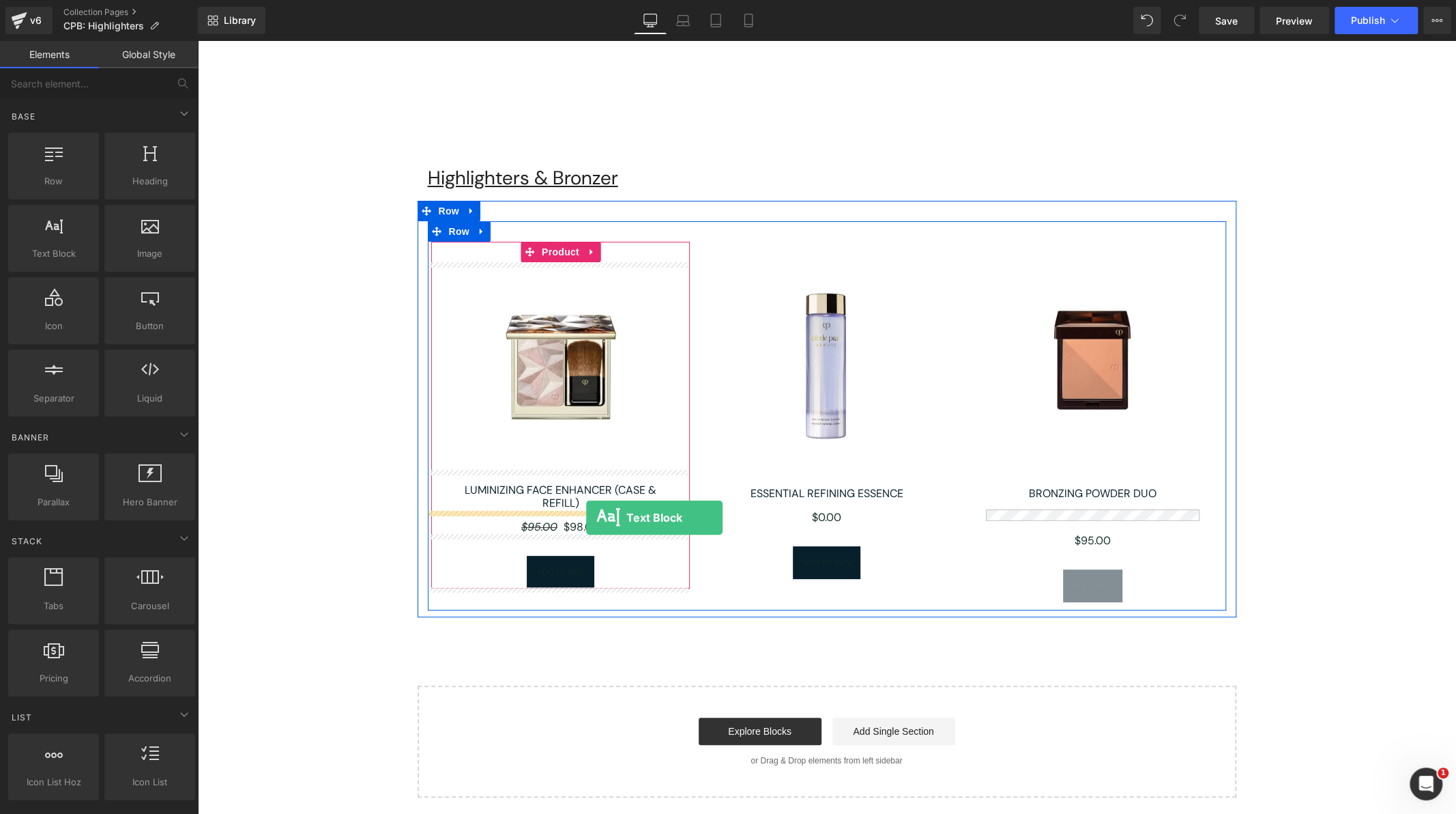
drag, startPoint x: 261, startPoint y: 283, endPoint x: 587, endPoint y: 517, distance: 401.3
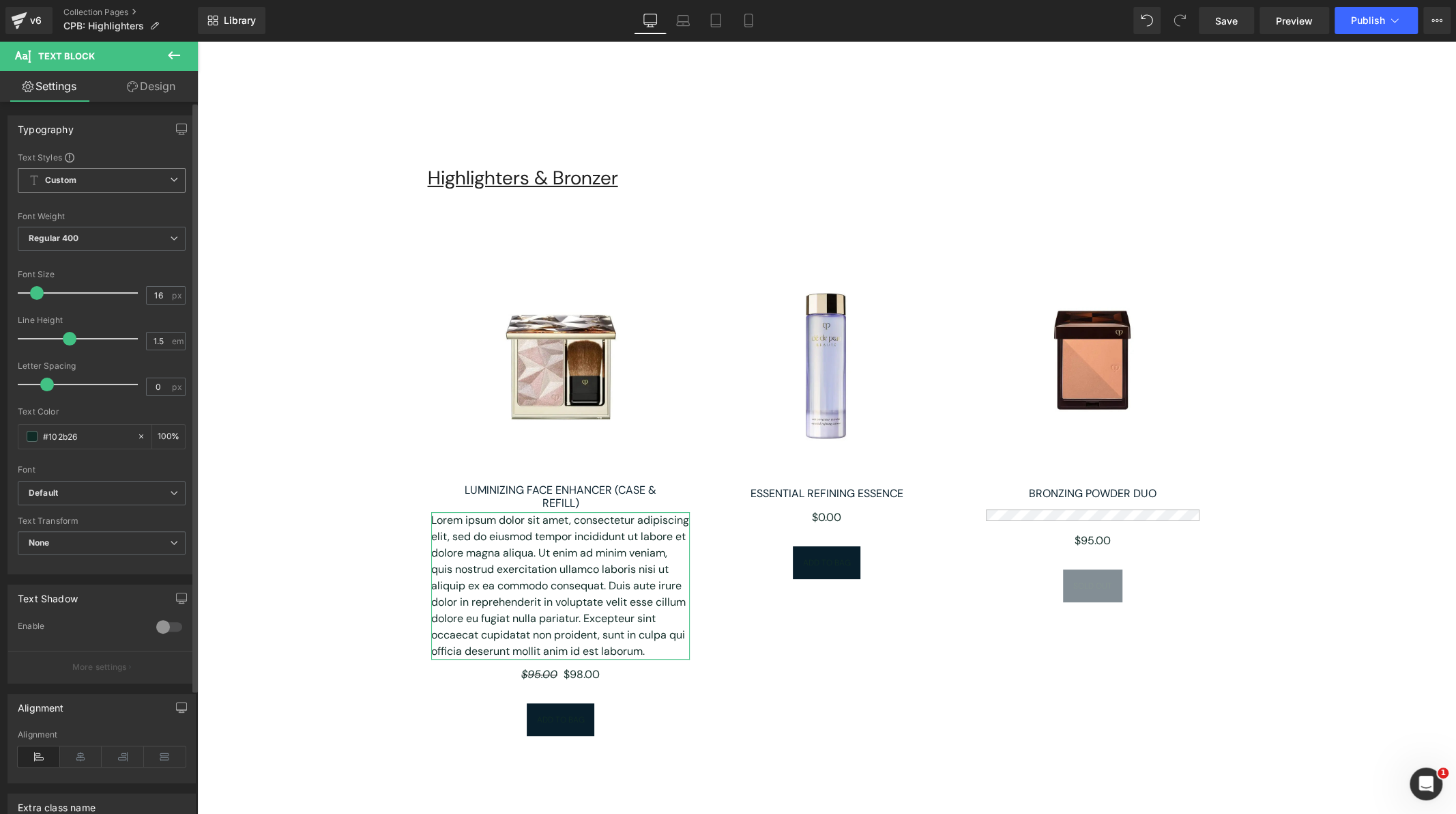
click at [149, 184] on span "Custom Setup Global Style" at bounding box center [101, 179] width 167 height 25
click at [149, 184] on span "Custom Setup Global Style" at bounding box center [98, 179] width 162 height 25
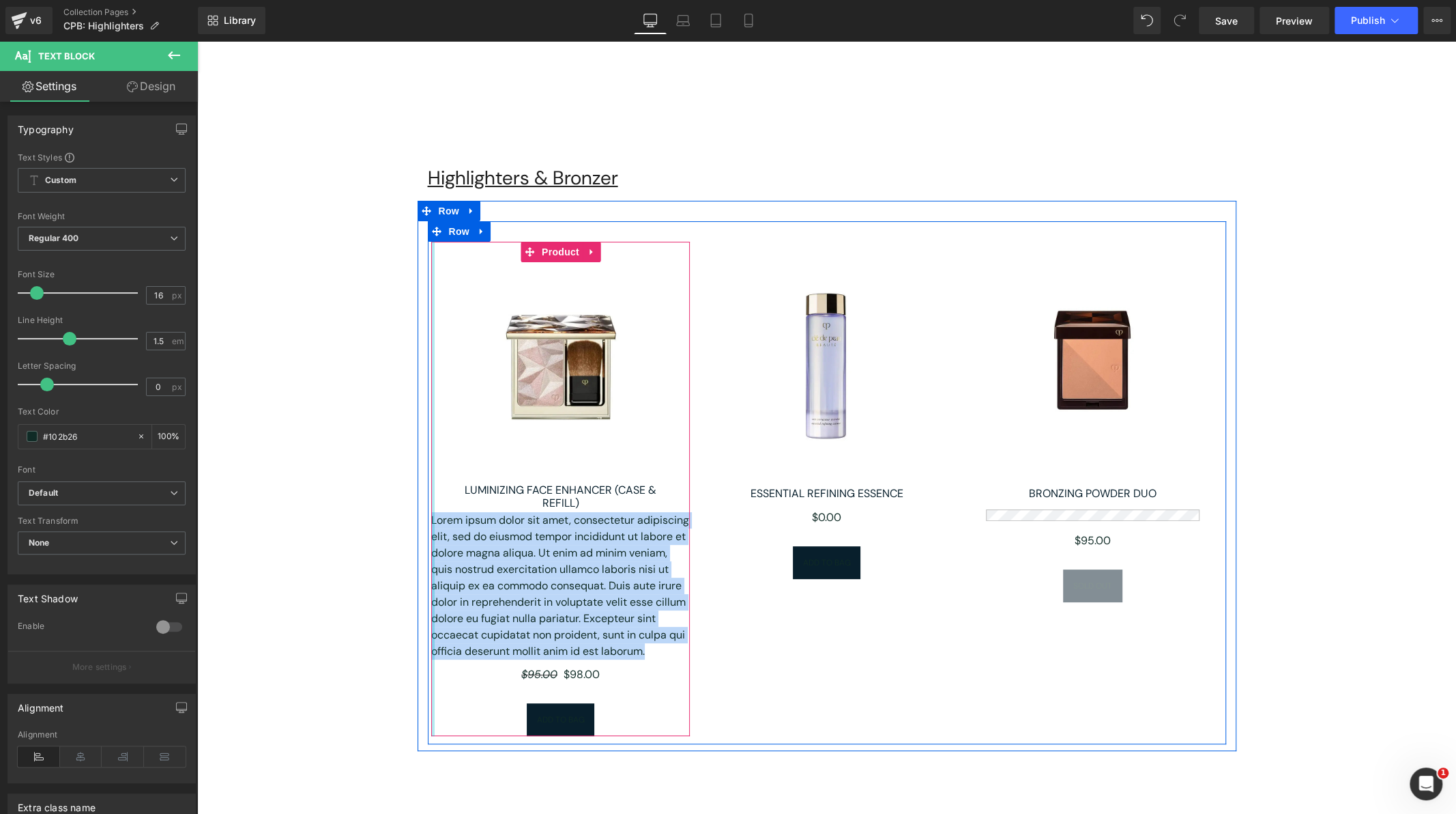
drag, startPoint x: 620, startPoint y: 651, endPoint x: 428, endPoint y: 519, distance: 233.0
click at [431, 519] on div "Sale Off (P) Image Luminizing Face Enhancer (Case & Refill) (P) Title Text Bloc…" at bounding box center [560, 489] width 259 height 494
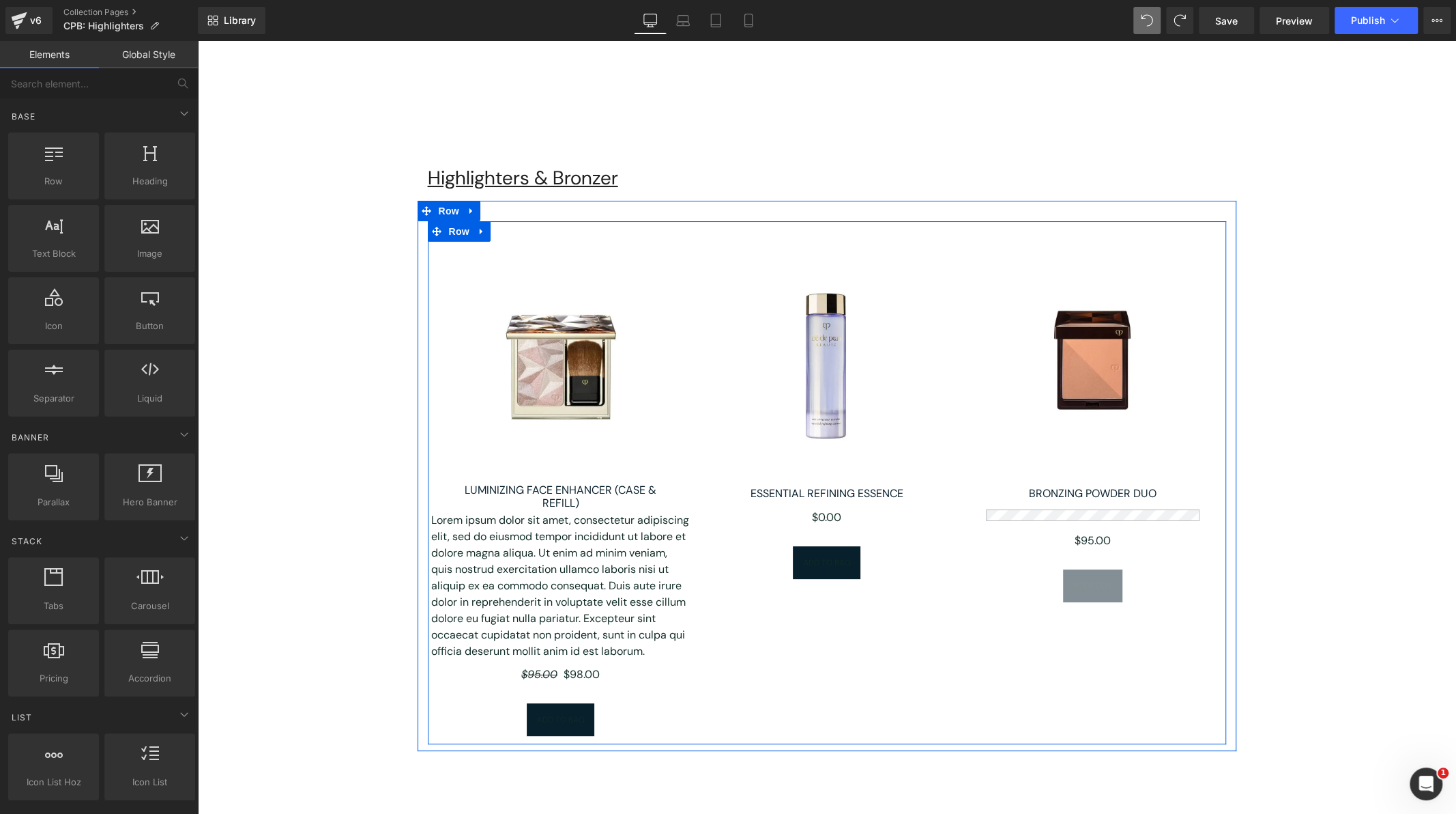
drag, startPoint x: 597, startPoint y: 654, endPoint x: 635, endPoint y: 650, distance: 38.2
click at [597, 654] on p "Lorem ipsum dolor sit amet, consectetur adipiscing elit, sed do eiusmod tempor …" at bounding box center [560, 585] width 259 height 147
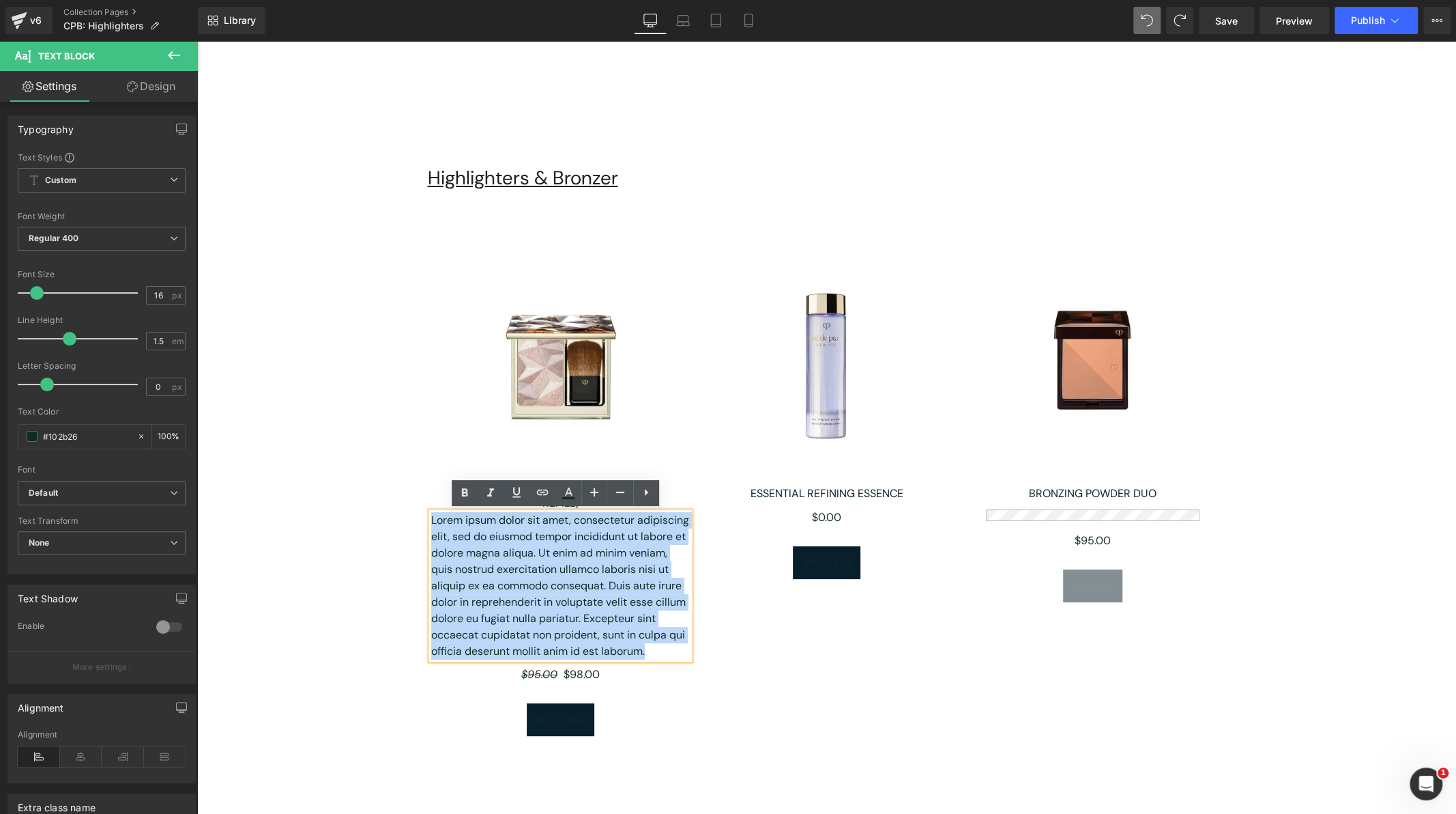
drag, startPoint x: 622, startPoint y: 648, endPoint x: 428, endPoint y: 522, distance: 231.3
click at [431, 522] on p "Lorem ipsum dolor sit amet, consectetur adipiscing elit, sed do eiusmod tempor …" at bounding box center [560, 585] width 259 height 147
paste div
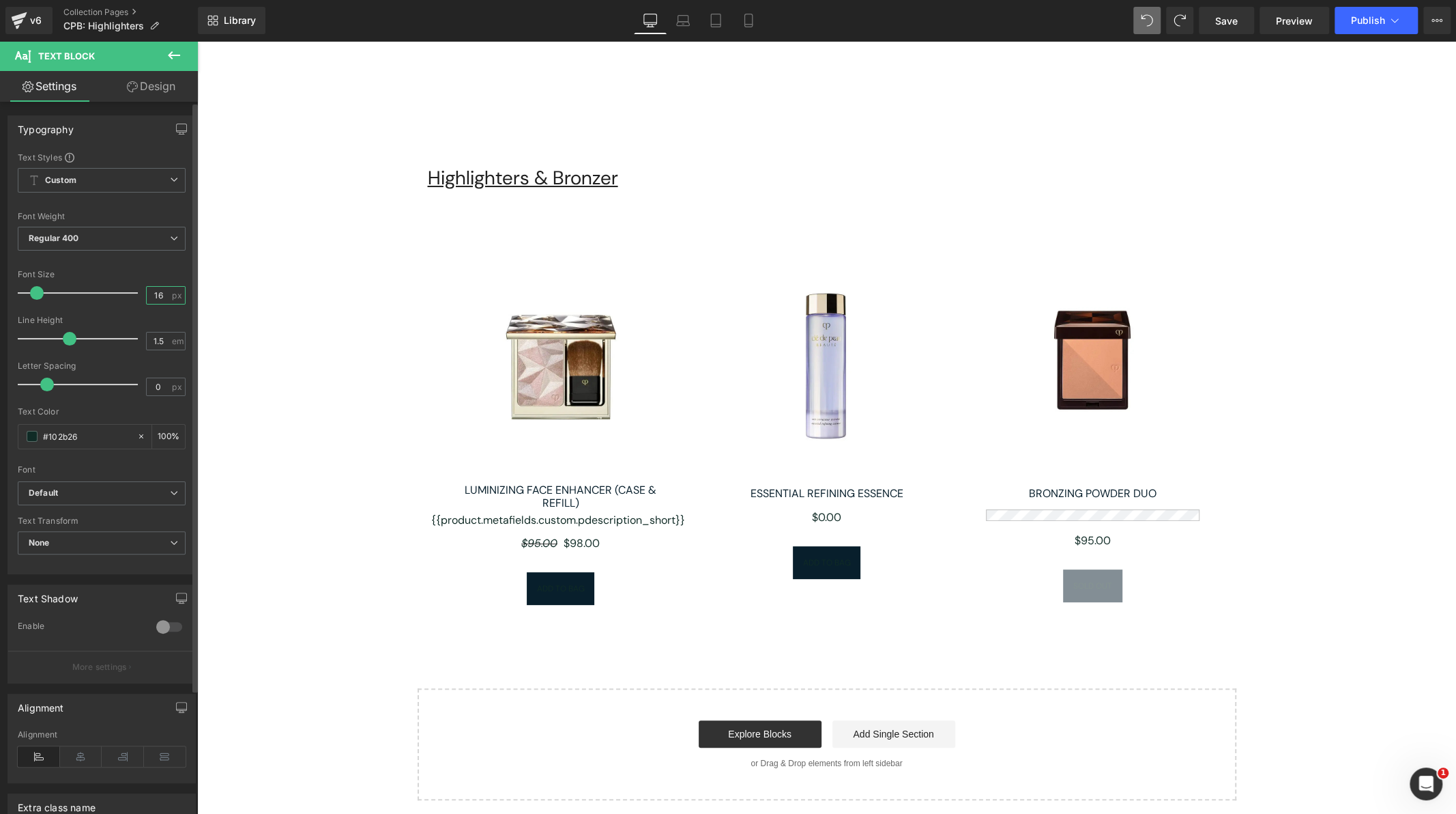
drag, startPoint x: 162, startPoint y: 298, endPoint x: 139, endPoint y: 294, distance: 23.3
click at [139, 294] on div "Font Size 16 px" at bounding box center [101, 293] width 167 height 46
type input "12"
click at [161, 346] on input "1.5" at bounding box center [158, 341] width 24 height 17
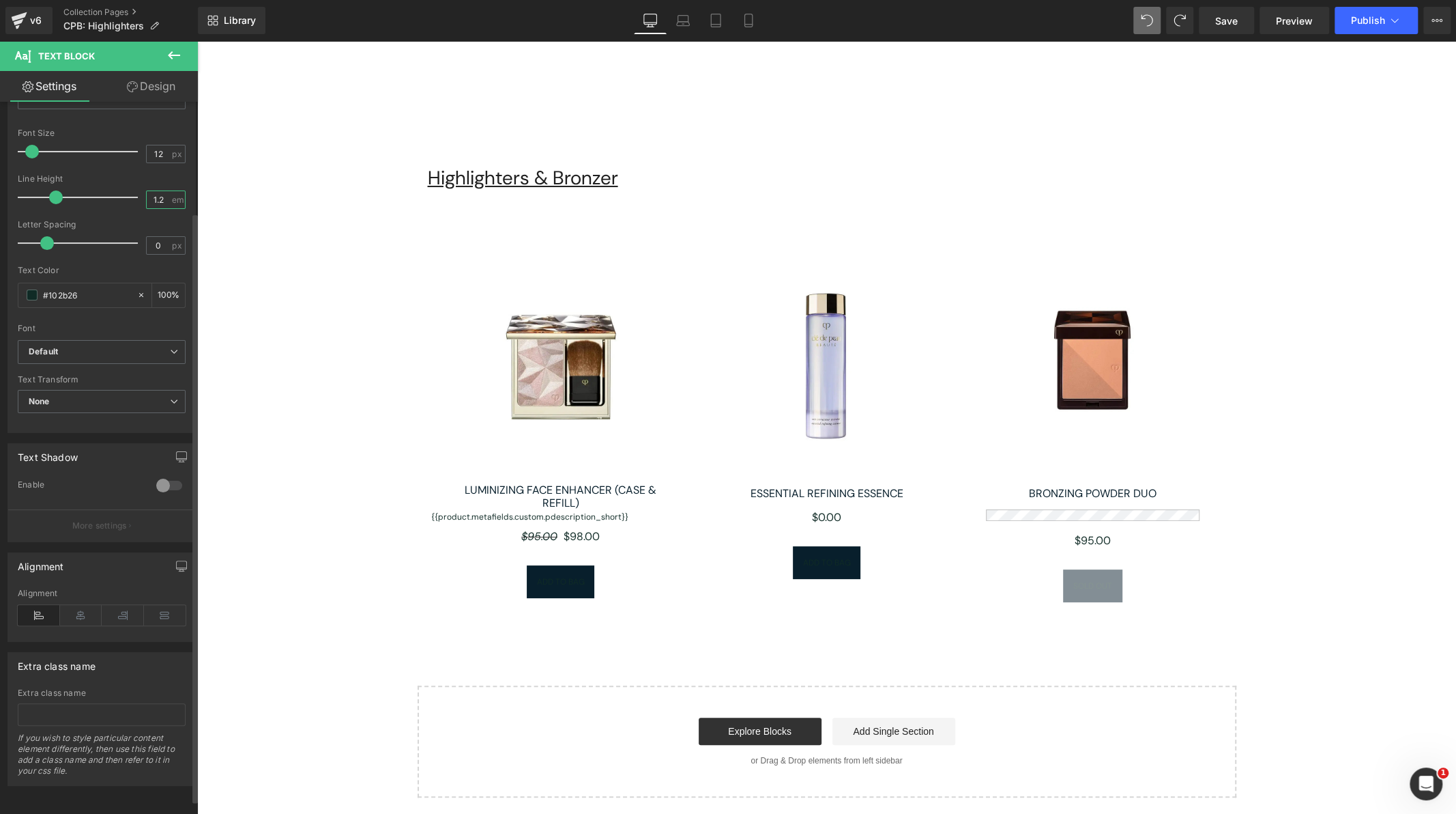
scroll to position [149, 0]
type input "1.2"
click at [146, 346] on b "Default" at bounding box center [99, 352] width 141 height 12
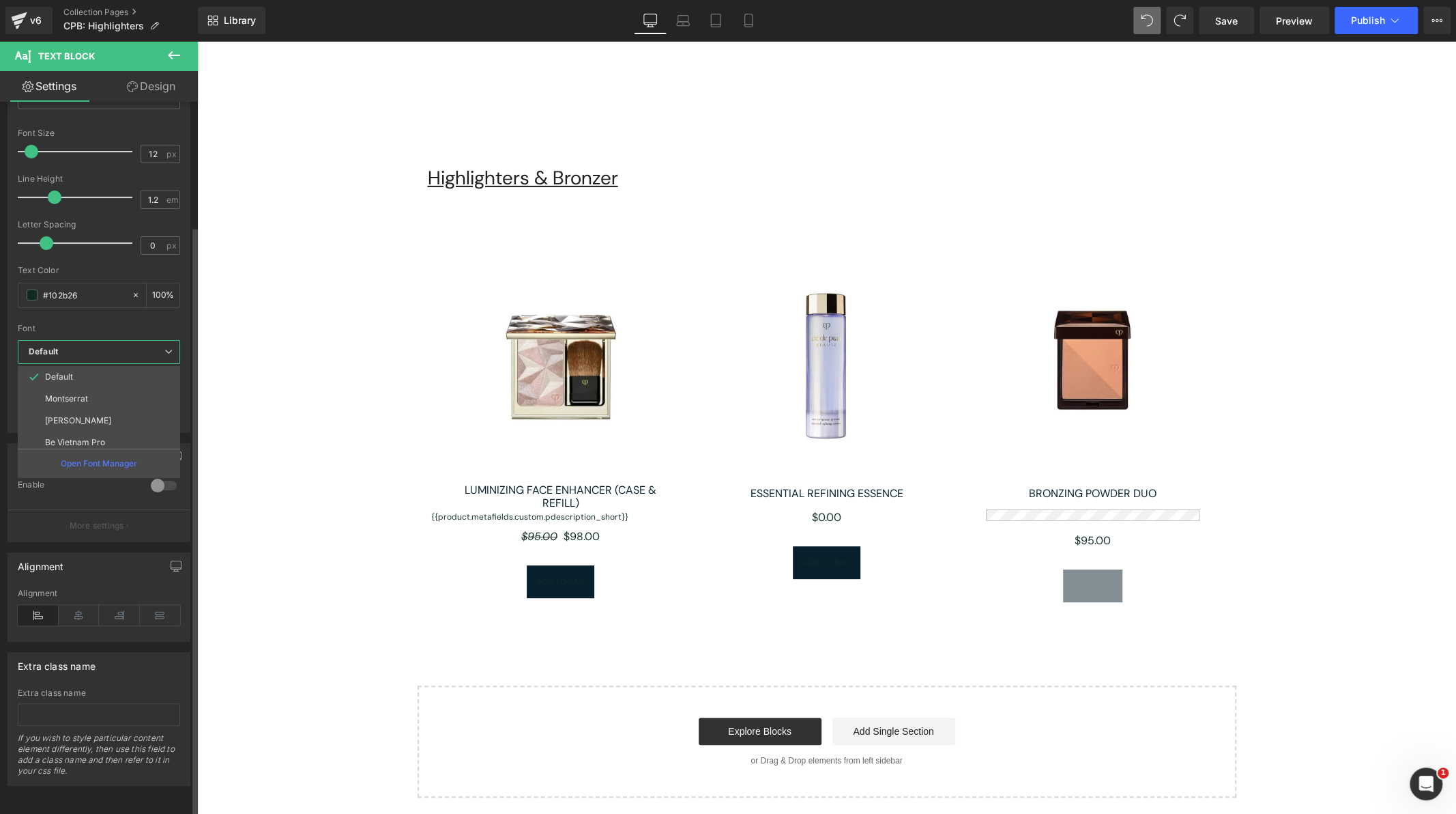
click at [146, 346] on b "Default" at bounding box center [96, 352] width 135 height 12
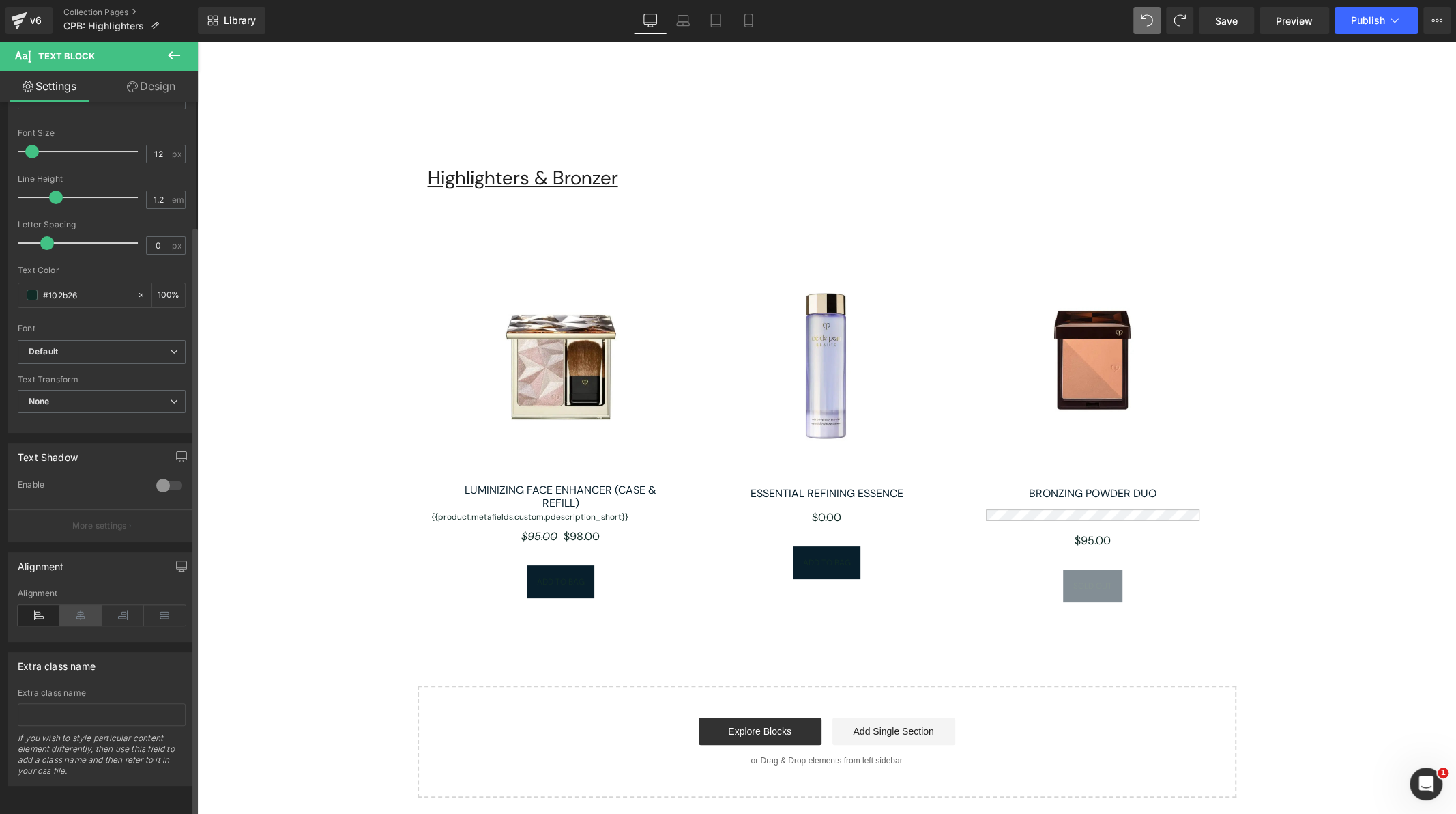
click at [78, 605] on icon at bounding box center [81, 615] width 42 height 20
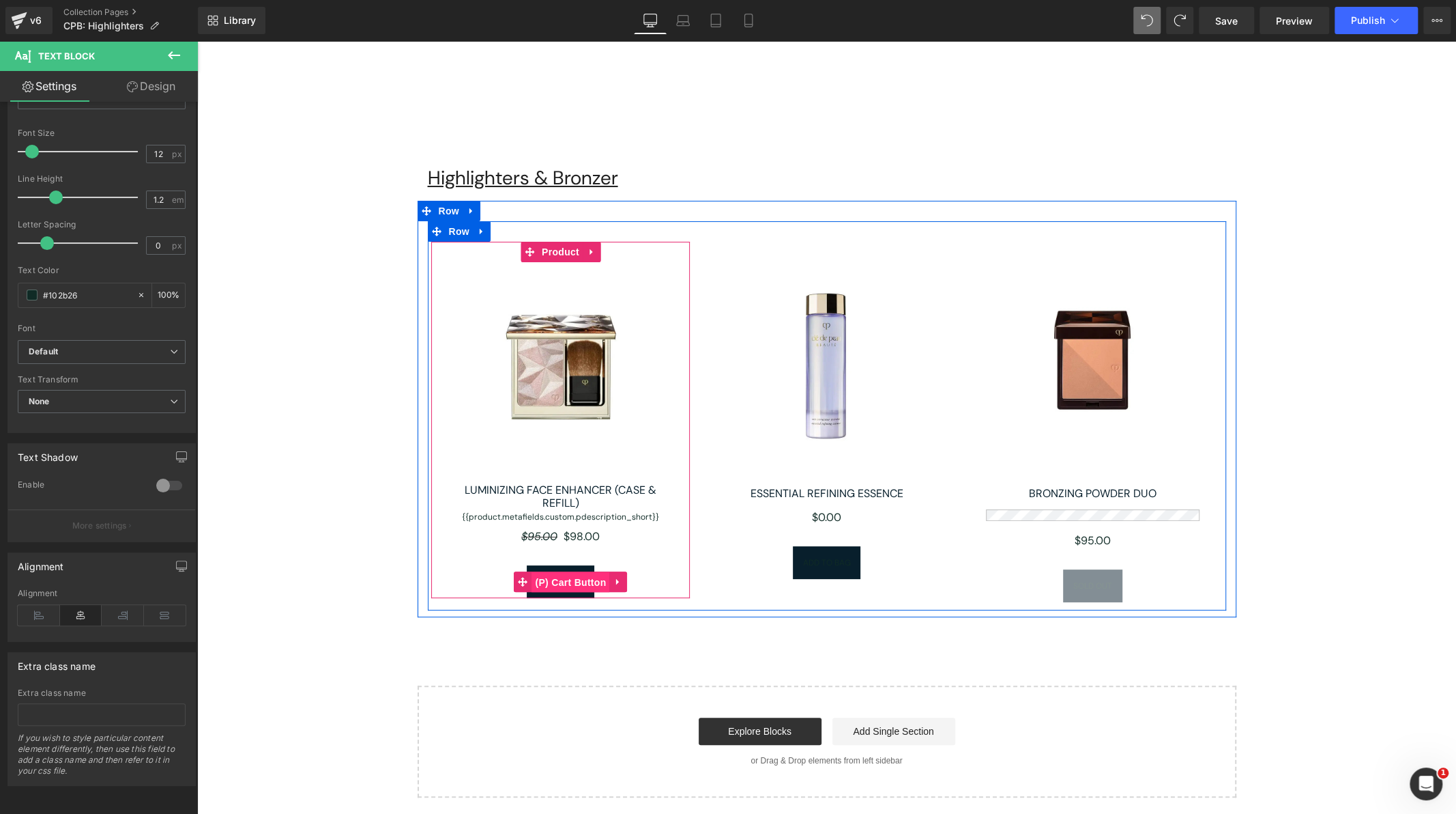
click at [544, 578] on span "(P) Cart Button" at bounding box center [570, 582] width 78 height 20
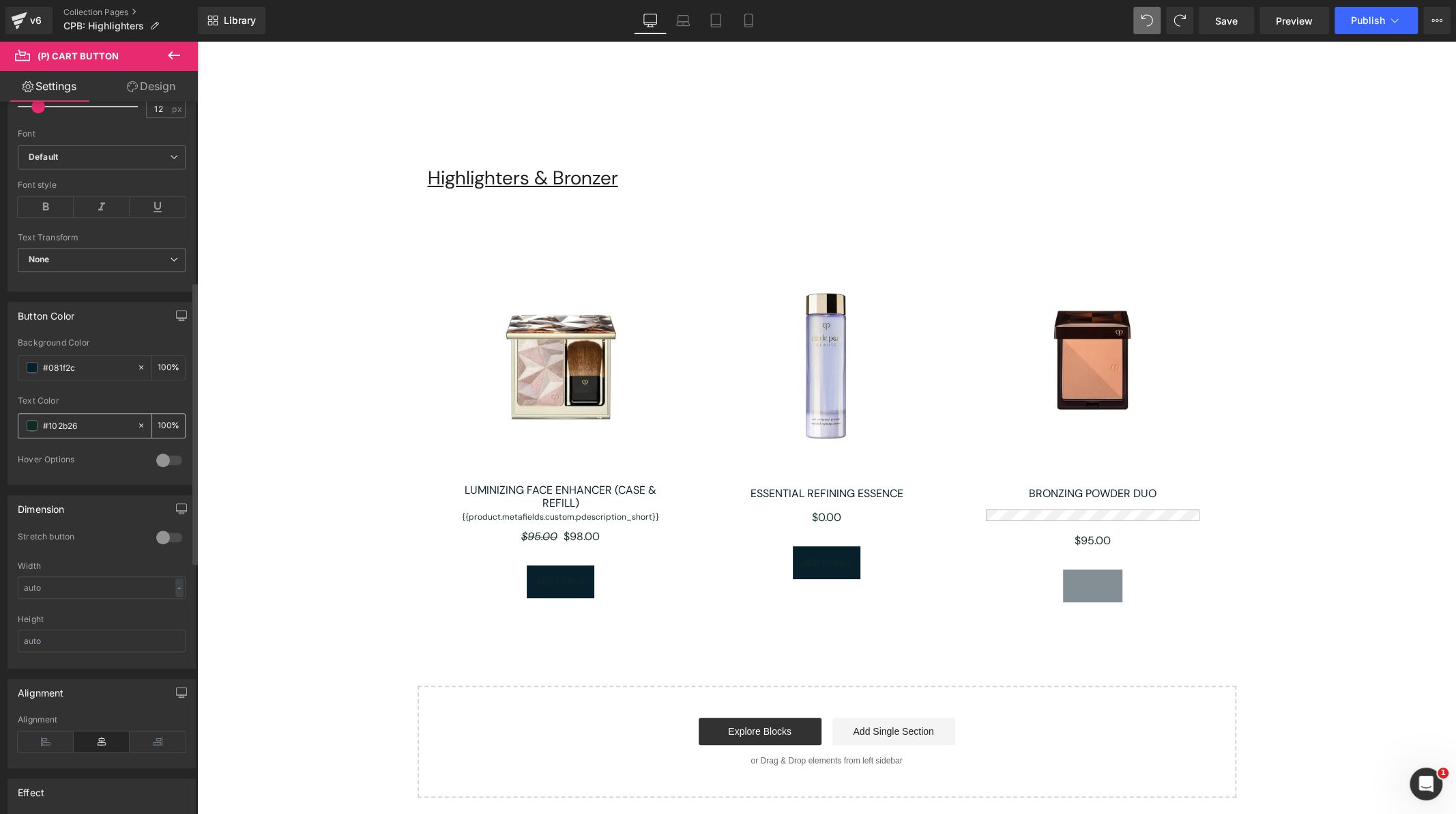
scroll to position [453, 0]
click at [136, 420] on icon at bounding box center [141, 425] width 9 height 9
type input "none"
type input "0"
click at [115, 429] on input "none" at bounding box center [86, 425] width 87 height 15
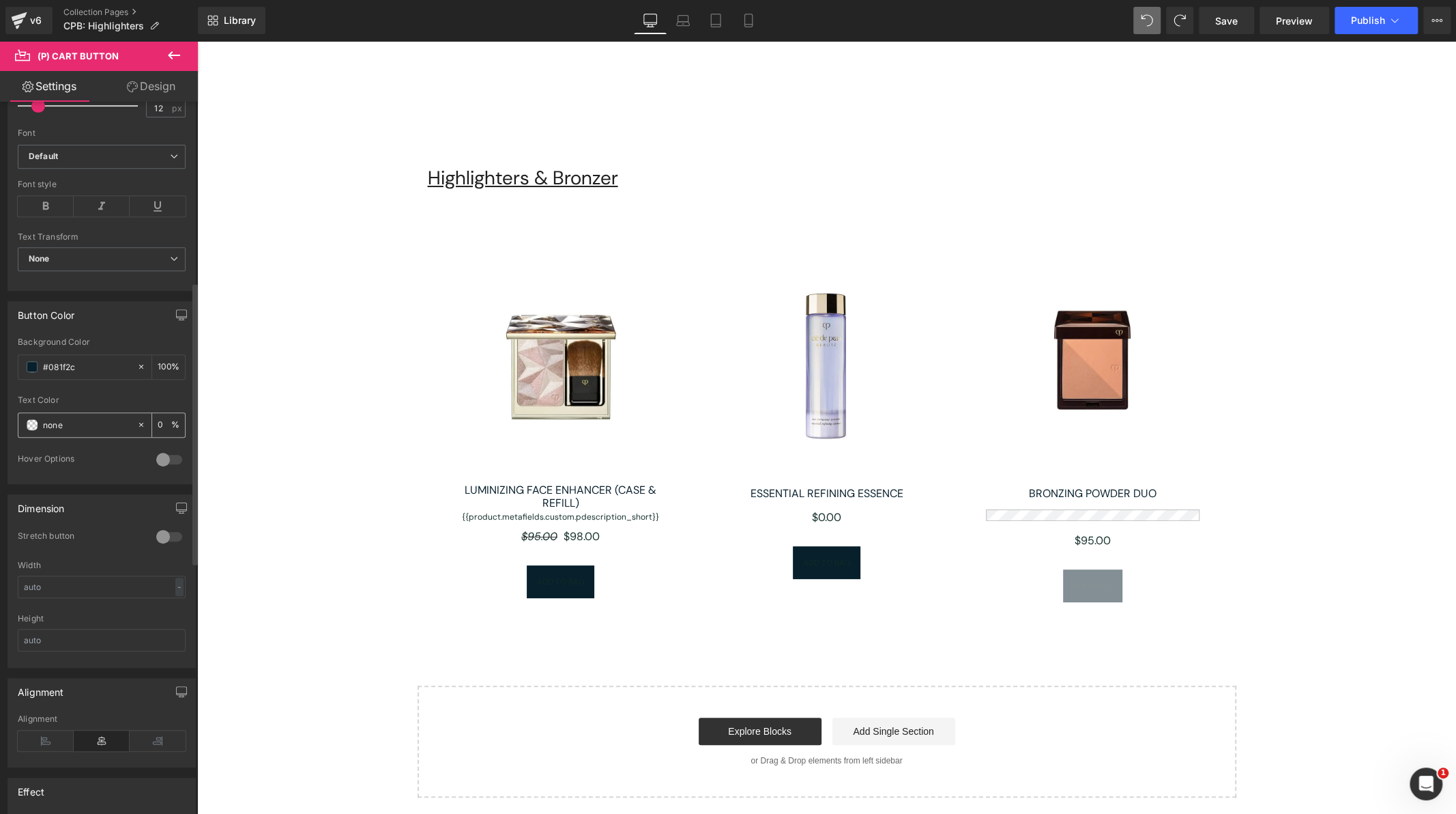
click at [27, 419] on span at bounding box center [32, 425] width 11 height 11
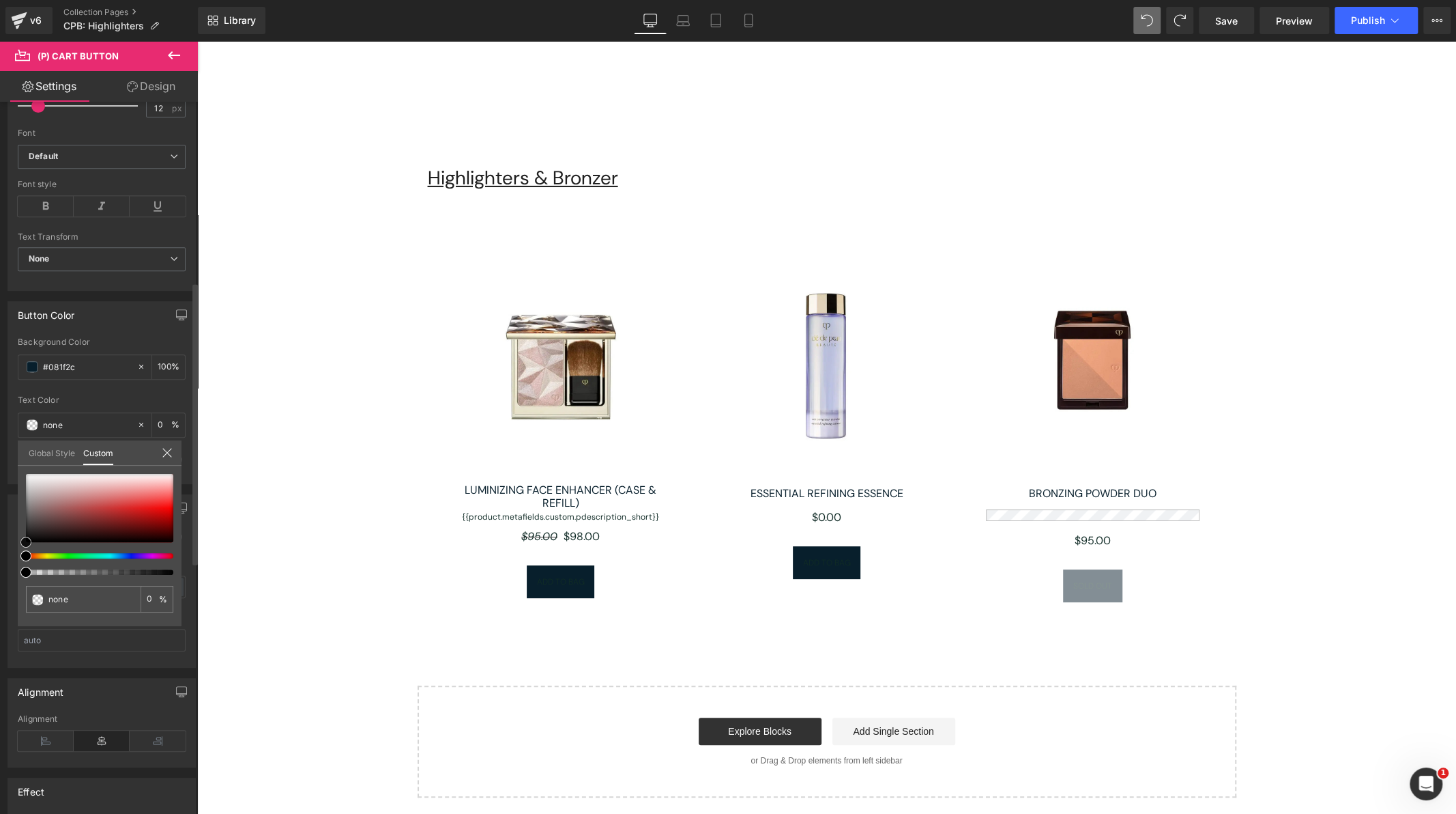
type input "#000000"
type input "100"
type input "#000000"
type input "100"
type input "#333333"
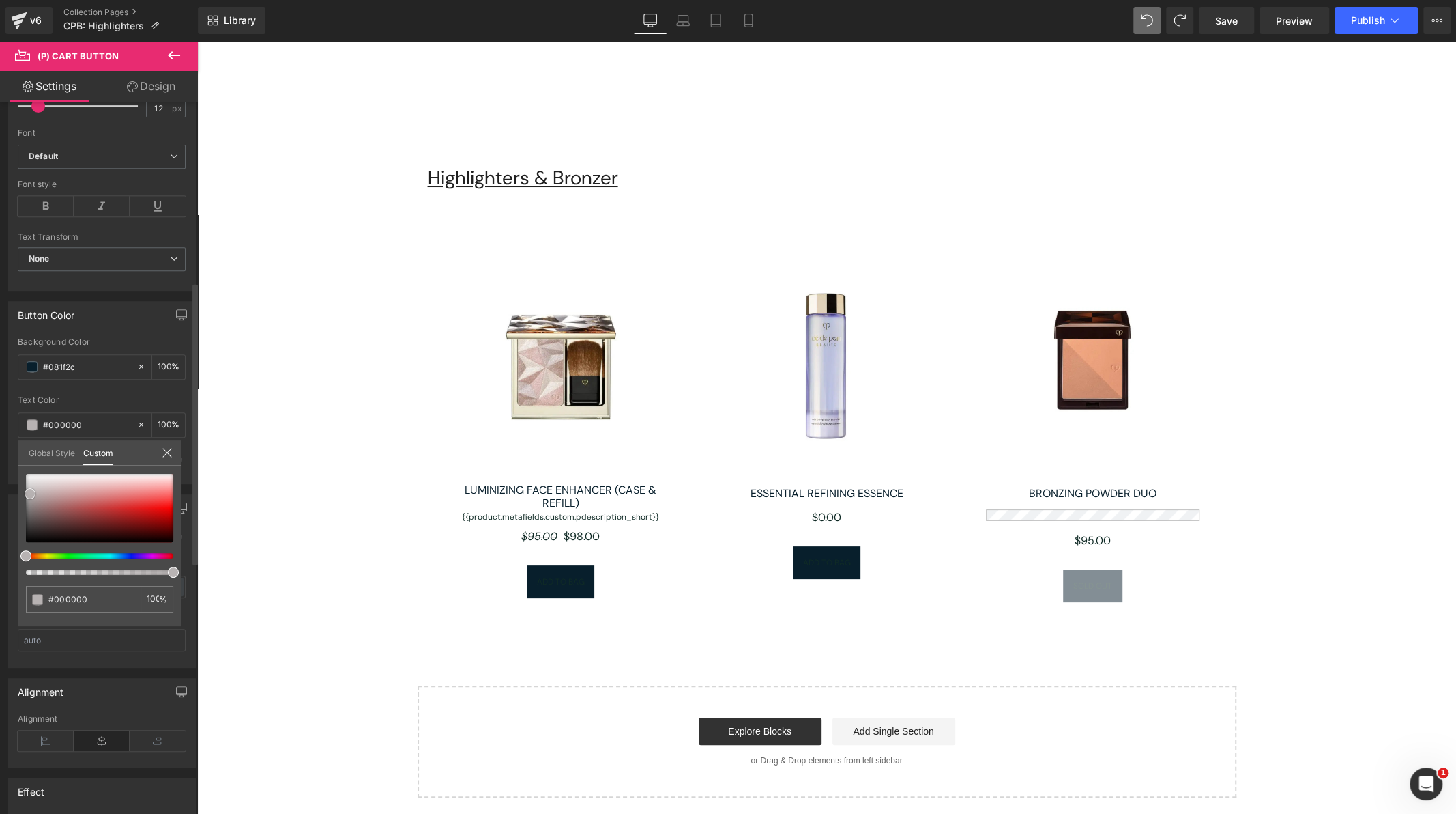
type input "#333333"
type input "#a4a2a2"
type input "#dfdbdb"
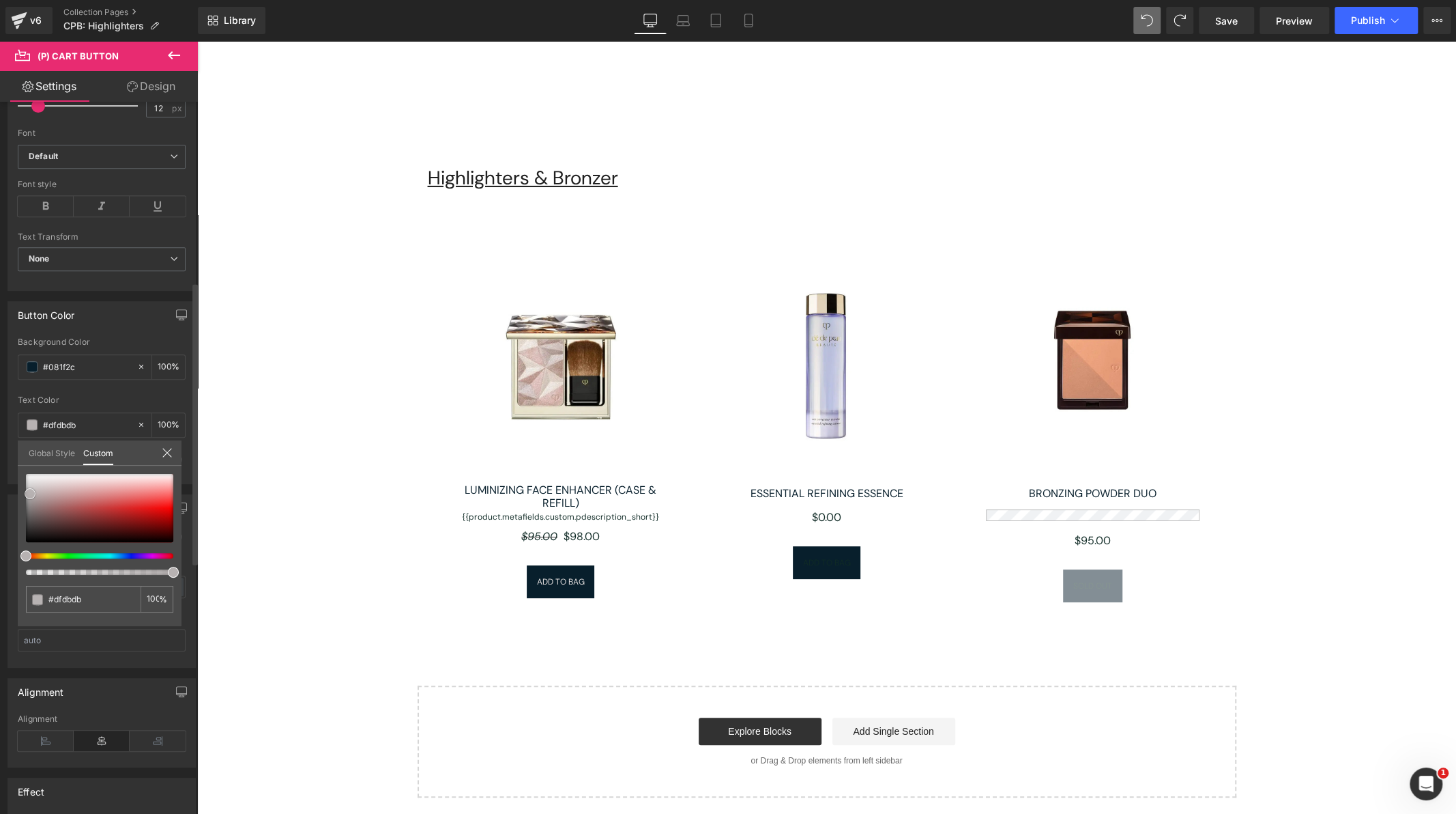
type input "#ffffff"
type input "#eaeaea"
type input "#e0e0e0"
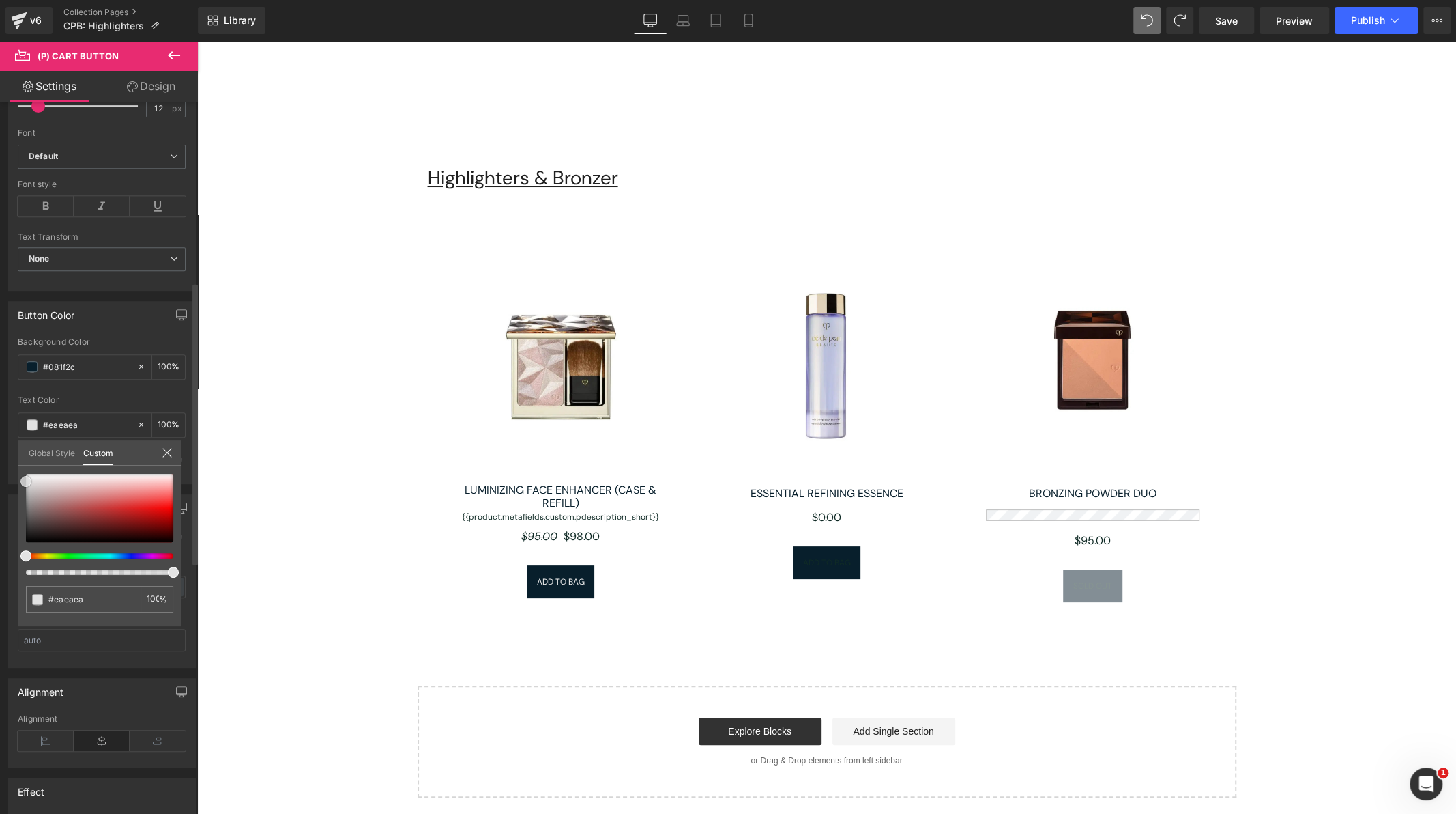
type input "#e0e0e0"
type input "#e2e2e2"
type input "#f0efef"
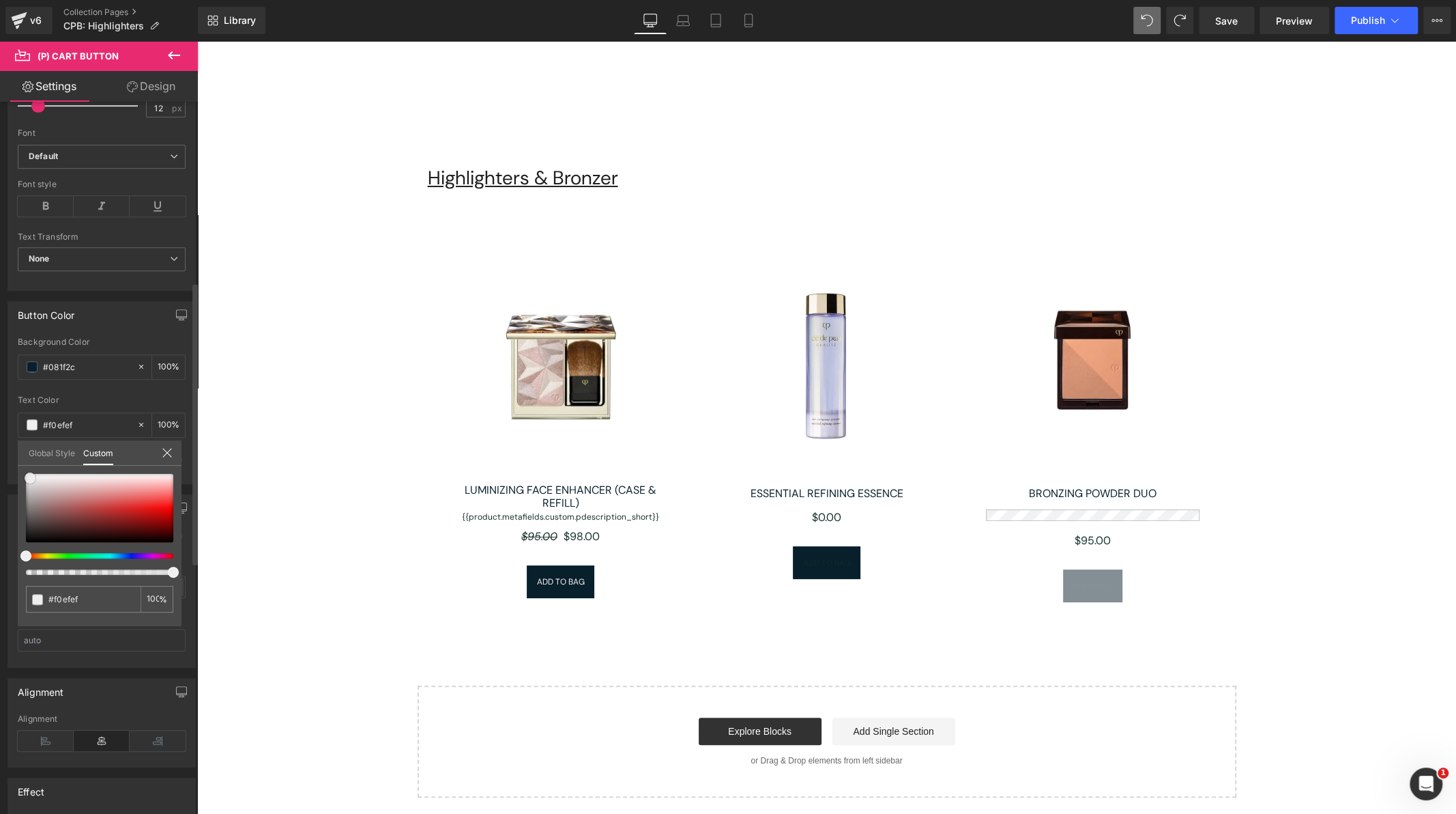
type input "#f5f4f4"
type input "#f9f9f9"
type input "#fcfcfc"
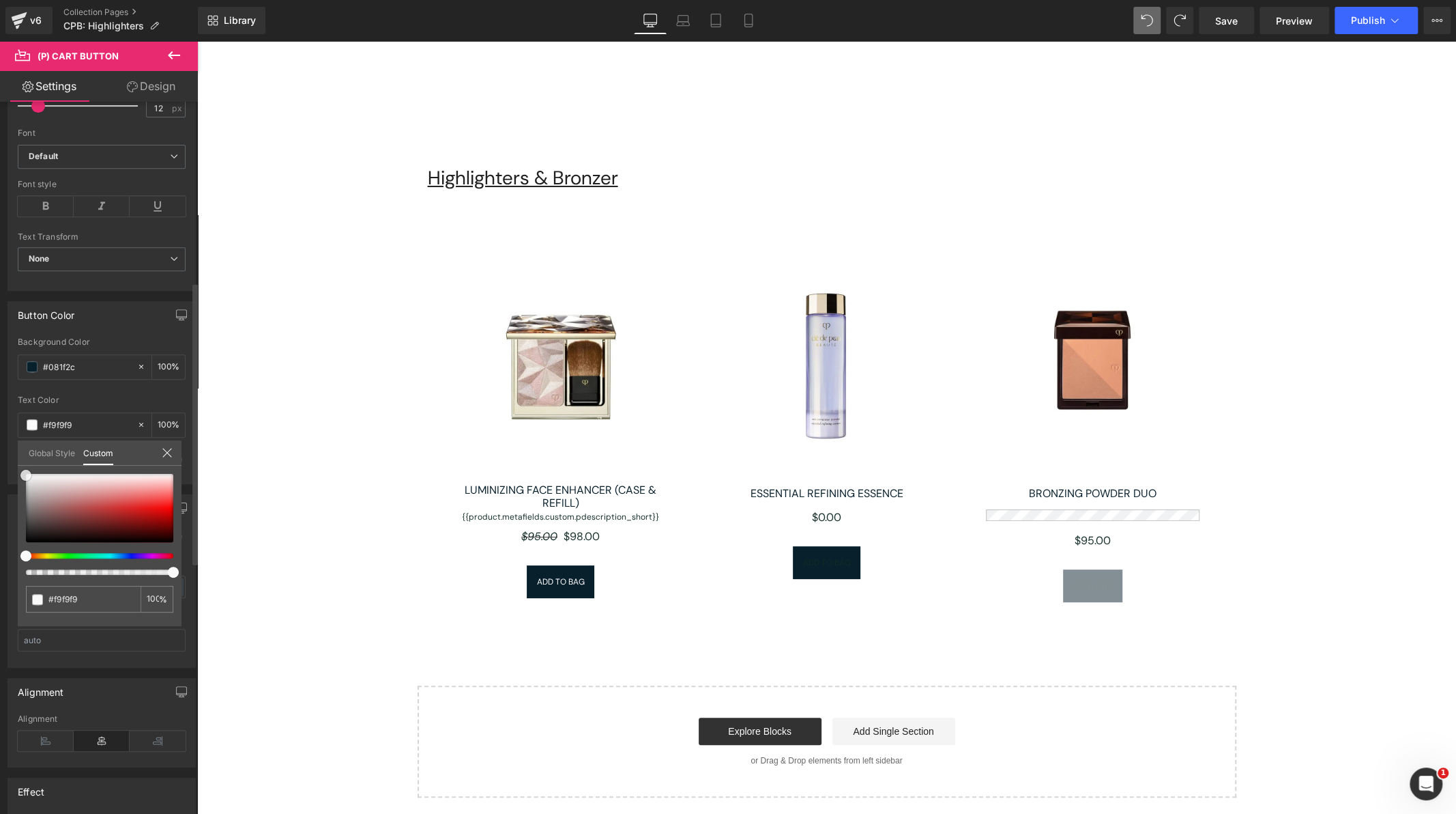
type input "#fcfcfc"
type input "#ffffff"
drag, startPoint x: 27, startPoint y: 538, endPoint x: 24, endPoint y: 468, distance: 70.1
click at [24, 469] on span at bounding box center [26, 474] width 11 height 11
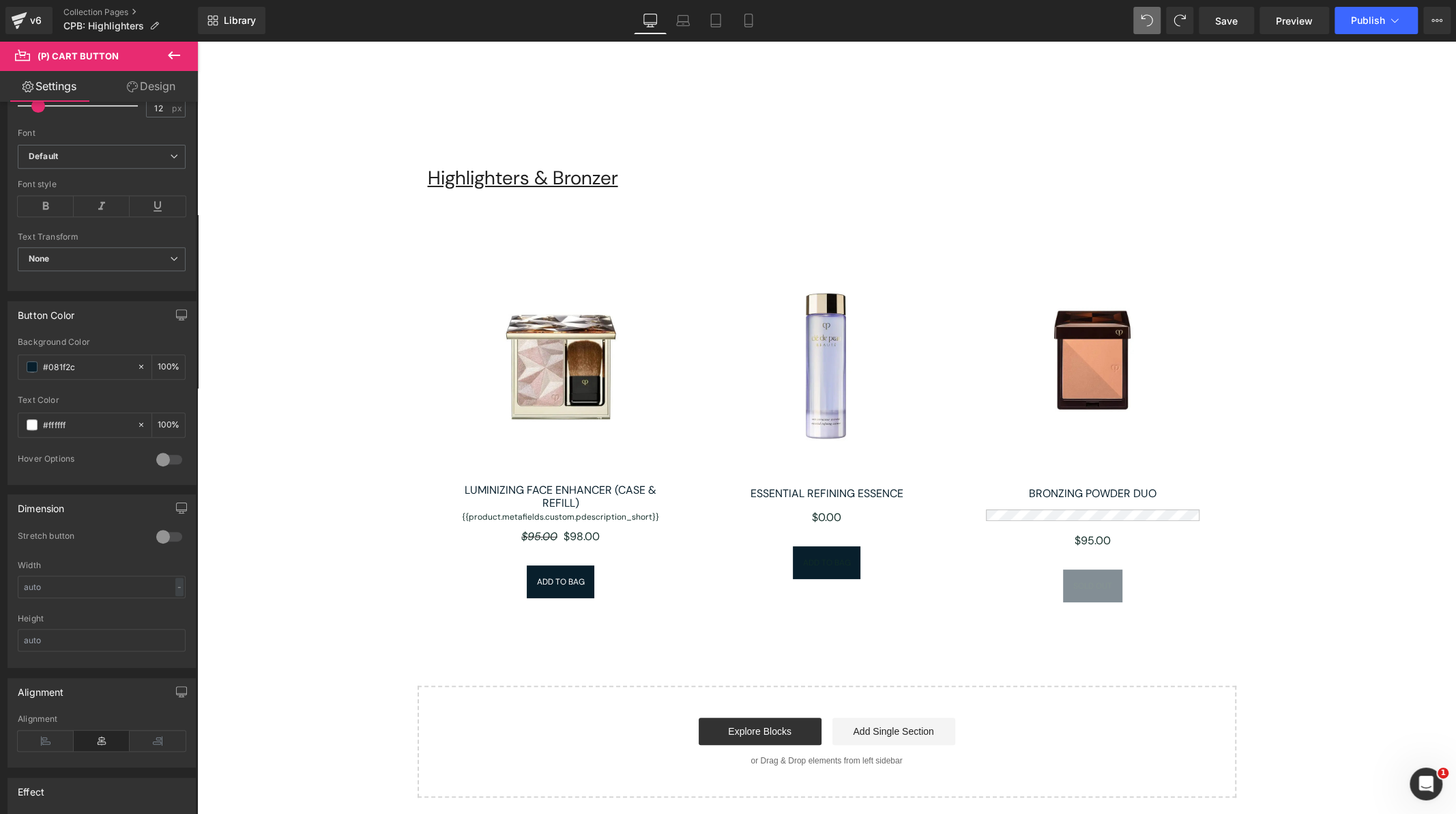
click at [224, 454] on body "Free shipping over $30 Earn 5% Reward with Every Purchase Free shipping over $3…" at bounding box center [827, 550] width 1259 height 1018
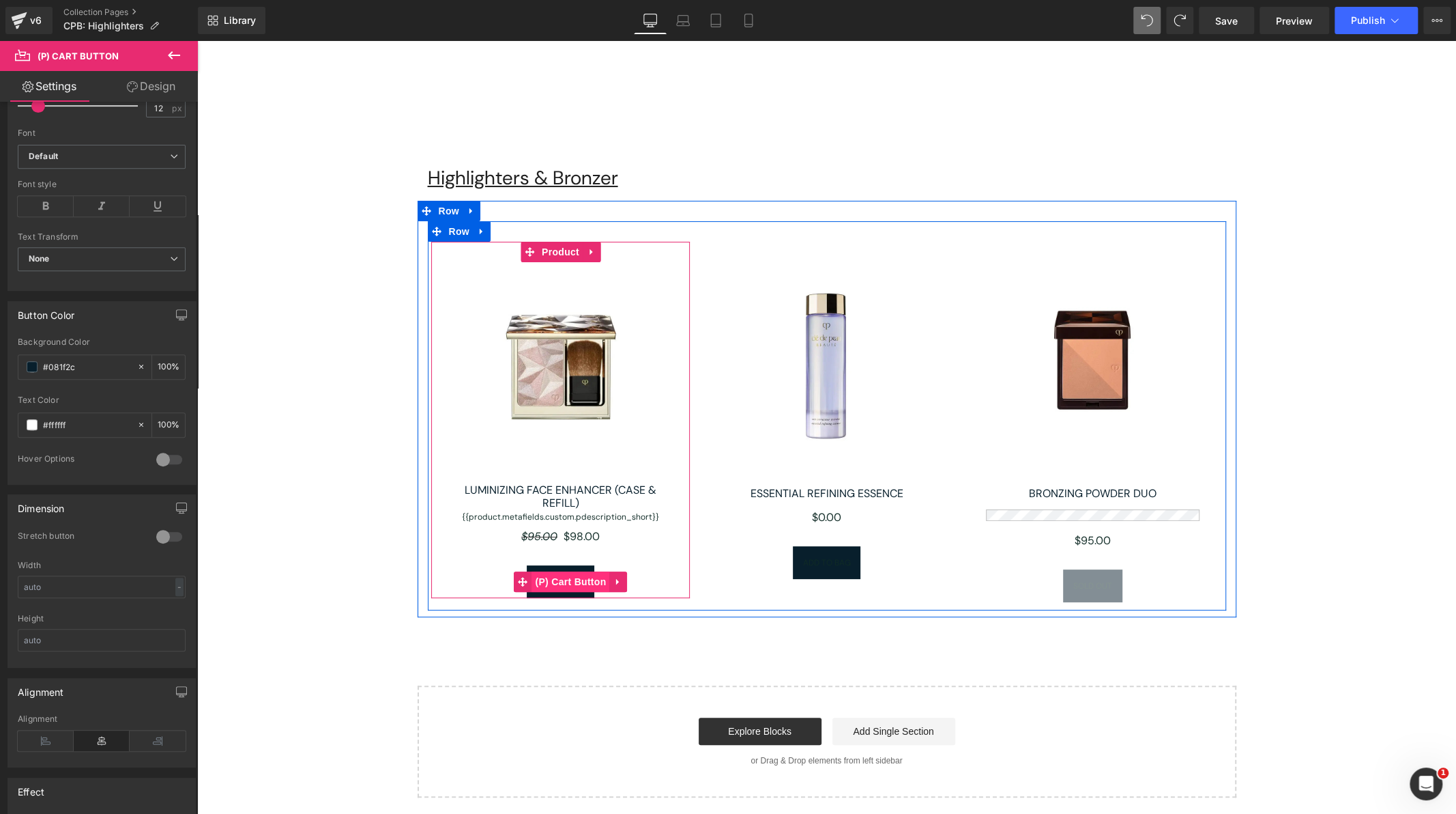
click at [560, 580] on span "(P) Cart Button" at bounding box center [570, 581] width 78 height 20
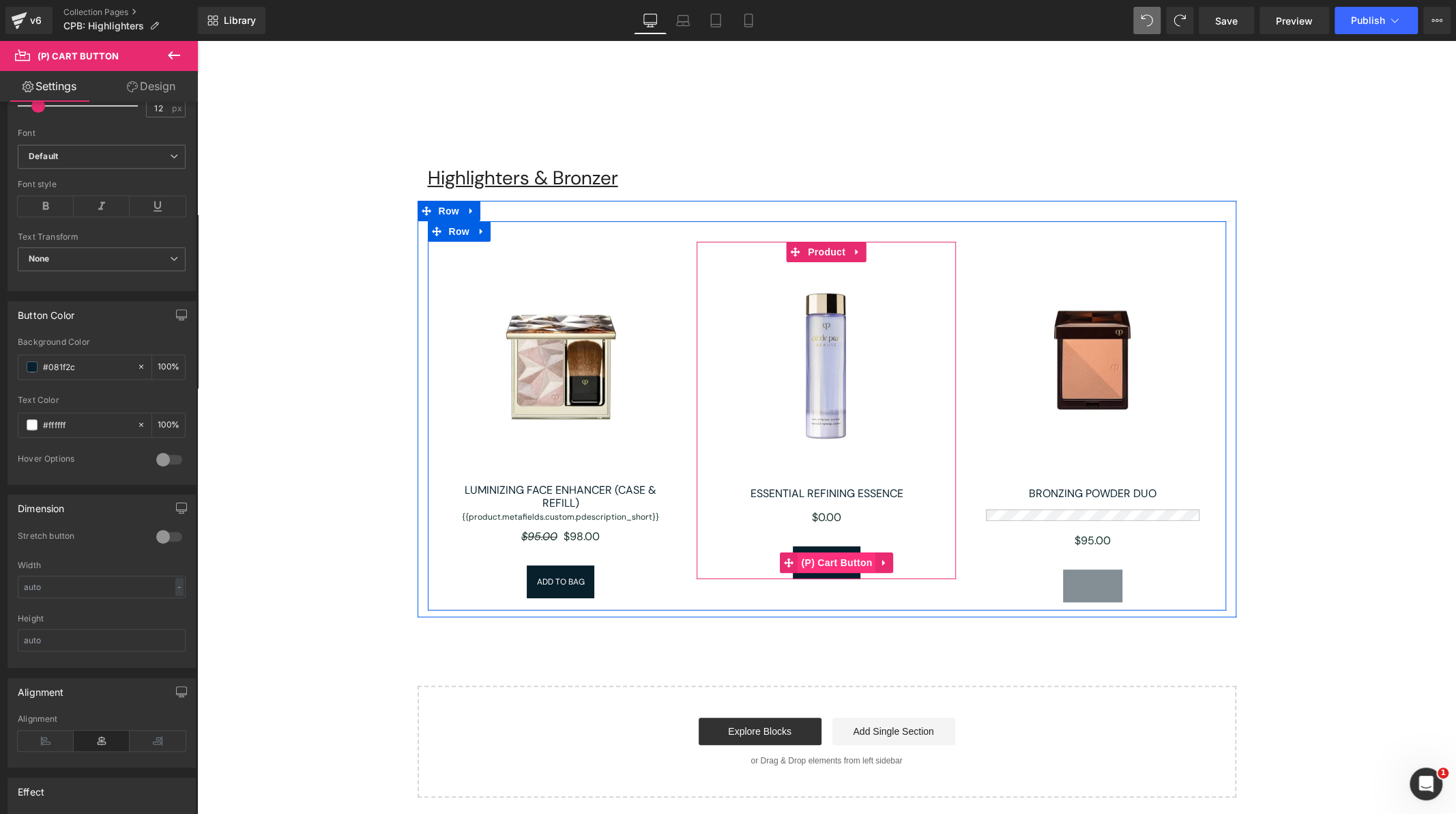
click at [823, 563] on span "(P) Cart Button" at bounding box center [836, 562] width 78 height 20
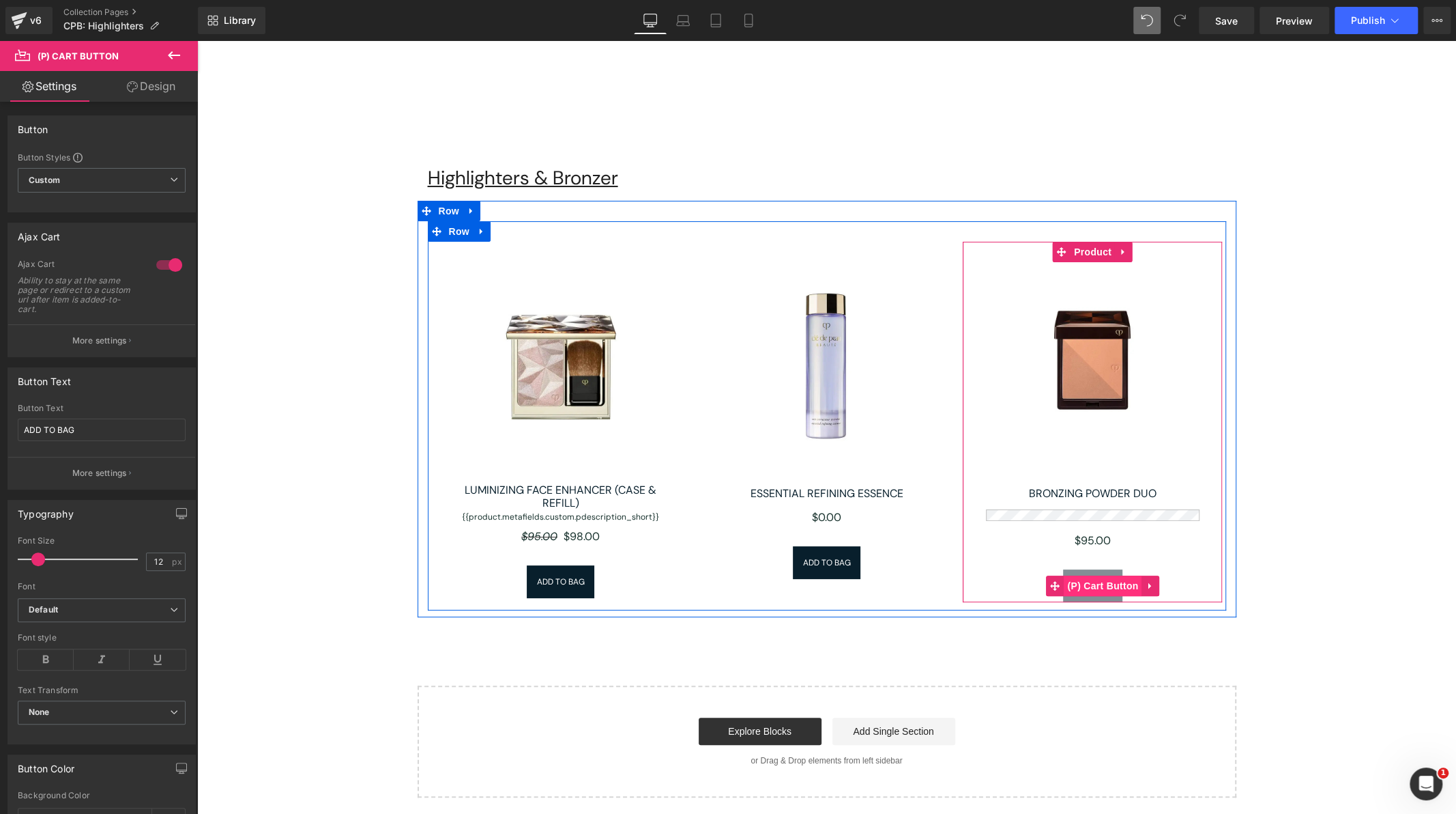
click at [1102, 585] on span "(P) Cart Button" at bounding box center [1103, 586] width 78 height 20
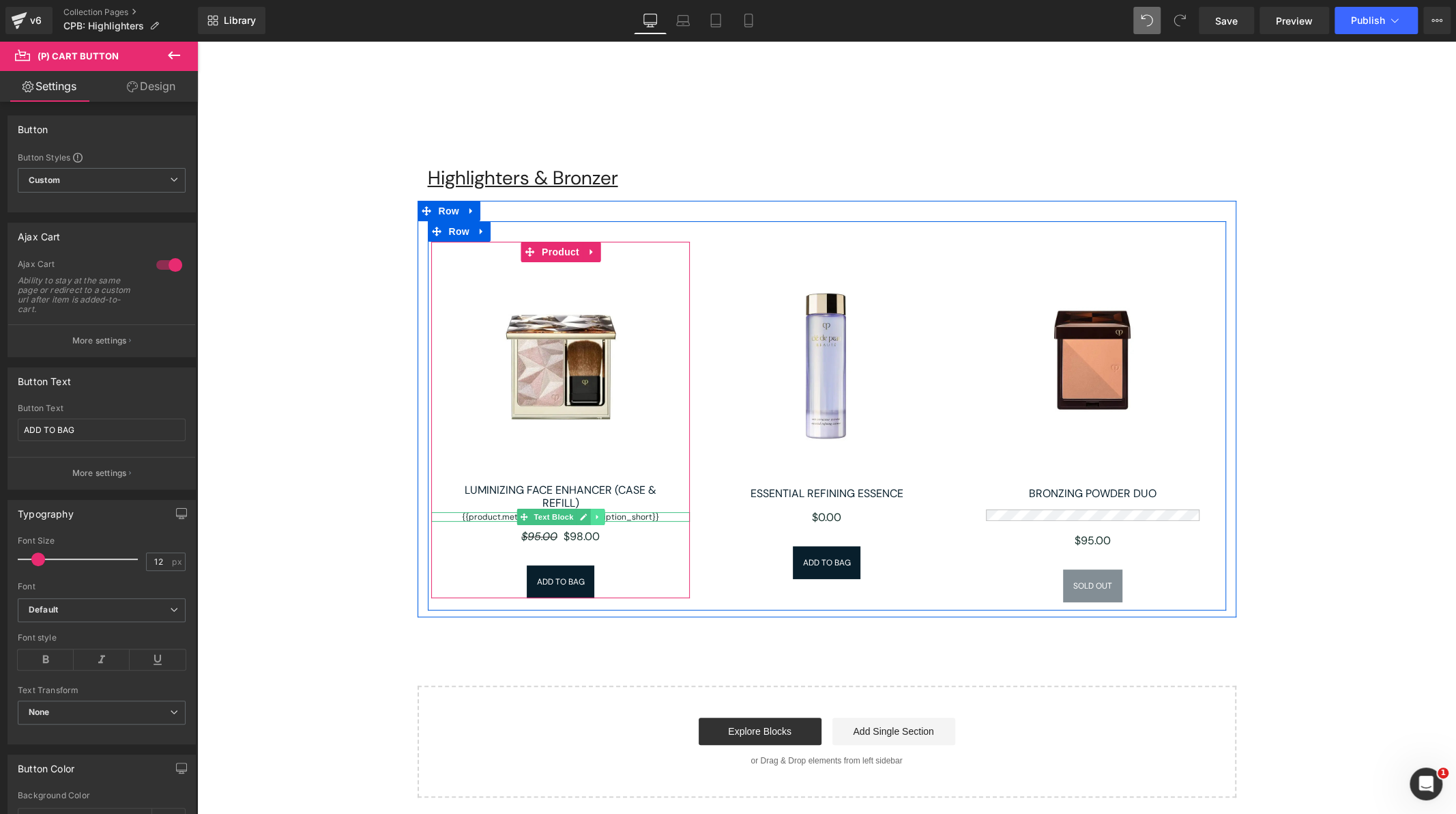
click at [594, 517] on icon at bounding box center [598, 516] width 7 height 8
click at [587, 514] on icon at bounding box center [590, 517] width 7 height 7
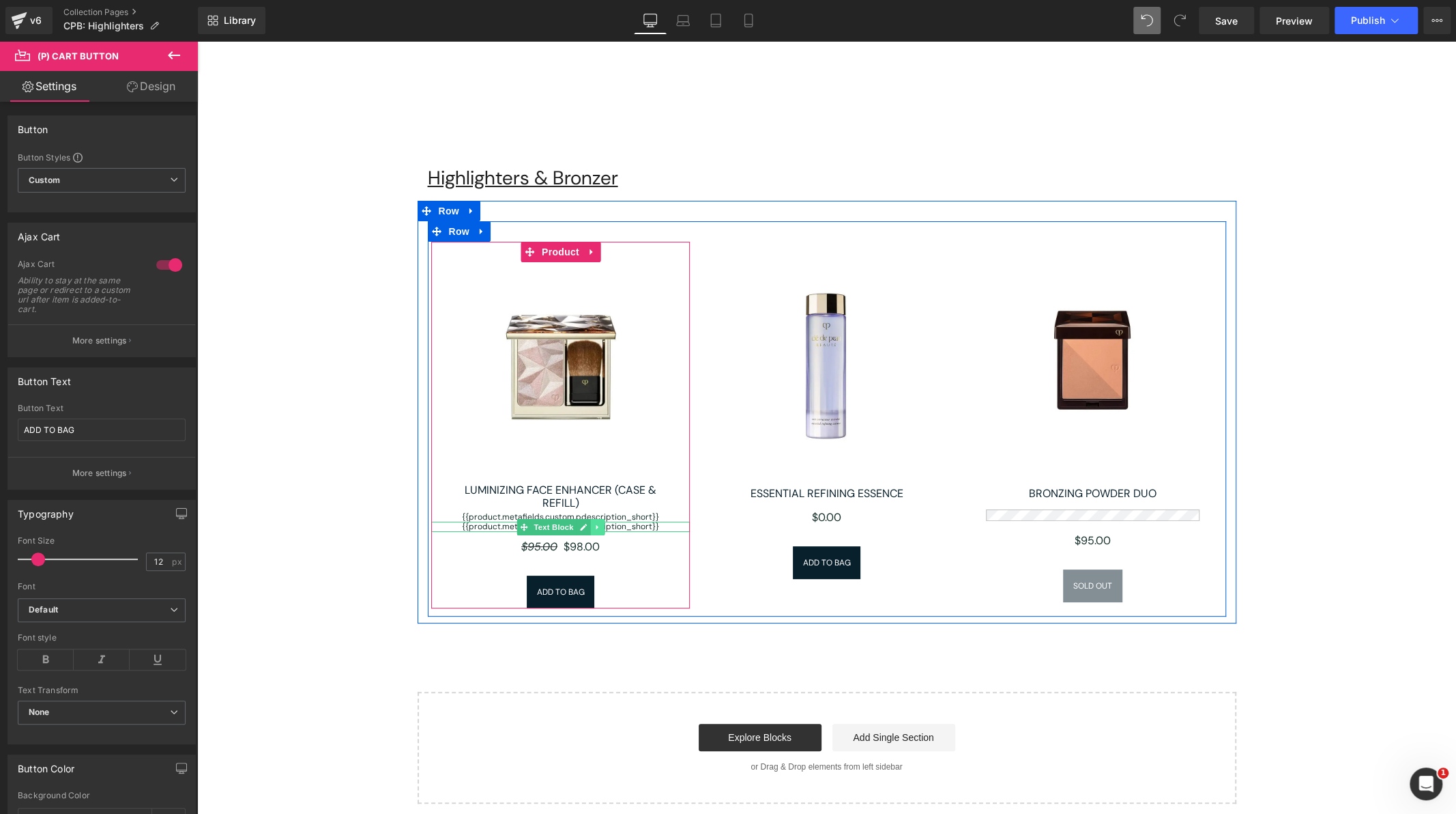
click at [595, 527] on icon at bounding box center [598, 526] width 7 height 8
click at [589, 525] on icon at bounding box center [590, 526] width 7 height 7
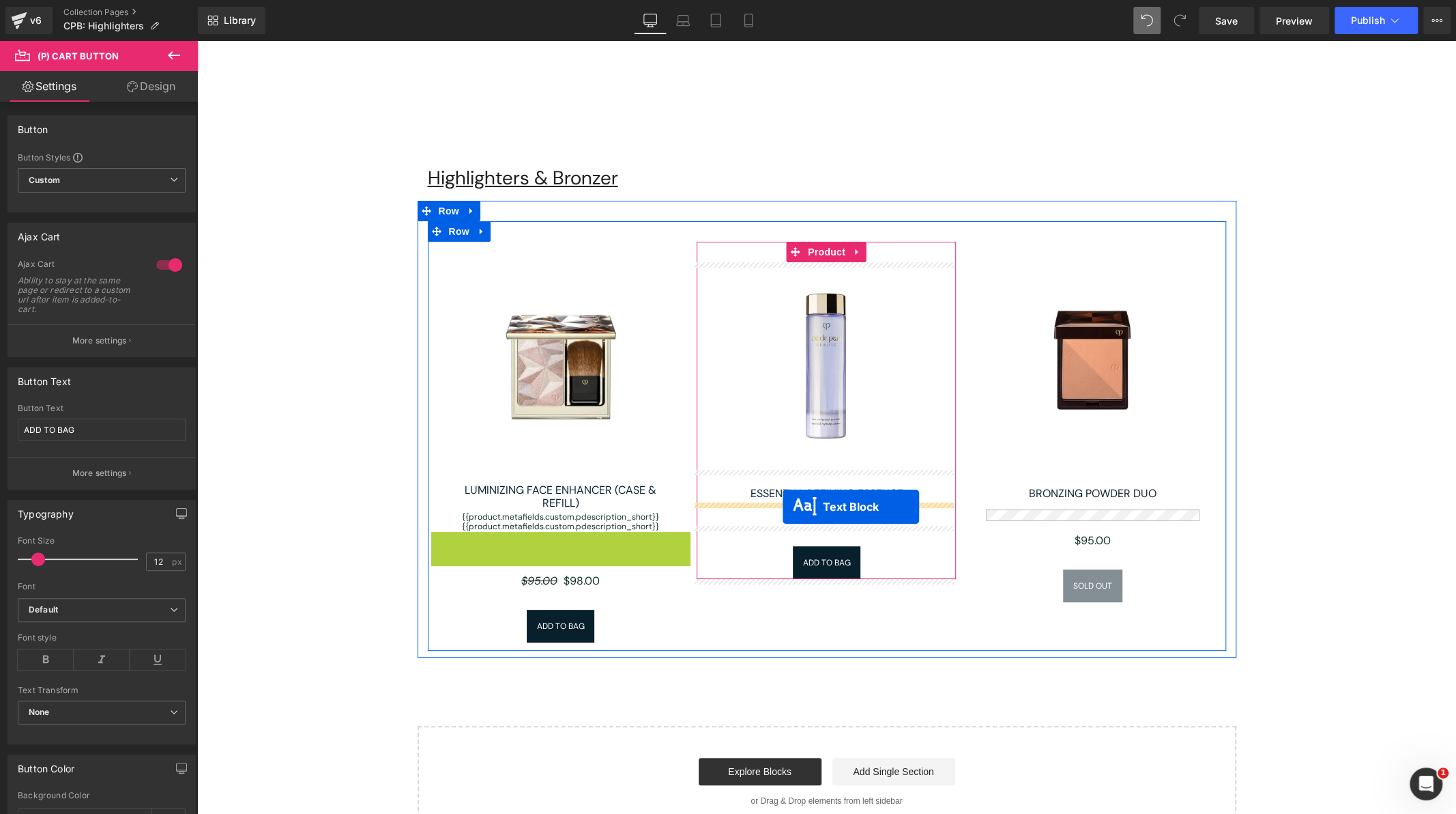
drag, startPoint x: 519, startPoint y: 534, endPoint x: 782, endPoint y: 506, distance: 264.5
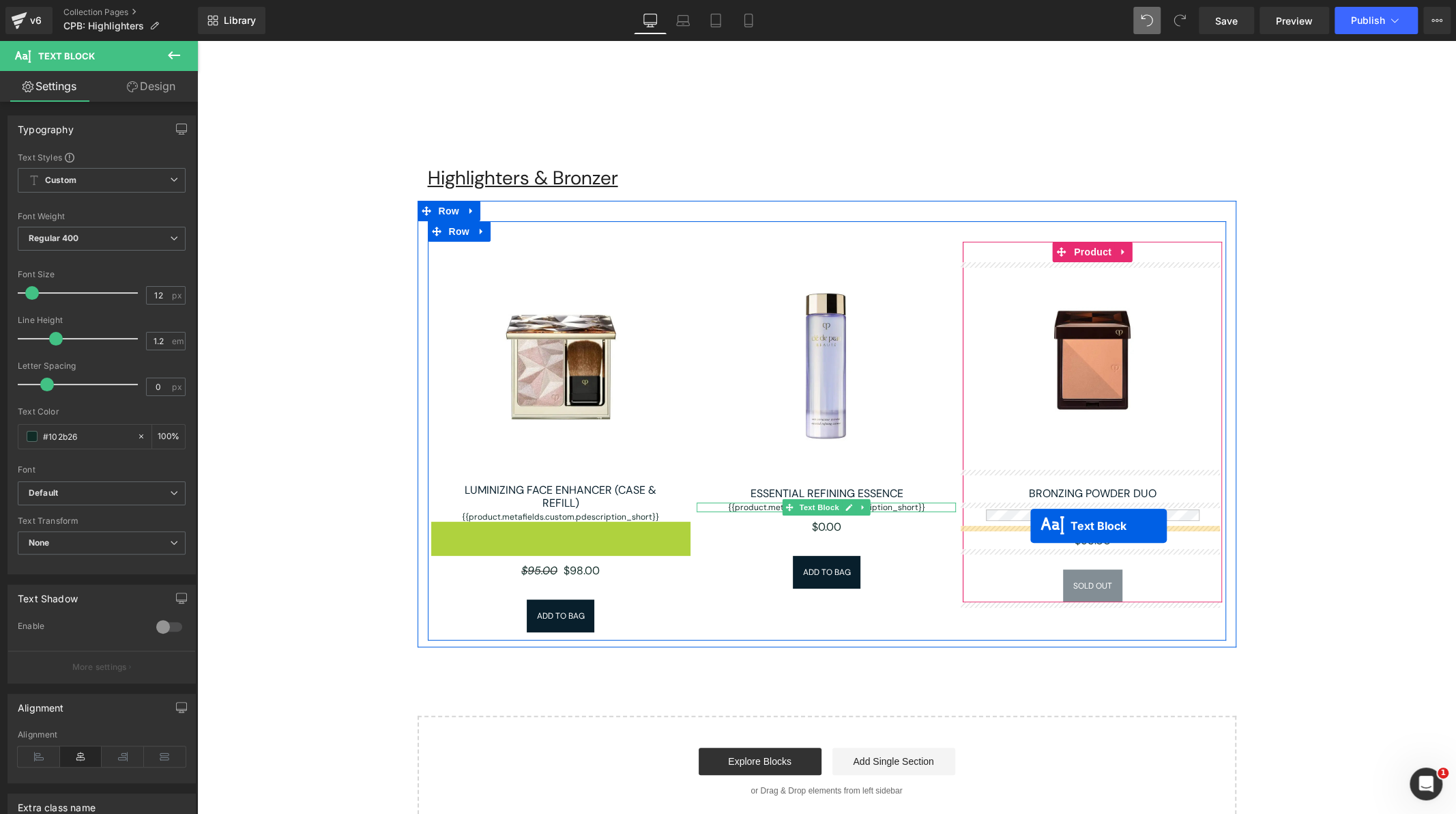
drag, startPoint x: 501, startPoint y: 524, endPoint x: 1030, endPoint y: 526, distance: 529.0
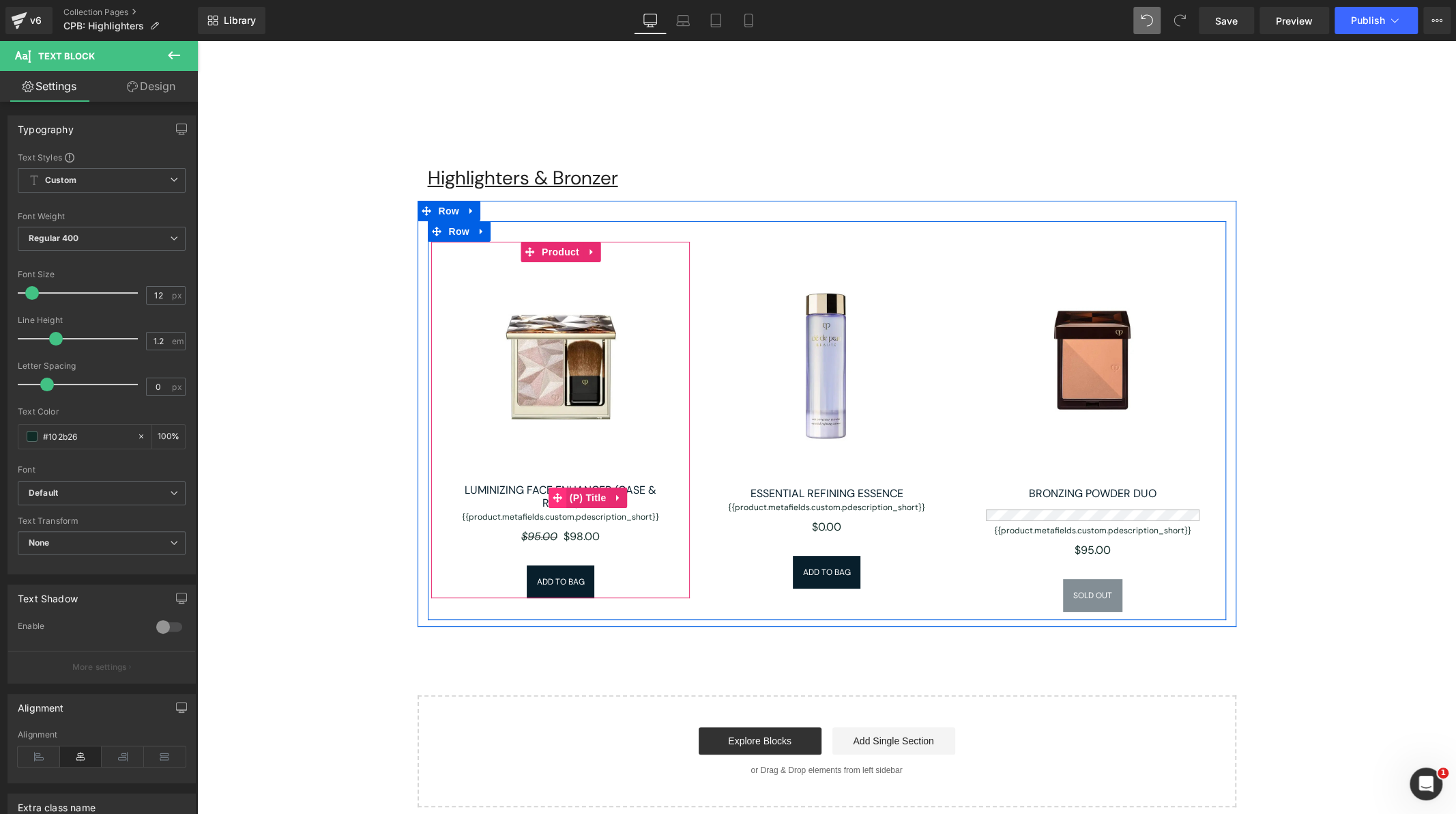
click at [557, 489] on span at bounding box center [557, 497] width 17 height 20
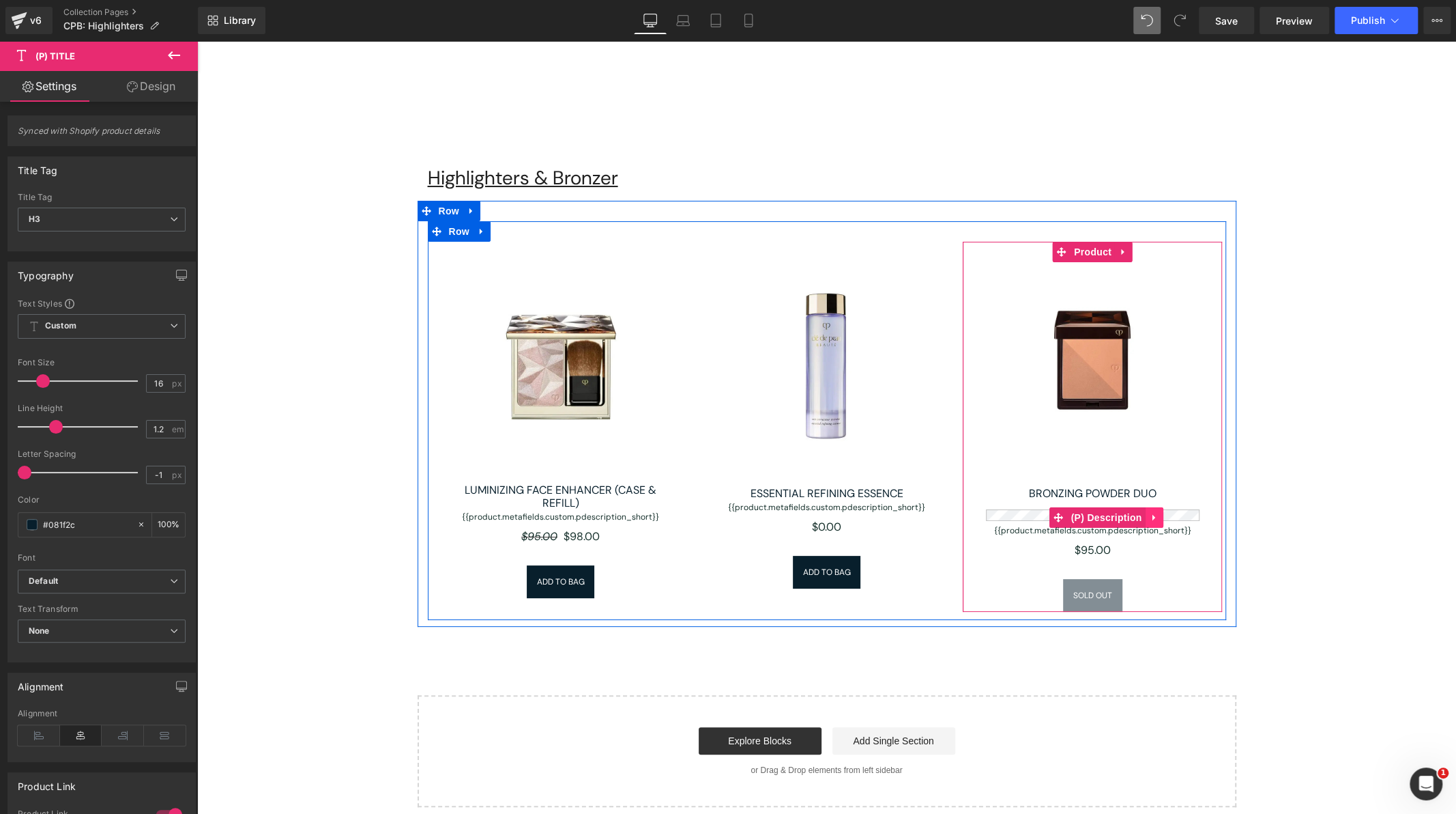
click at [1151, 515] on icon at bounding box center [1155, 516] width 9 height 10
click at [1161, 516] on icon at bounding box center [1163, 517] width 9 height 9
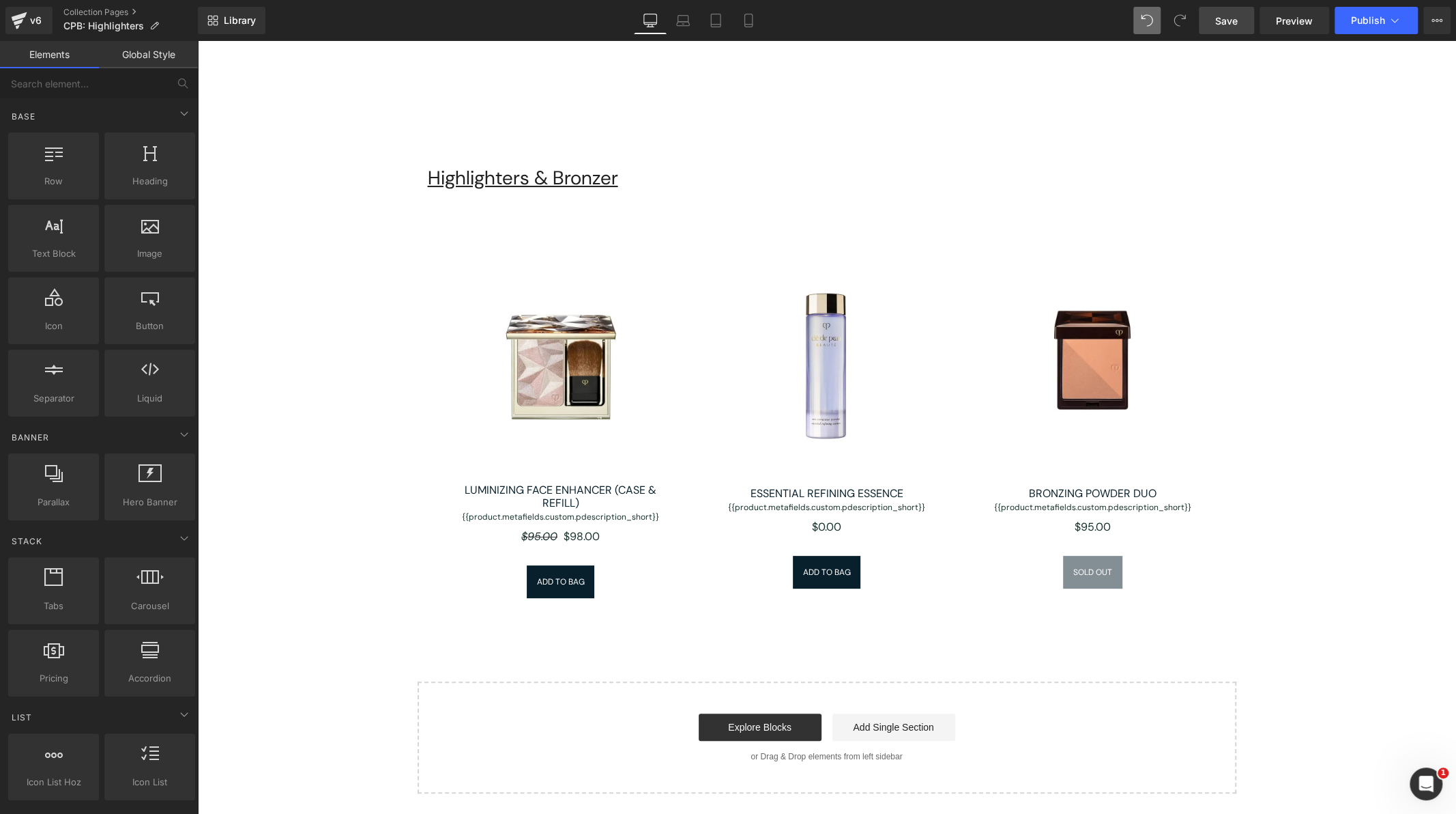
click at [1231, 23] on span "Save" at bounding box center [1226, 21] width 23 height 15
click at [1366, 12] on button "Publish" at bounding box center [1376, 20] width 83 height 27
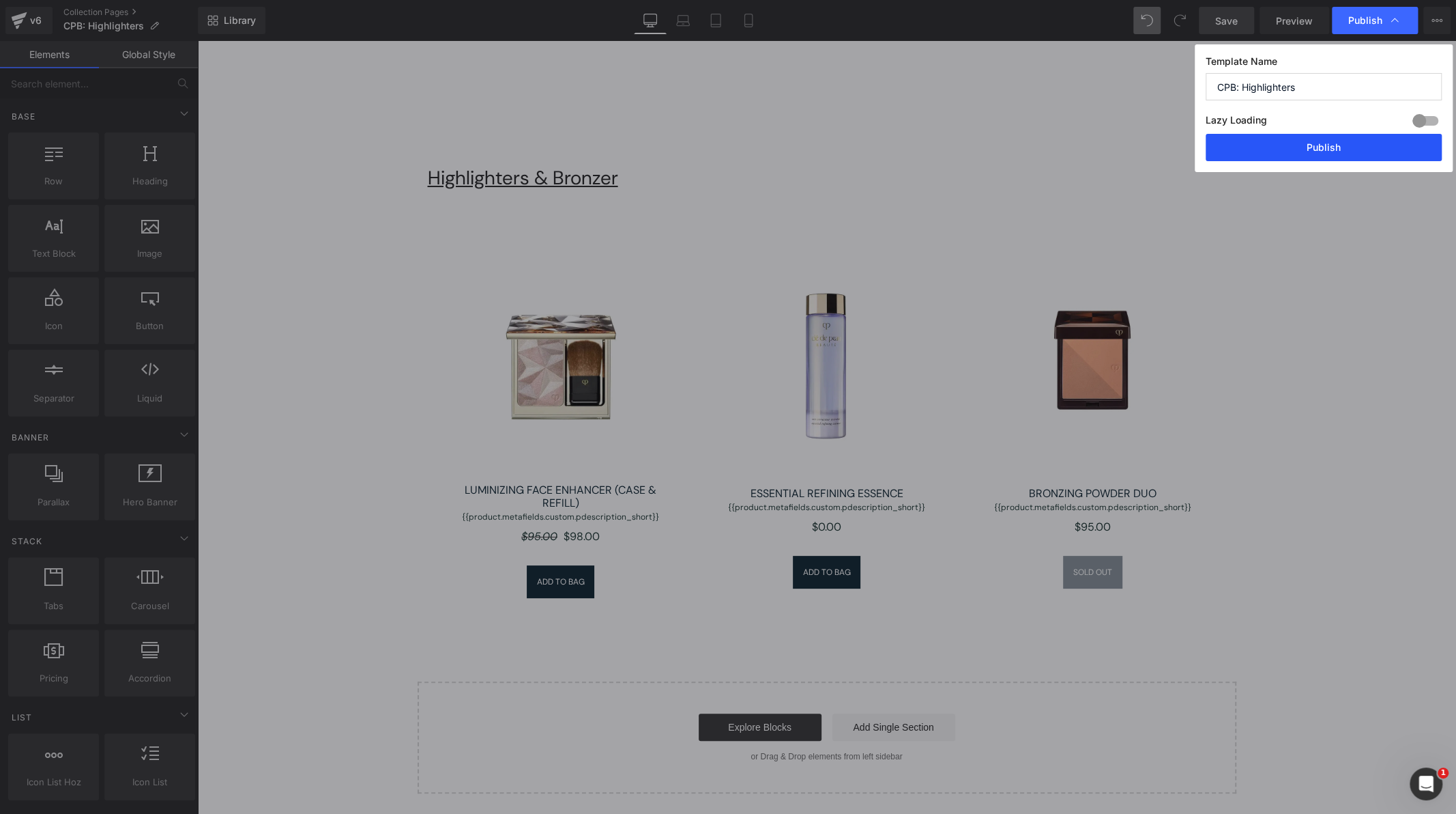
click at [1334, 138] on button "Publish" at bounding box center [1324, 147] width 236 height 27
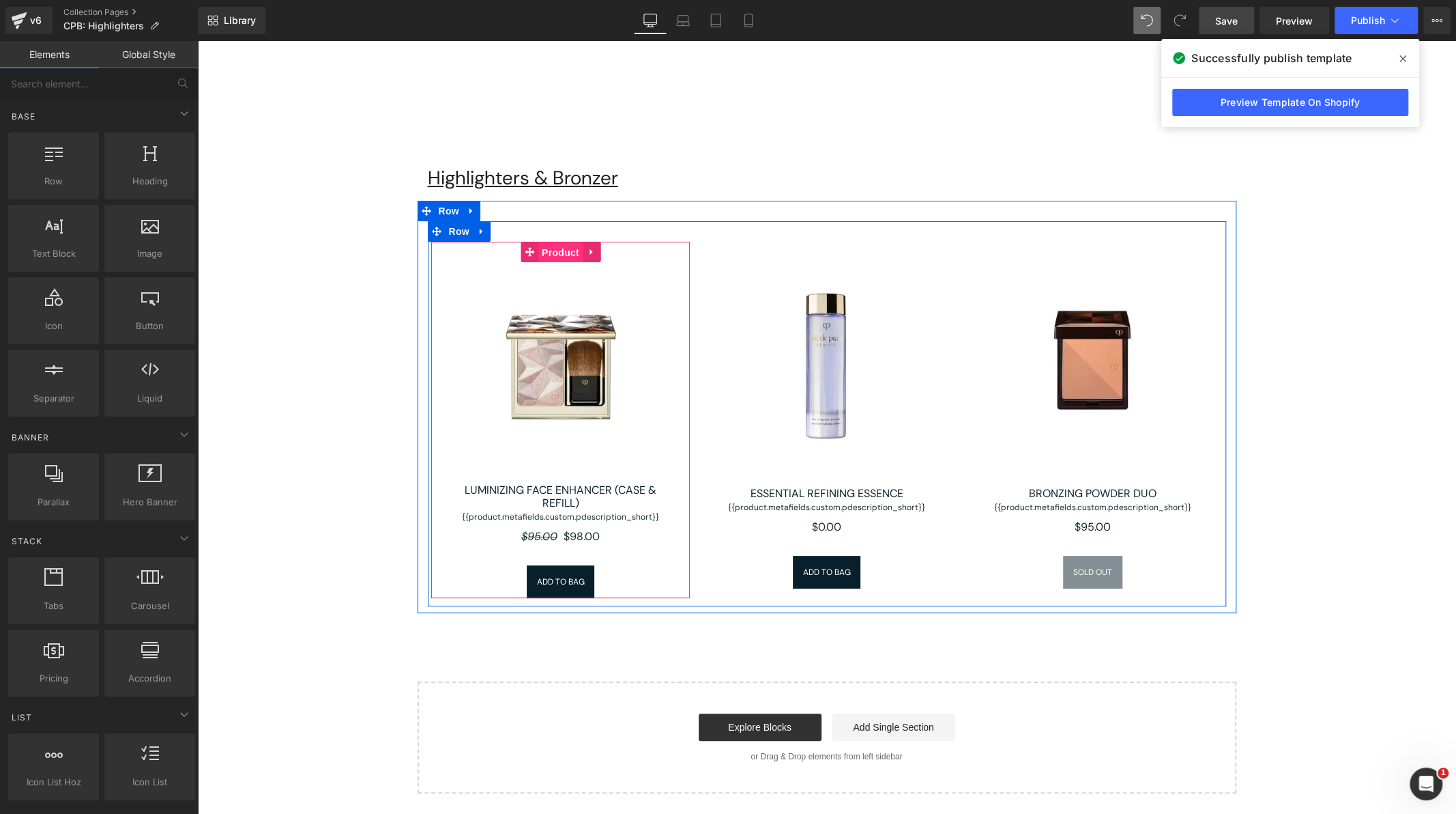
click at [560, 255] on span "Product" at bounding box center [560, 253] width 44 height 20
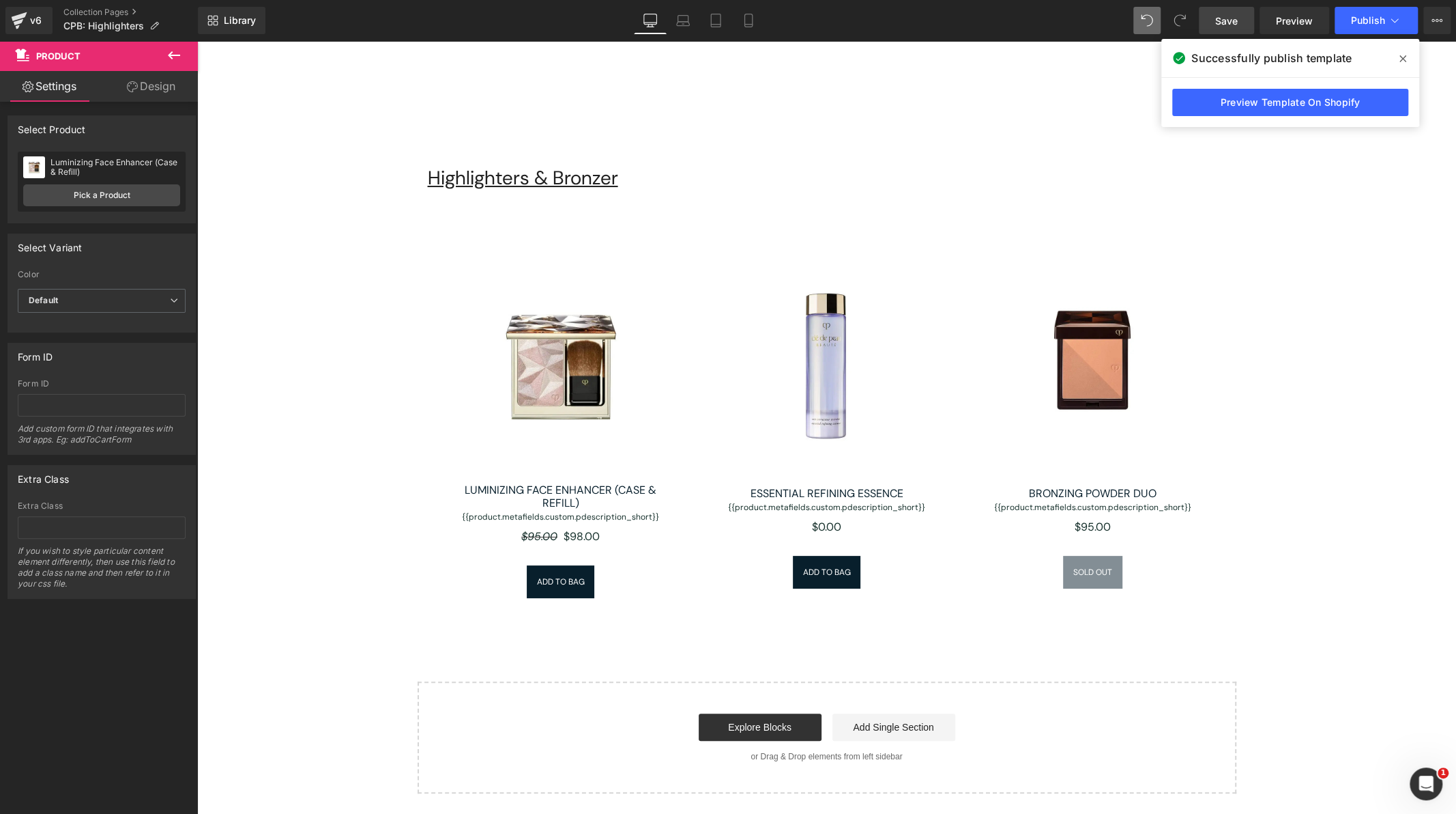
click at [1225, 24] on span "Save" at bounding box center [1226, 21] width 23 height 15
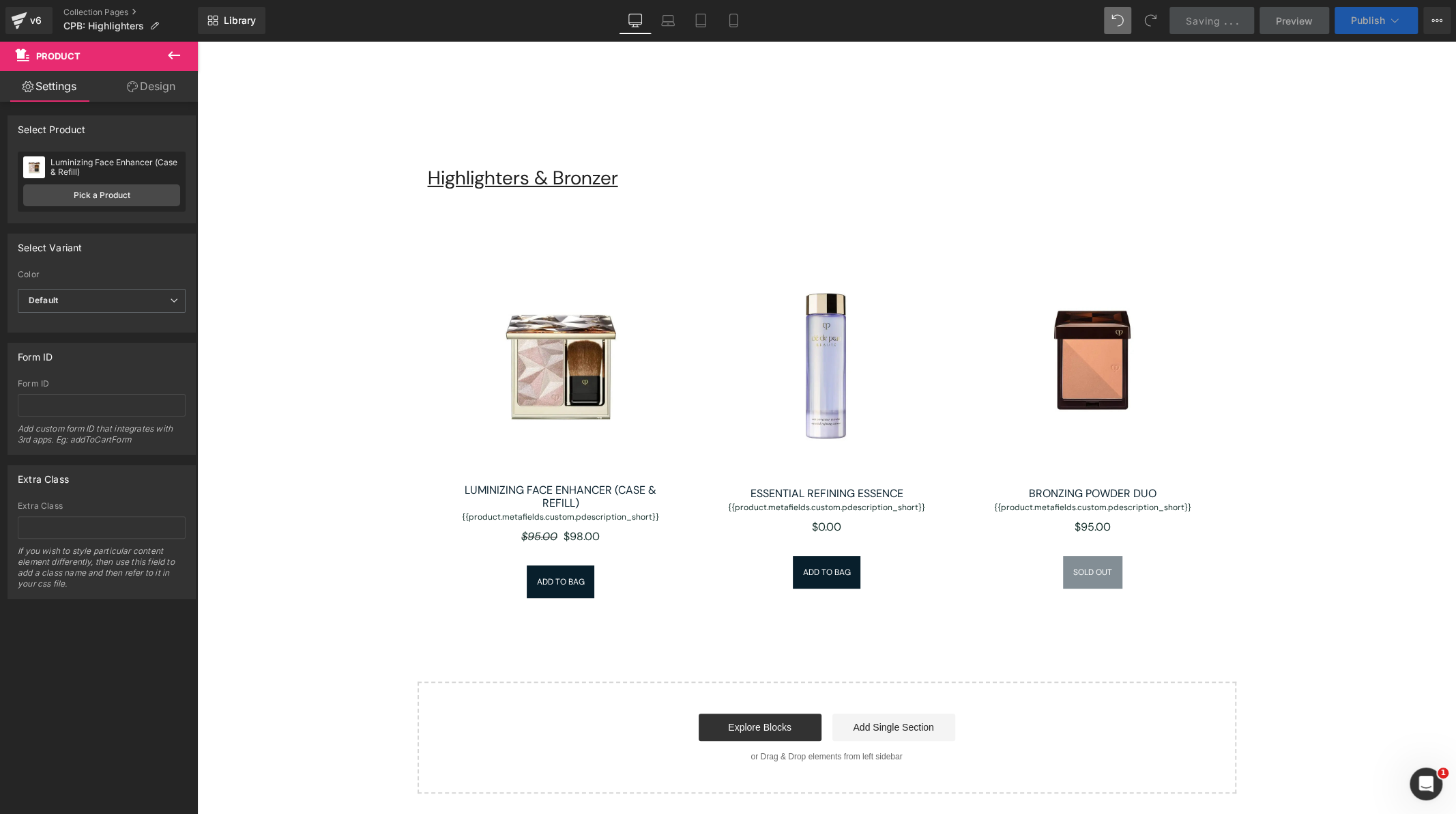
click at [1376, 26] on span "Publish" at bounding box center [1368, 20] width 34 height 11
click at [15, 26] on icon at bounding box center [19, 20] width 16 height 34
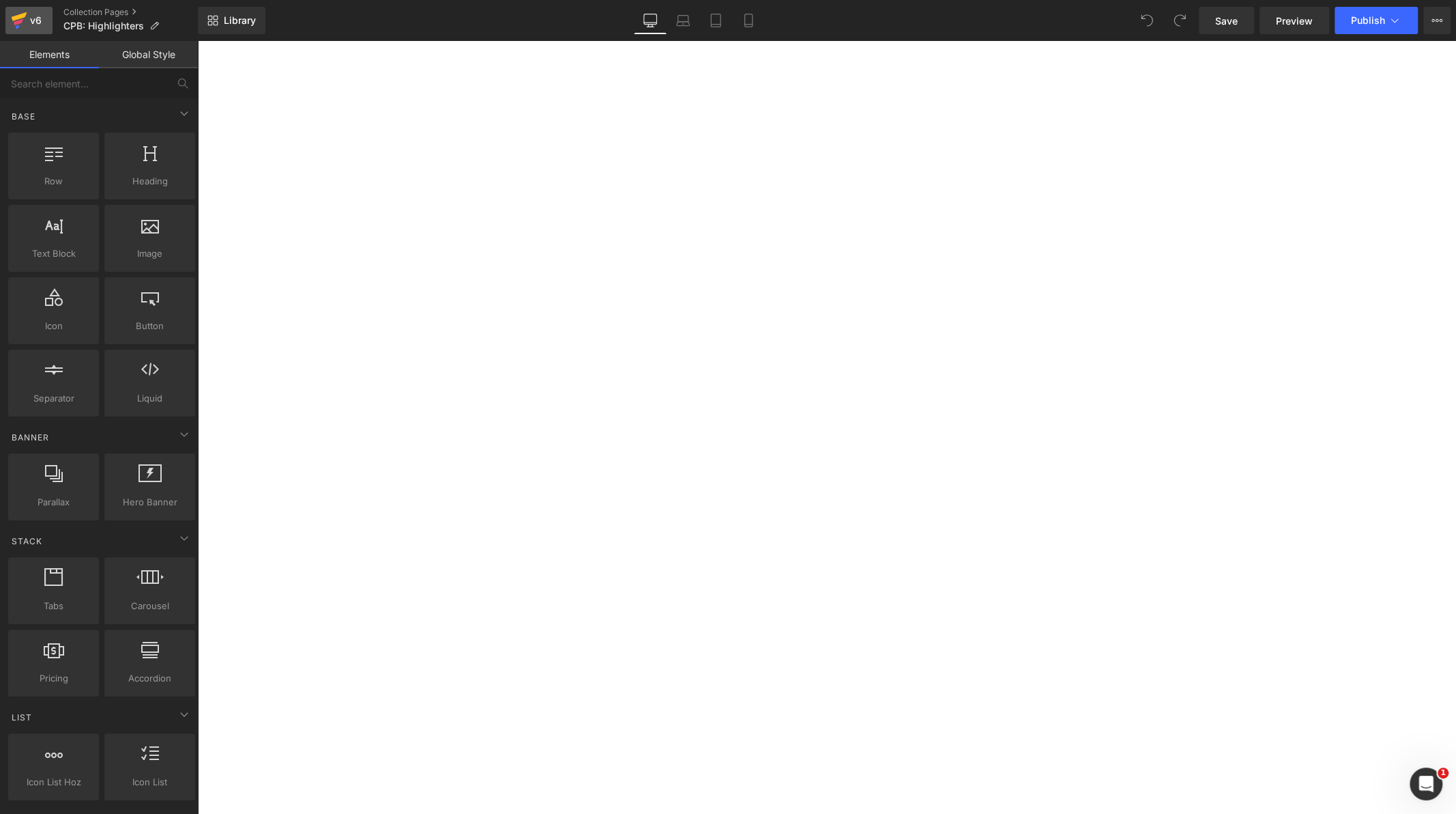
click at [29, 22] on div "v6" at bounding box center [36, 20] width 17 height 17
click at [39, 18] on div "v6" at bounding box center [36, 20] width 17 height 17
click at [198, 41] on icon at bounding box center [198, 41] width 0 height 0
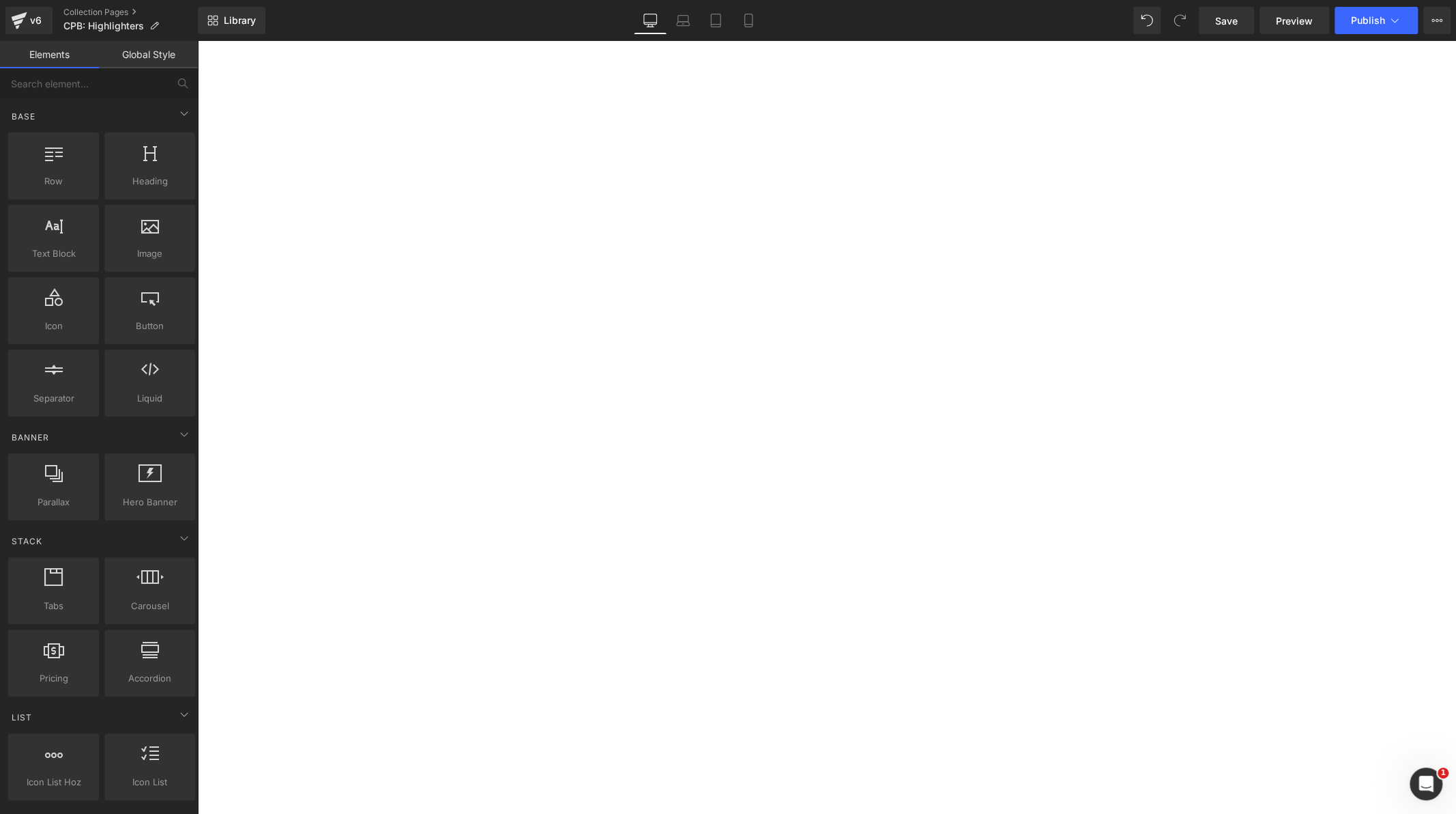
click at [198, 41] on icon at bounding box center [198, 41] width 0 height 0
click at [198, 41] on span "(P) Description" at bounding box center [198, 41] width 0 height 0
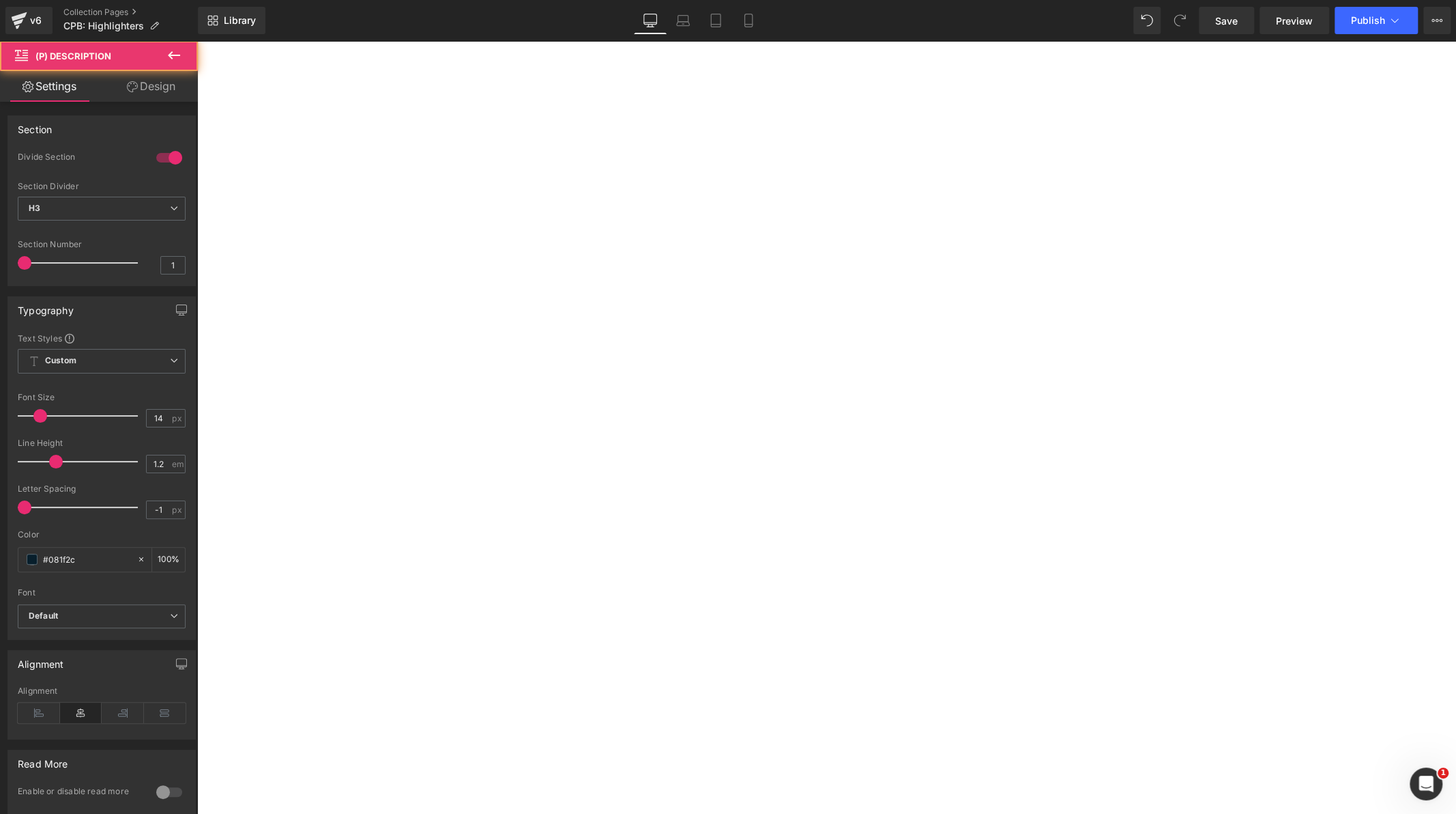
click at [198, 41] on icon at bounding box center [198, 41] width 0 height 0
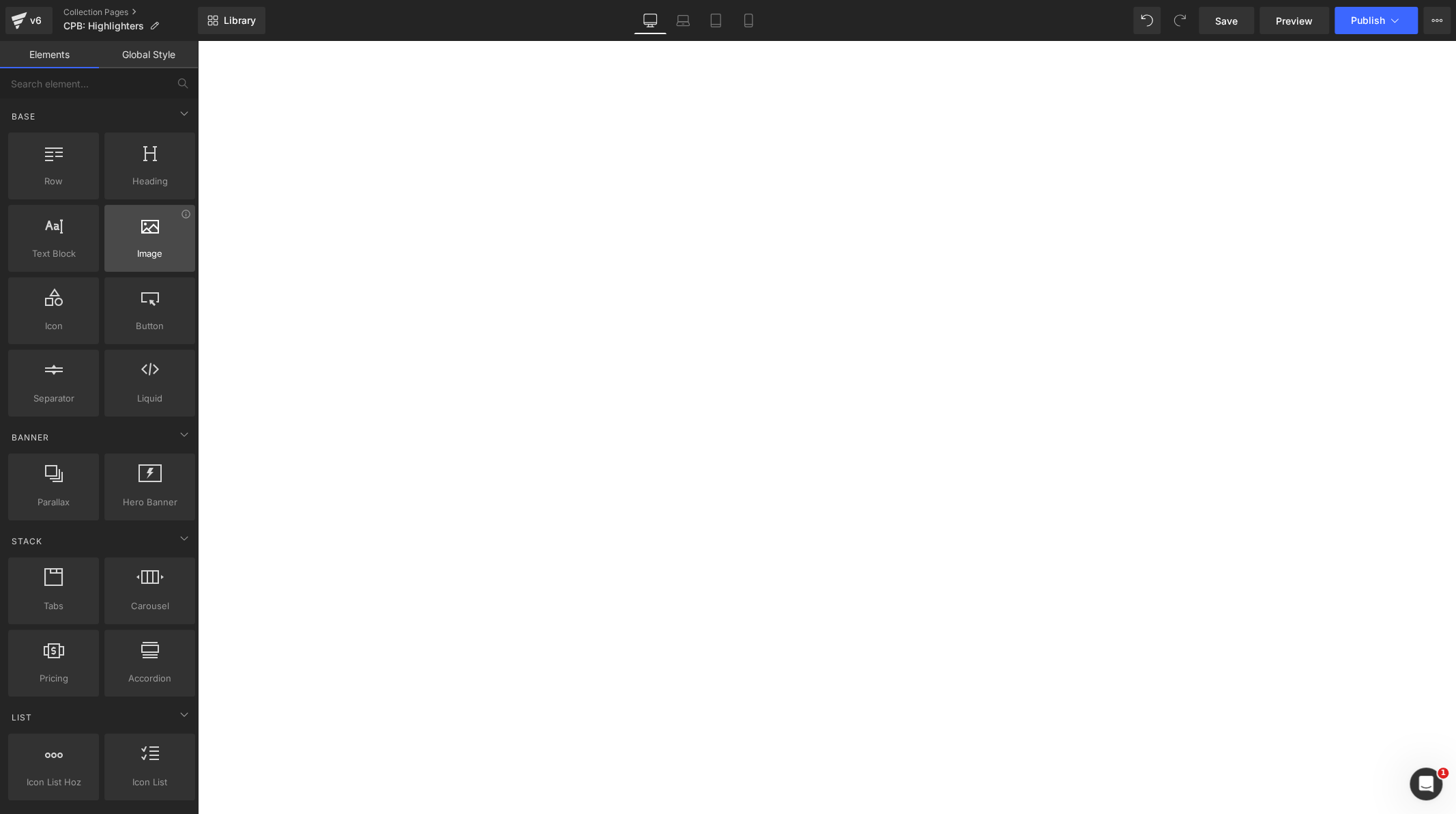
scroll to position [273, 0]
drag, startPoint x: 246, startPoint y: 291, endPoint x: 555, endPoint y: 459, distance: 351.7
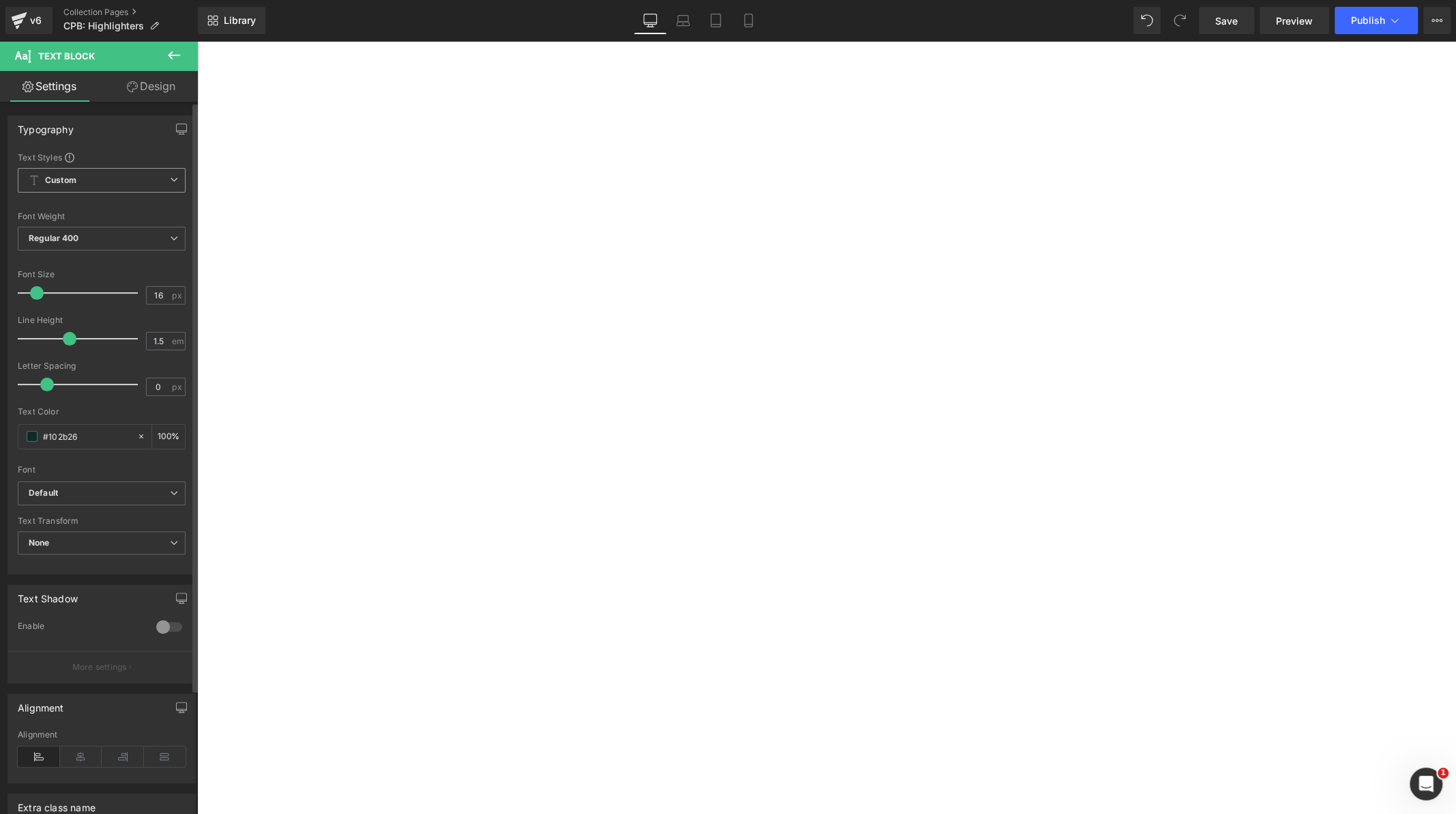
click at [126, 179] on span "Custom Setup Global Style" at bounding box center [101, 179] width 167 height 25
click at [126, 180] on span "Custom Setup Global Style" at bounding box center [98, 179] width 162 height 25
click at [143, 239] on span "Regular 400" at bounding box center [101, 239] width 167 height 24
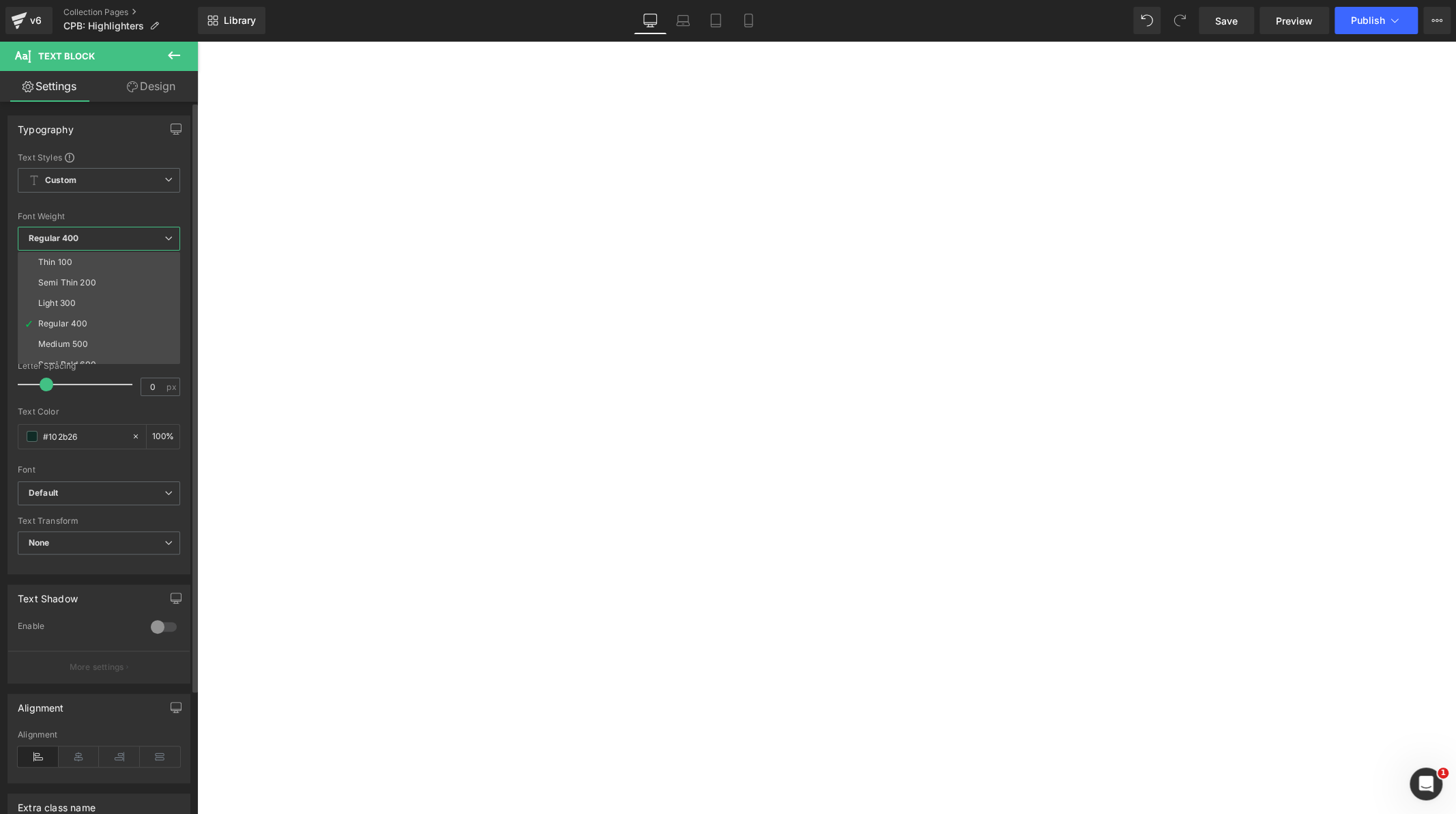
click at [142, 233] on span "Regular 400" at bounding box center [98, 239] width 162 height 24
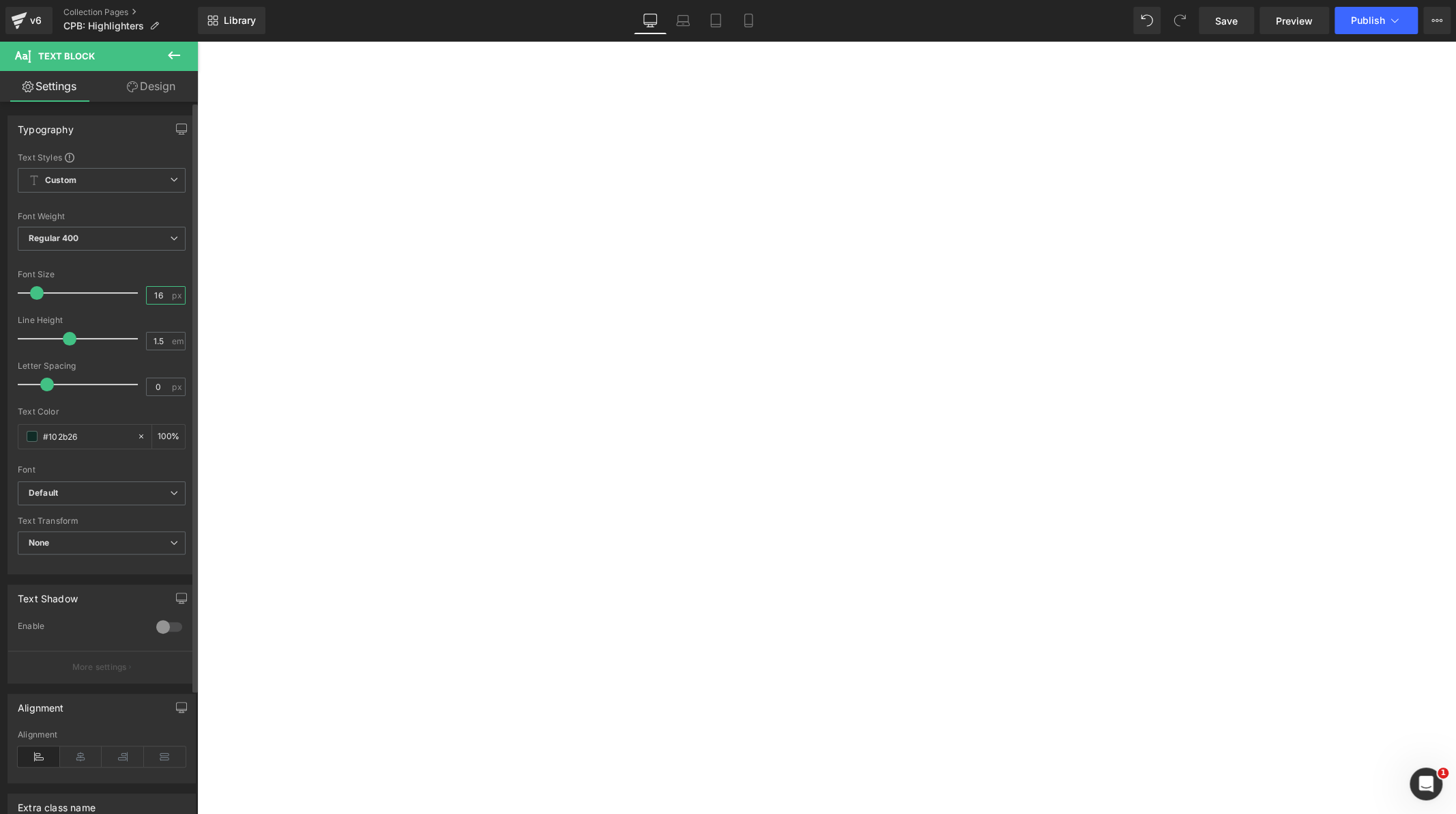
drag, startPoint x: 162, startPoint y: 294, endPoint x: 146, endPoint y: 295, distance: 16.0
click at [146, 295] on input "16" at bounding box center [158, 295] width 24 height 17
type input "12"
click at [161, 345] on input "1.5" at bounding box center [158, 341] width 24 height 17
type input "1.2"
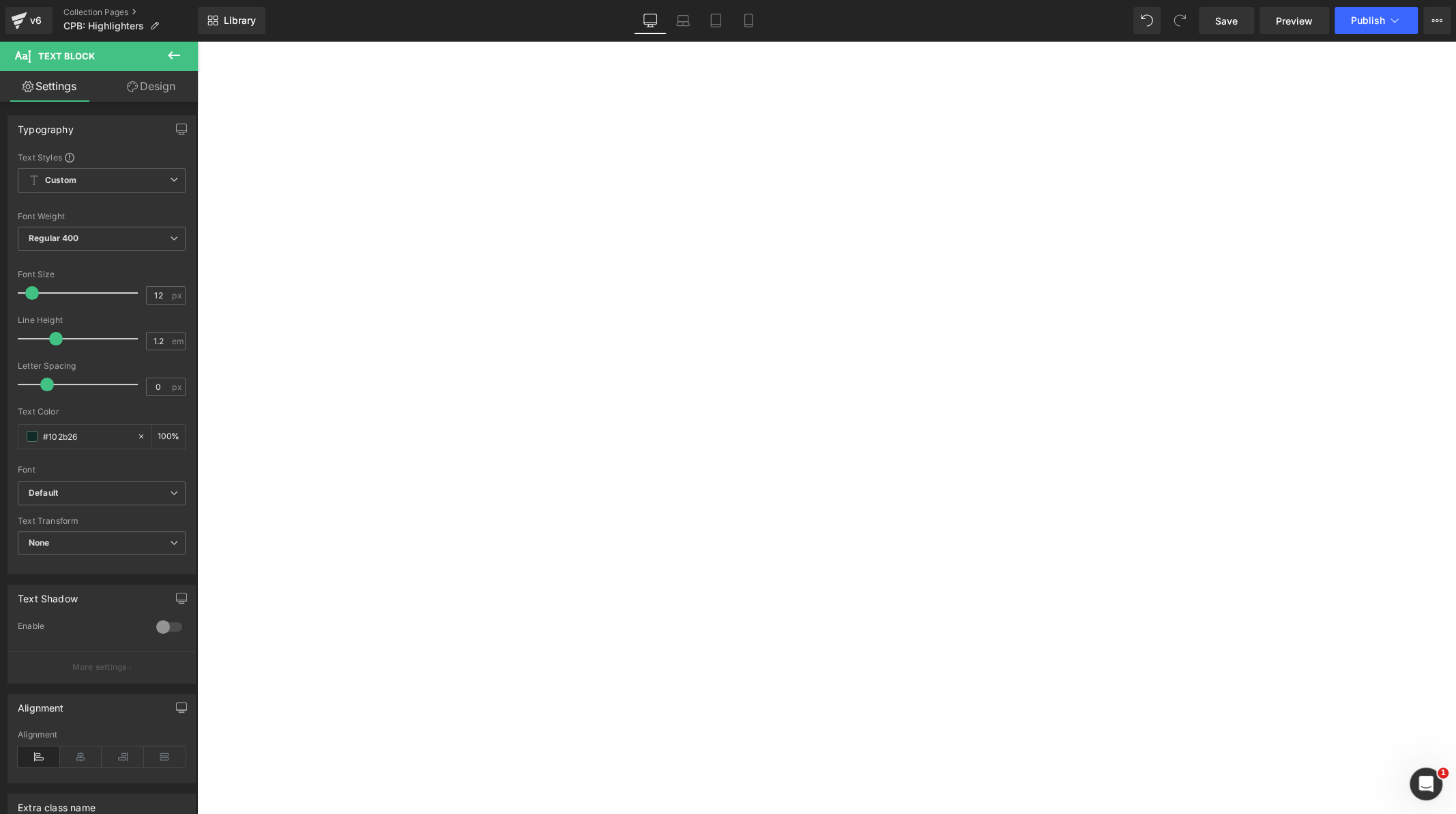
click at [198, 41] on icon at bounding box center [198, 41] width 0 height 0
drag, startPoint x: 622, startPoint y: 522, endPoint x: 469, endPoint y: 469, distance: 161.9
click at [427, 463] on div "Sale Off (P) Image The Luminizing Face Enhancer (P) Title Text Block $95.00 $98…" at bounding box center [607, 706] width 819 height 826
paste div
click at [80, 750] on icon at bounding box center [81, 756] width 42 height 20
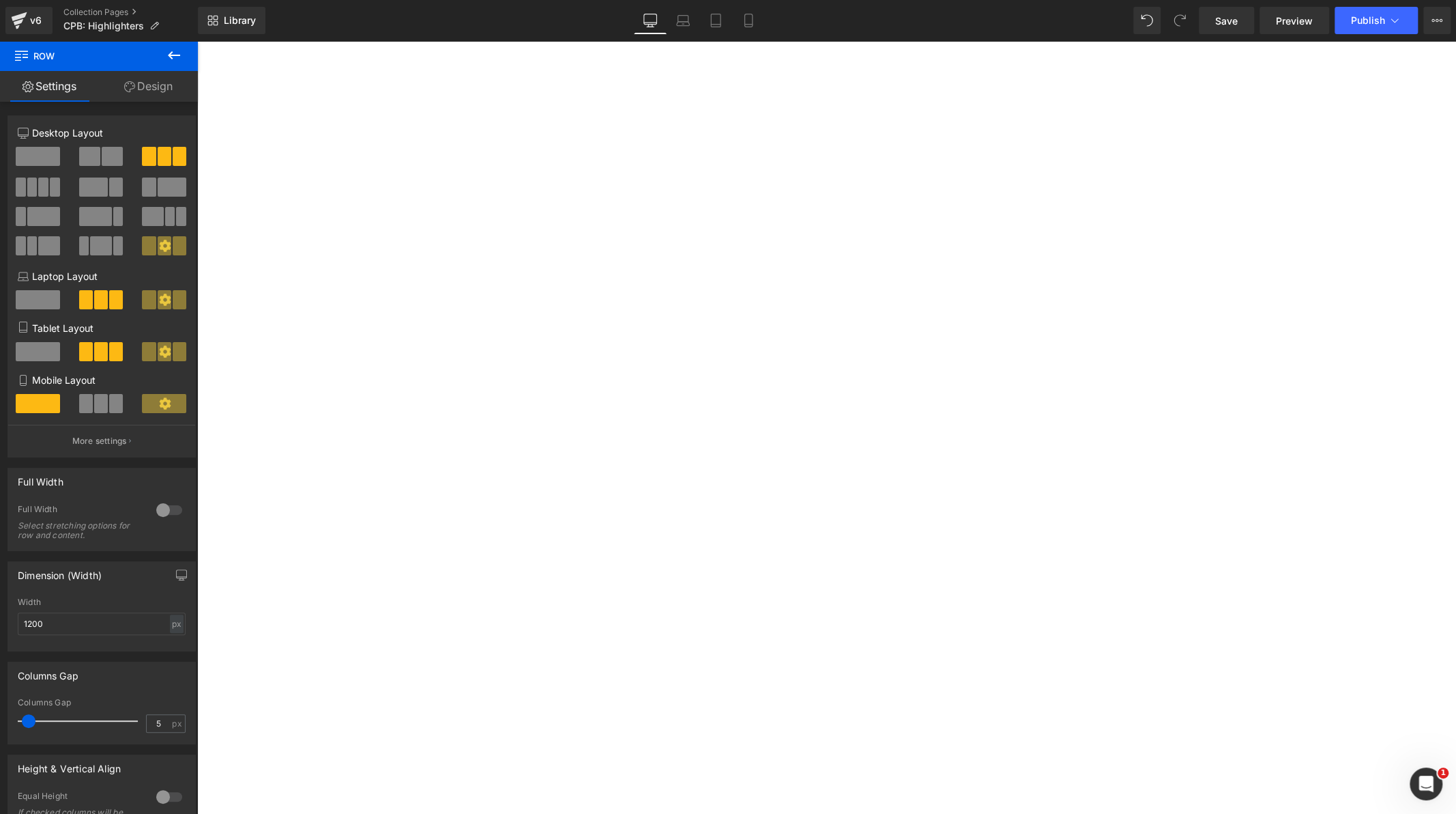
scroll to position [454, 0]
click at [198, 41] on icon at bounding box center [198, 41] width 0 height 0
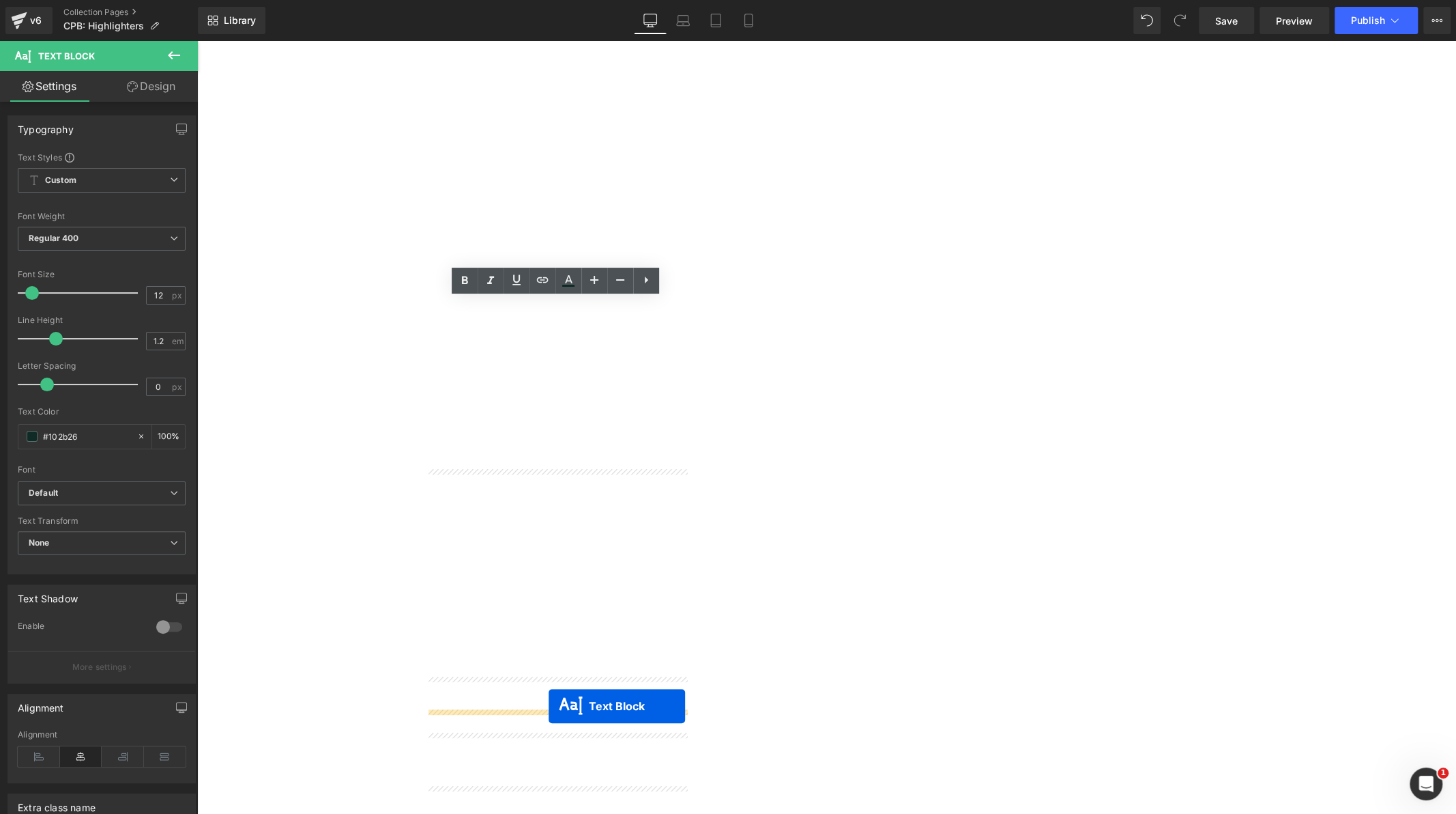
drag, startPoint x: 517, startPoint y: 310, endPoint x: 546, endPoint y: 694, distance: 385.1
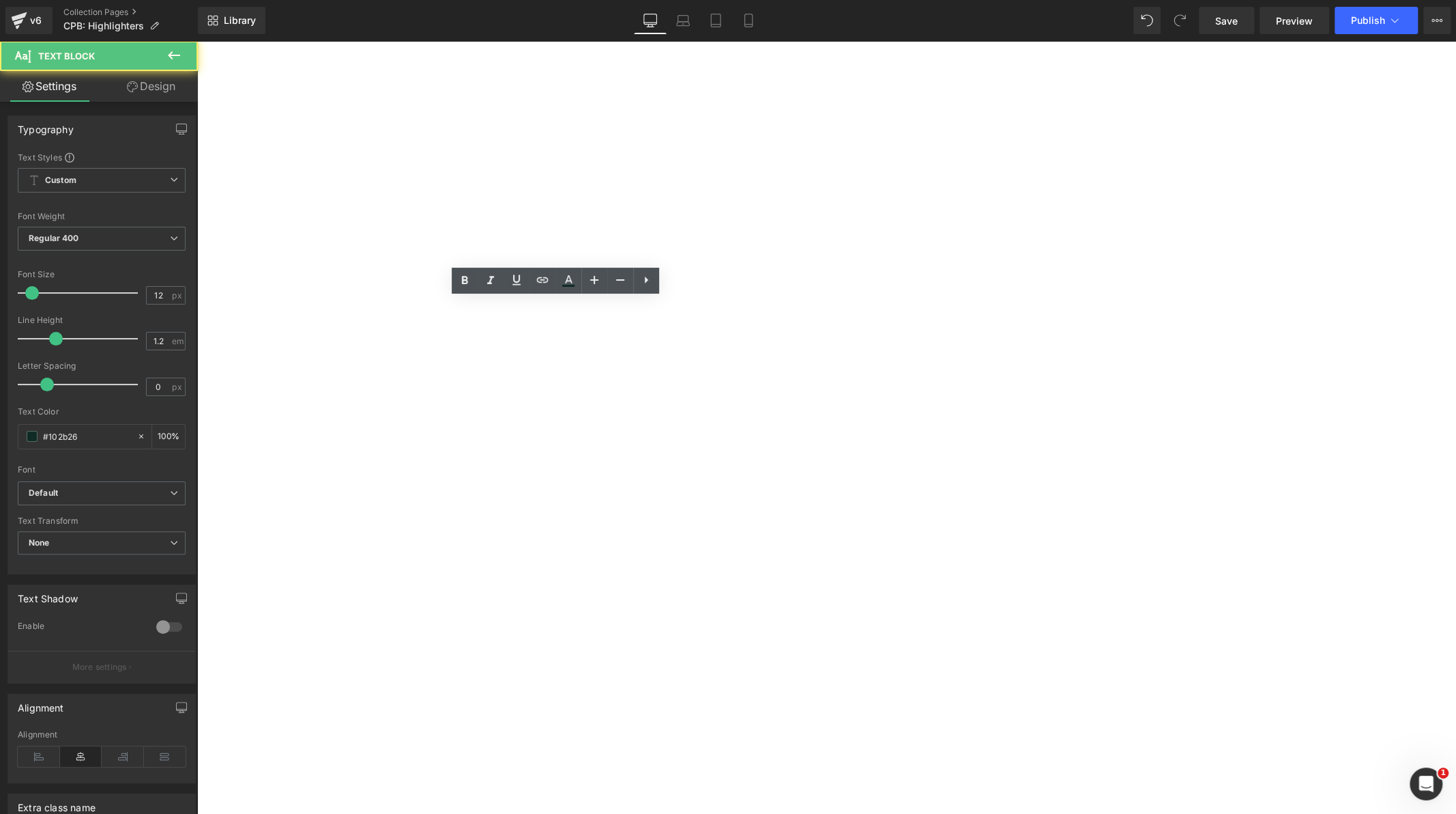
click at [460, 334] on div "Sale Off (P) Image The Luminizing Face Enhancer (P) Title {{product.metafields.…" at bounding box center [607, 536] width 819 height 806
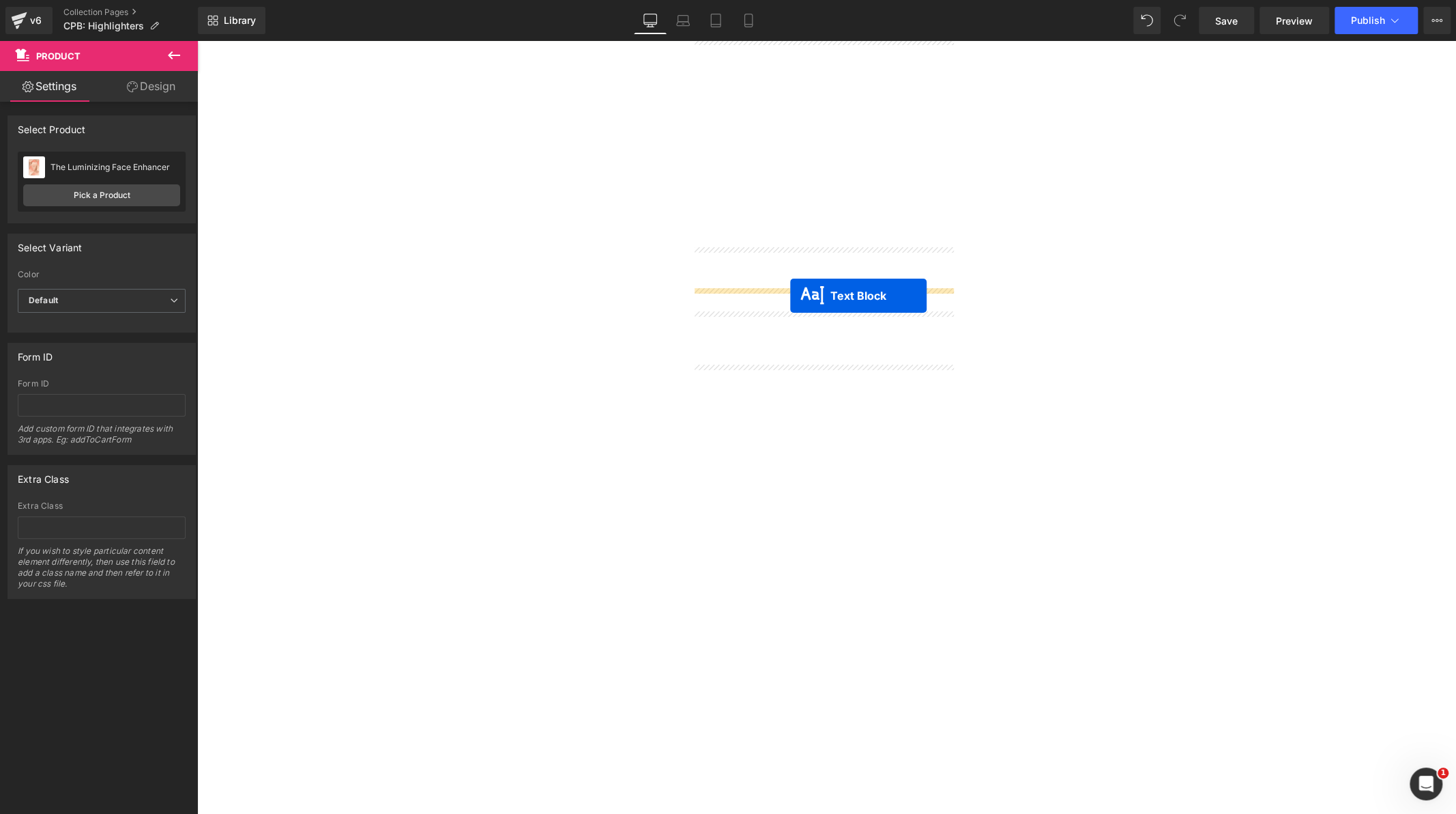
drag, startPoint x: 517, startPoint y: 305, endPoint x: 572, endPoint y: 295, distance: 55.9
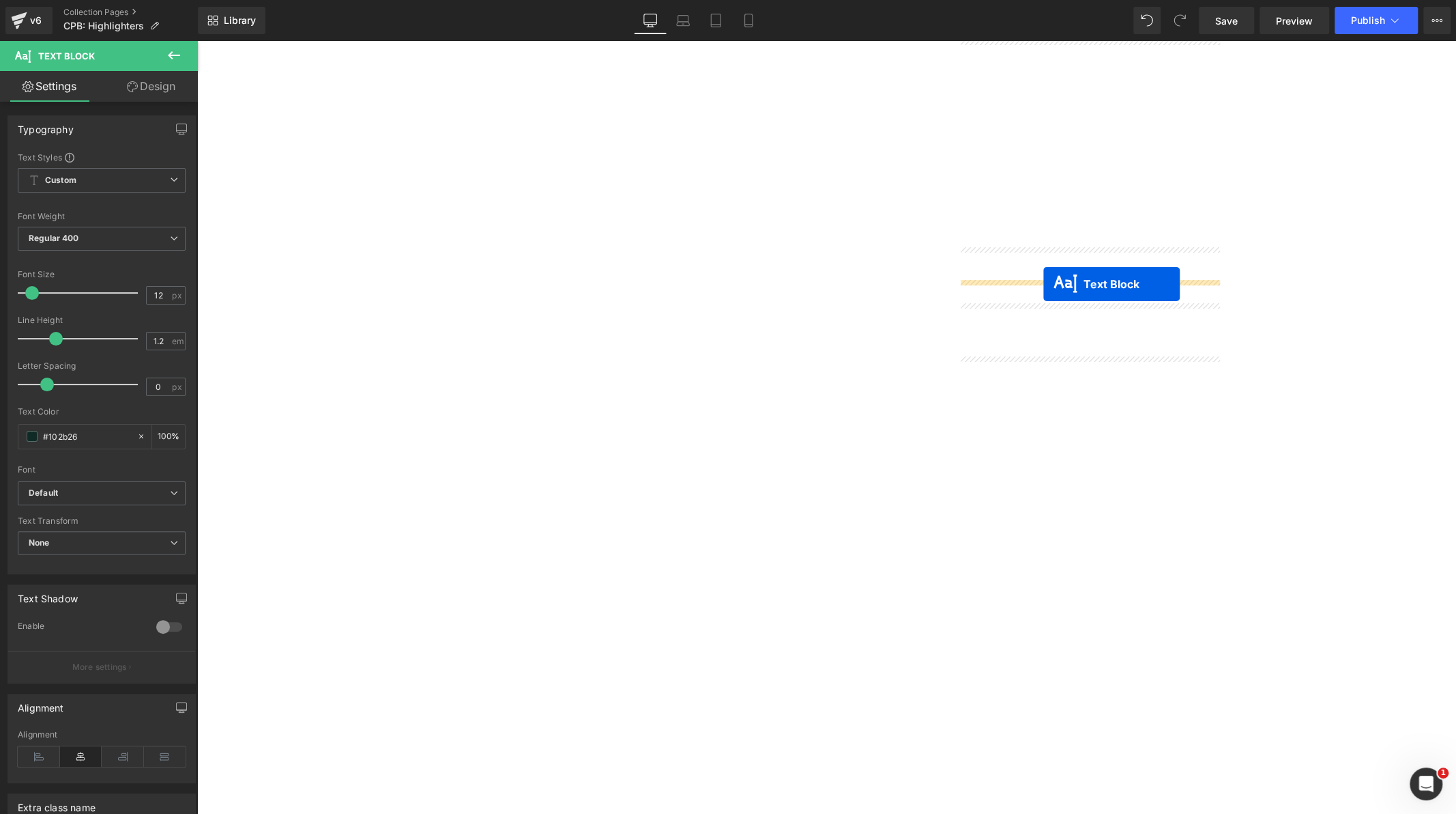
drag, startPoint x: 521, startPoint y: 291, endPoint x: 1043, endPoint y: 283, distance: 522.1
click at [198, 41] on span "Button" at bounding box center [198, 41] width 0 height 0
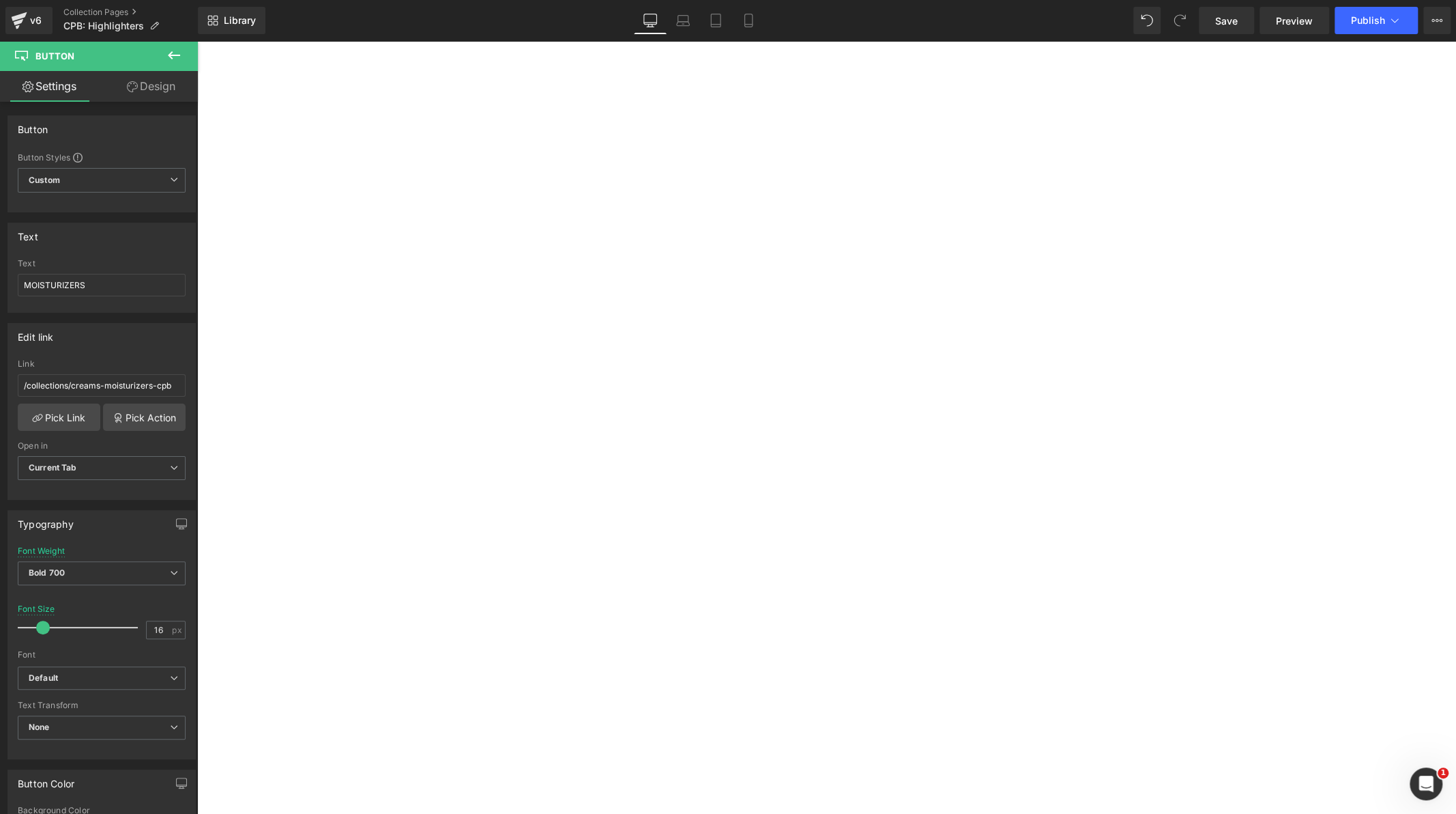
click at [198, 41] on span "Button" at bounding box center [198, 41] width 0 height 0
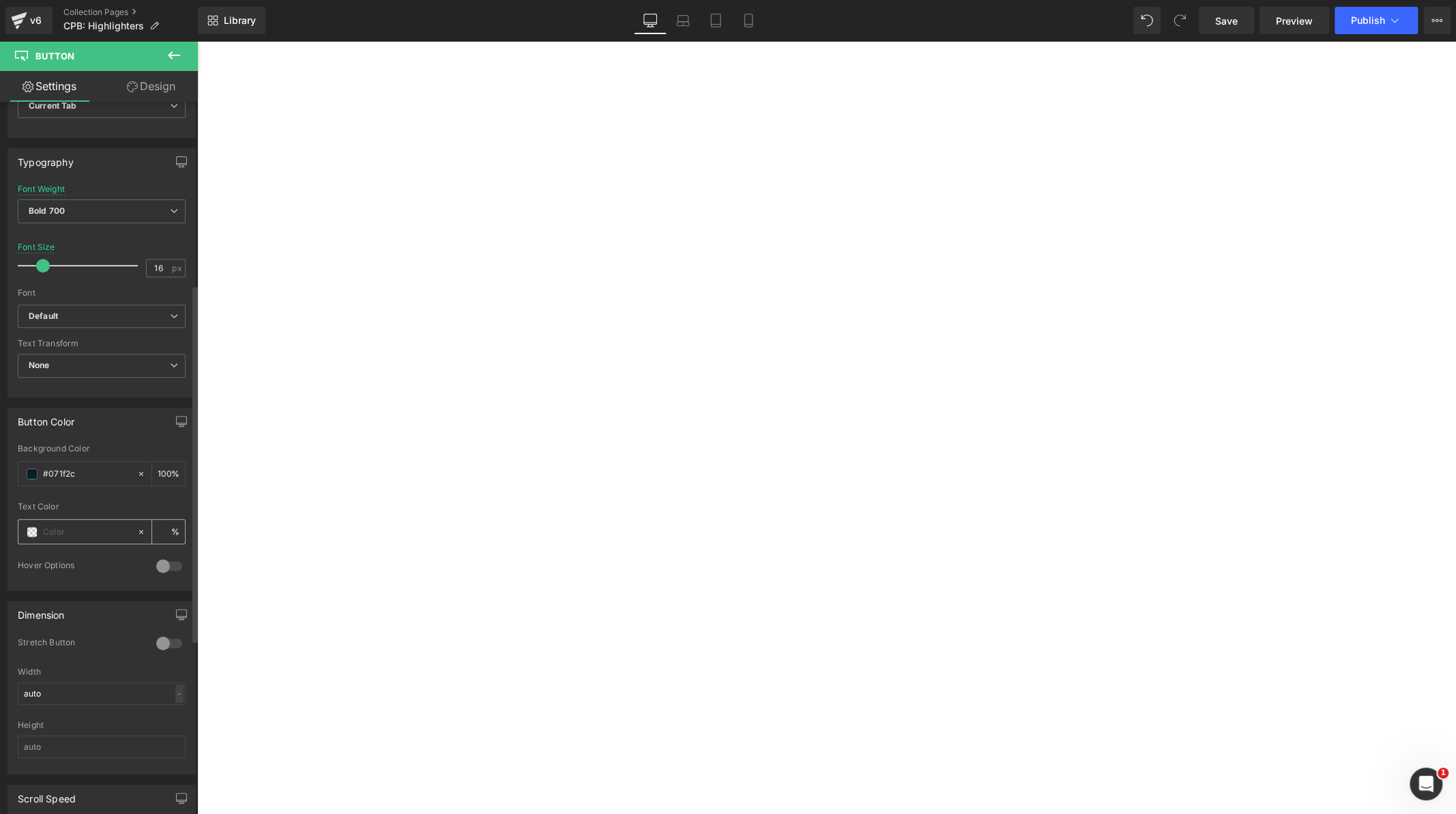
scroll to position [363, 0]
click at [26, 531] on div at bounding box center [77, 531] width 118 height 24
click at [29, 526] on span at bounding box center [32, 531] width 11 height 11
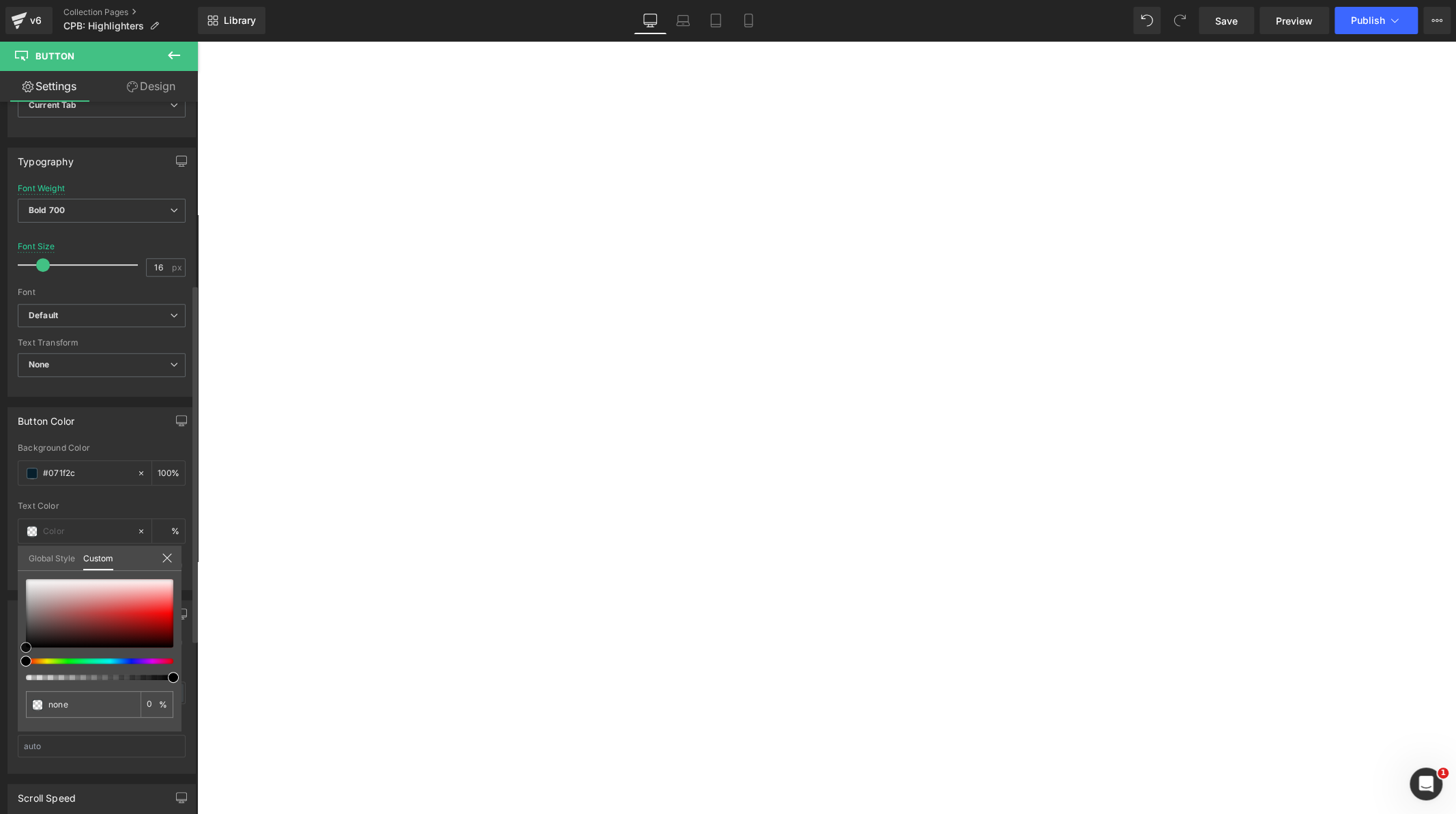
type input "#151313"
type input "100"
type input "#151313"
type input "100"
type input "#ffffff"
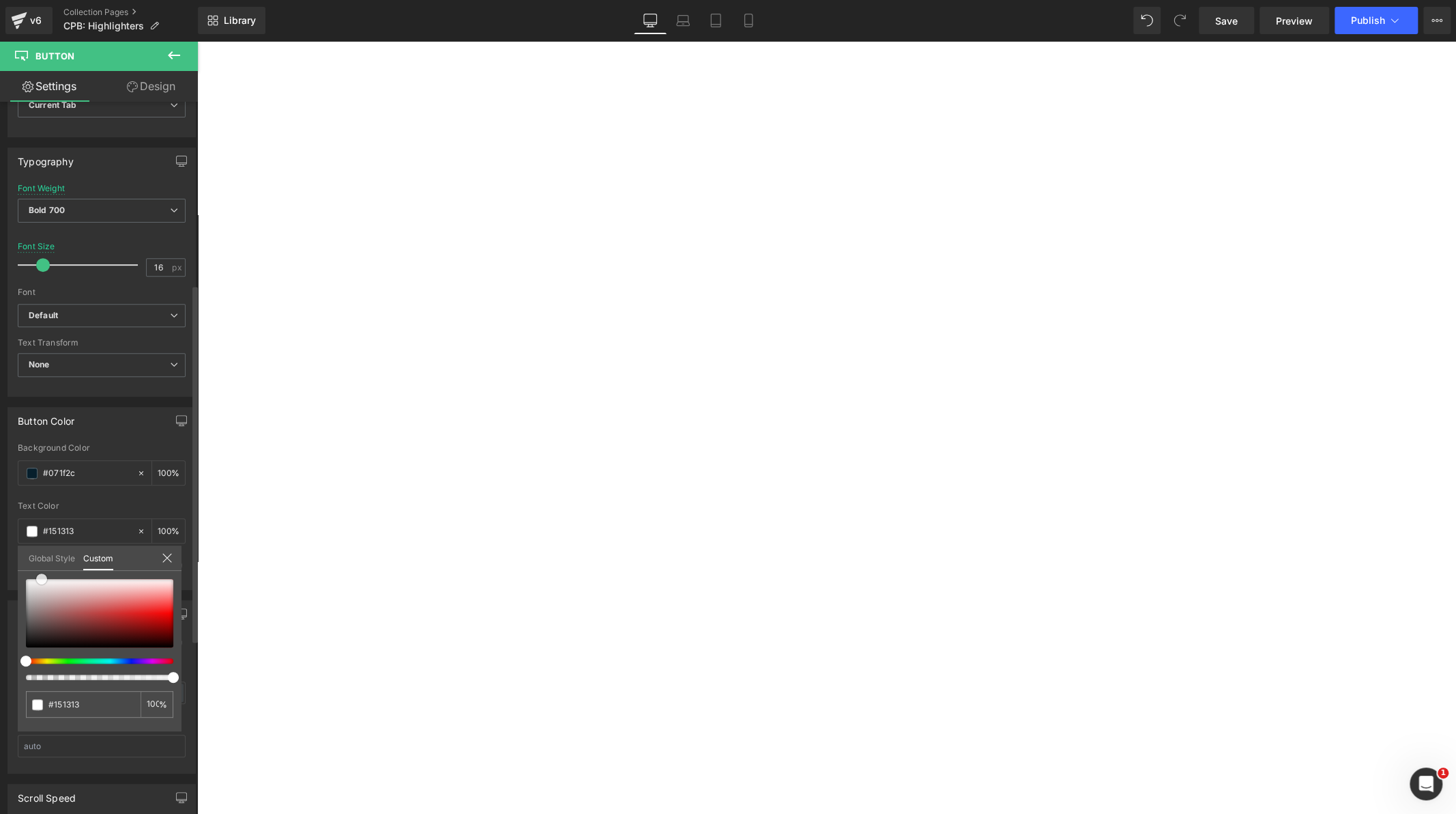
type input "#ffffff"
type input "#baaaaa"
type input "#d8d3d3"
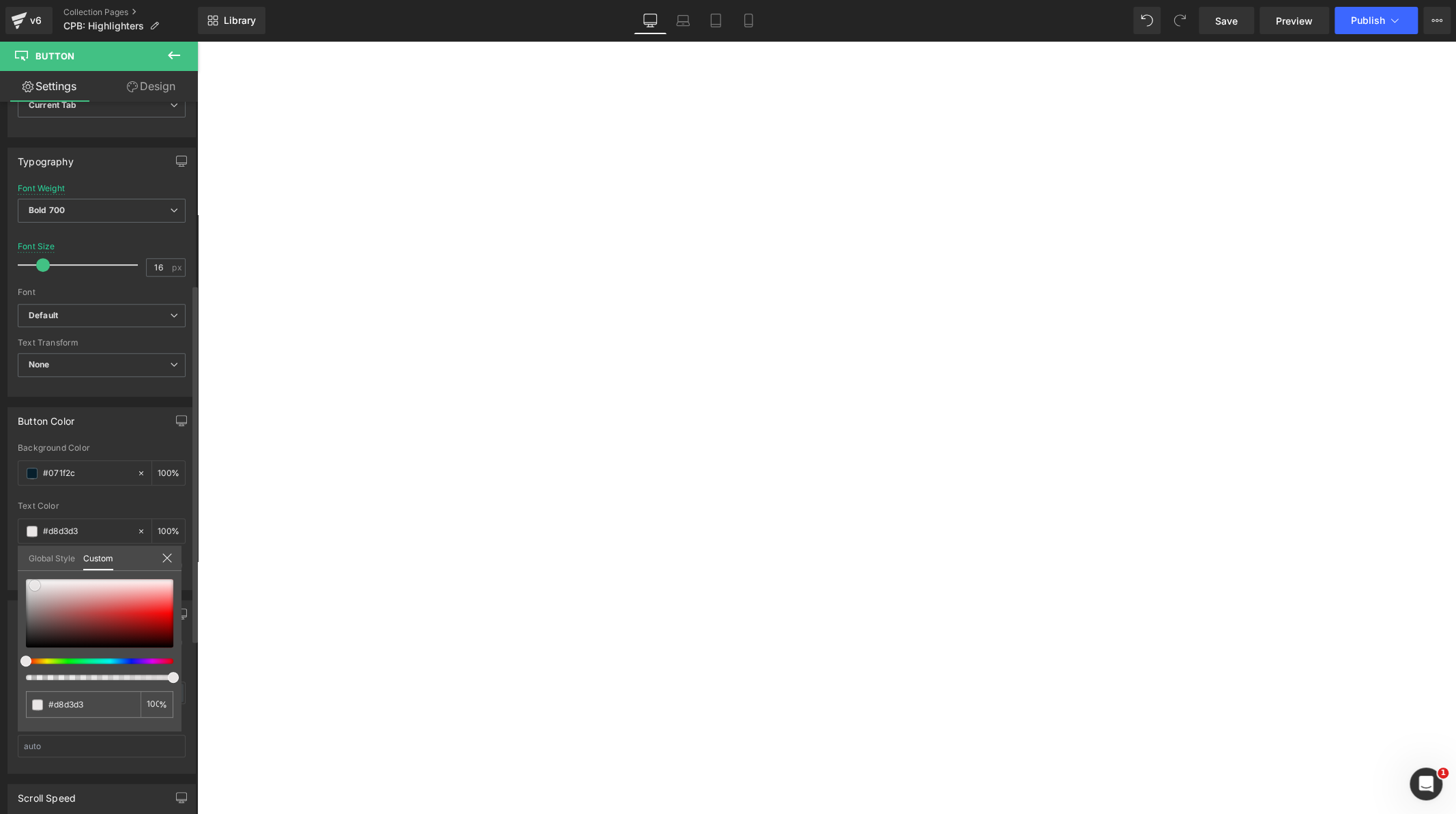
type input "#e2dede"
type input "#faf9f9"
type input "#fcfcfc"
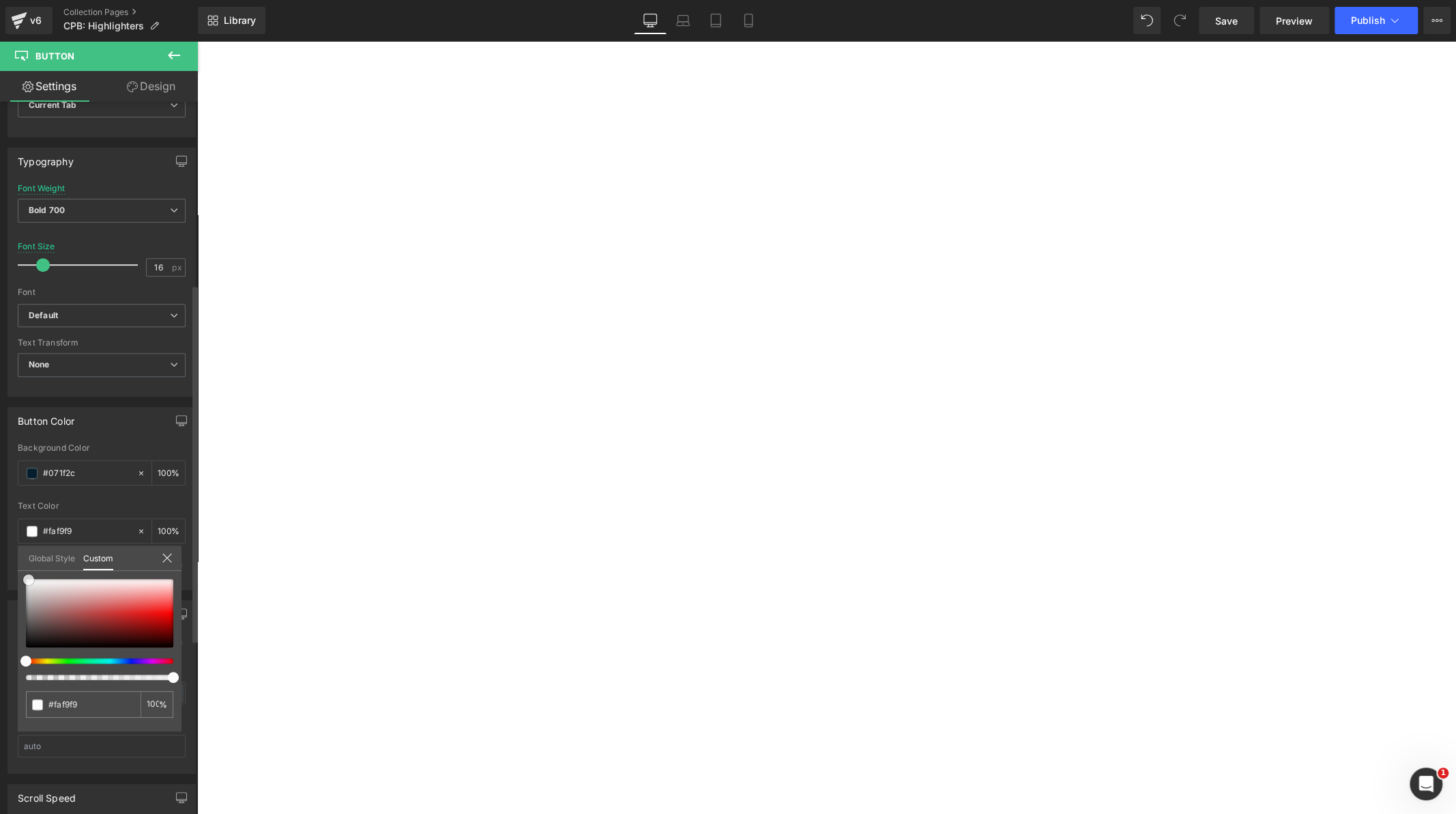
type input "#fcfcfc"
type input "#ffffff"
drag, startPoint x: 21, startPoint y: 646, endPoint x: 20, endPoint y: 576, distance: 70.0
click at [20, 576] on span at bounding box center [26, 579] width 11 height 11
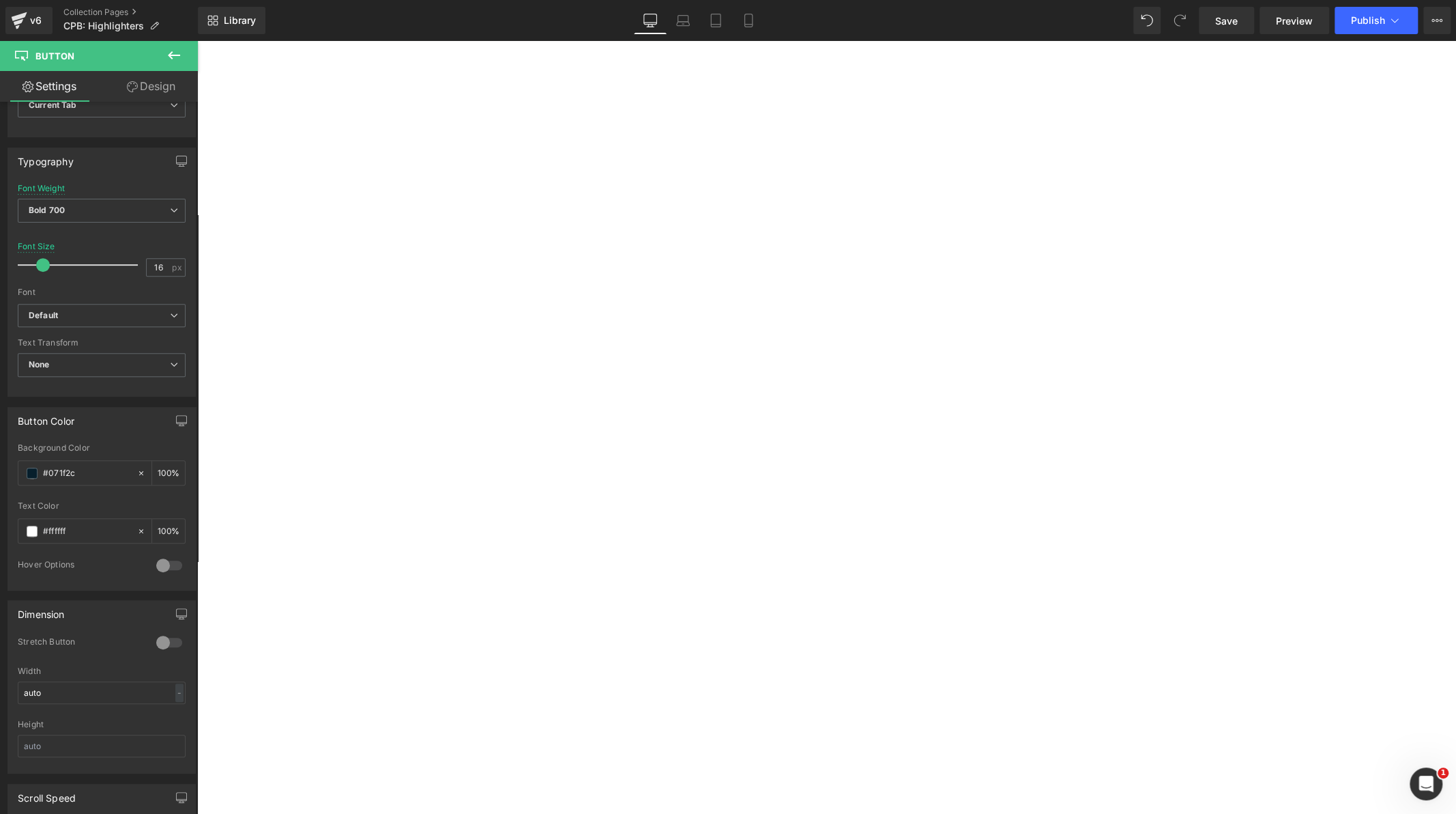
click at [198, 41] on span "(P) Cart Button" at bounding box center [198, 41] width 0 height 0
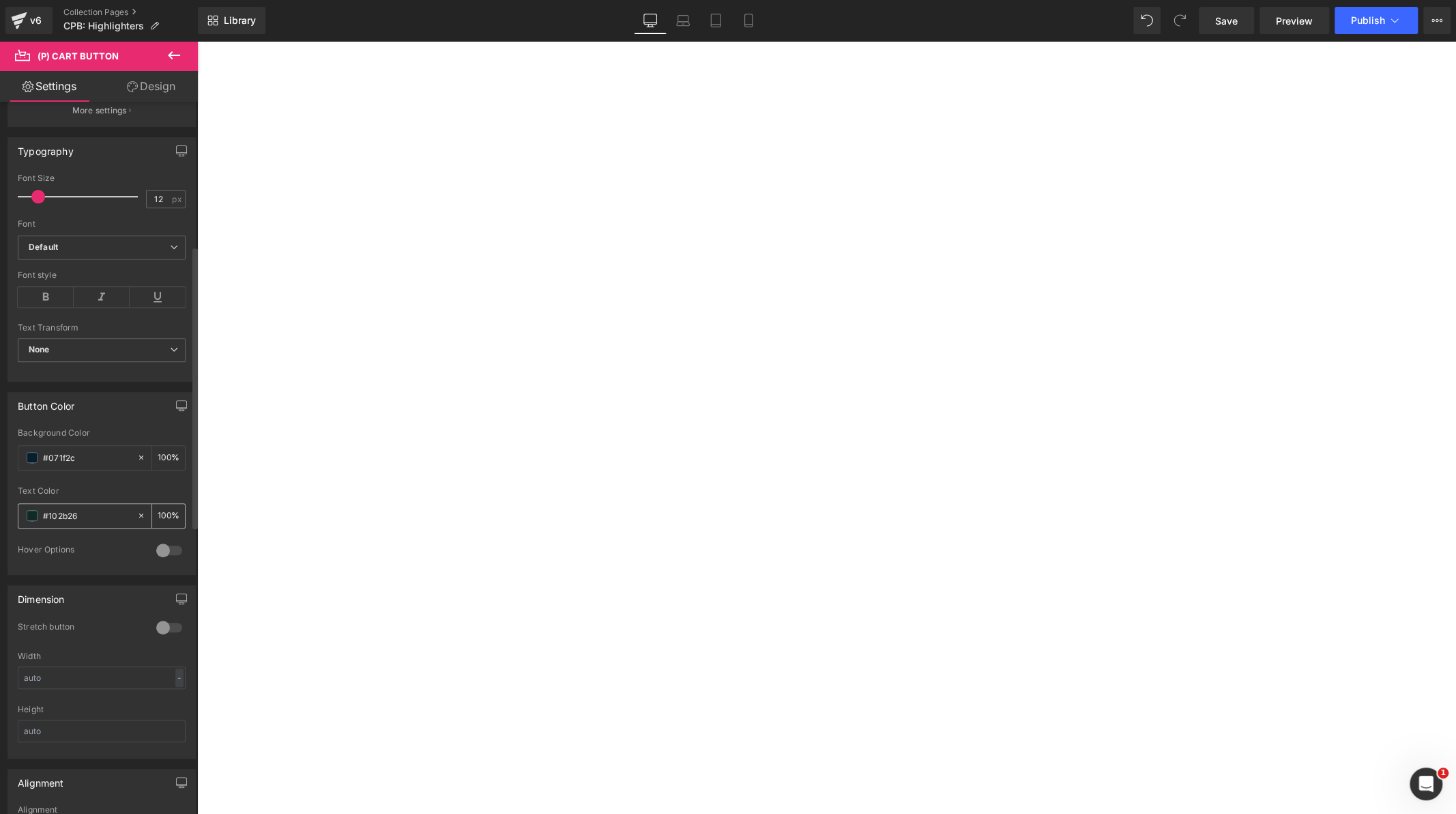
click at [38, 510] on div "#102b26" at bounding box center [77, 516] width 118 height 24
click at [28, 510] on span at bounding box center [32, 516] width 11 height 11
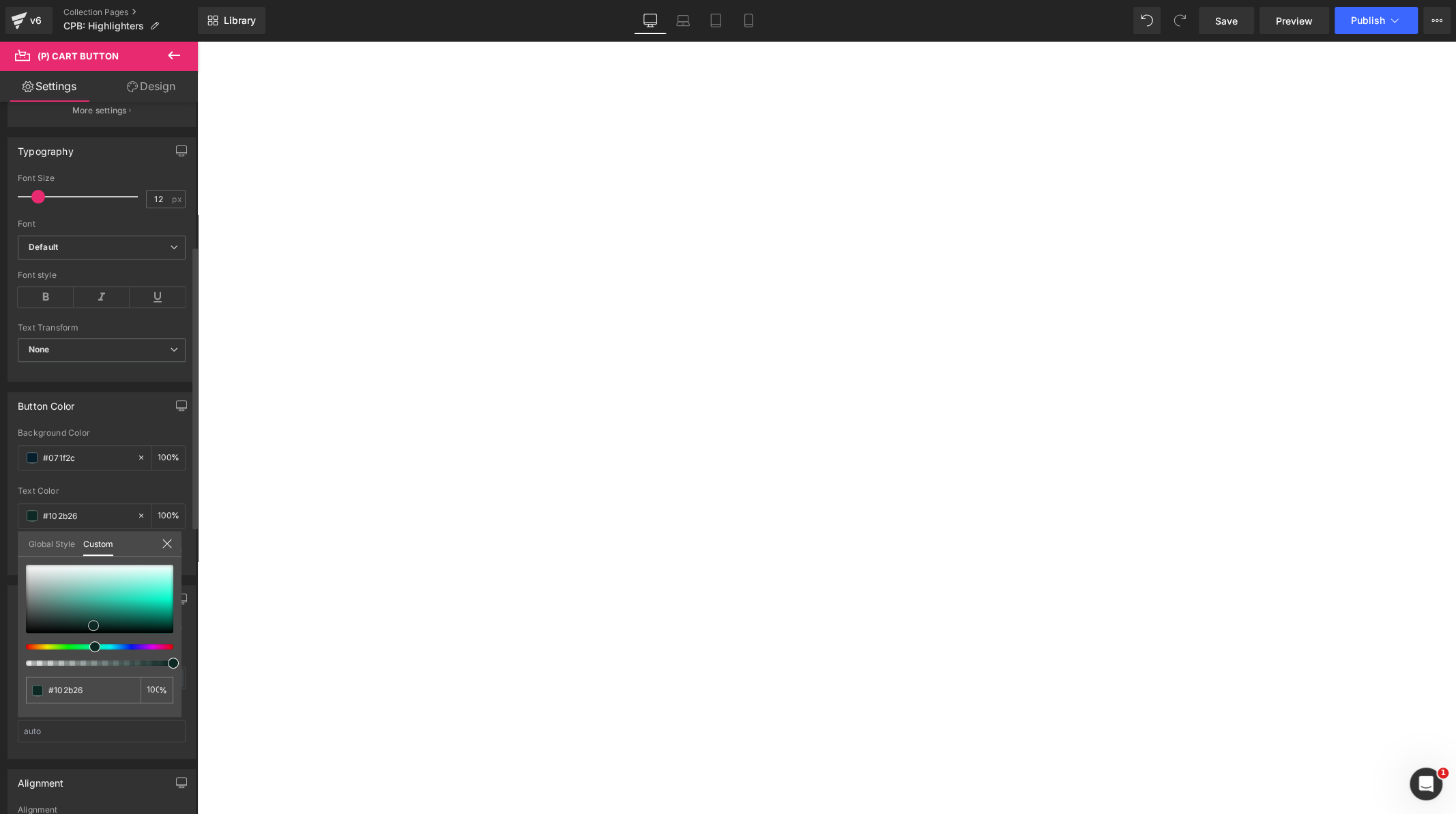
type input "#0e2924"
type input "#12302a"
type input "#3b7b6f"
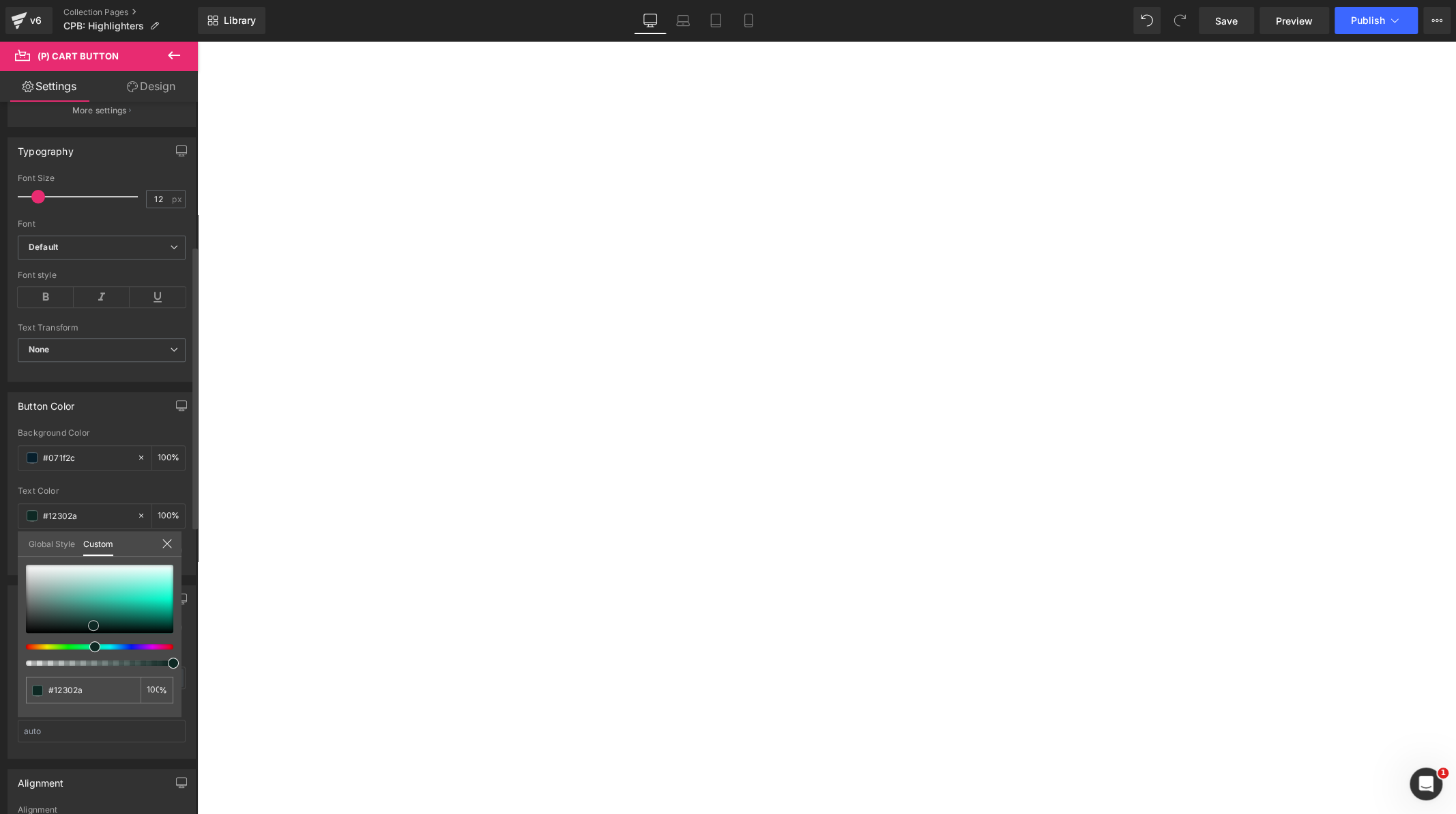
type input "#3b7b6f"
type input "#5e9a8e"
type input "#9ba5a3"
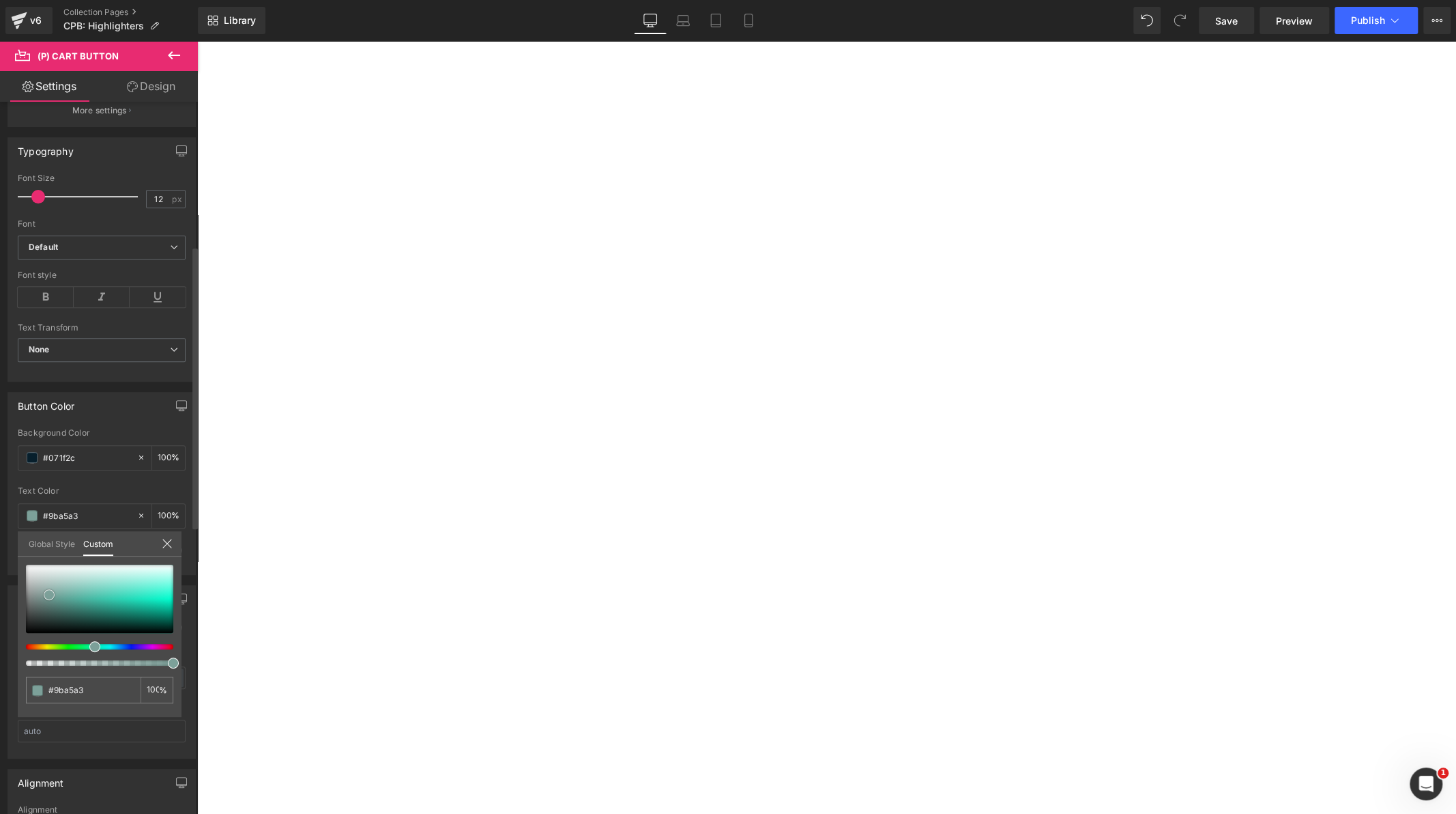
type input "#afb5b4"
type input "#c2c6c6"
type input "#cdd0d0"
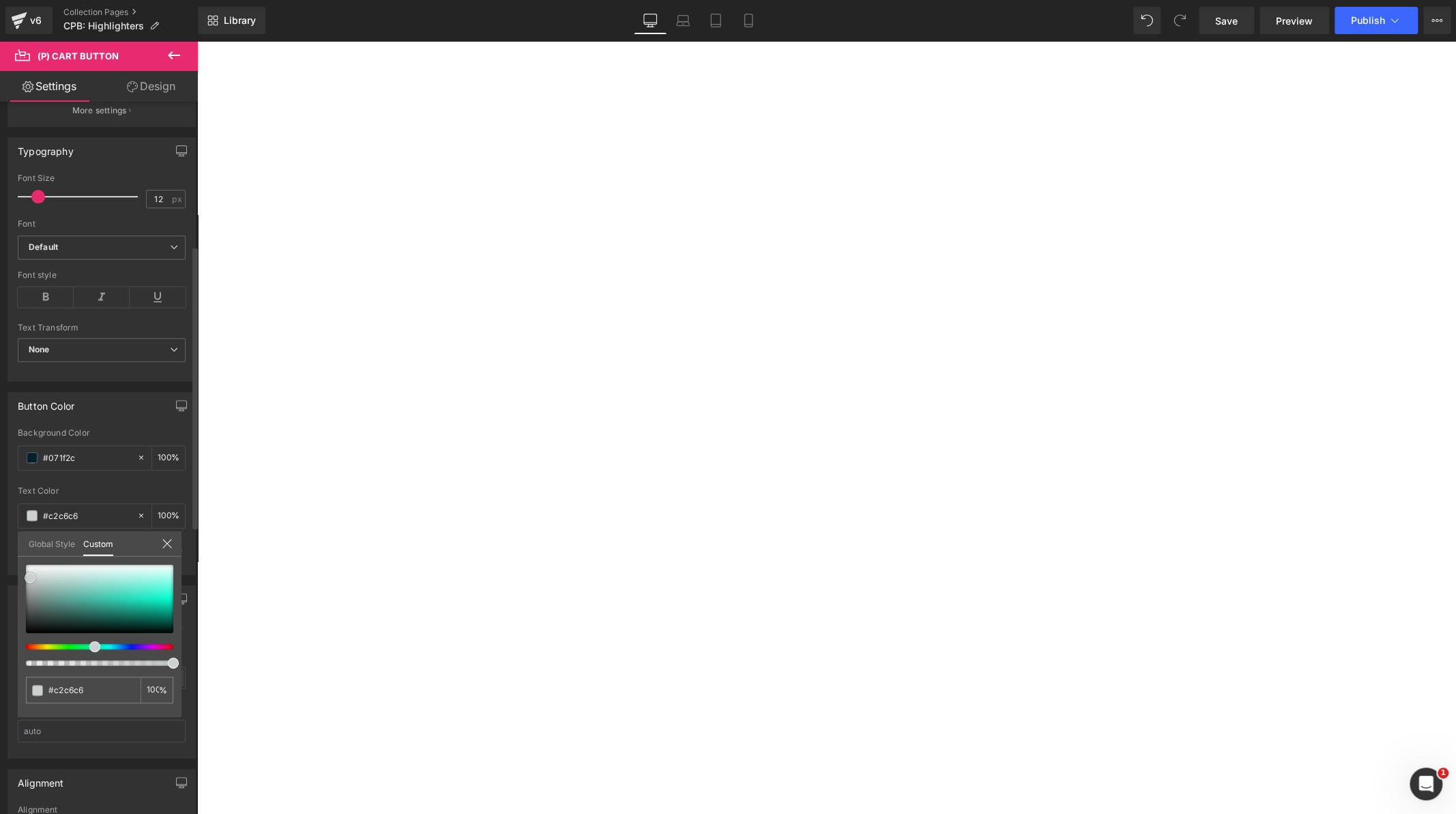
type input "#cdd0d0"
type input "#d4d7d7"
type input "#eceded"
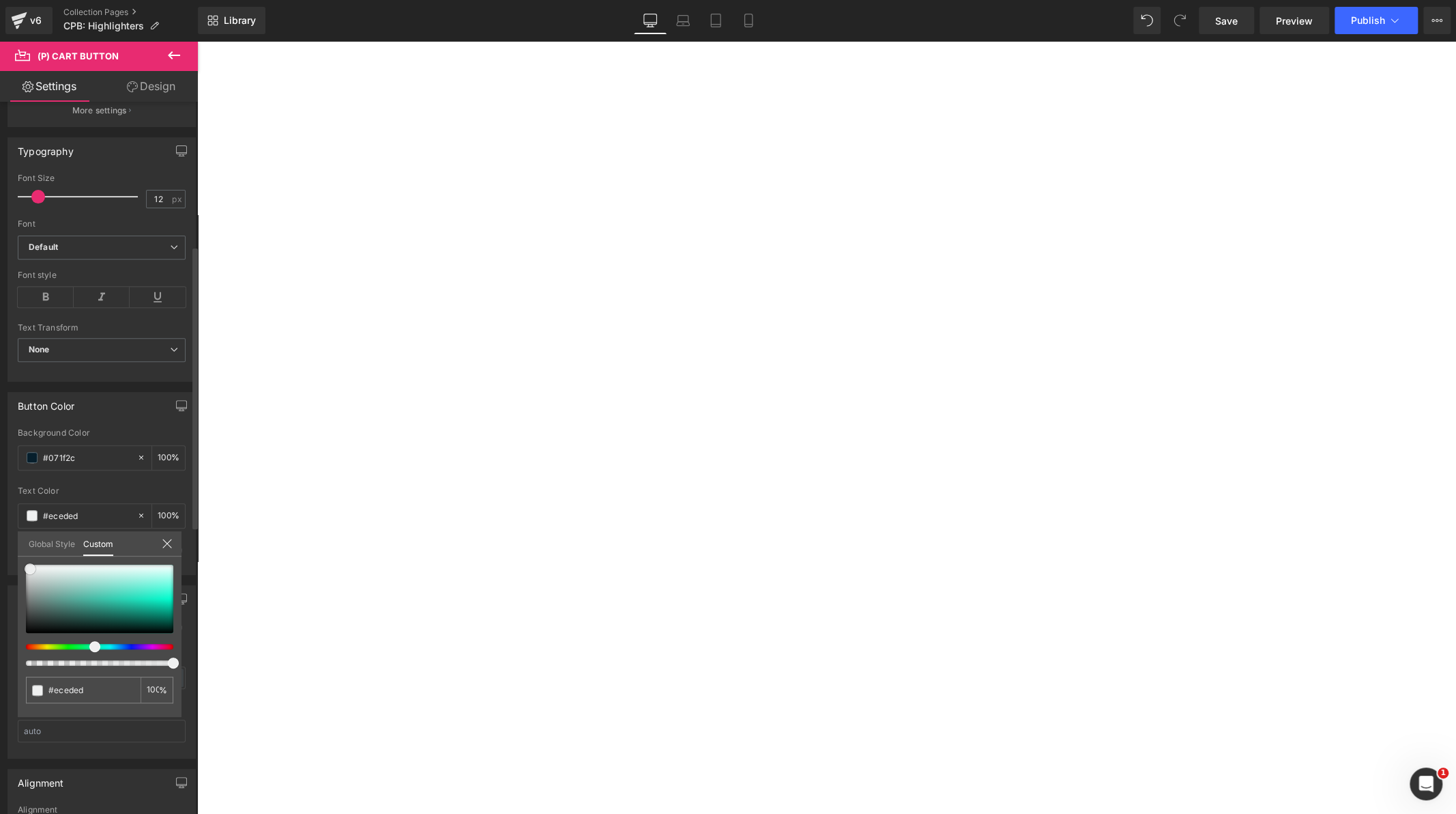
type input "#f1f2f2"
type input "#ffffff"
drag, startPoint x: 96, startPoint y: 624, endPoint x: 25, endPoint y: 559, distance: 96.3
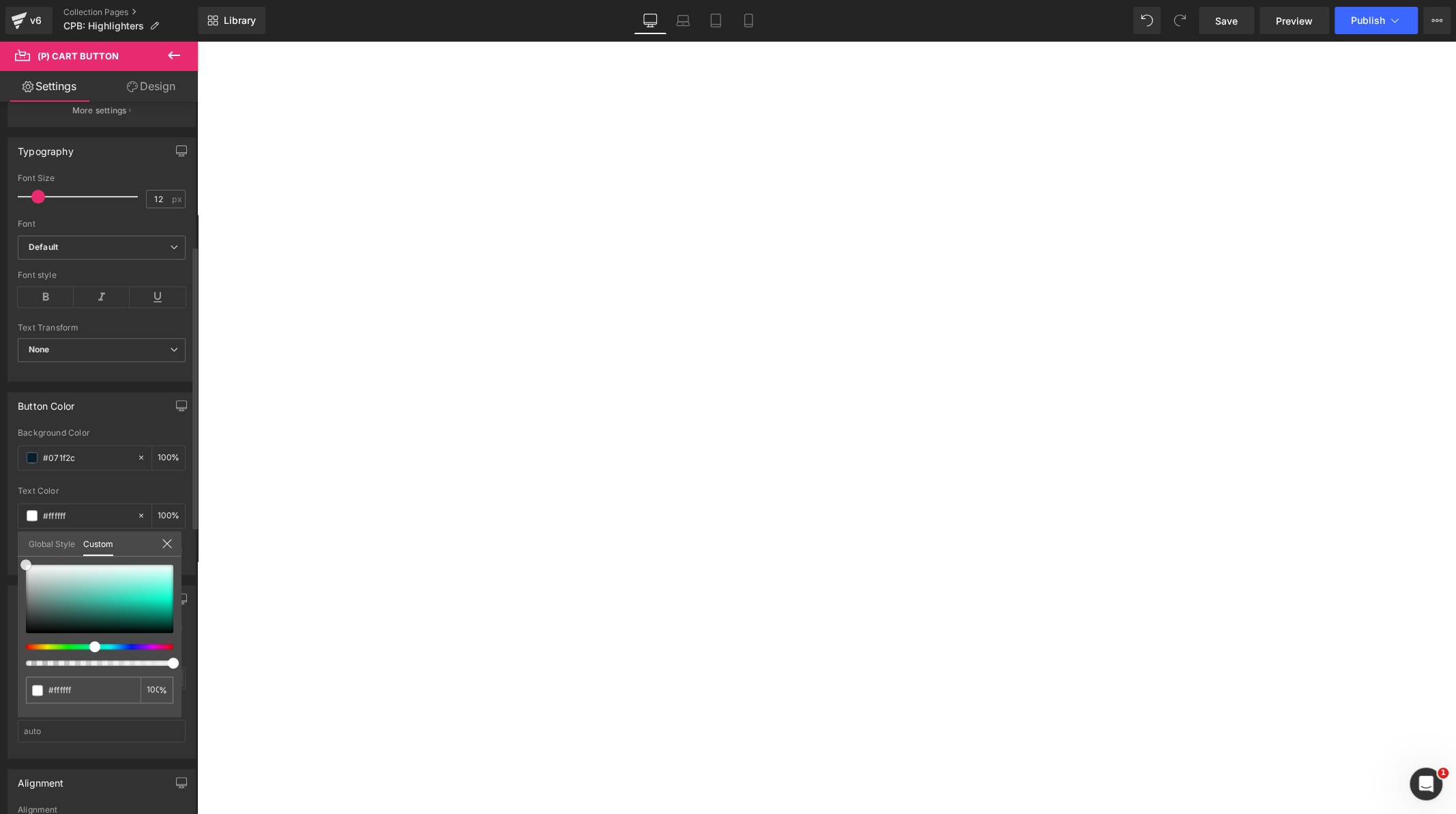
click at [25, 560] on span at bounding box center [26, 565] width 11 height 11
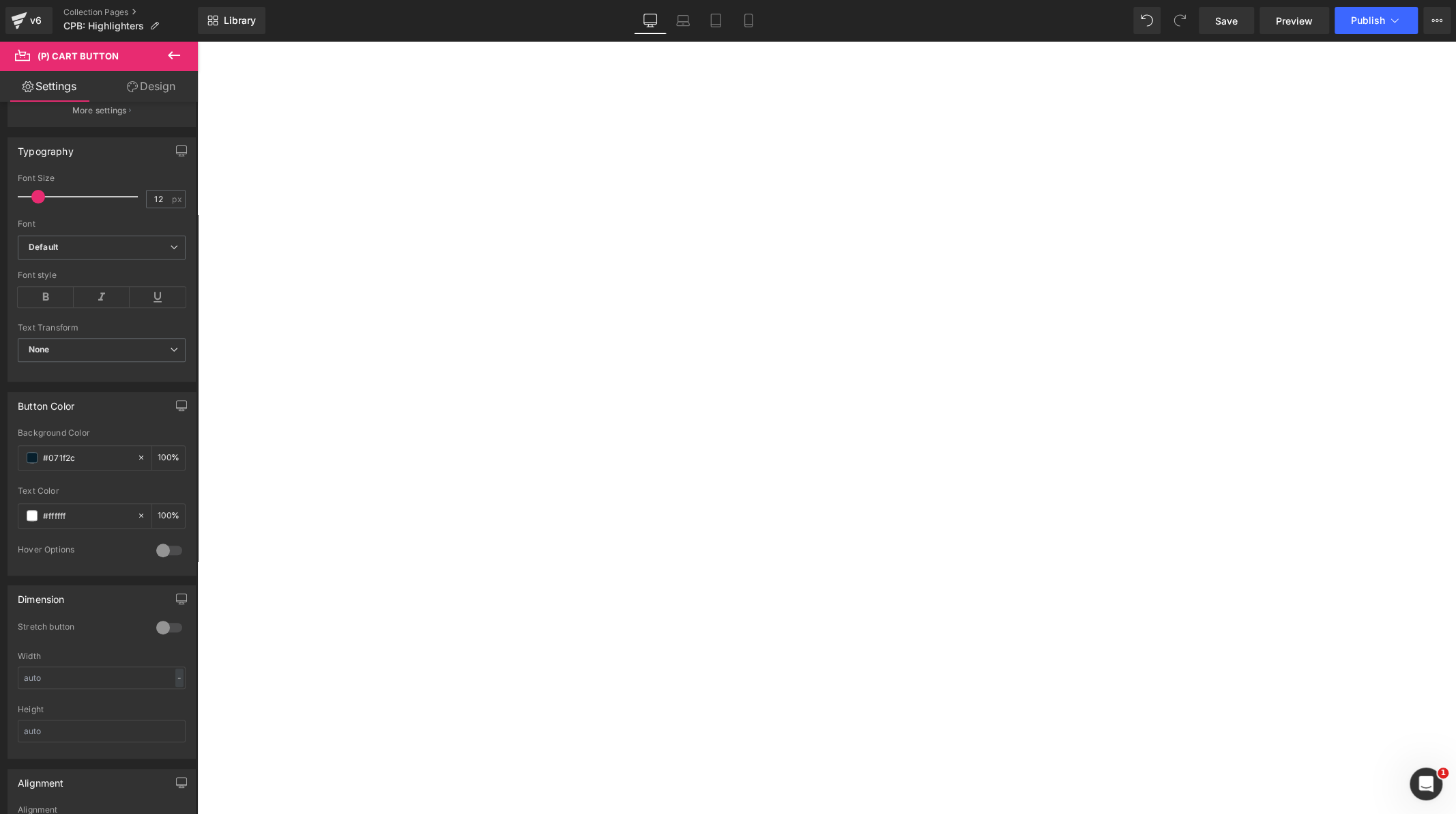
click at [198, 41] on span "Button" at bounding box center [198, 41] width 0 height 0
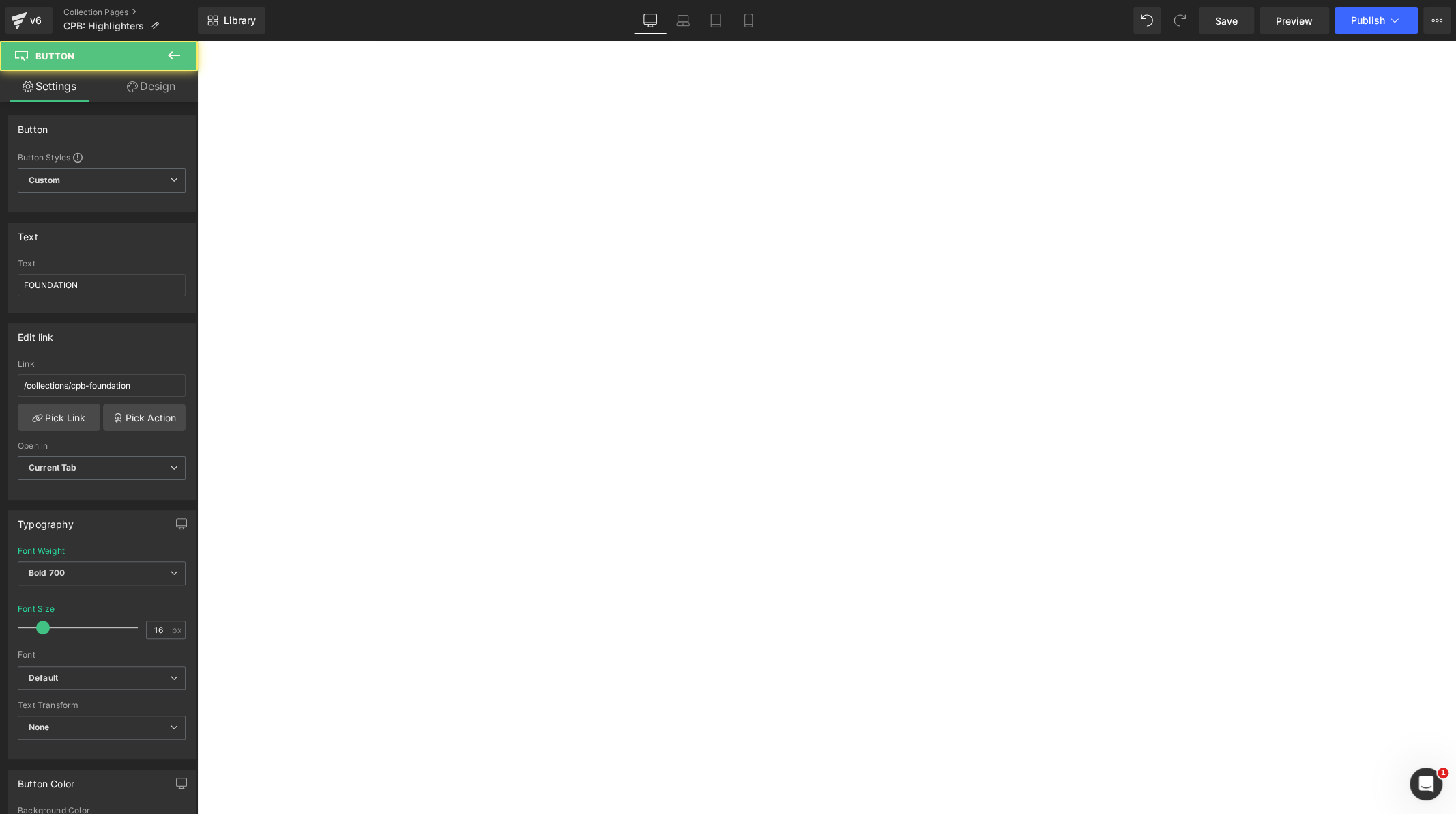
click at [198, 41] on span "Button" at bounding box center [198, 41] width 0 height 0
drag, startPoint x: 1160, startPoint y: 700, endPoint x: 963, endPoint y: 659, distance: 201.2
click at [198, 41] on span "Button" at bounding box center [198, 41] width 0 height 0
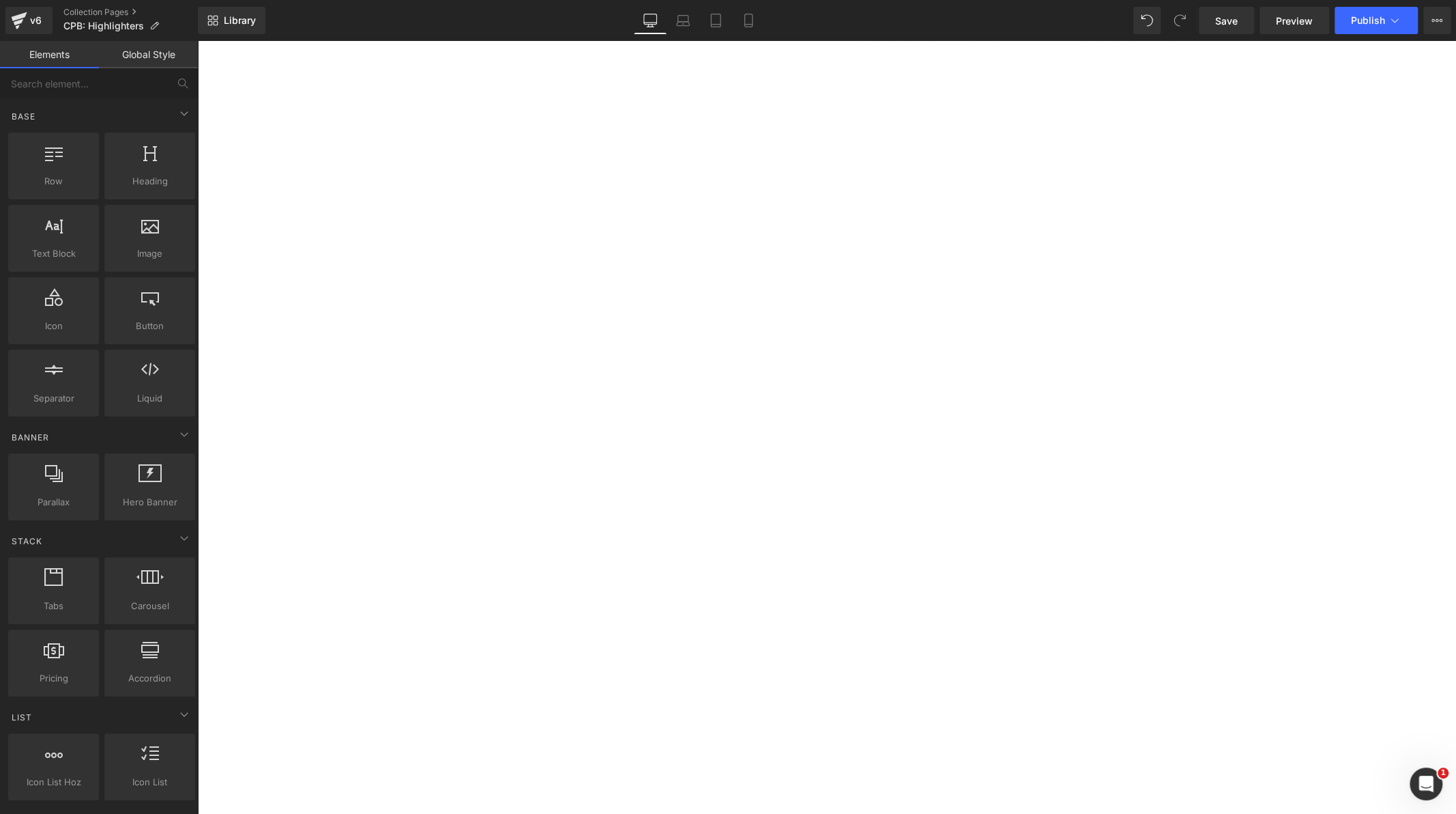
scroll to position [0, 0]
click at [1202, 25] on link "Save" at bounding box center [1226, 20] width 55 height 27
click at [1363, 16] on span "Publish" at bounding box center [1368, 20] width 34 height 11
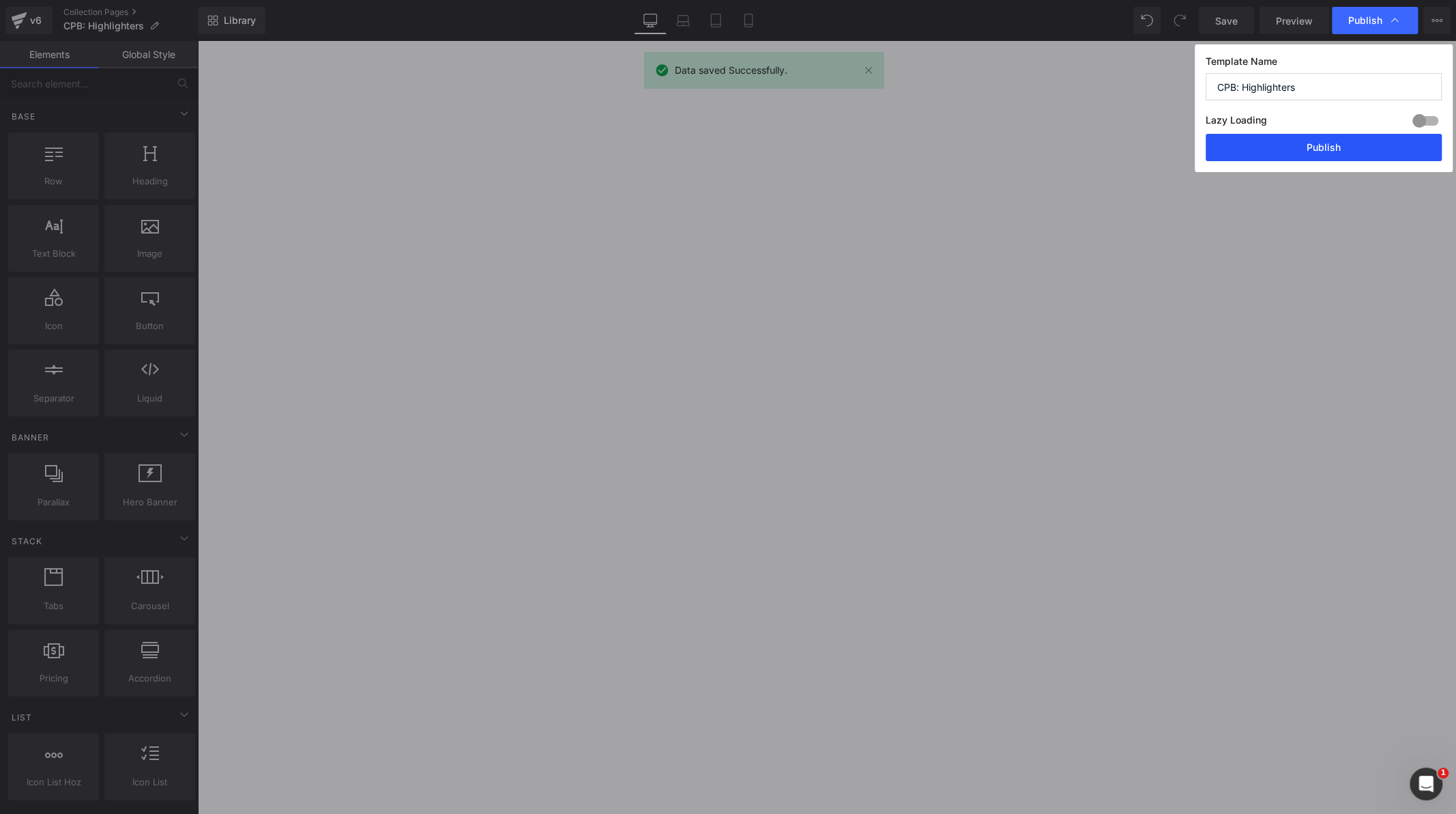
click at [1321, 155] on button "Publish" at bounding box center [1324, 147] width 236 height 27
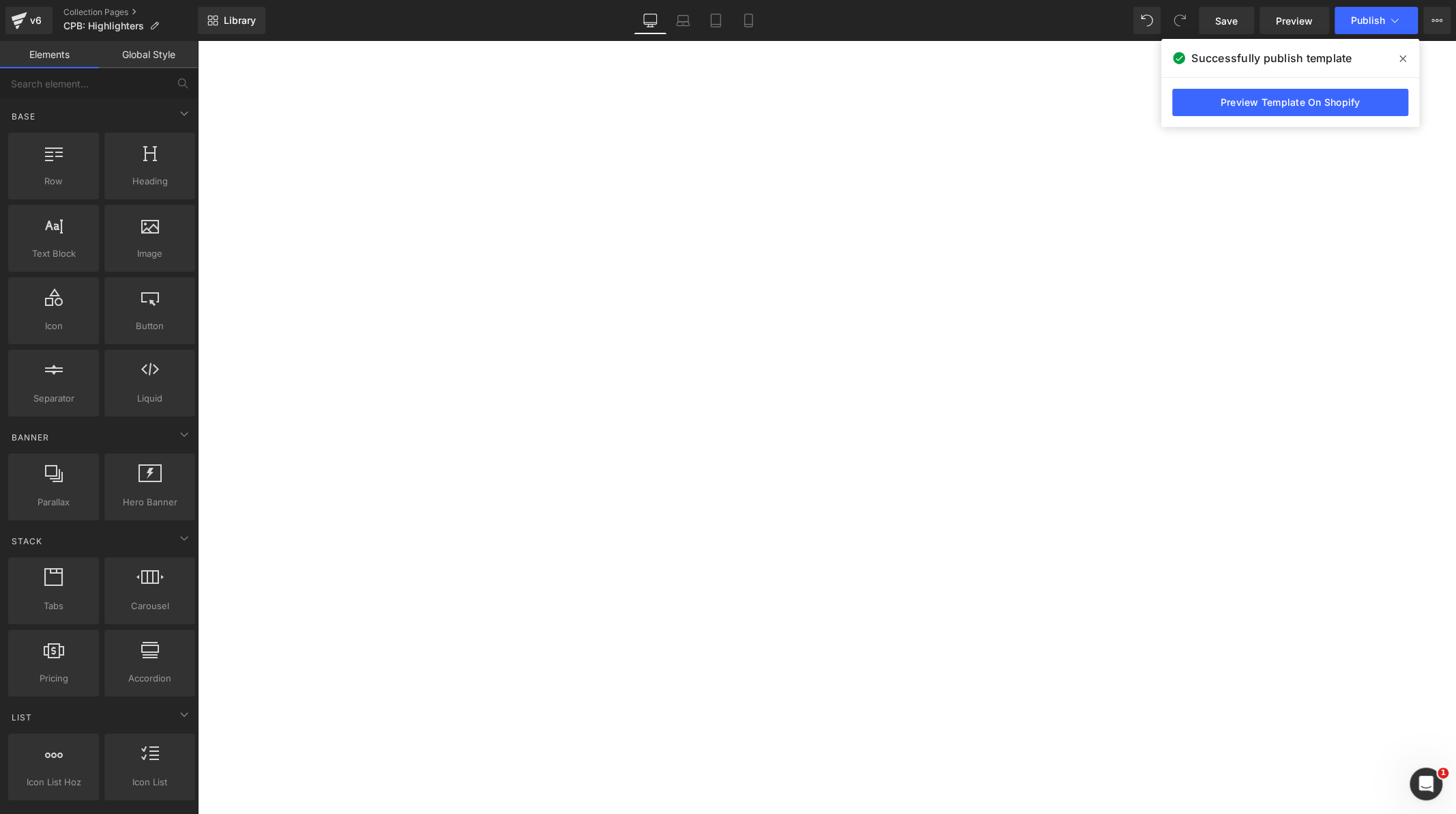
click at [1409, 57] on span at bounding box center [1403, 59] width 22 height 22
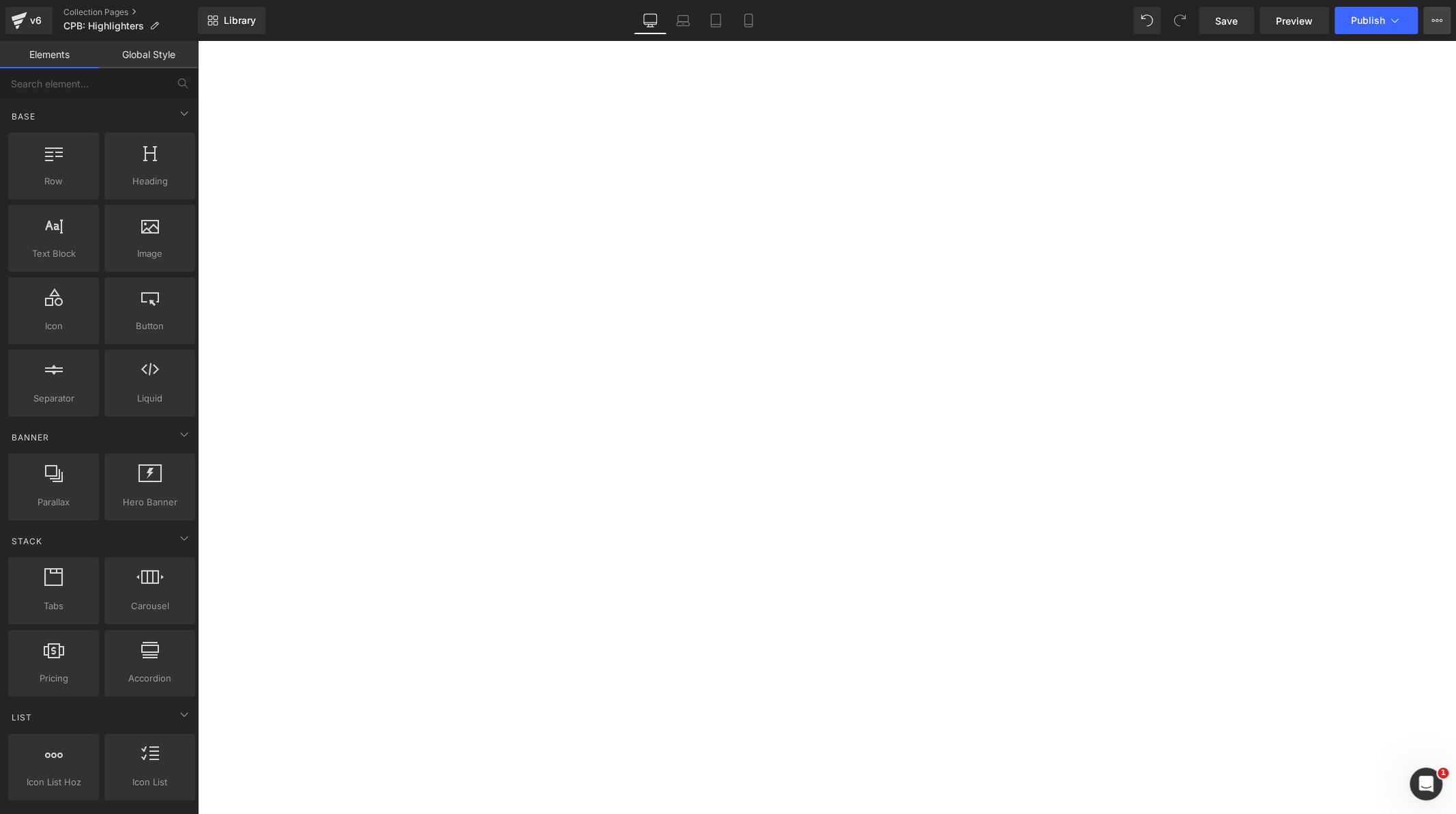
click at [1437, 17] on icon at bounding box center [1438, 20] width 11 height 11
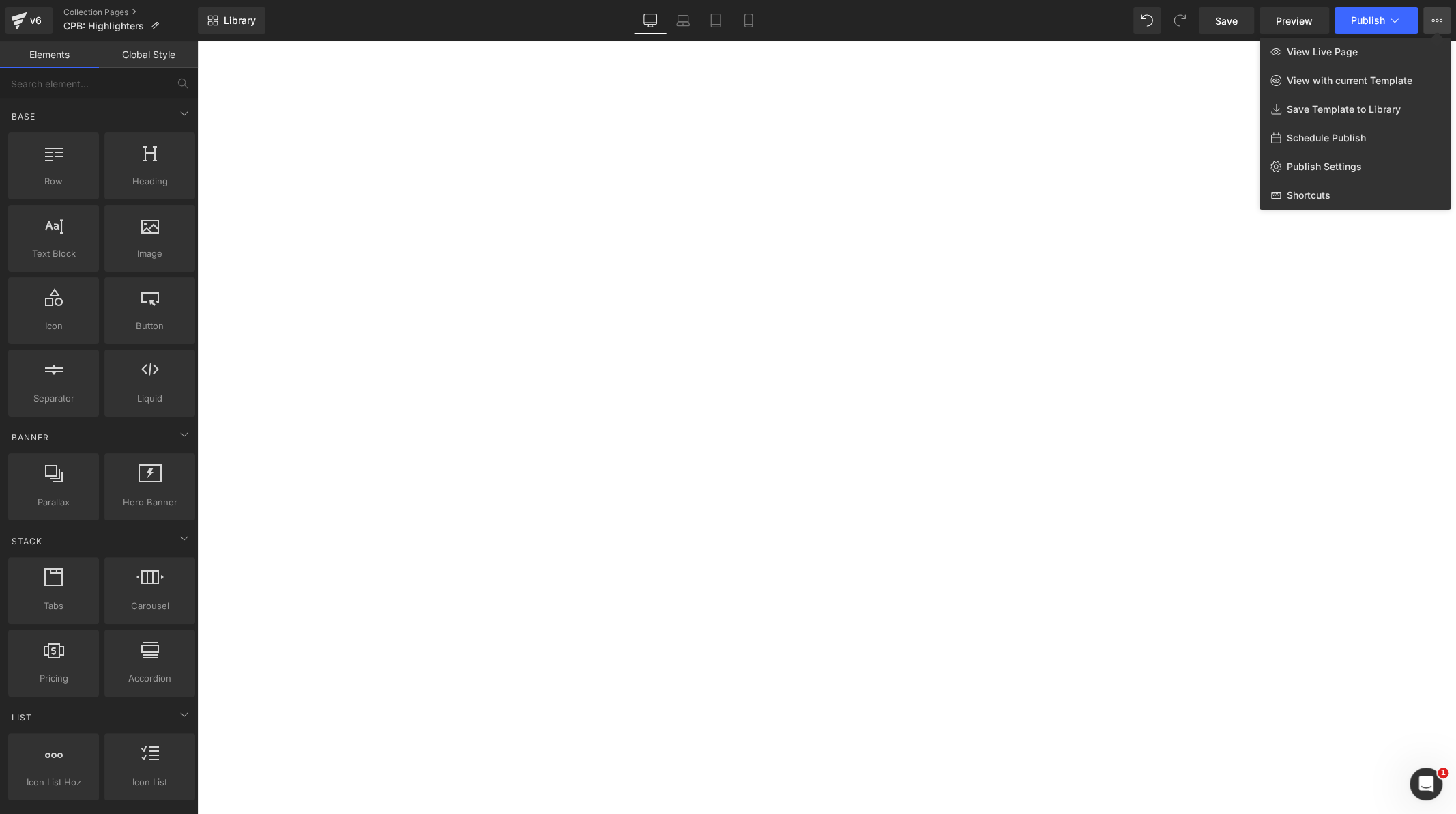
drag, startPoint x: 960, startPoint y: 65, endPoint x: 735, endPoint y: 22, distance: 229.1
click at [960, 65] on div at bounding box center [827, 428] width 1259 height 773
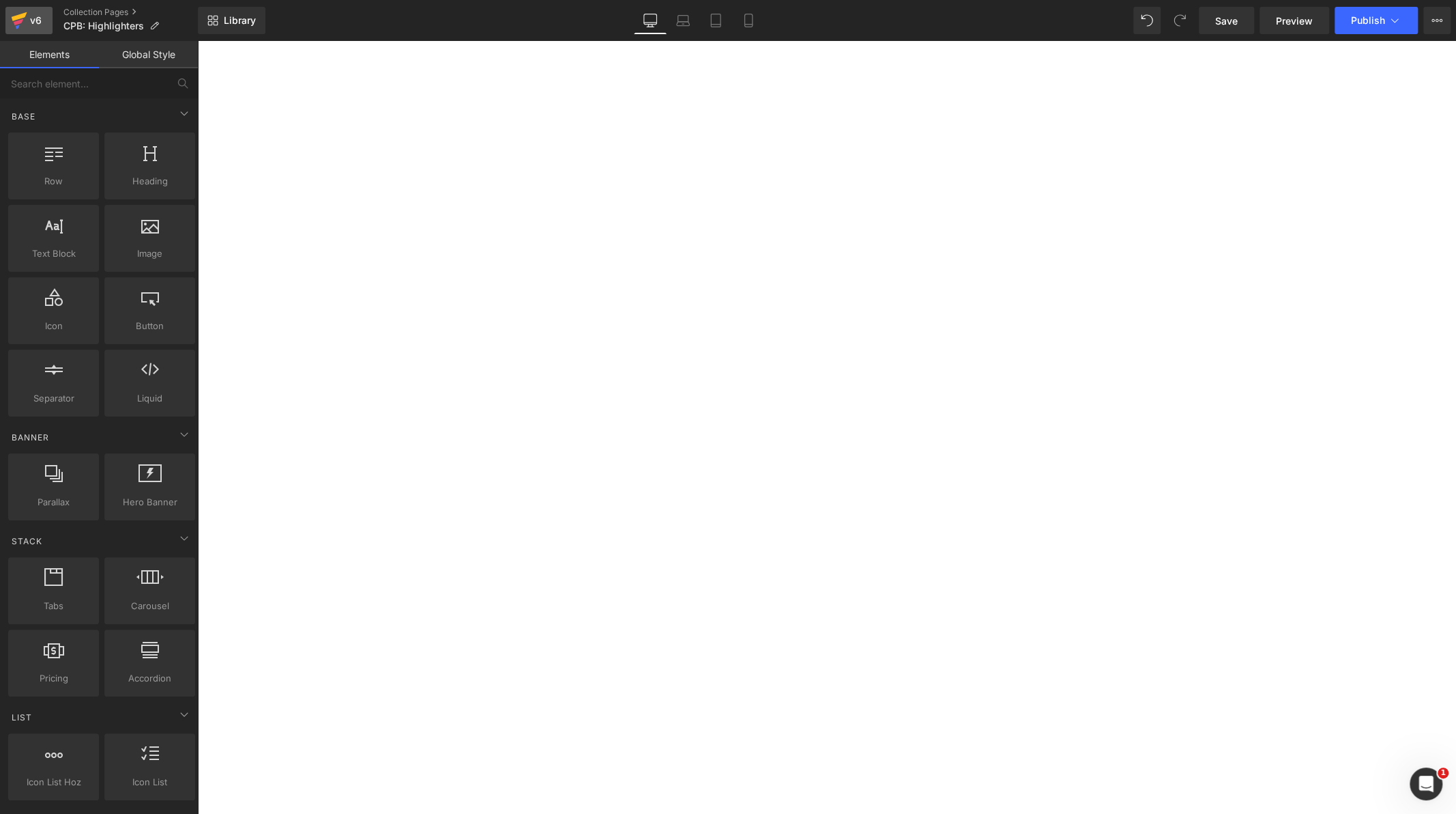
click at [30, 22] on div "v6" at bounding box center [36, 20] width 17 height 17
